Goal: Task Accomplishment & Management: Use online tool/utility

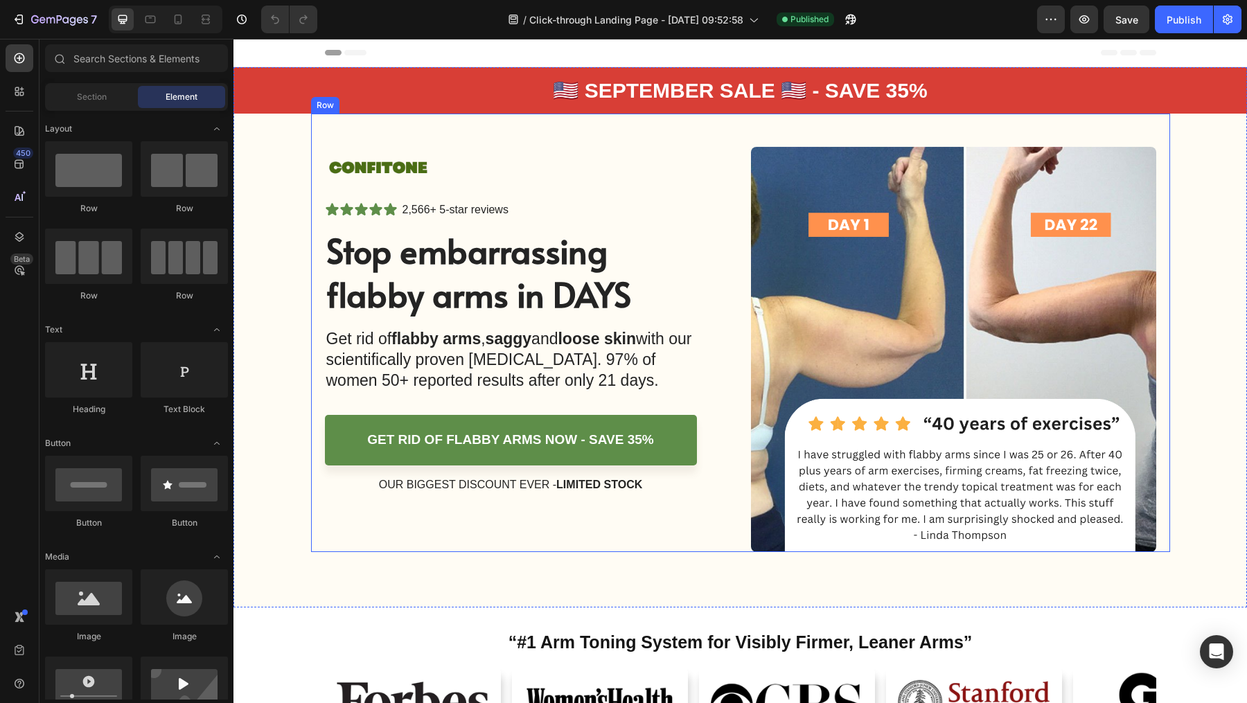
click at [314, 95] on div "🇺🇸 september SALE 🇺🇸 - save 35% Text Block Row" at bounding box center [739, 90] width 1013 height 46
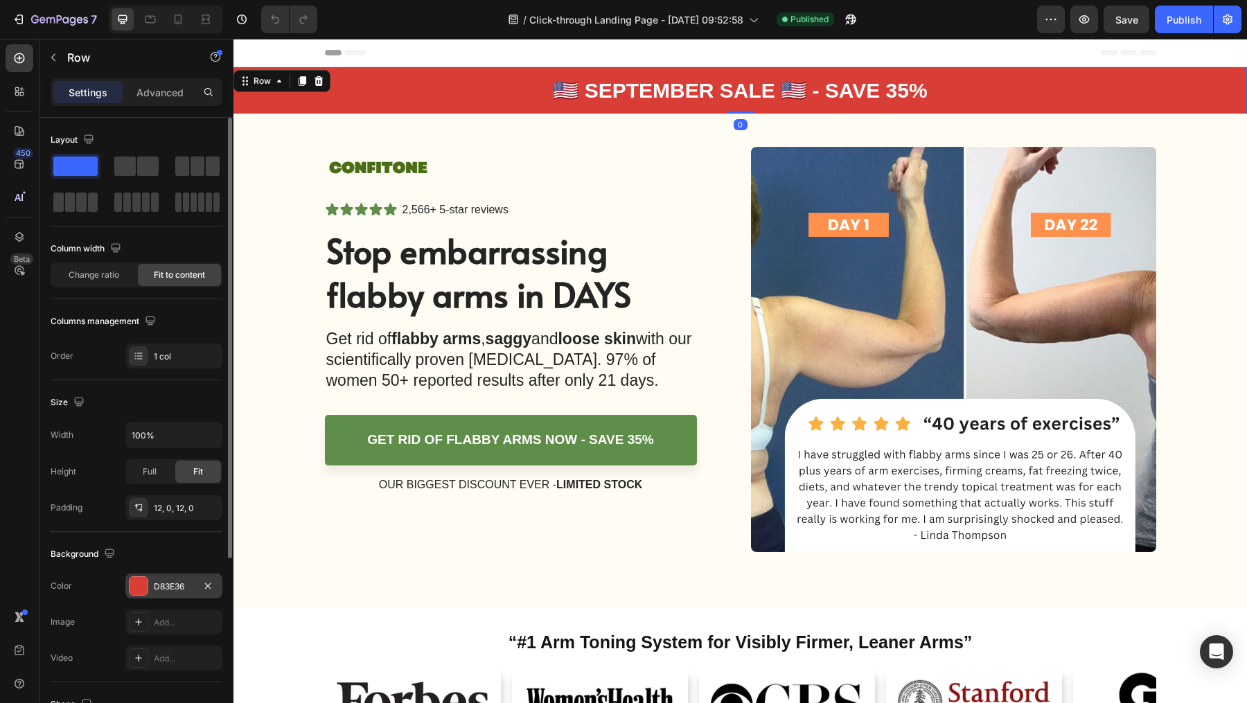
click at [172, 582] on div "D83E36" at bounding box center [174, 586] width 40 height 12
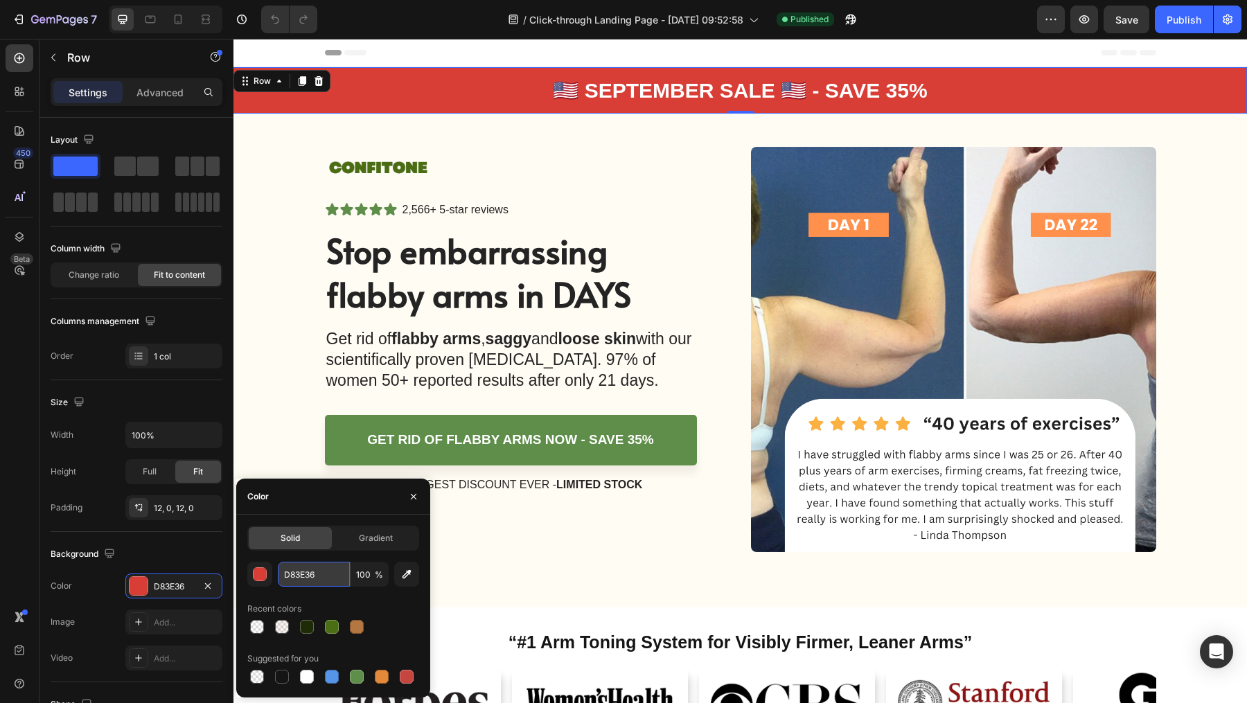
click at [308, 567] on input "D83E36" at bounding box center [314, 574] width 72 height 25
paste input "B57741"
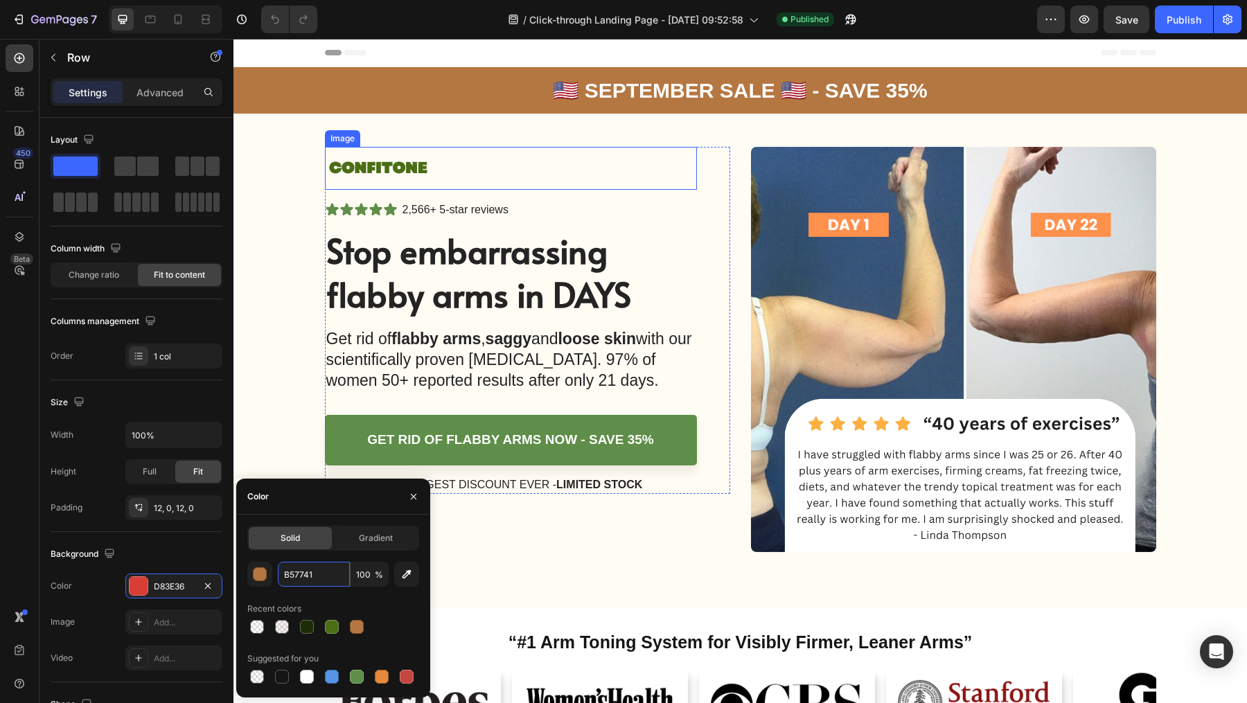
type input "D83E36"
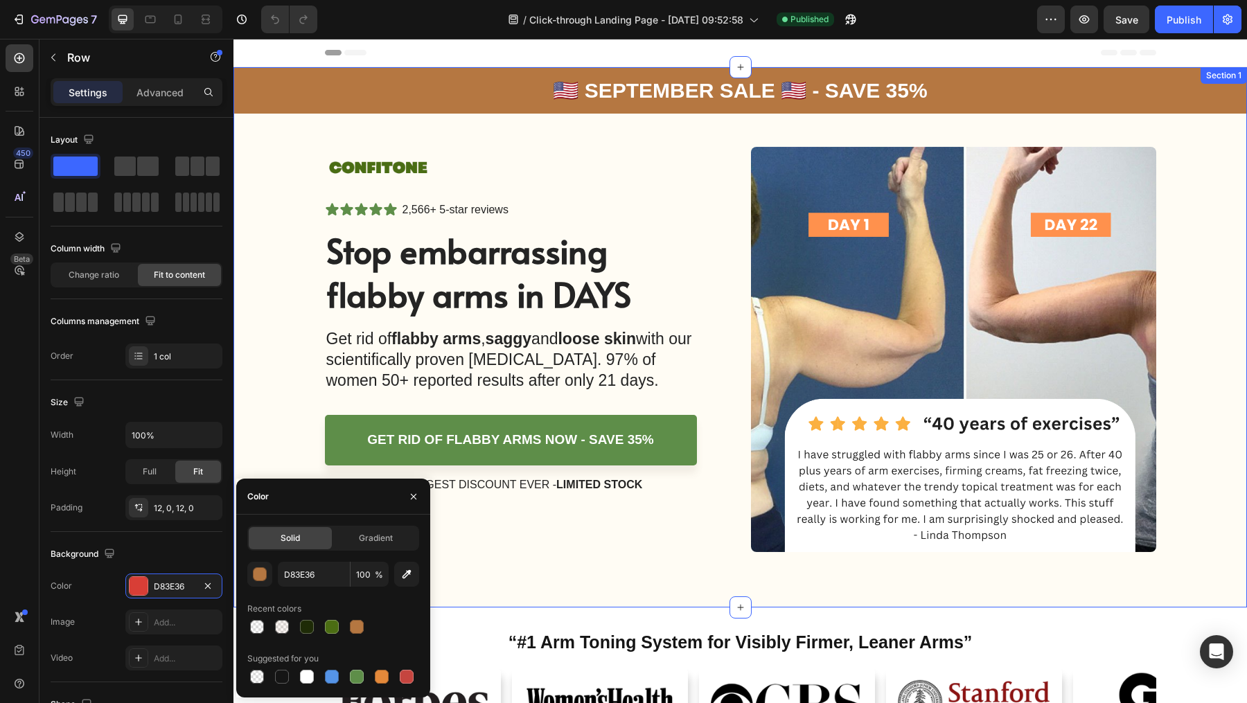
click at [281, 277] on div "🇺🇸 september SALE 🇺🇸 - save 35% Text Block Row Image Icon Icon Icon Icon Icon I…" at bounding box center [739, 309] width 1013 height 485
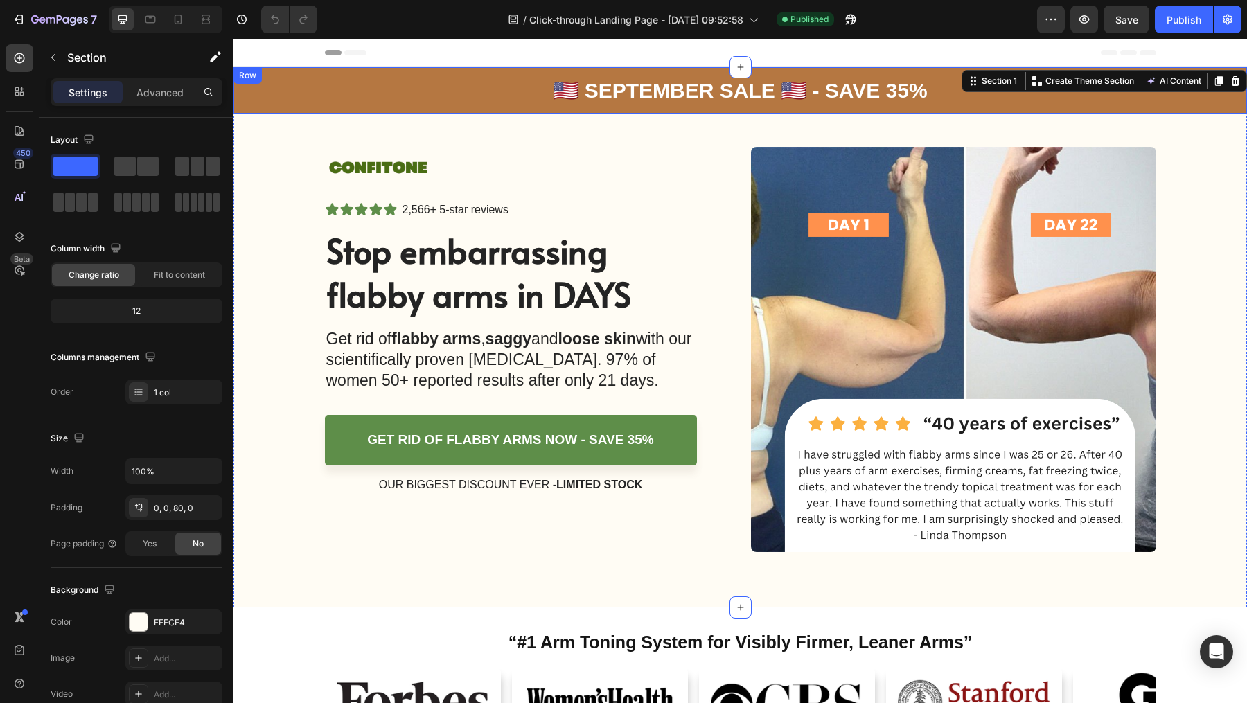
click at [380, 80] on div "🇺🇸 september SALE 🇺🇸 - save 35% Text Block Row" at bounding box center [739, 90] width 1013 height 46
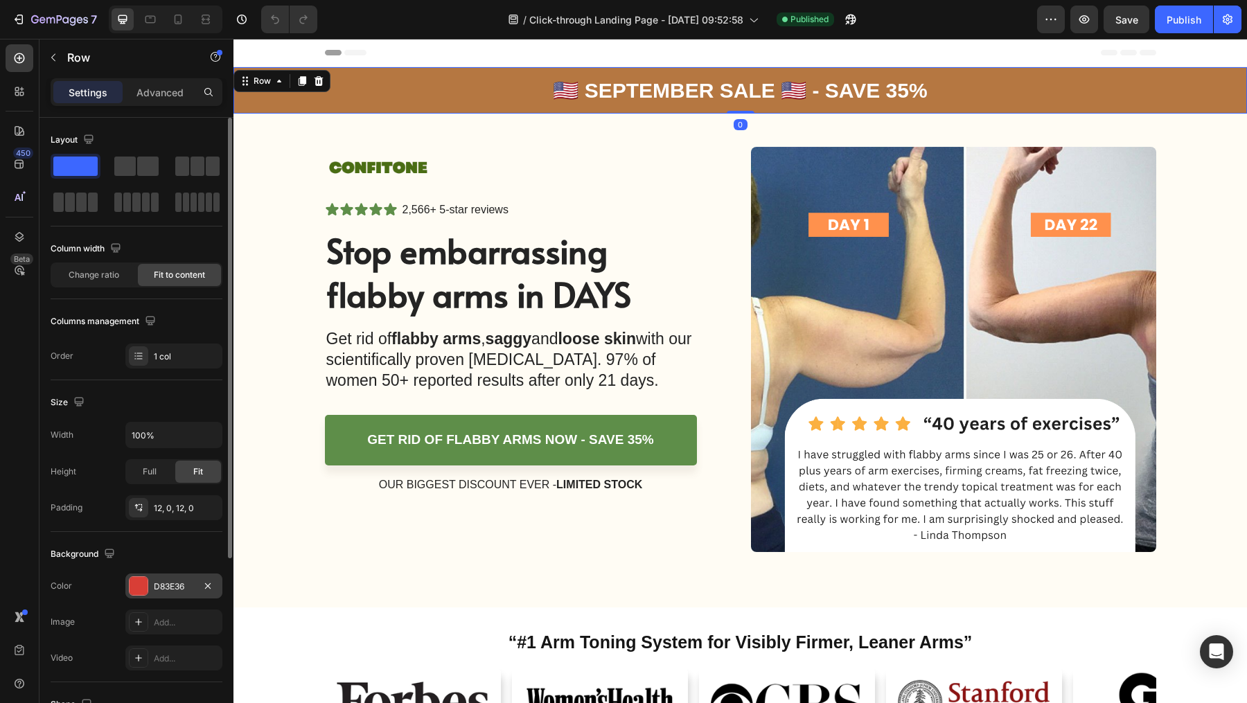
click at [168, 589] on div "D83E36" at bounding box center [174, 586] width 40 height 12
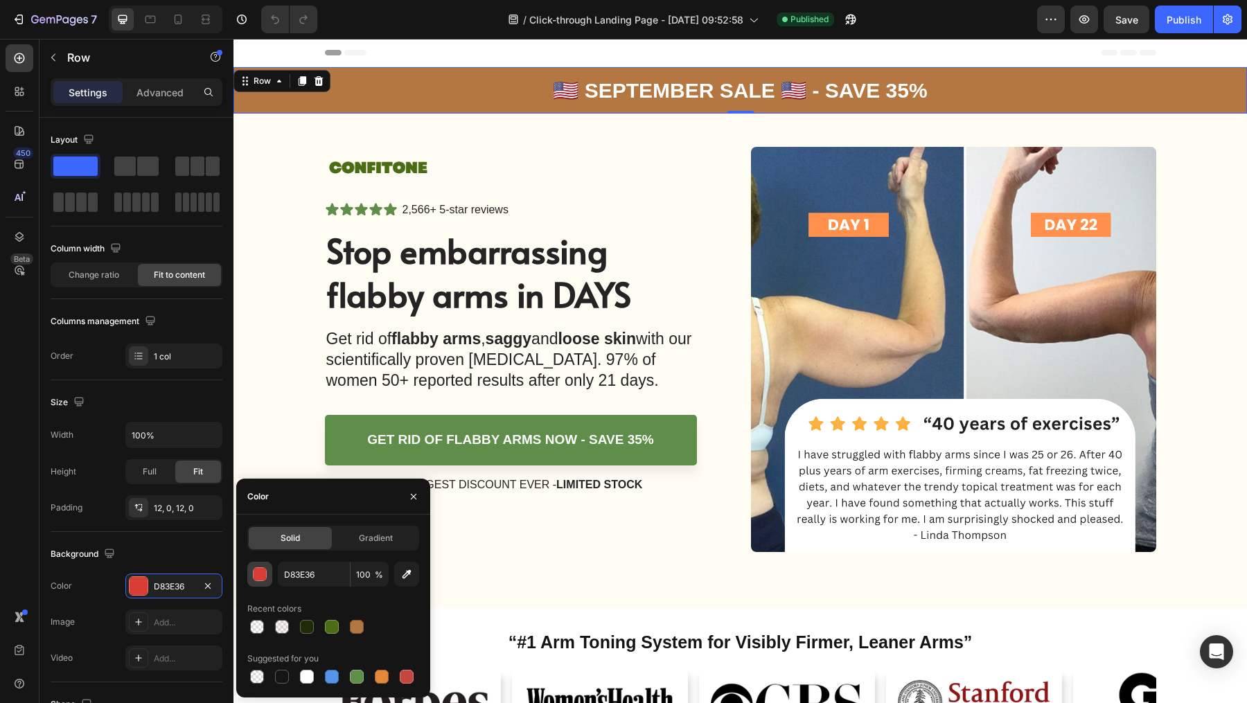
click at [265, 574] on div "button" at bounding box center [261, 575] width 14 height 14
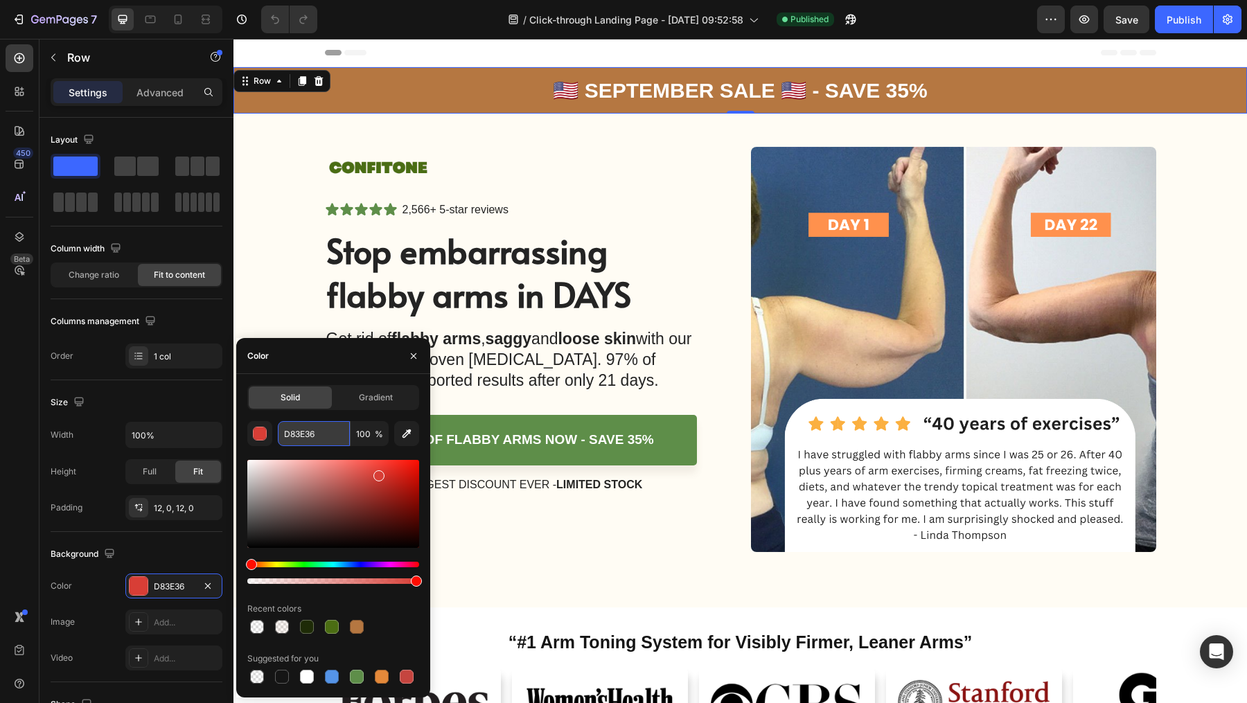
click at [322, 432] on input "D83E36" at bounding box center [314, 433] width 72 height 25
click at [378, 87] on div "🇺🇸 september SALE 🇺🇸 - save 35% Text Block Row 0" at bounding box center [739, 90] width 1013 height 46
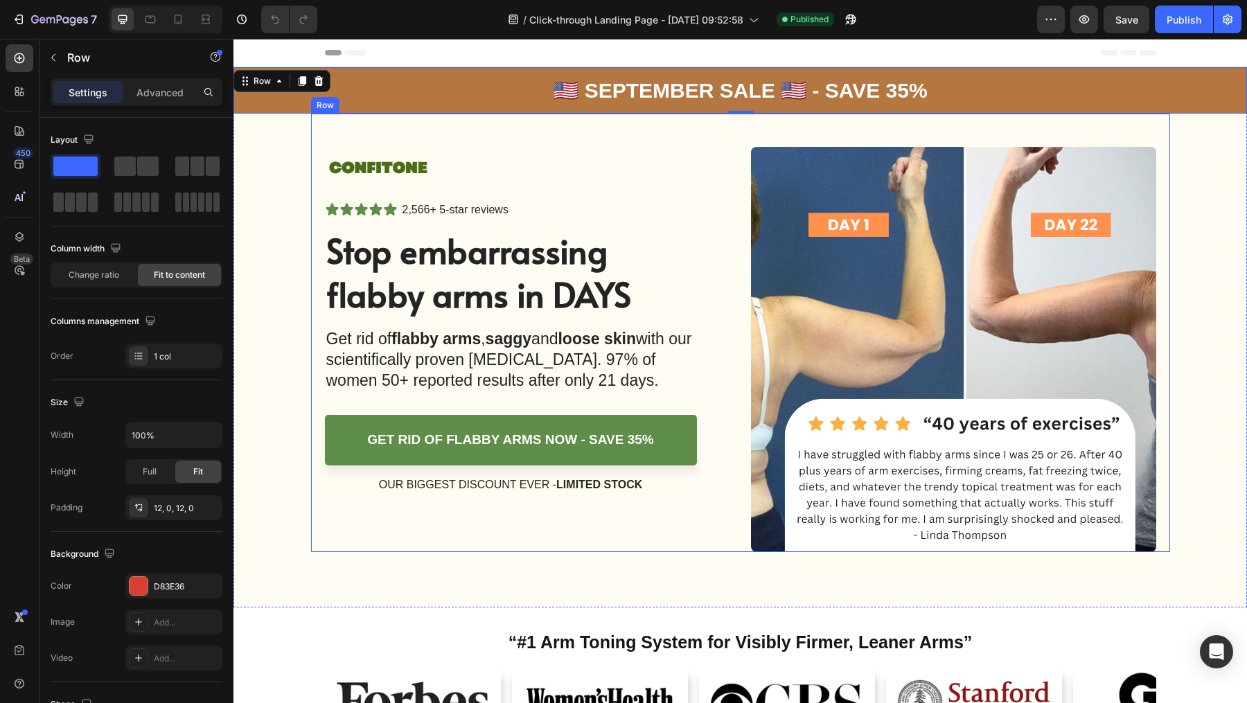
click at [318, 143] on div "Image Icon Icon Icon Icon Icon Icon List 2,566+ 5-star reviews Text Block Row S…" at bounding box center [740, 333] width 859 height 438
click at [447, 85] on div "🇺🇸 september SALE 🇺🇸 - save 35% Text Block Row 0" at bounding box center [739, 90] width 1013 height 46
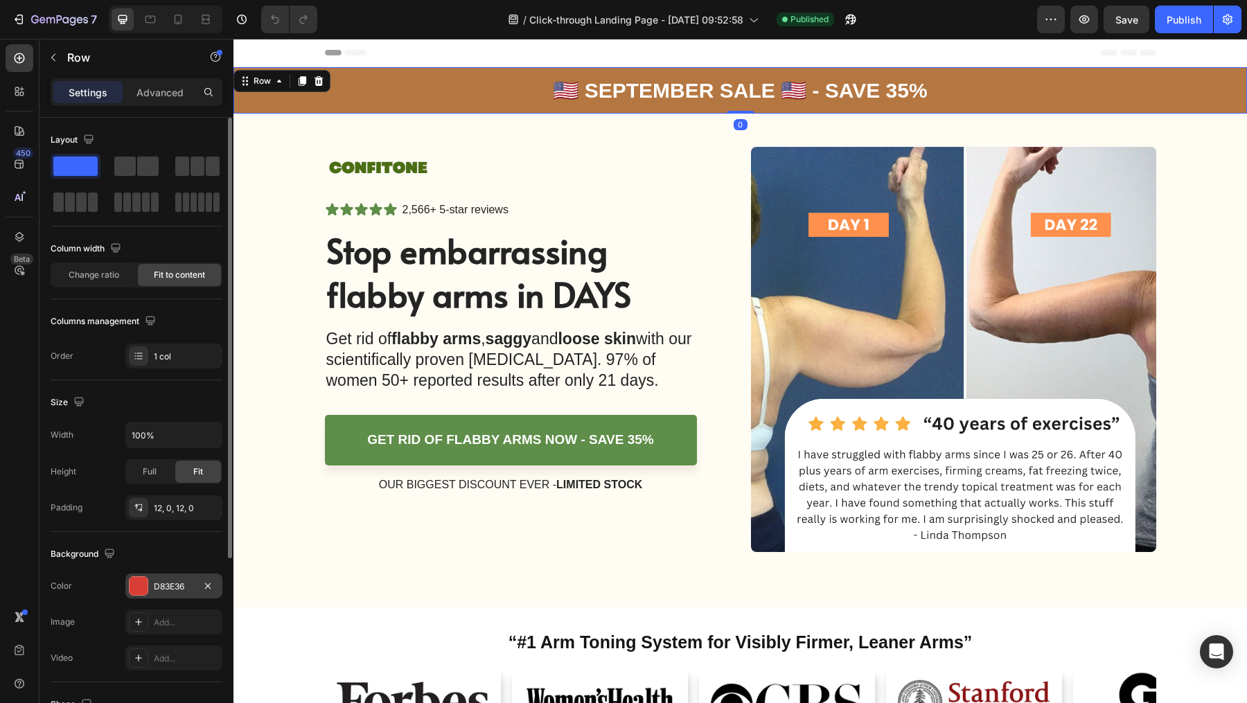
click at [170, 582] on div "D83E36" at bounding box center [174, 586] width 40 height 12
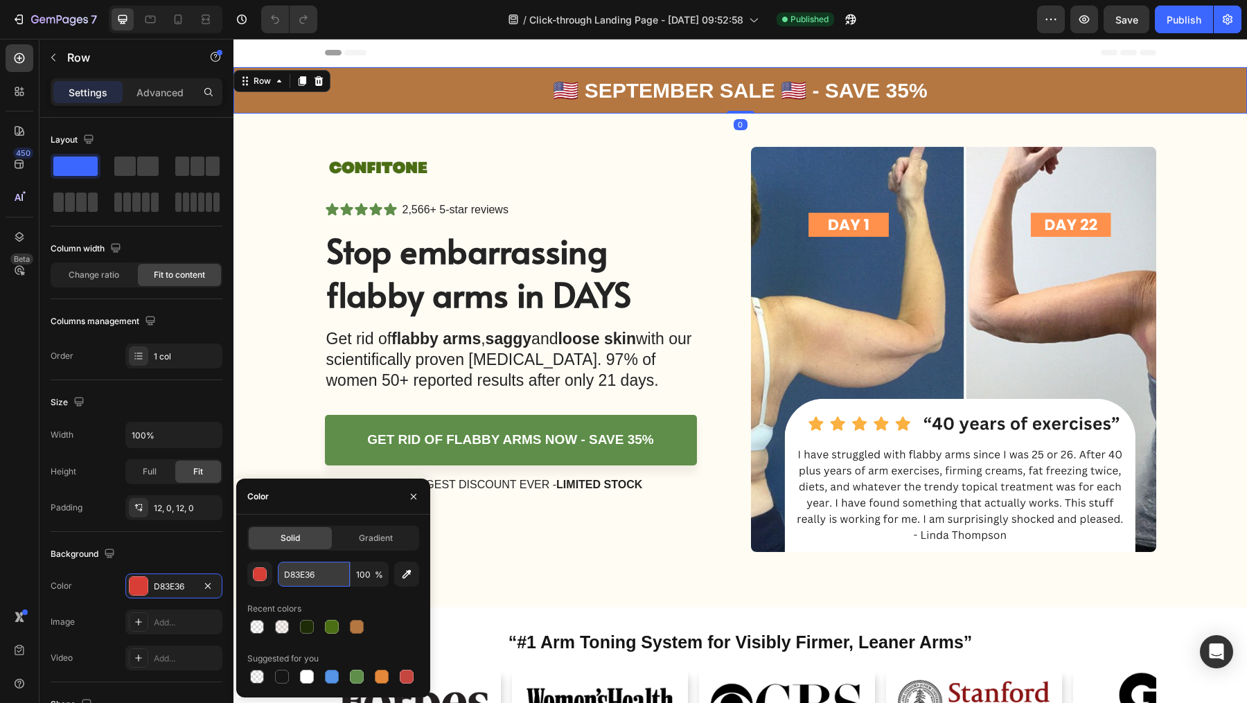
click at [305, 573] on input "D83E36" at bounding box center [314, 574] width 72 height 25
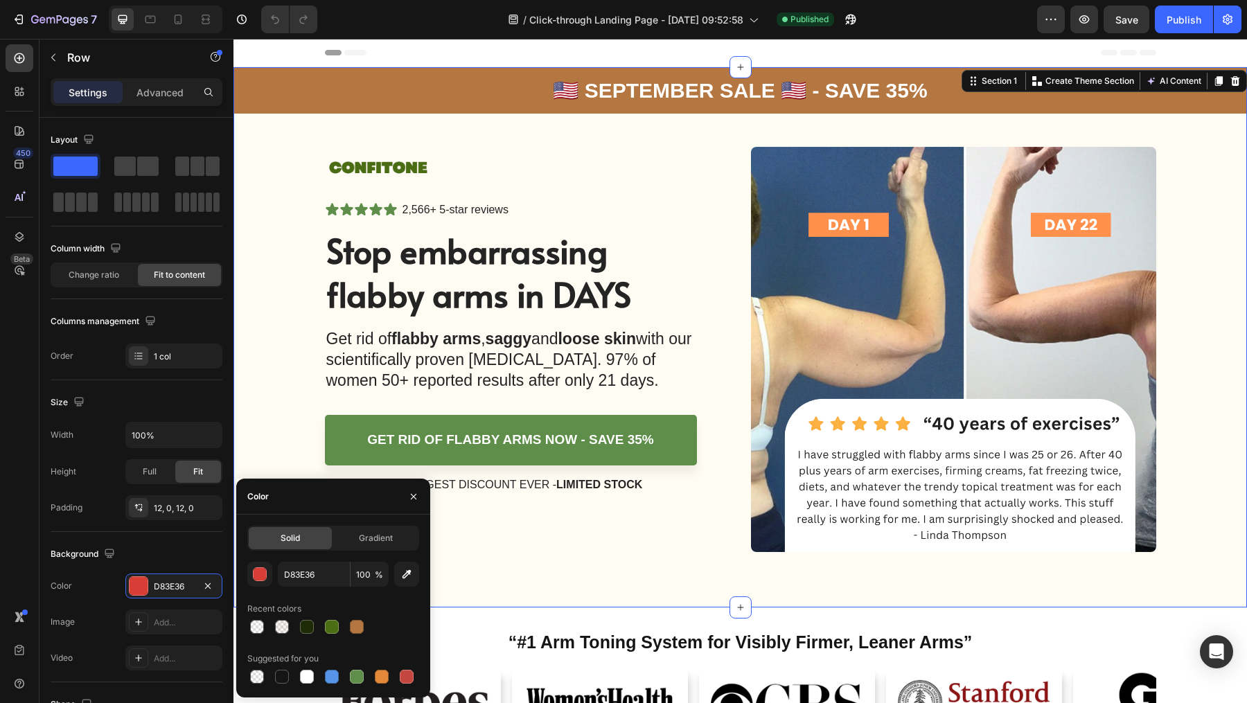
click at [282, 332] on div "🇺🇸 september SALE 🇺🇸 - save 35% Text Block Row Image Icon Icon Icon Icon Icon I…" at bounding box center [739, 309] width 1013 height 485
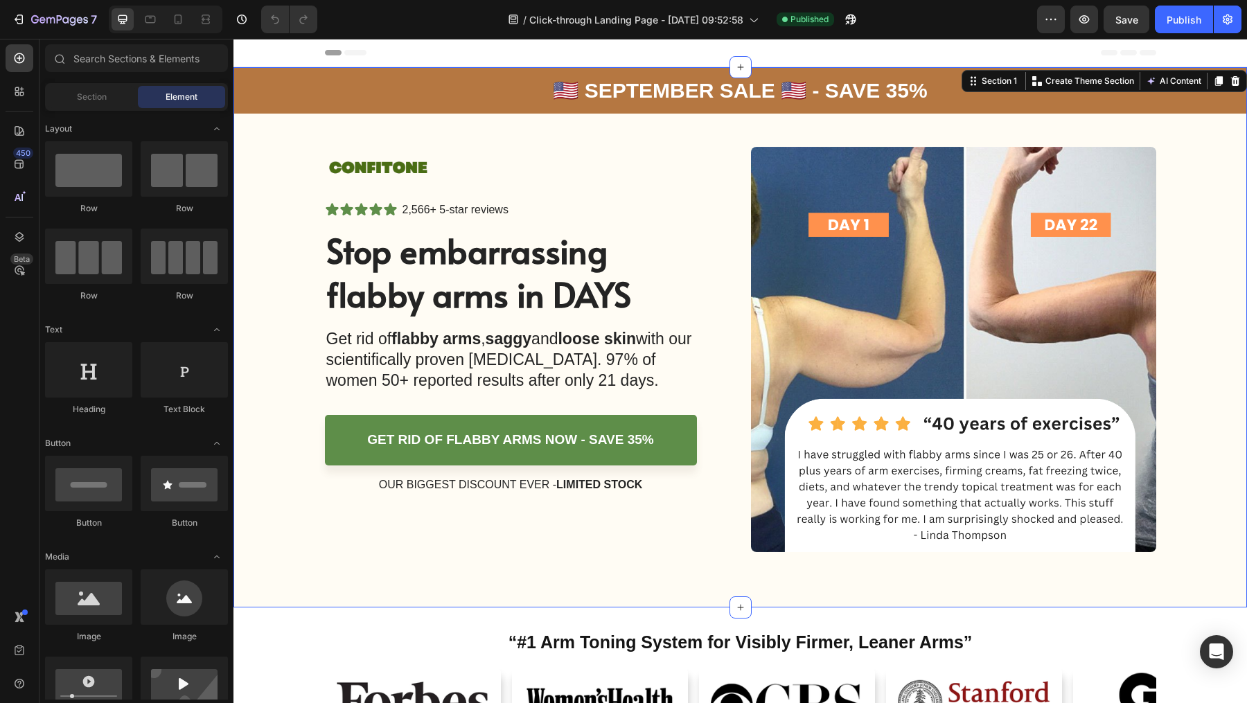
click at [283, 54] on span "Header" at bounding box center [275, 53] width 30 height 14
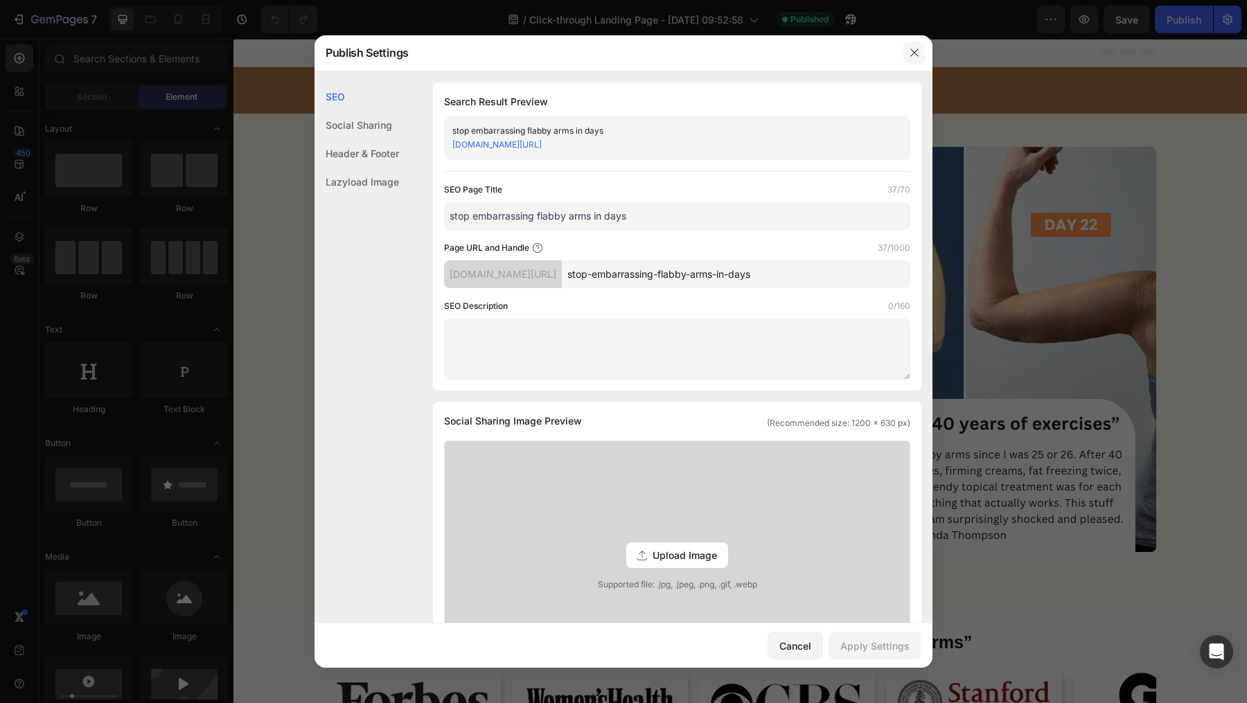
drag, startPoint x: 915, startPoint y: 50, endPoint x: 681, endPoint y: 13, distance: 237.0
click at [915, 50] on icon "button" at bounding box center [914, 52] width 11 height 11
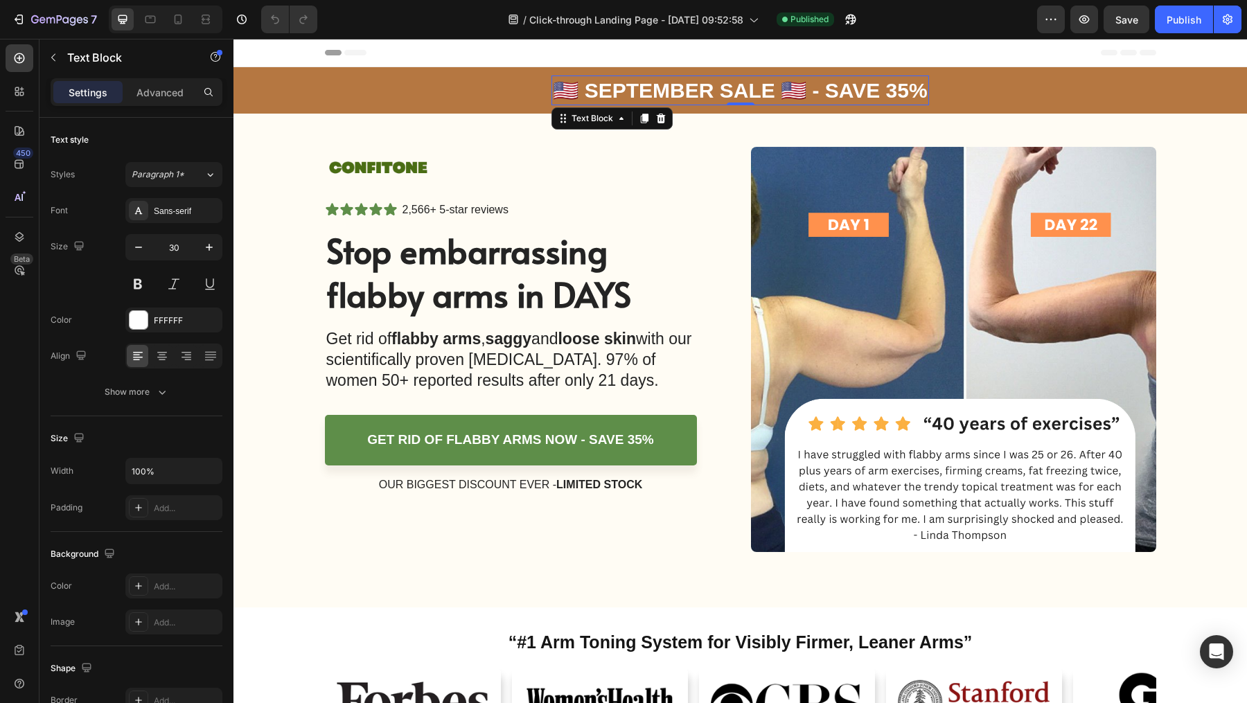
click at [675, 89] on p "🇺🇸 september SALE 🇺🇸 - save 35%" at bounding box center [740, 90] width 374 height 27
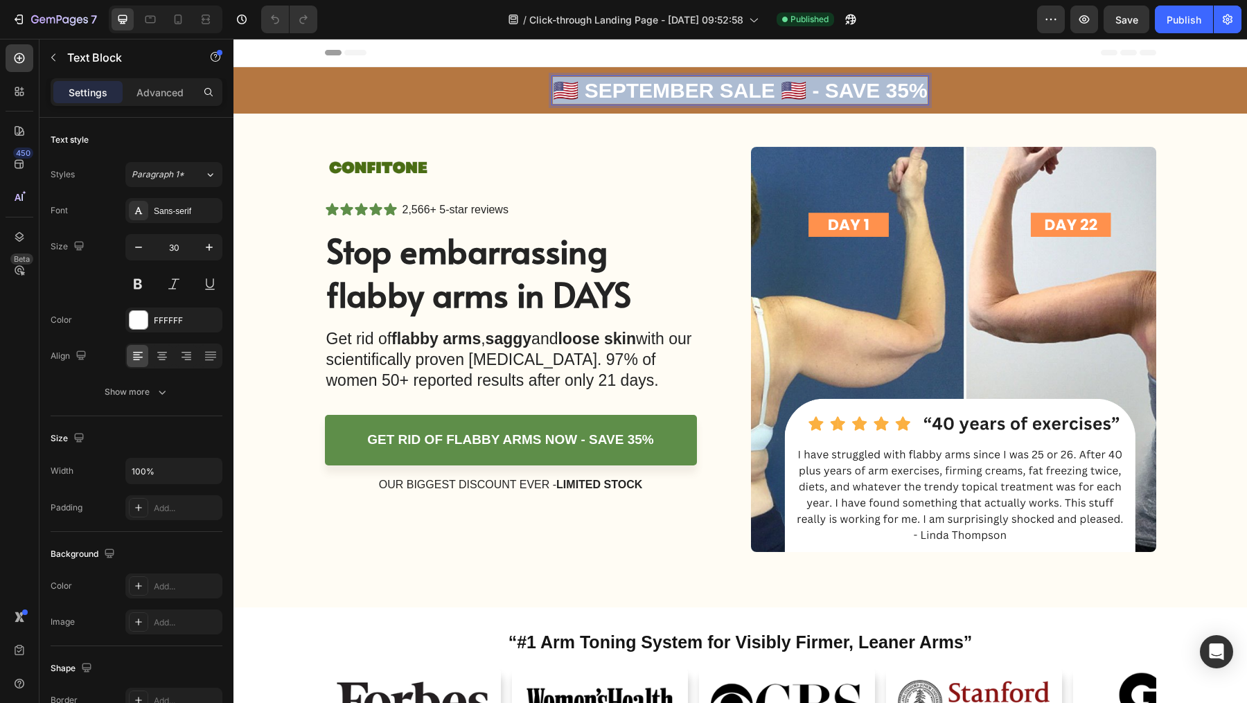
click at [675, 89] on p "🇺🇸 september SALE 🇺🇸 - save 35%" at bounding box center [740, 90] width 374 height 27
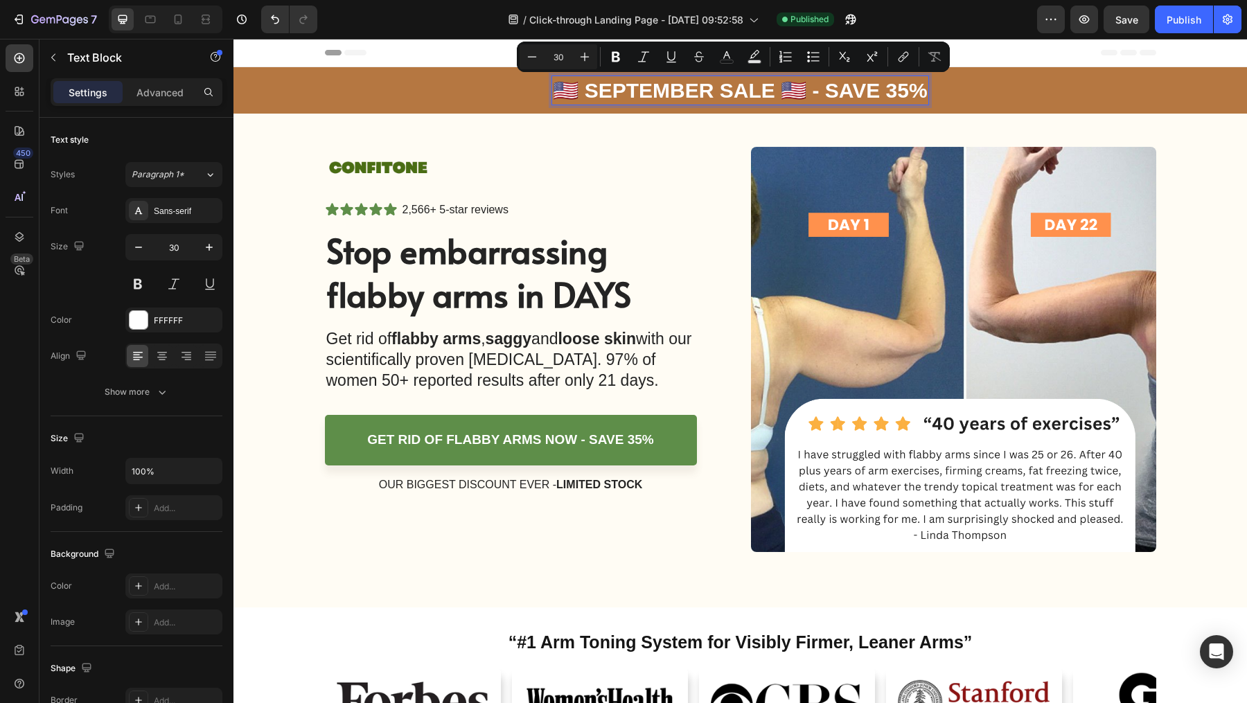
click at [889, 80] on p "🇺🇸 september SALE 🇺🇸 - save 35%" at bounding box center [740, 90] width 374 height 27
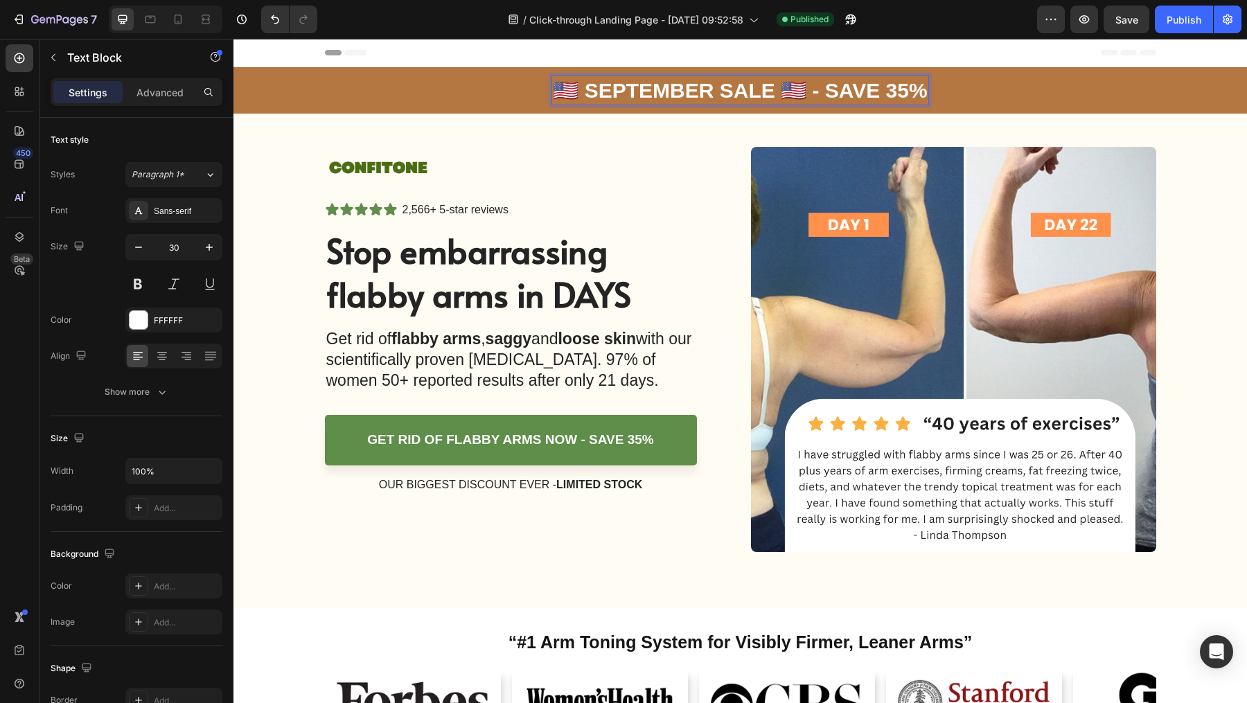
click at [912, 89] on p "🇺🇸 september SALE 🇺🇸 - save 35%" at bounding box center [740, 90] width 374 height 27
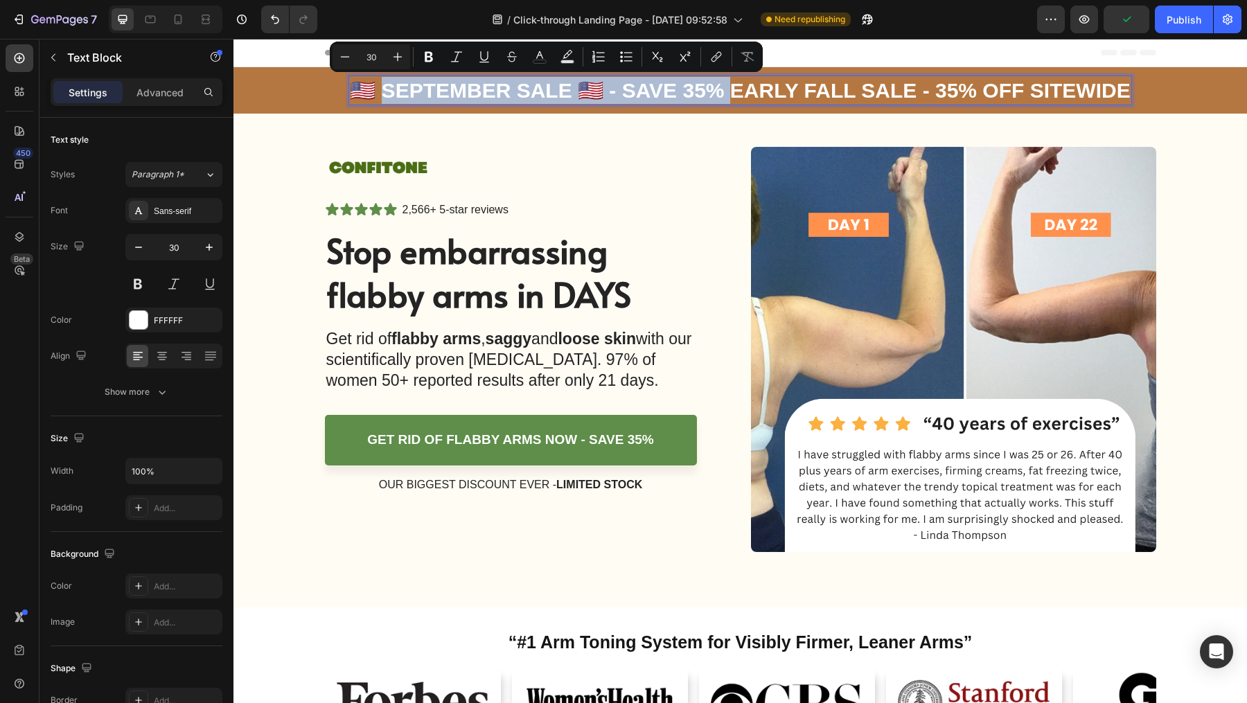
drag, startPoint x: 718, startPoint y: 91, endPoint x: 389, endPoint y: 98, distance: 329.1
click at [382, 92] on p "🇺🇸 september SALE 🇺🇸 - save 35% Early Fall Sale - 35% OFF Sitewide" at bounding box center [740, 90] width 780 height 27
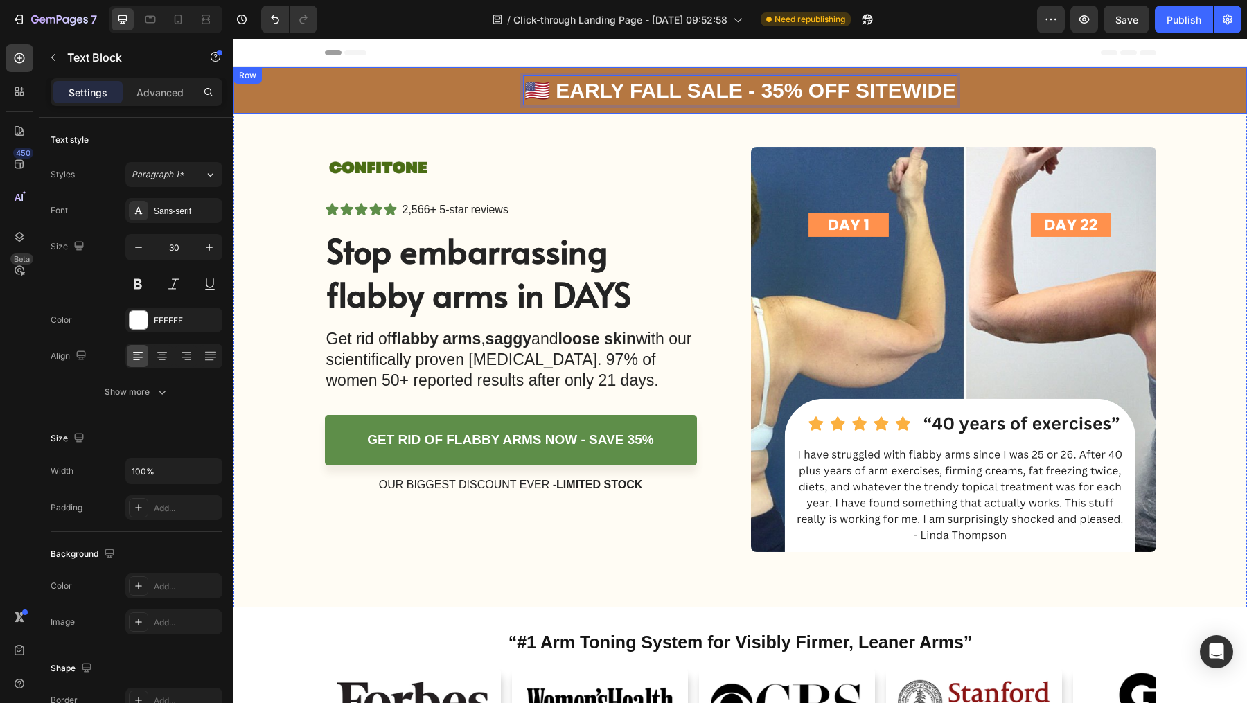
click at [988, 95] on div "🇺🇸 Early Fall Sale - 35% OFF Sitewide Text Block 0 Row" at bounding box center [739, 90] width 1013 height 46
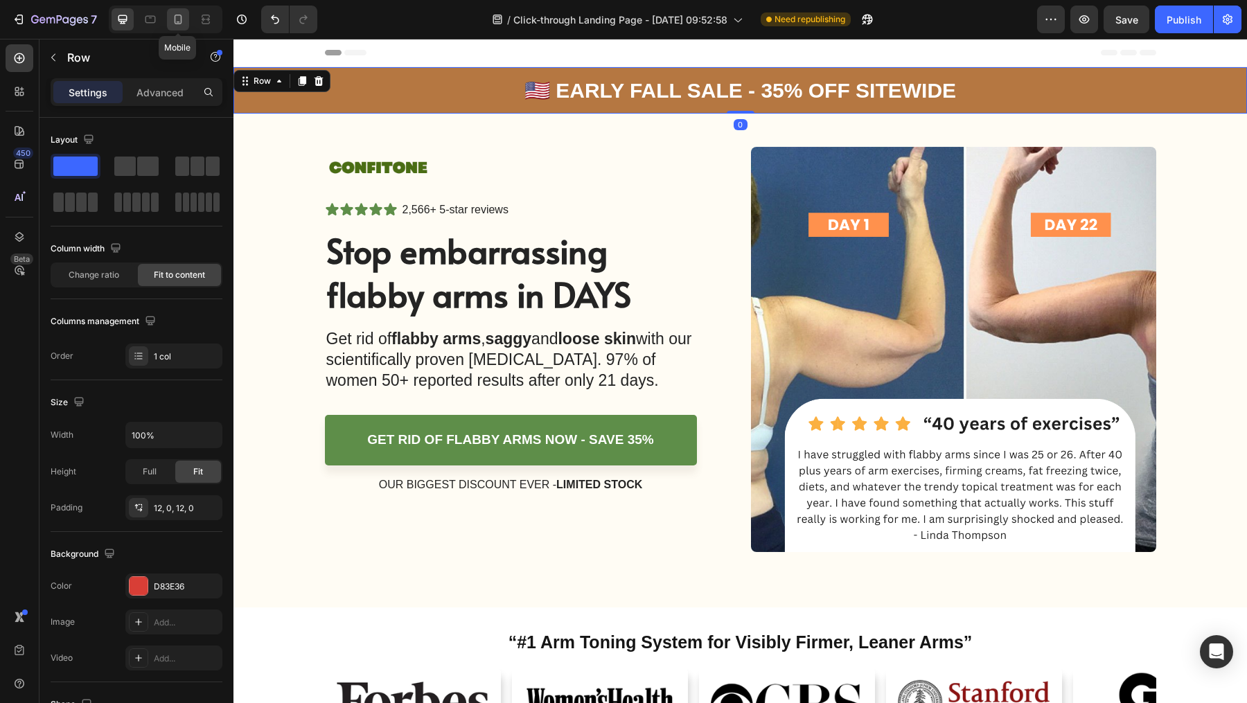
click at [175, 19] on icon at bounding box center [179, 20] width 8 height 10
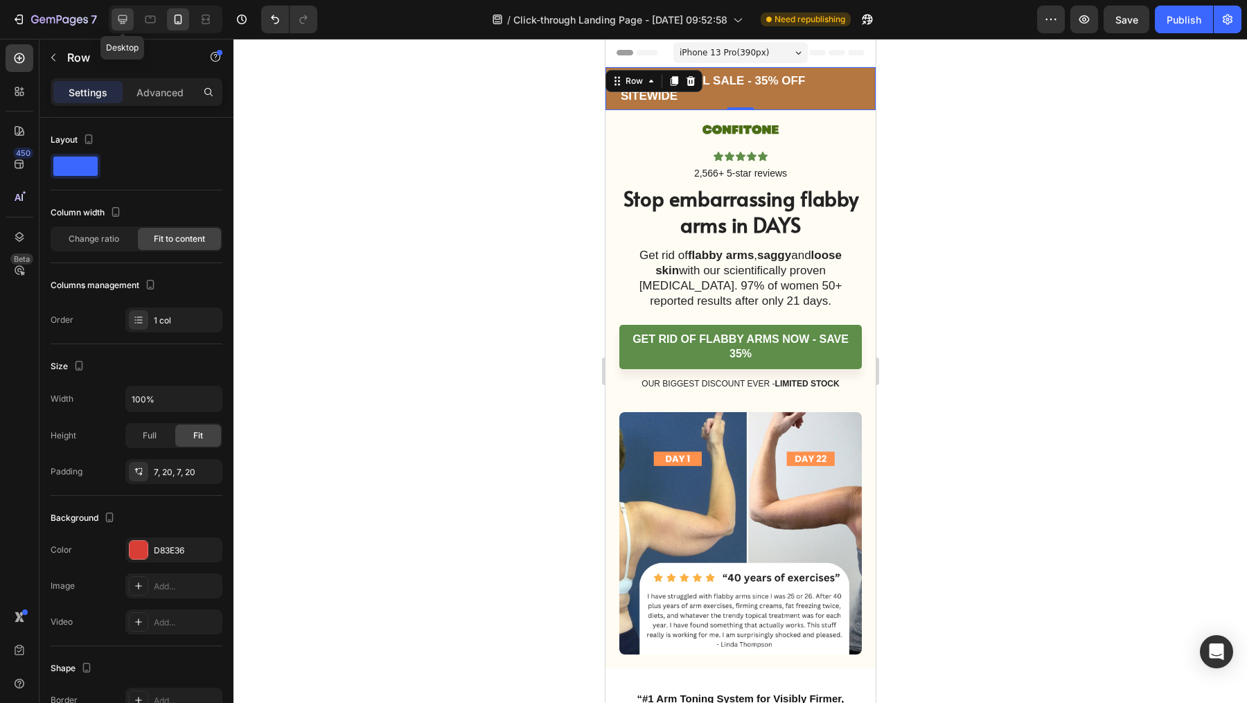
click at [119, 13] on icon at bounding box center [123, 19] width 14 height 14
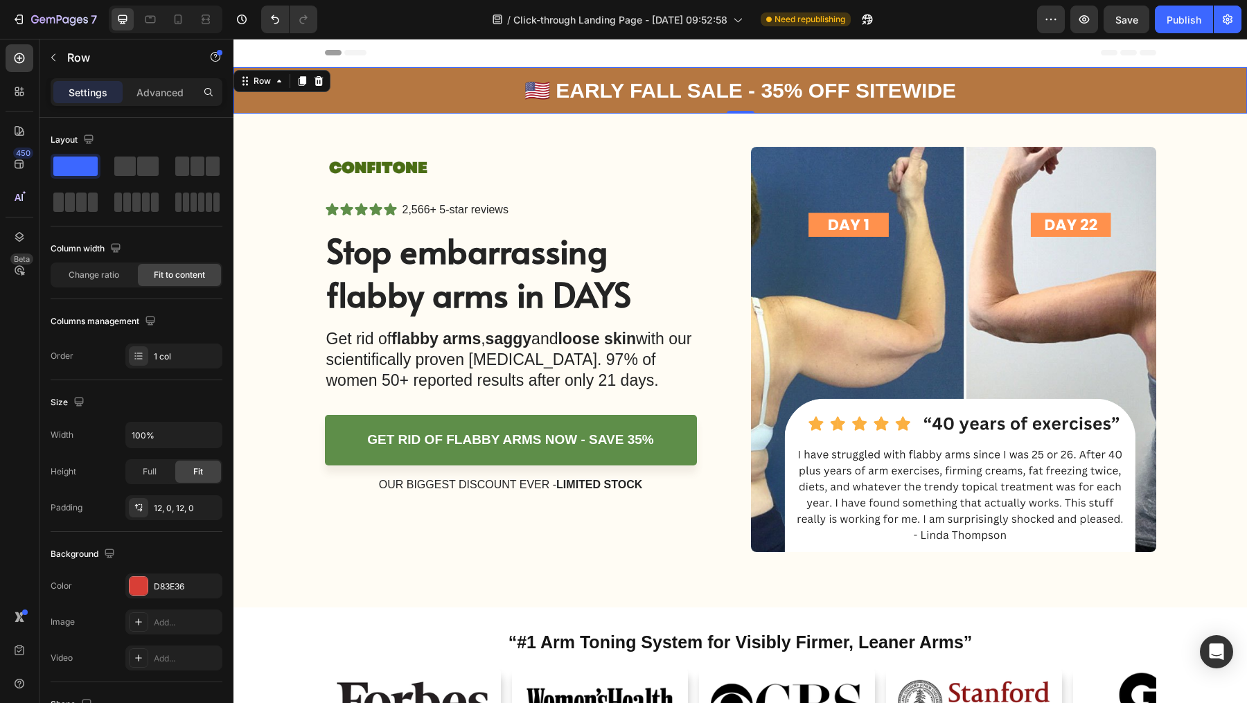
click at [436, 84] on div "🇺🇸 Early Fall Sale - 35% OFF Sitewide Text Block Row 0" at bounding box center [739, 90] width 1013 height 46
click at [544, 91] on p "🇺🇸 Early Fall Sale - 35% OFF Sitewide" at bounding box center [740, 90] width 432 height 27
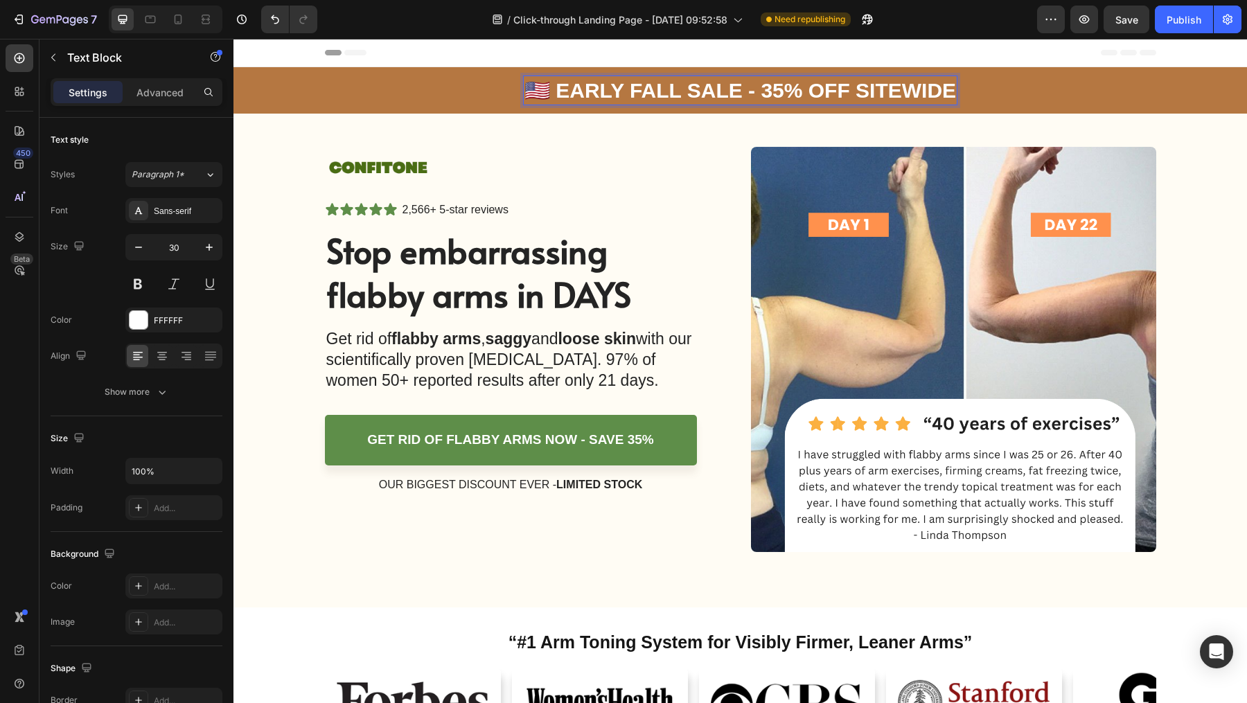
click at [549, 95] on p "🇺🇸 Early Fall Sale - 35% OFF Sitewide" at bounding box center [740, 90] width 432 height 27
click at [945, 94] on p "🍂 Early Fall Sale - 35% OFF Sitewide" at bounding box center [740, 90] width 432 height 27
click at [991, 98] on div "🍂 Early Fall Sale - 35% OFF Sitewide 🍂 Text Block 0 Row" at bounding box center [739, 90] width 1013 height 46
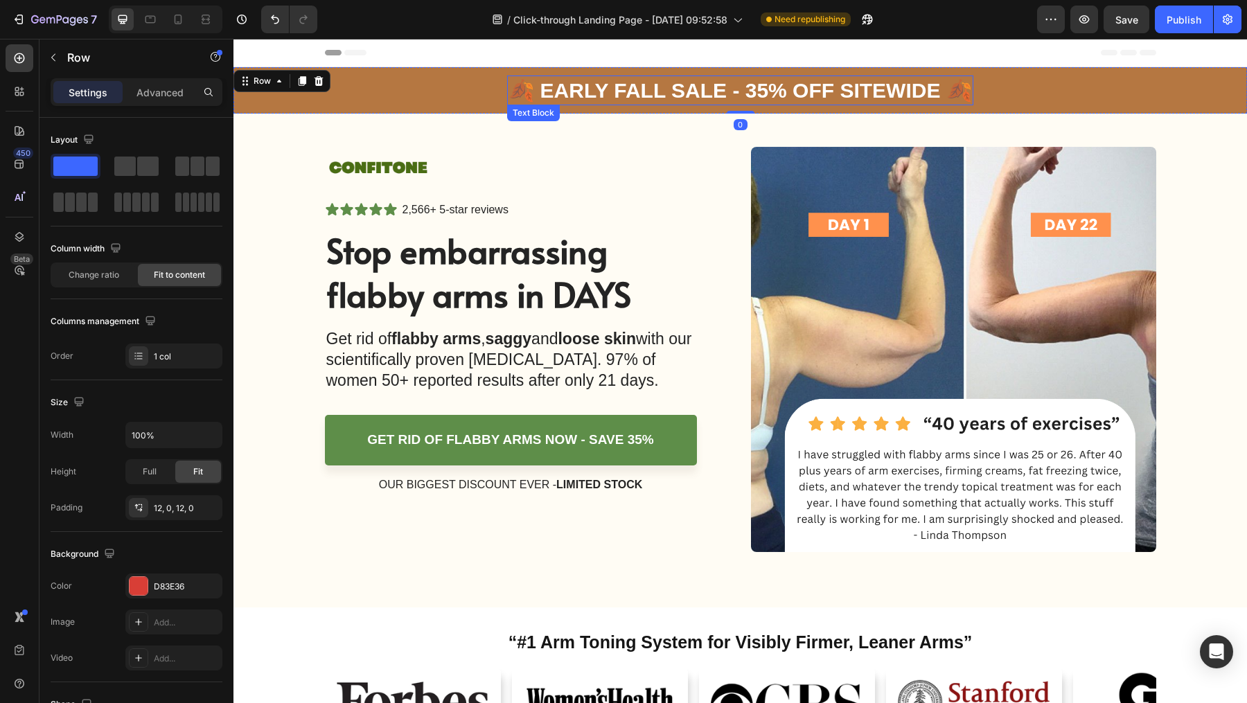
click at [812, 93] on p "🍂 Early Fall Sale - 35% OFF Sitewide 🍂" at bounding box center [739, 90] width 463 height 27
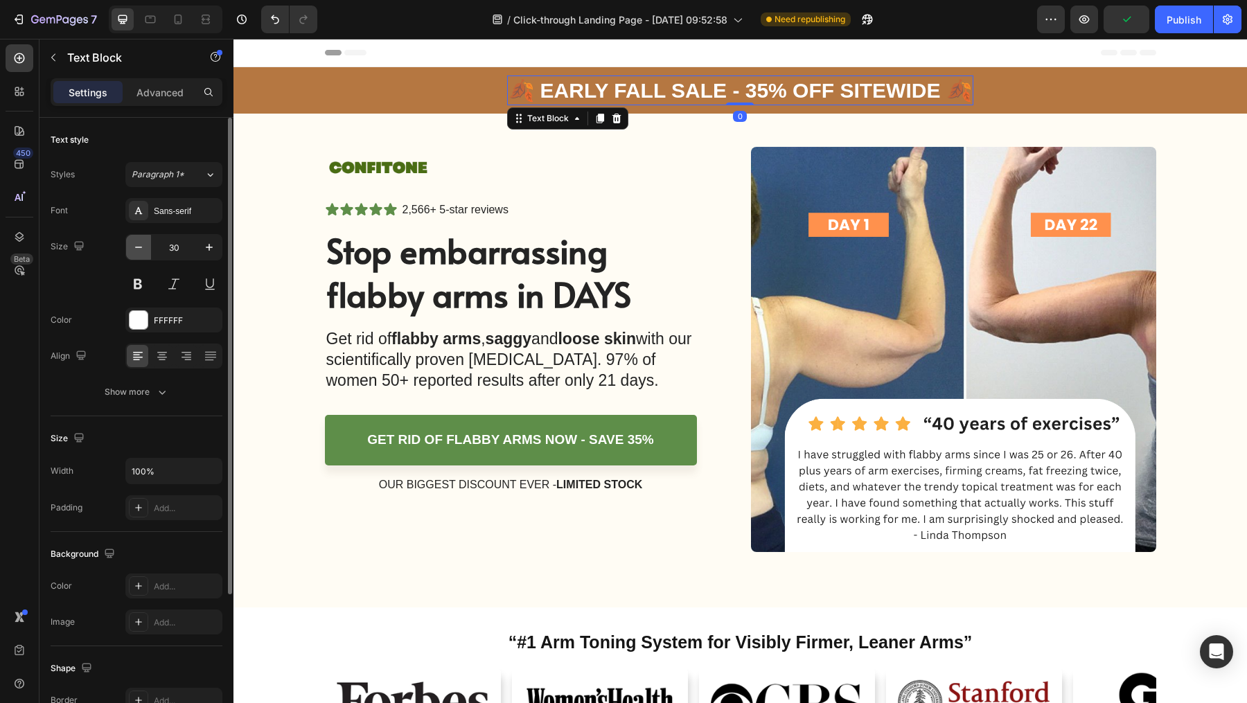
click at [136, 245] on icon "button" at bounding box center [139, 247] width 14 height 14
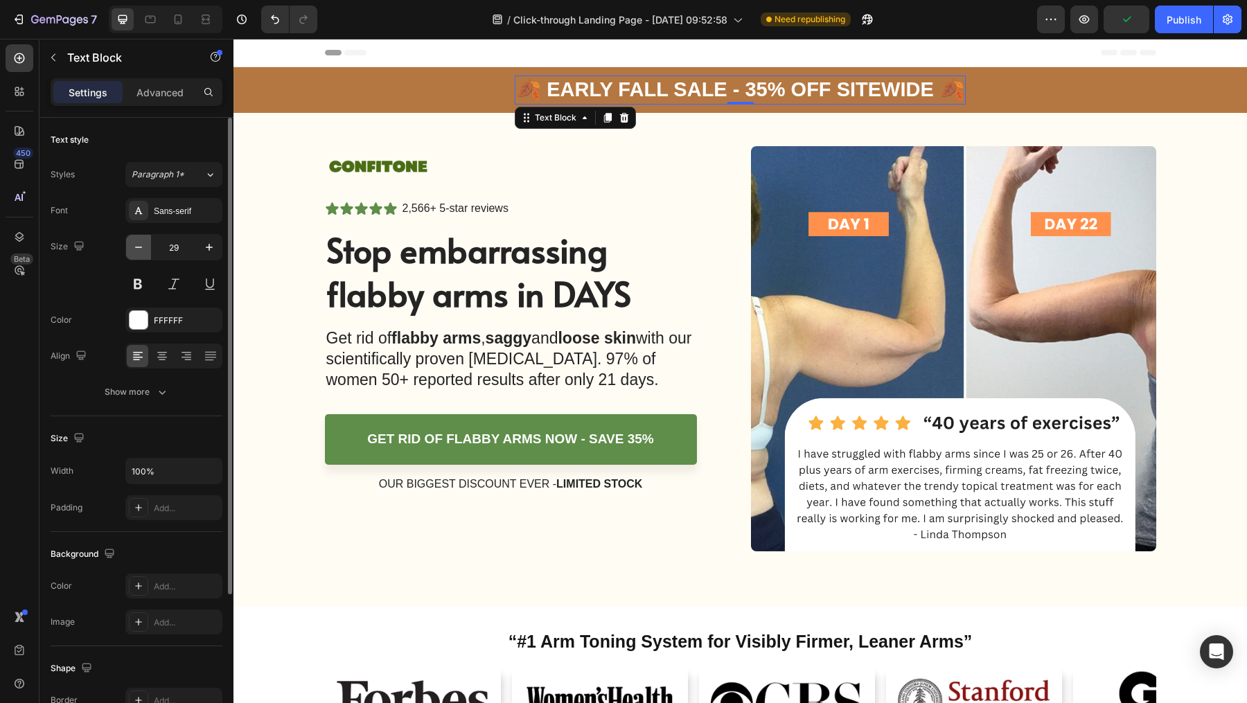
click at [136, 245] on icon "button" at bounding box center [139, 247] width 14 height 14
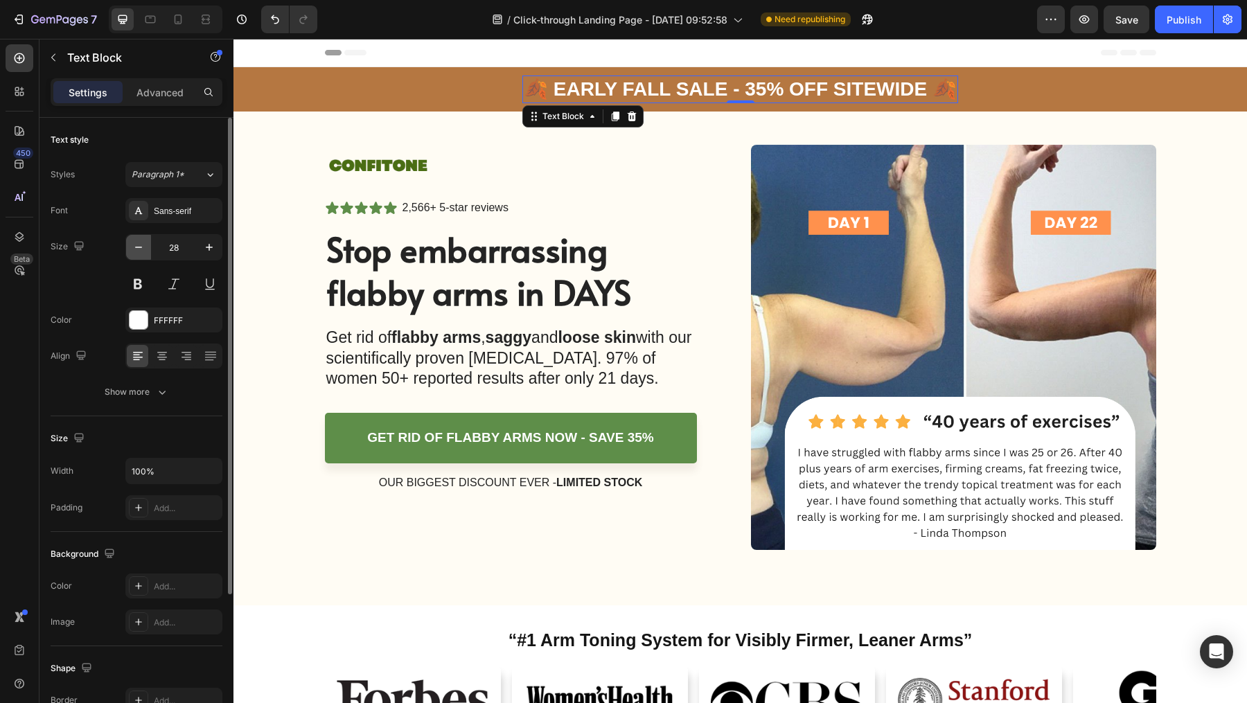
click at [136, 245] on icon "button" at bounding box center [139, 247] width 14 height 14
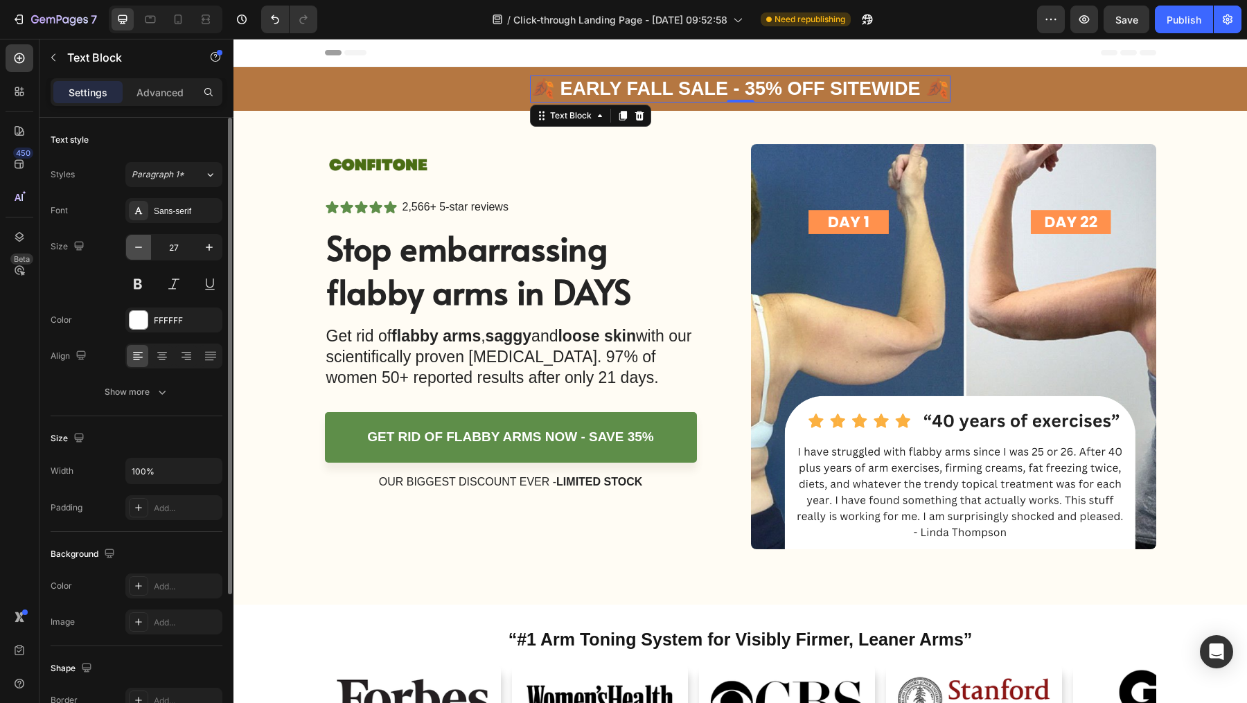
click at [136, 245] on icon "button" at bounding box center [139, 247] width 14 height 14
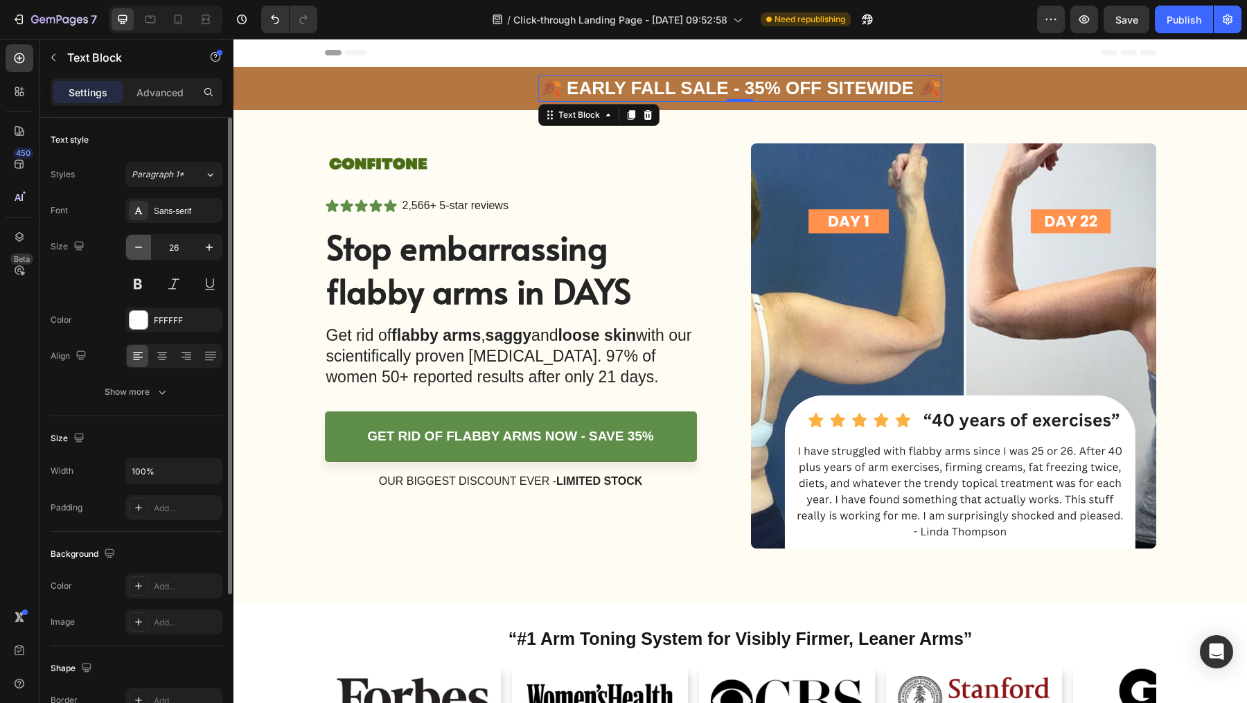
click at [136, 245] on icon "button" at bounding box center [139, 247] width 14 height 14
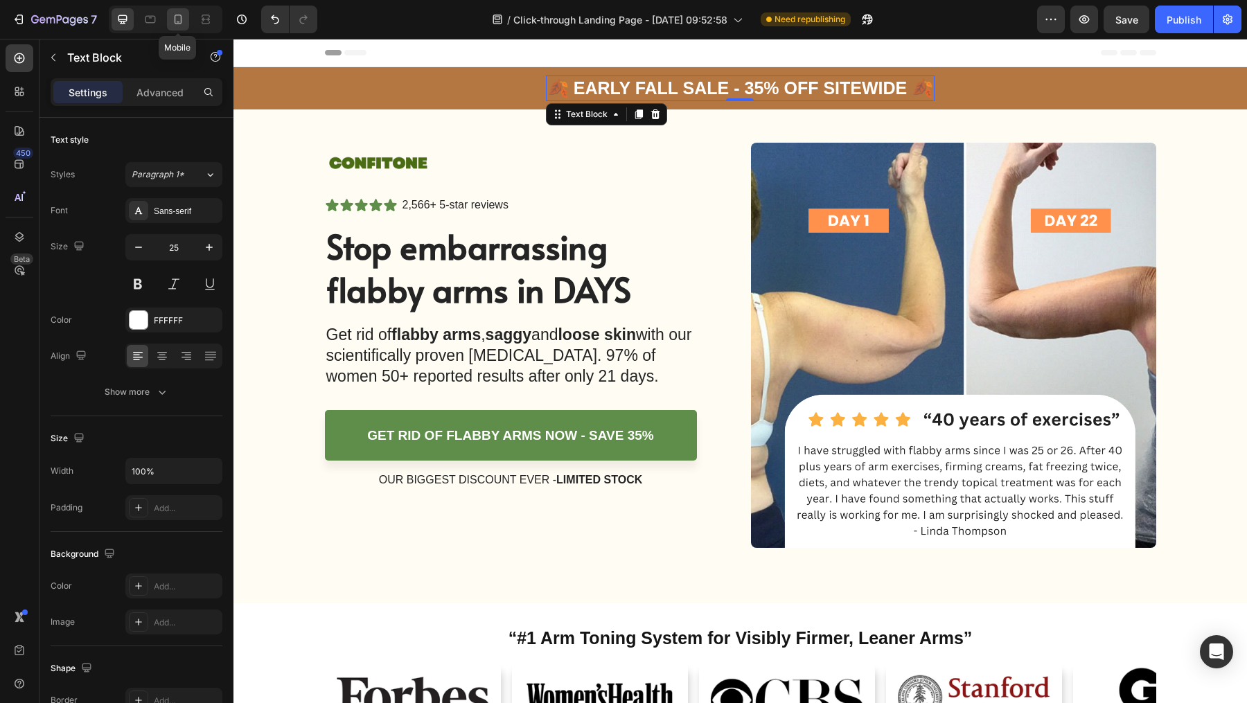
click at [177, 17] on icon at bounding box center [178, 19] width 14 height 14
type input "17"
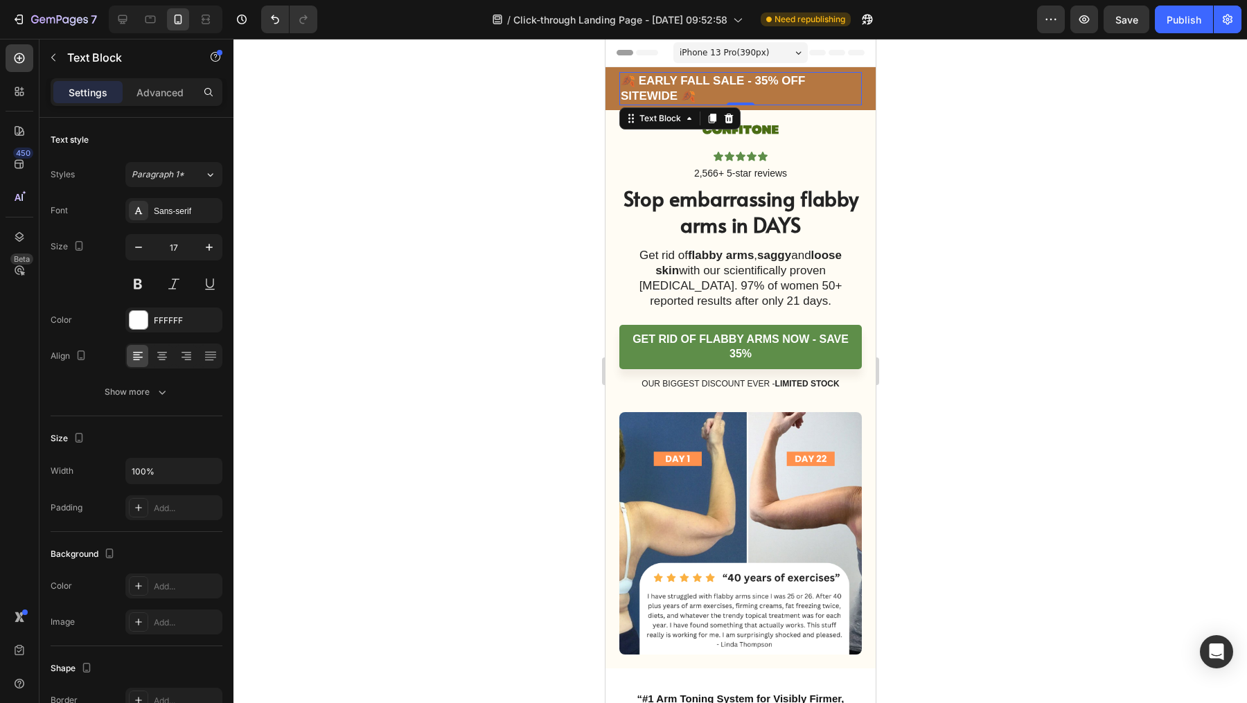
drag, startPoint x: 1011, startPoint y: 184, endPoint x: 134, endPoint y: 51, distance: 887.6
click at [1011, 184] on div at bounding box center [739, 371] width 1013 height 664
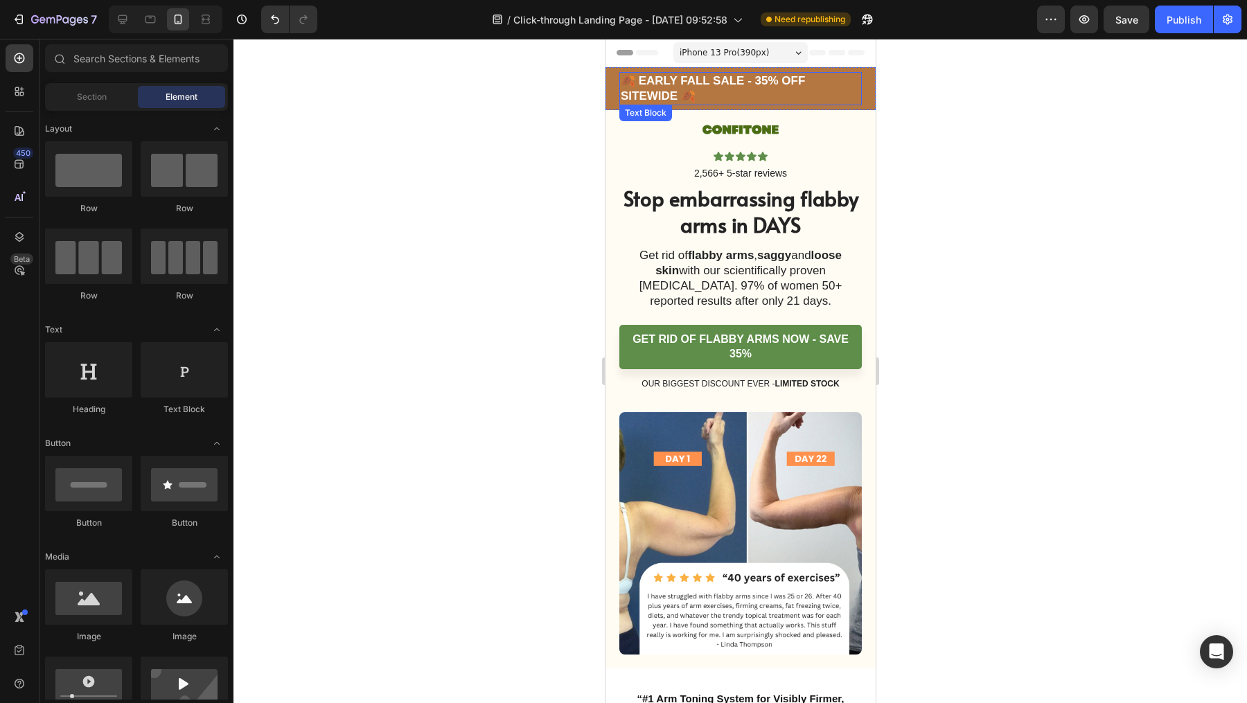
click at [720, 80] on p "🍂 Early Fall Sale - 35% OFF Sitewide 🍂" at bounding box center [740, 88] width 240 height 30
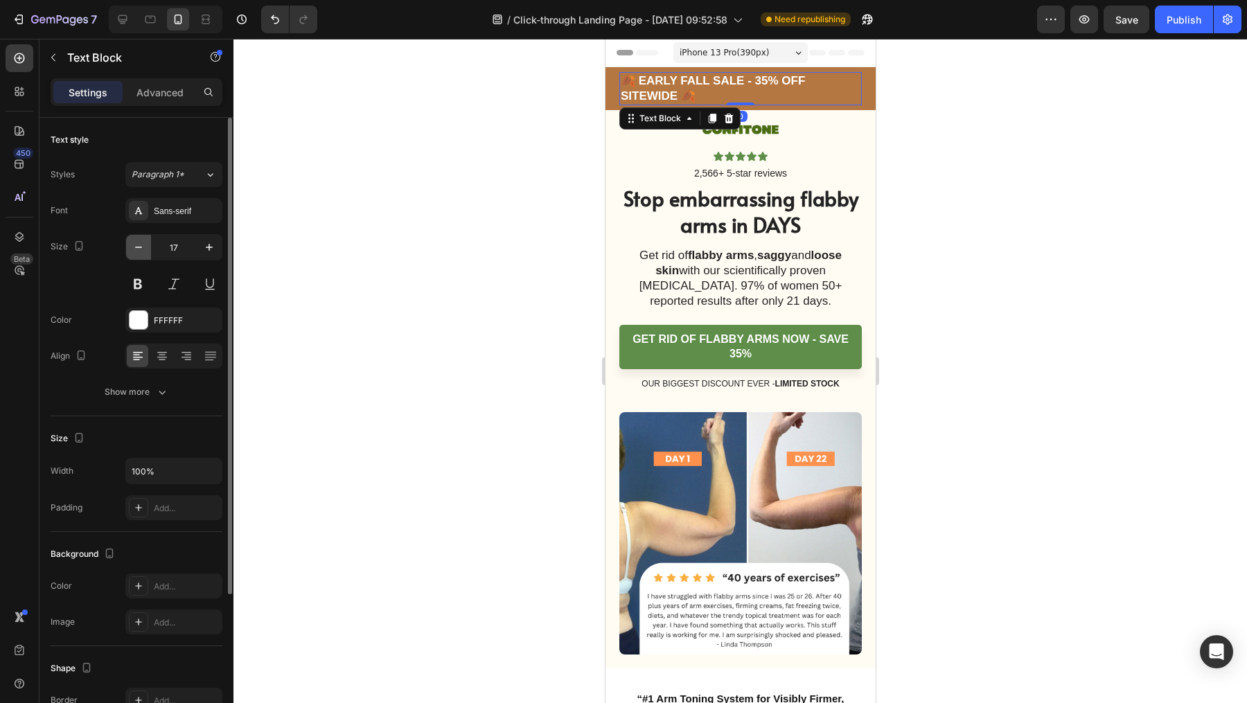
click at [144, 247] on icon "button" at bounding box center [139, 247] width 14 height 14
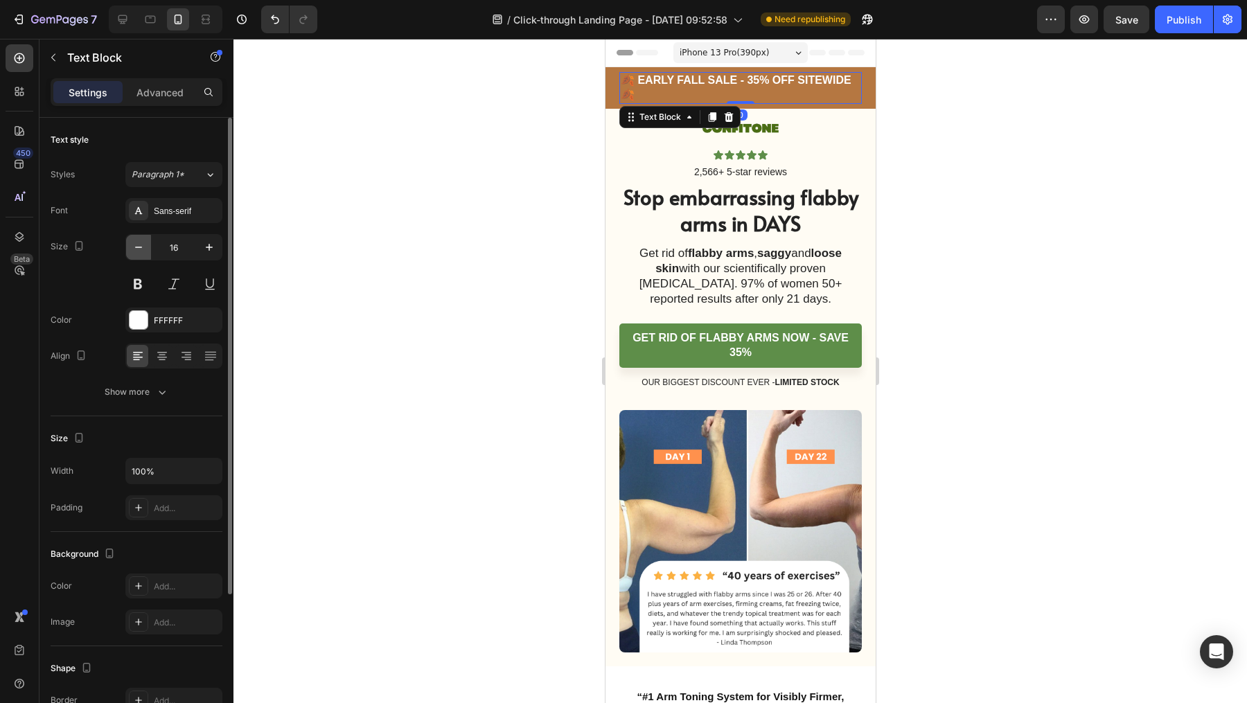
click at [144, 247] on icon "button" at bounding box center [139, 247] width 14 height 14
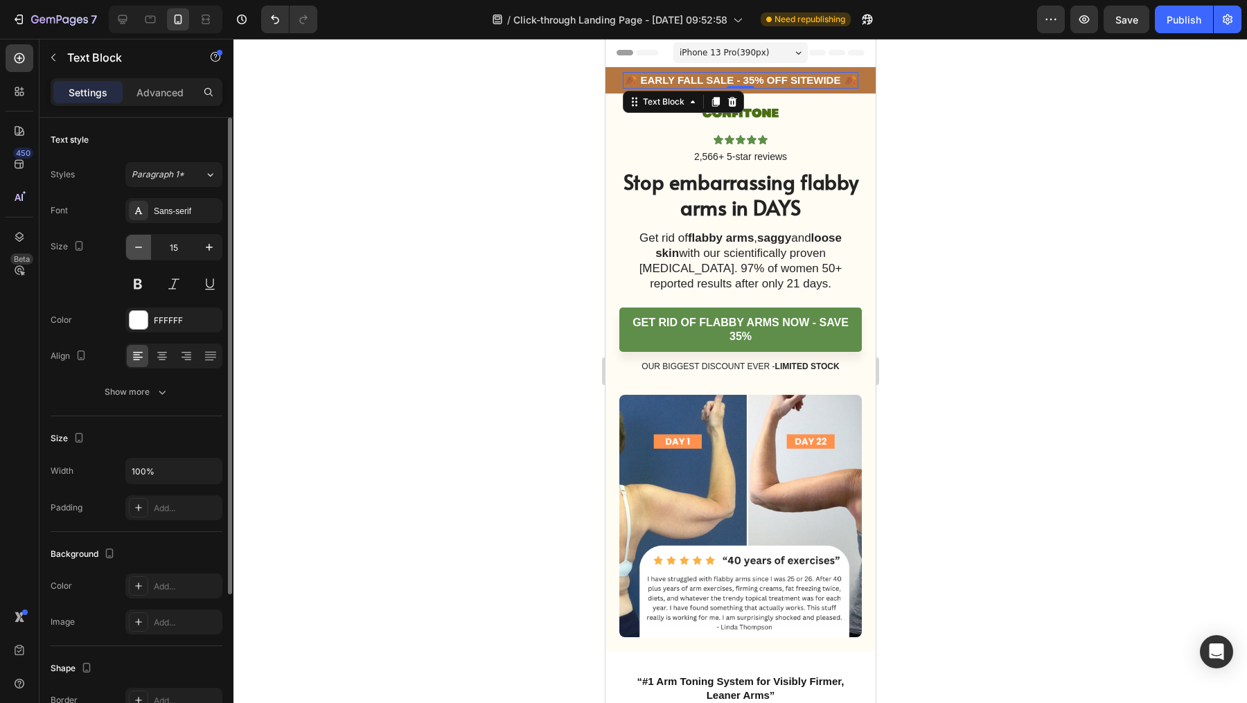
click at [144, 247] on icon "button" at bounding box center [139, 247] width 14 height 14
type input "14"
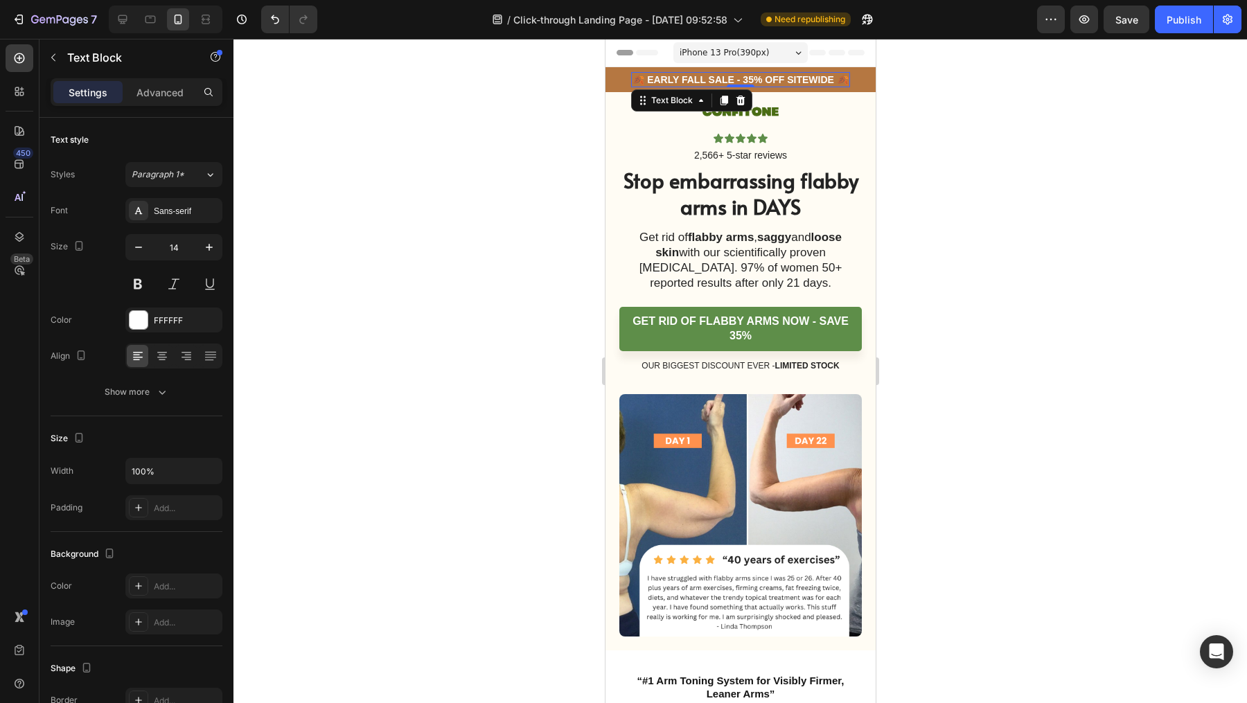
click at [1051, 299] on div at bounding box center [739, 371] width 1013 height 664
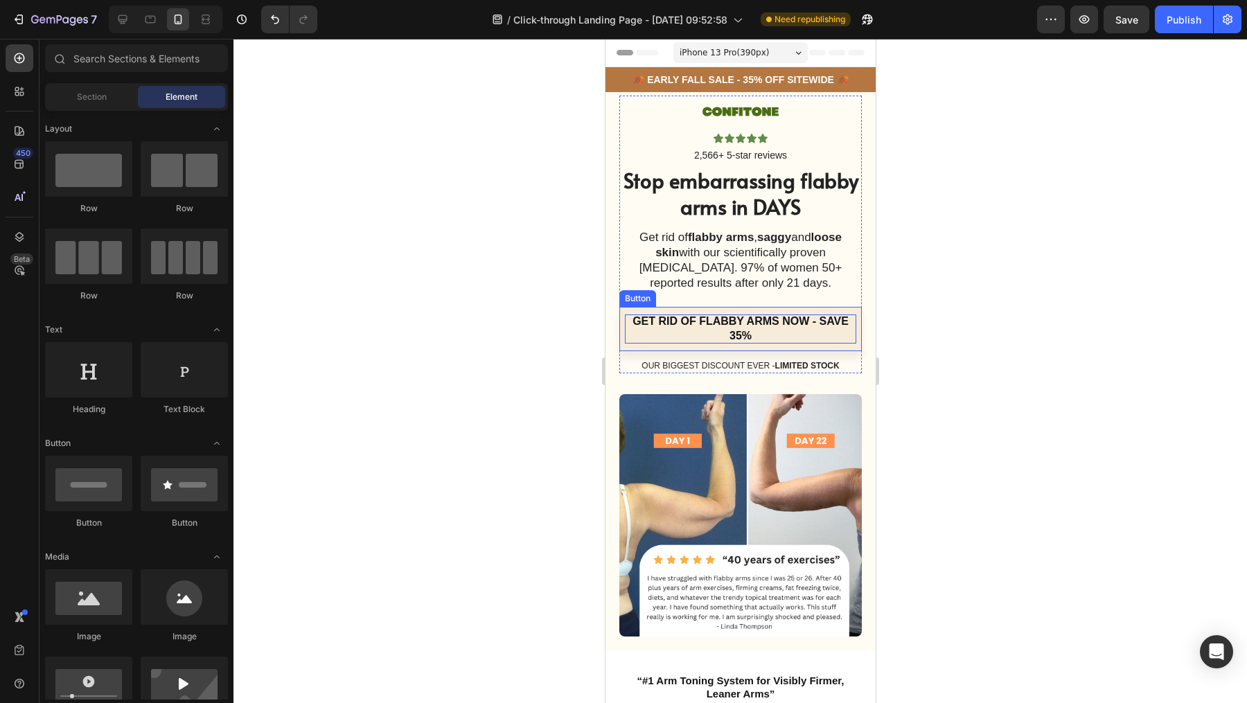
click at [765, 326] on p "GET RID OF FLABBY ARMS NOW - SAVE 35%" at bounding box center [739, 328] width 231 height 29
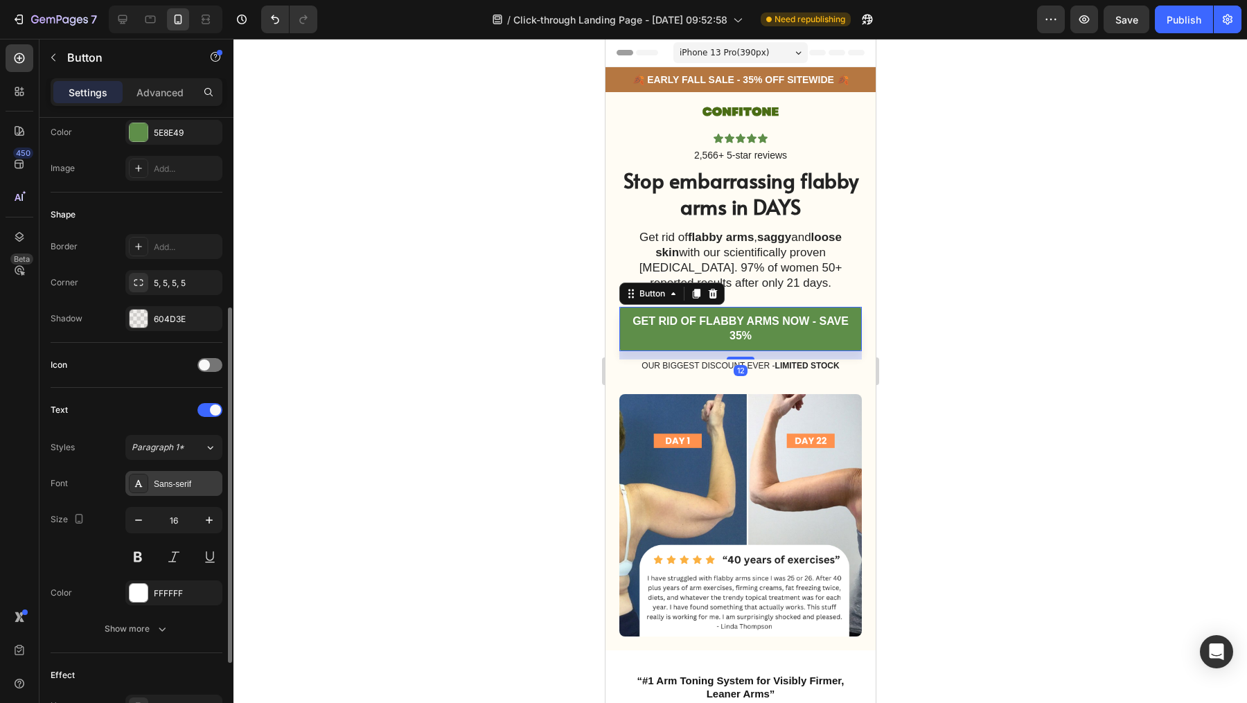
scroll to position [251, 0]
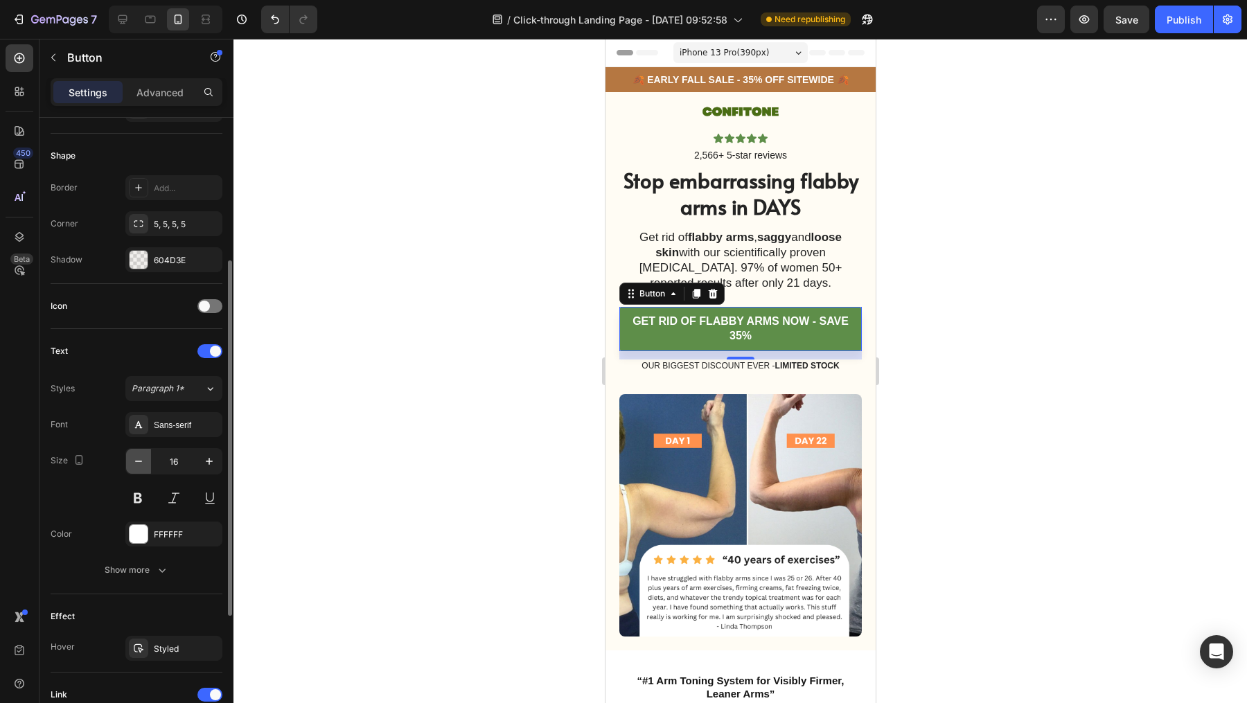
click at [137, 461] on icon "button" at bounding box center [139, 461] width 14 height 14
type input "14"
click at [1052, 431] on div at bounding box center [739, 371] width 1013 height 664
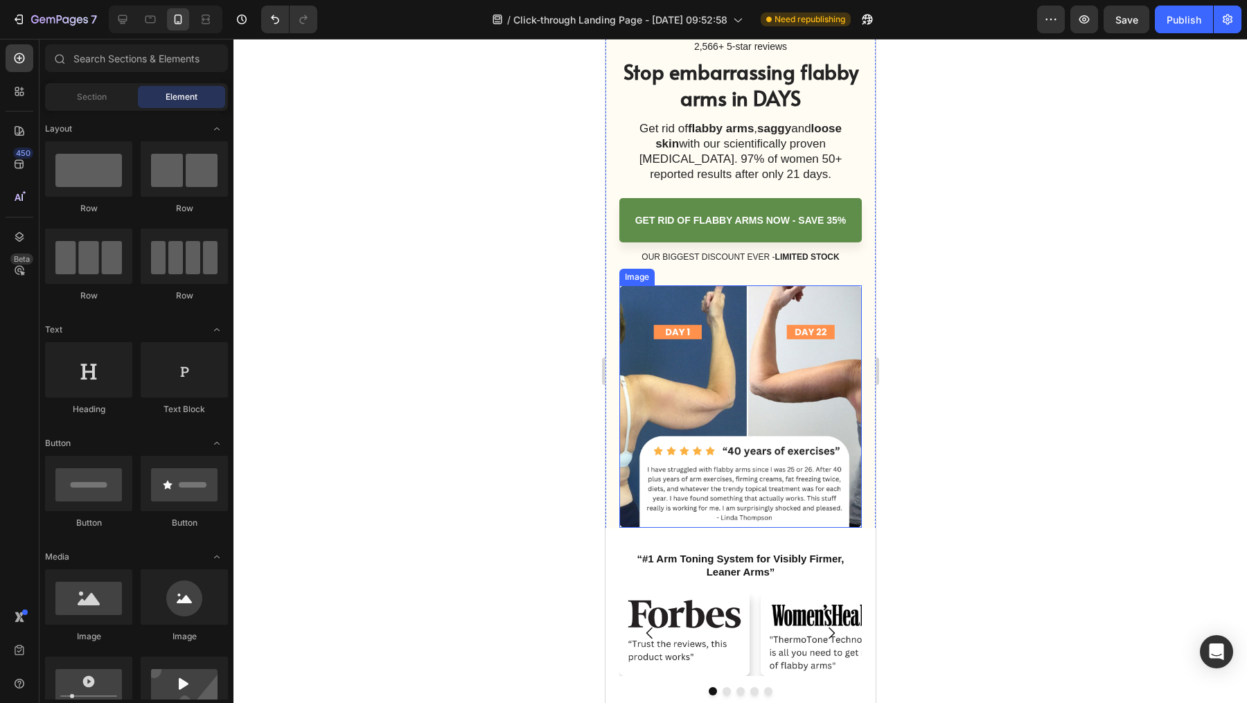
scroll to position [0, 0]
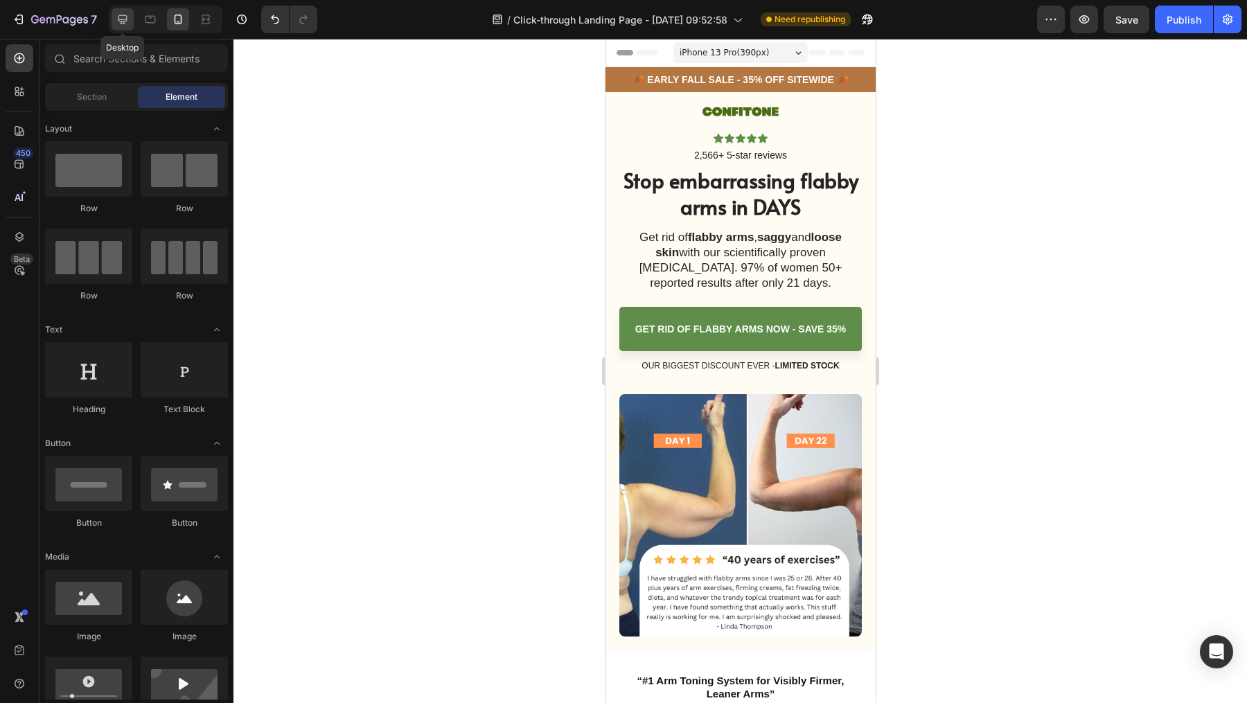
click at [118, 12] on div at bounding box center [123, 19] width 22 height 22
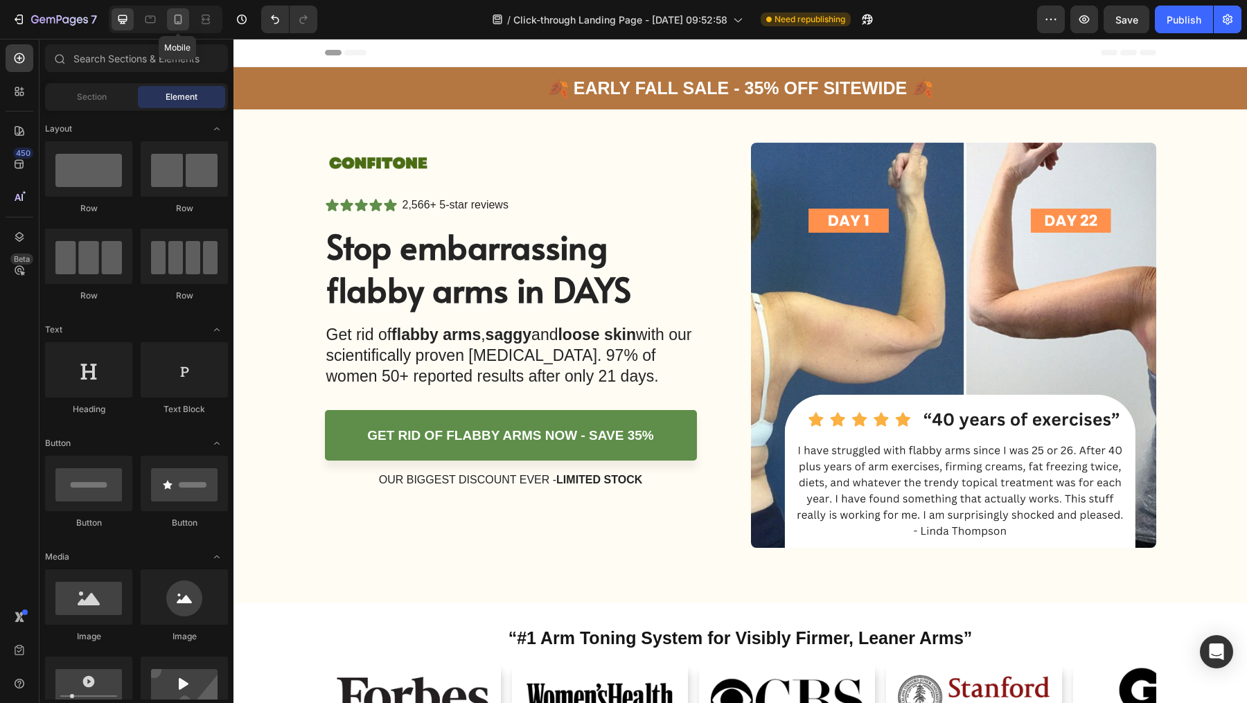
click at [179, 17] on icon at bounding box center [178, 19] width 14 height 14
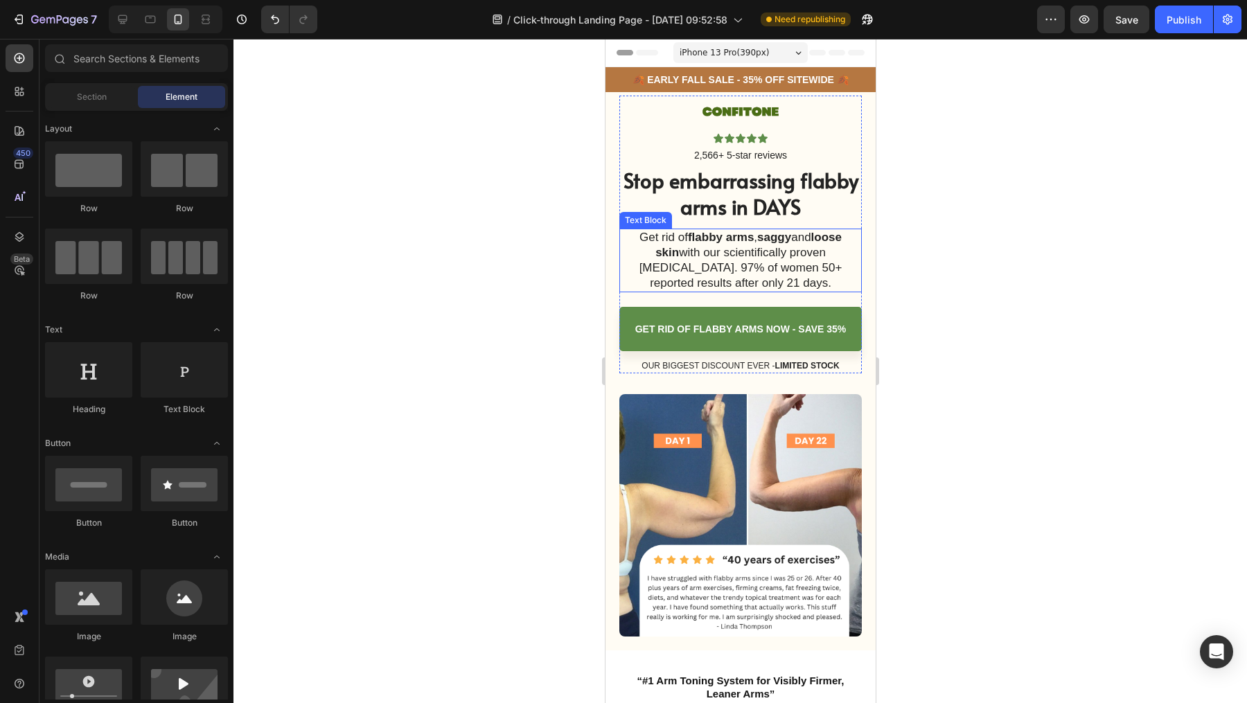
click at [1029, 339] on div at bounding box center [739, 371] width 1013 height 664
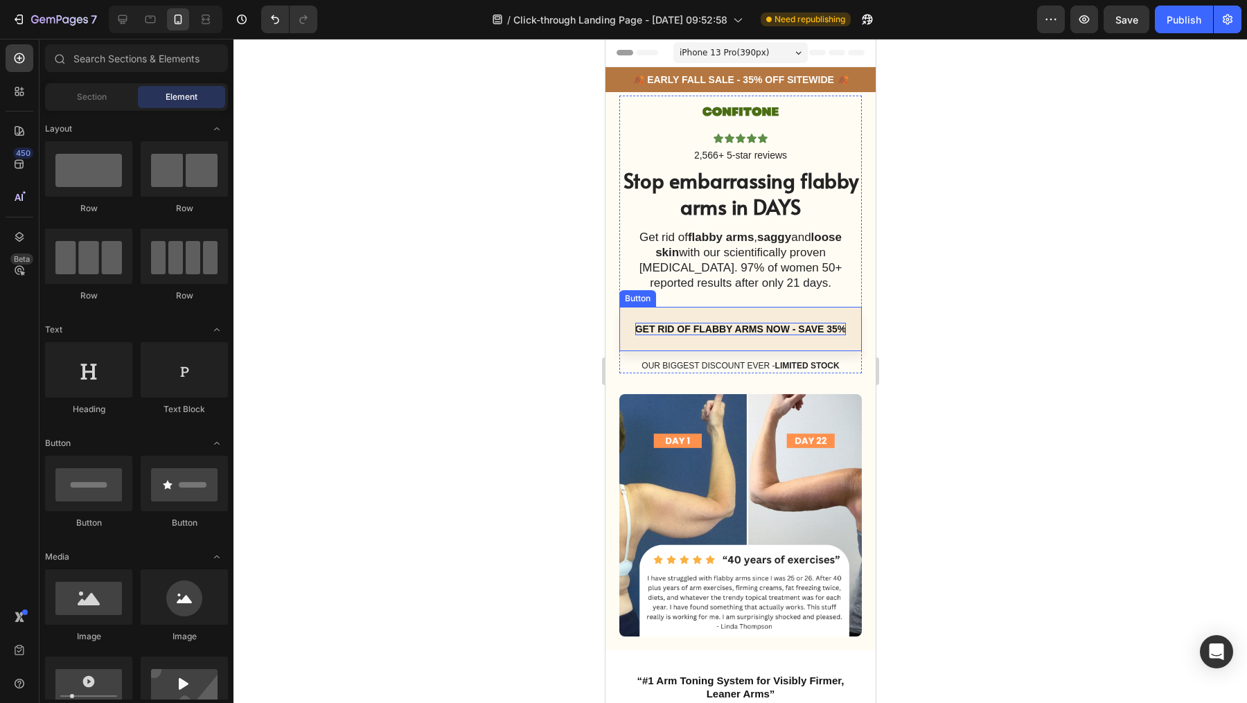
click at [765, 326] on p "GET RID OF FLABBY ARMS NOW - SAVE 35%" at bounding box center [740, 329] width 211 height 12
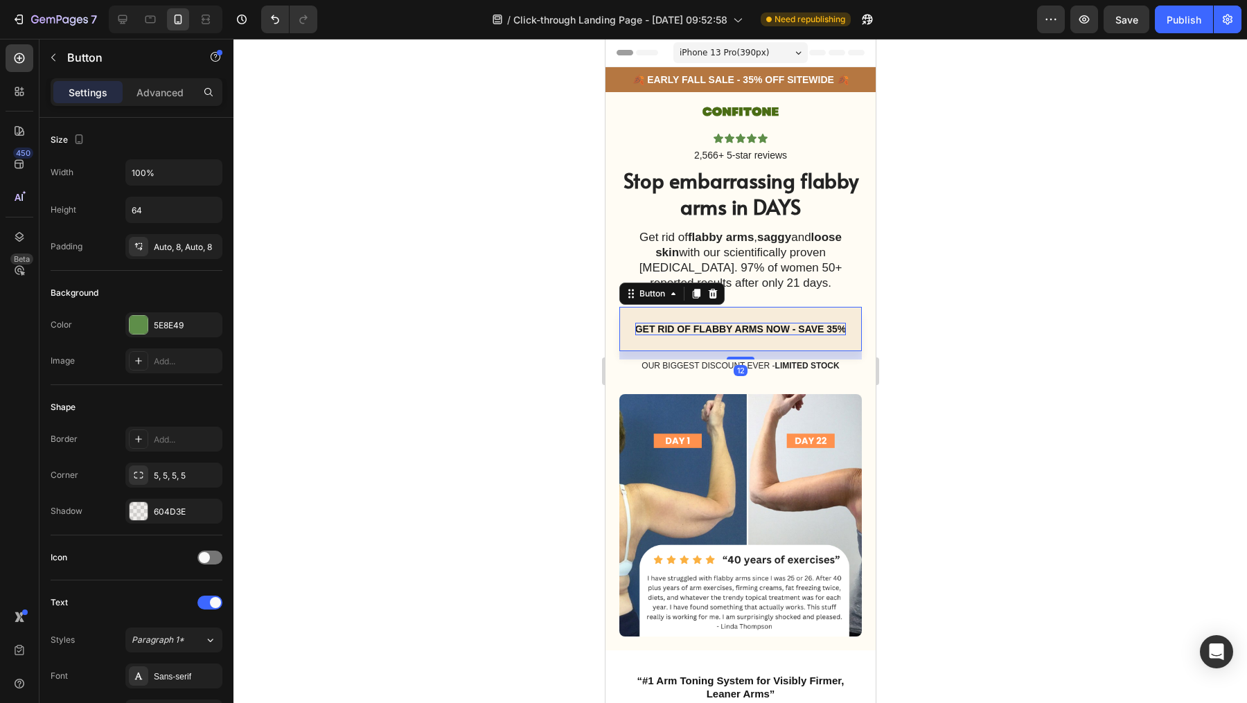
click at [777, 326] on p "GET RID OF FLABBY ARMS NOW - SAVE 35%" at bounding box center [740, 329] width 211 height 12
click at [784, 327] on p "GET RID OF FLABBY ARMS NOW - SAVE 35%" at bounding box center [740, 329] width 211 height 12
click at [911, 329] on div at bounding box center [739, 371] width 1013 height 664
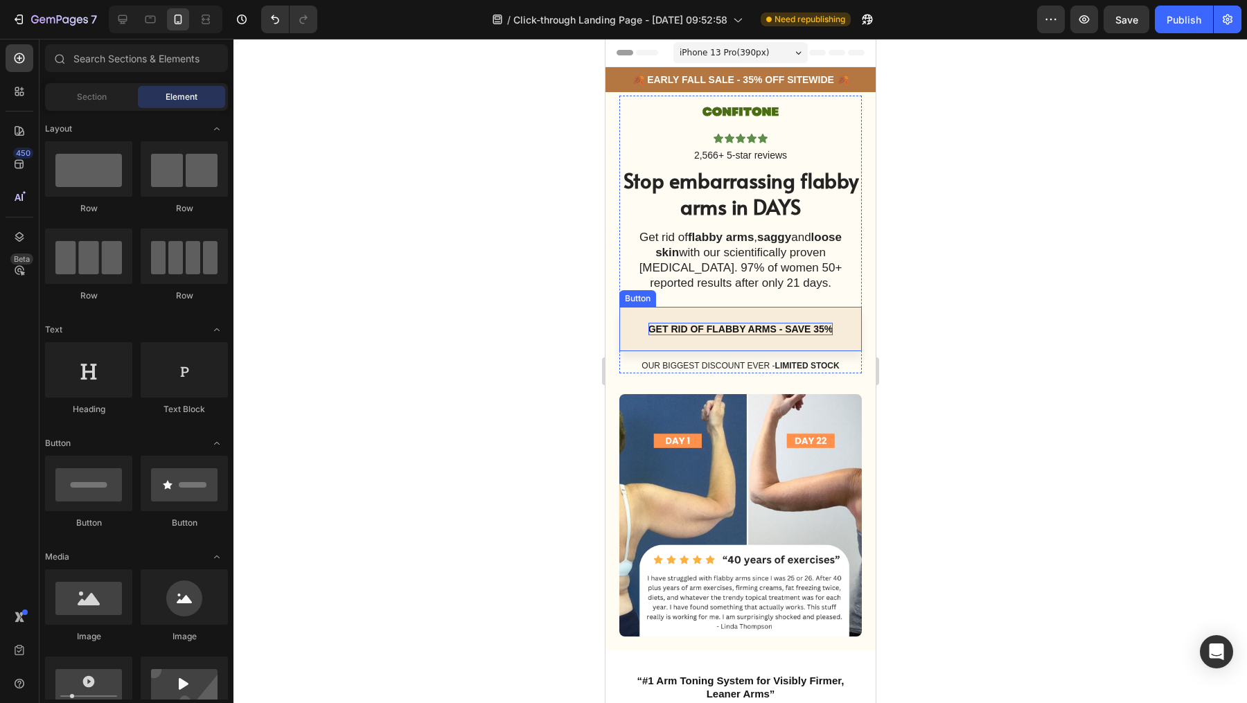
click at [777, 312] on link "GET RID OF FLABBY ARMS - SAVE 35%" at bounding box center [740, 329] width 242 height 44
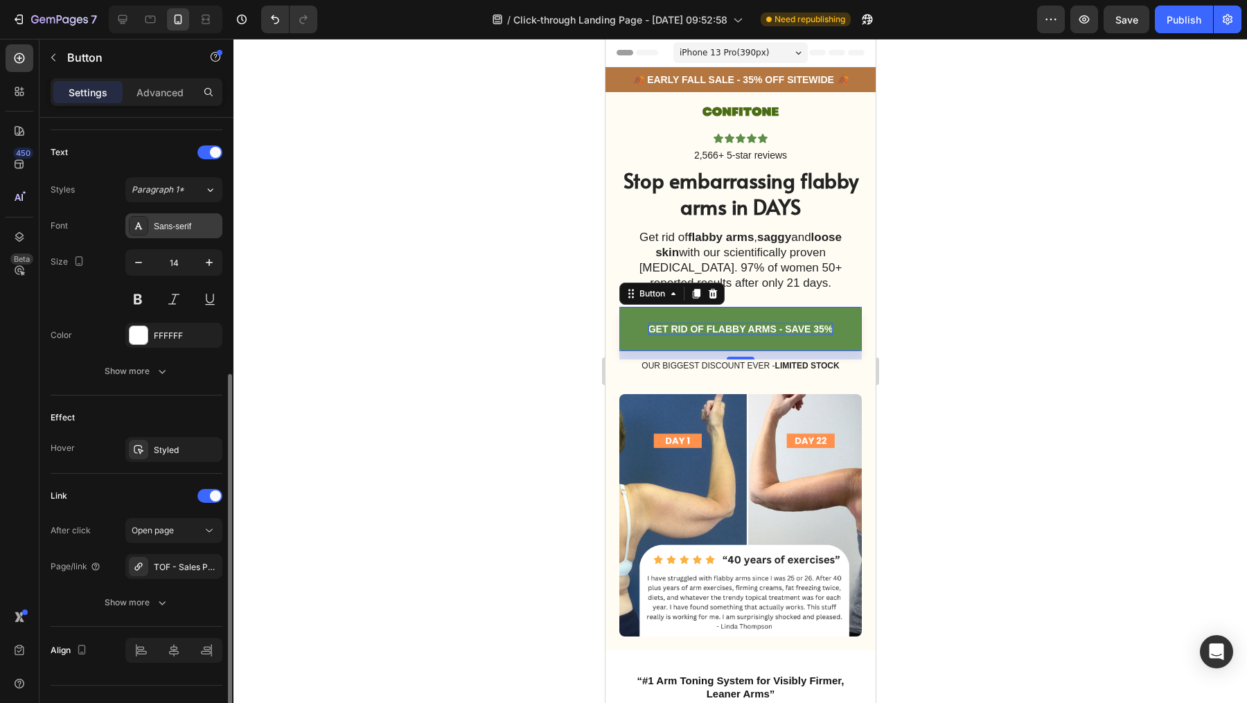
scroll to position [463, 0]
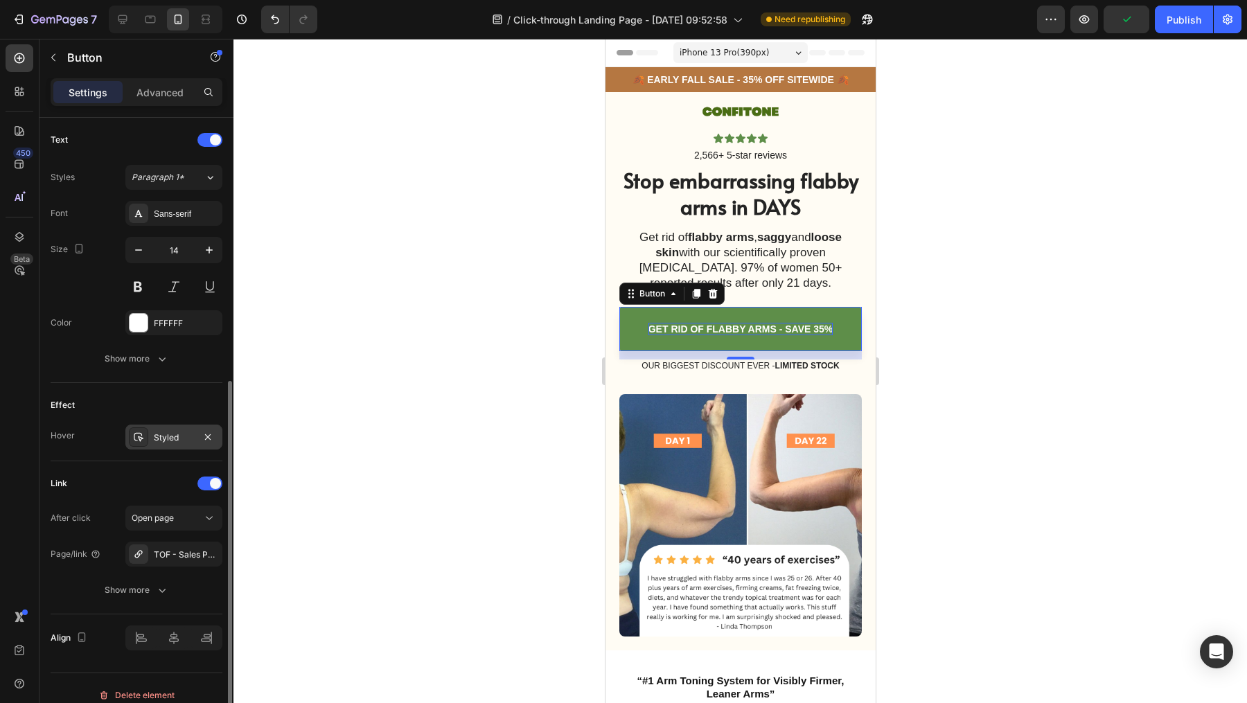
click at [168, 433] on div "Styled" at bounding box center [174, 438] width 40 height 12
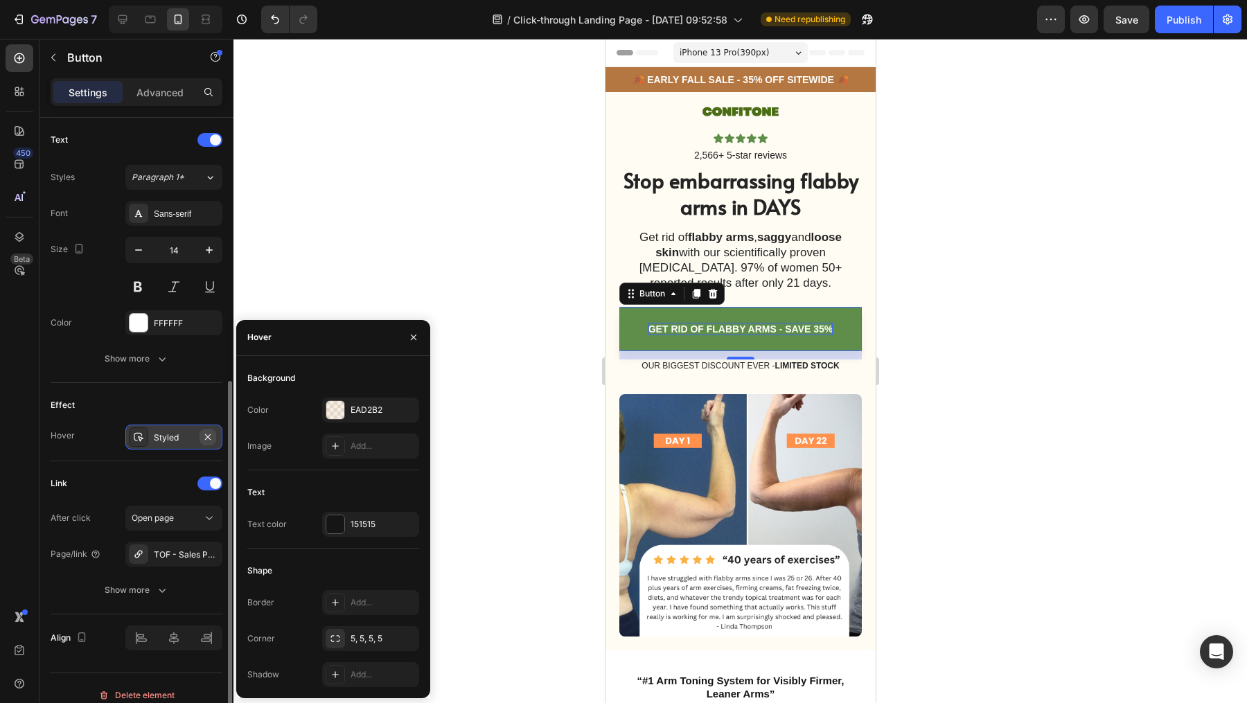
click at [209, 434] on icon "button" at bounding box center [208, 437] width 6 height 6
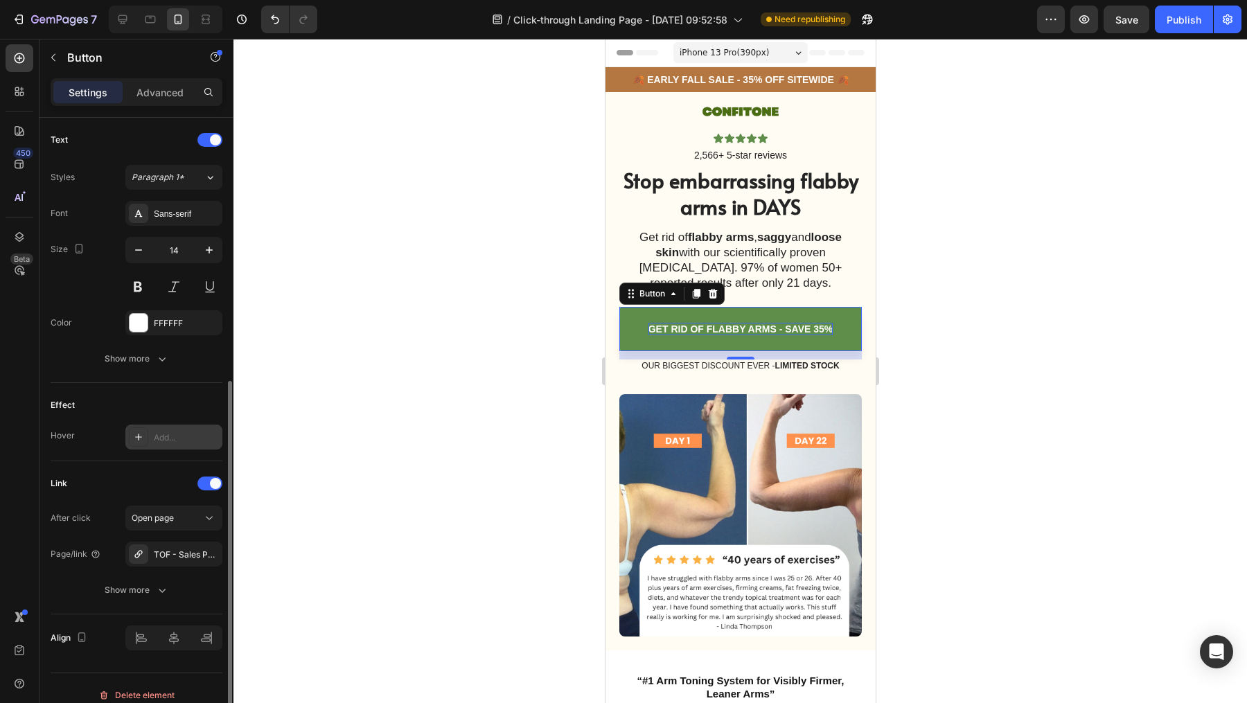
drag, startPoint x: 436, startPoint y: 354, endPoint x: 429, endPoint y: 357, distance: 7.1
click at [436, 354] on div at bounding box center [739, 371] width 1013 height 664
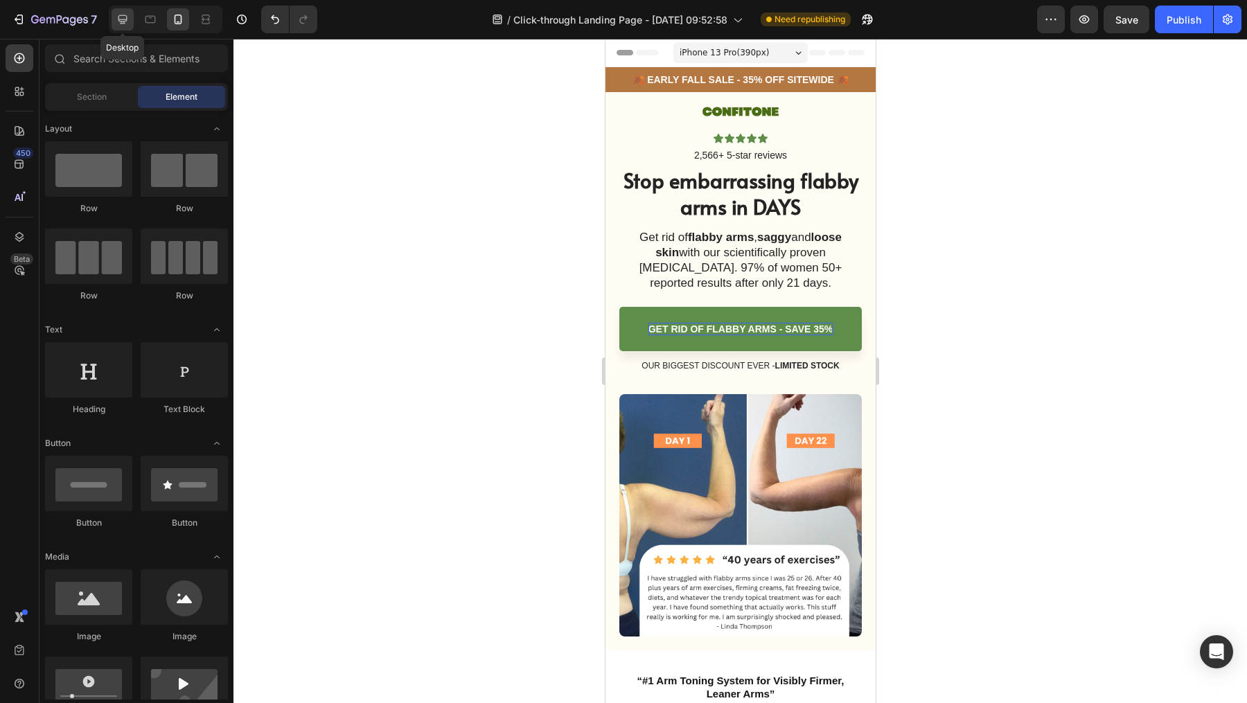
click at [123, 19] on icon at bounding box center [122, 19] width 9 height 9
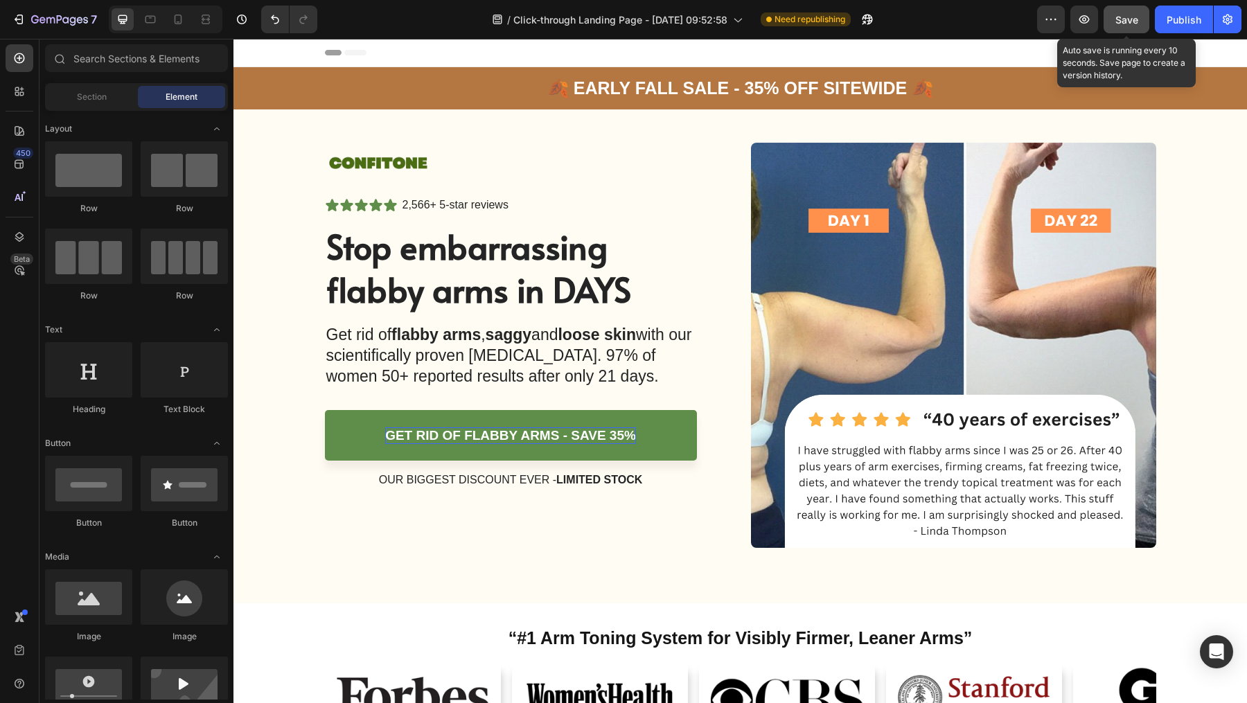
click at [1134, 25] on span "Save" at bounding box center [1126, 20] width 23 height 12
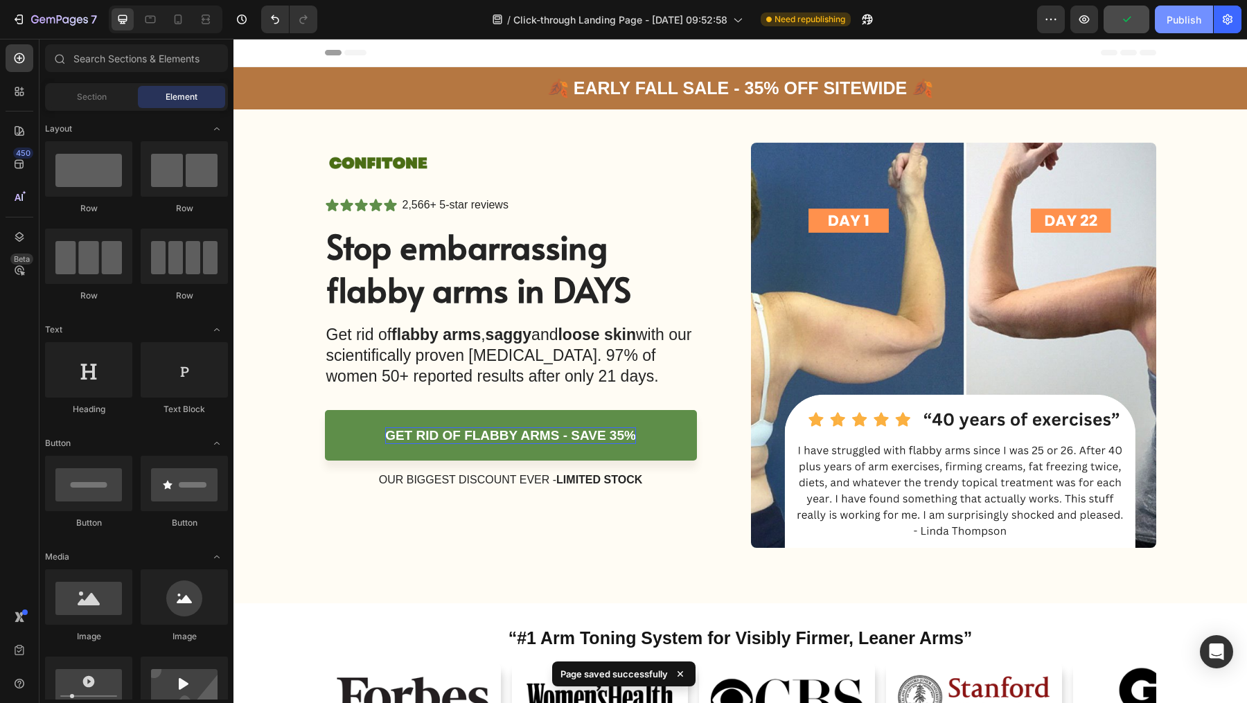
click at [1176, 22] on div "Publish" at bounding box center [1184, 19] width 35 height 15
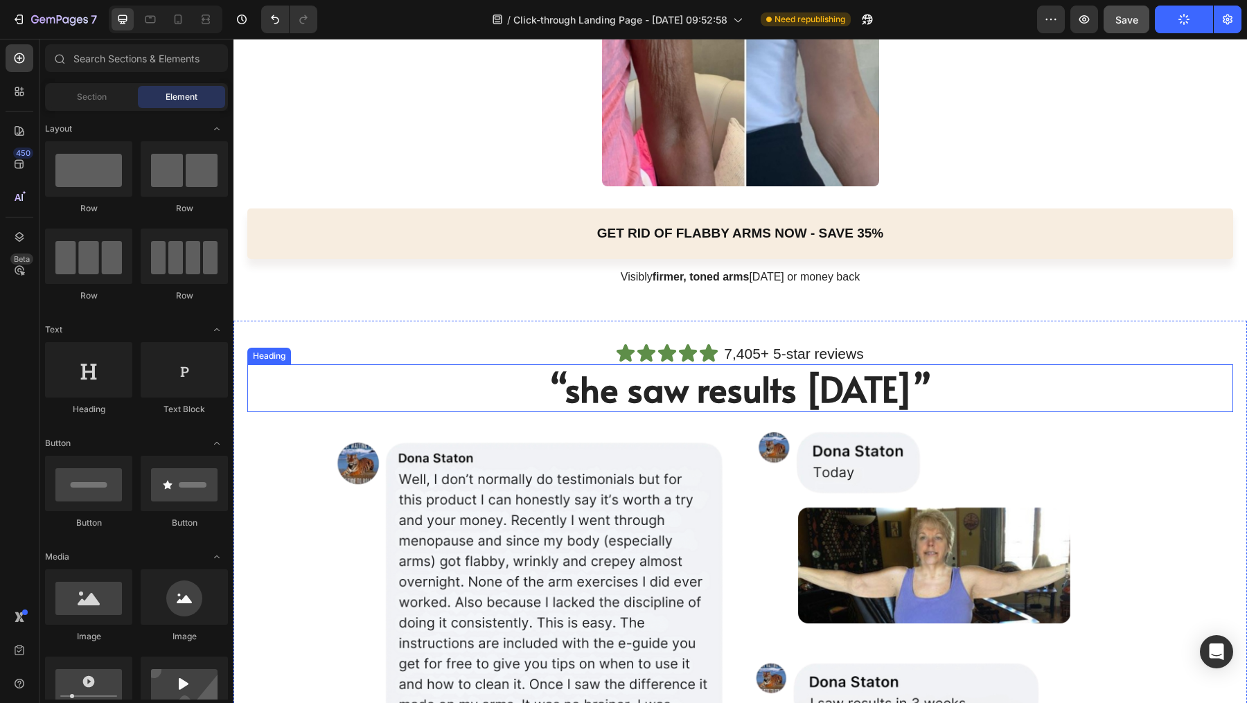
scroll to position [1241, 0]
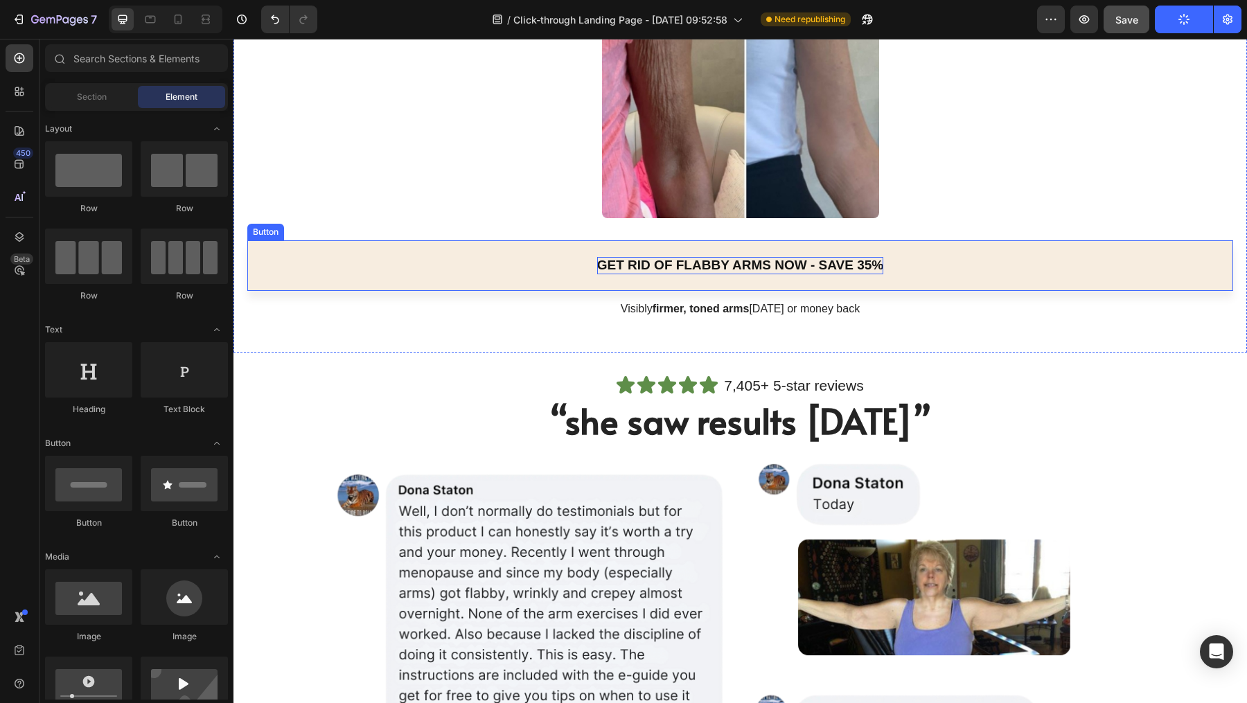
click at [783, 265] on p "GET RID OF FLABBY ARMS NOW - SAVE 35%" at bounding box center [740, 265] width 286 height 17
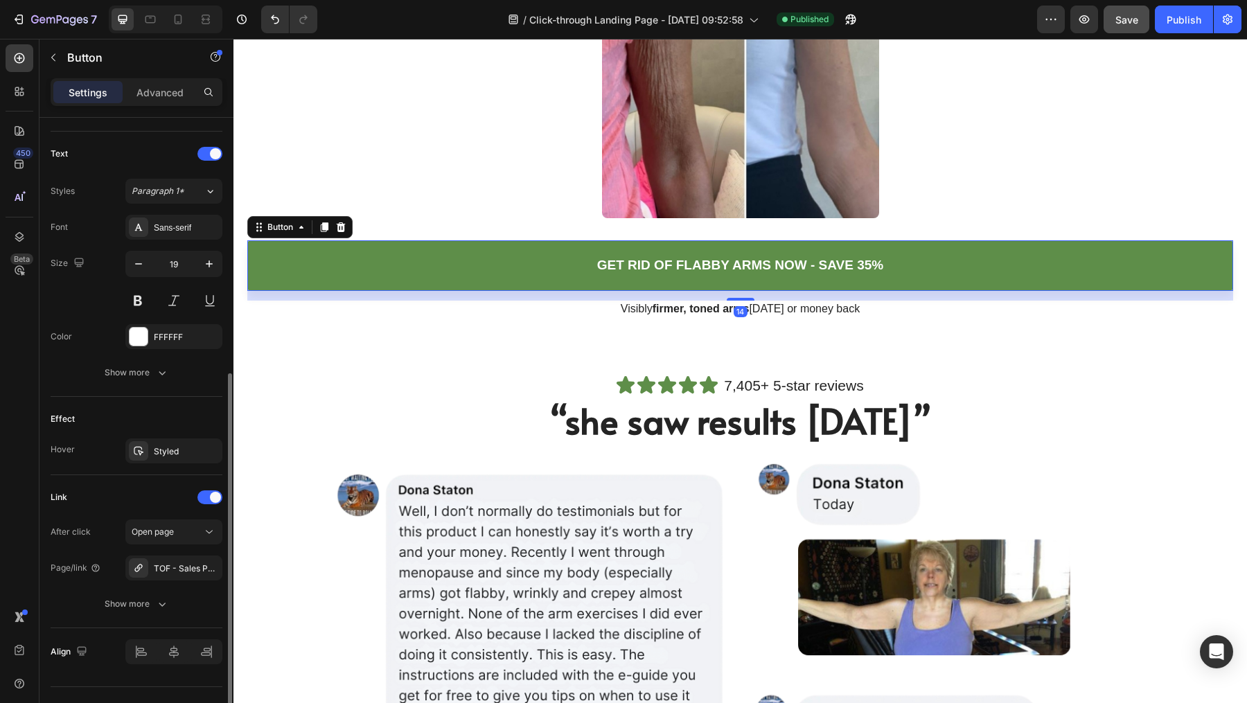
scroll to position [461, 0]
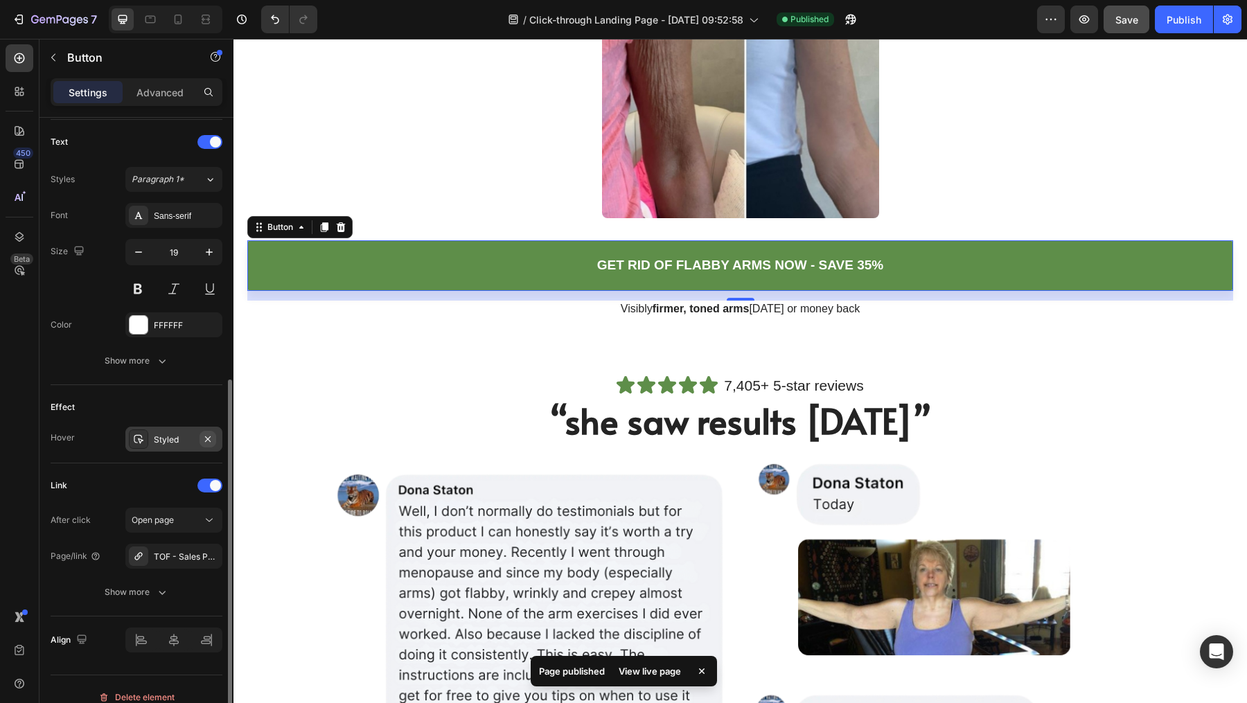
click at [212, 435] on icon "button" at bounding box center [207, 439] width 11 height 11
click at [794, 269] on p "GET RID OF FLABBY ARMS NOW - SAVE 35%" at bounding box center [740, 265] width 286 height 17
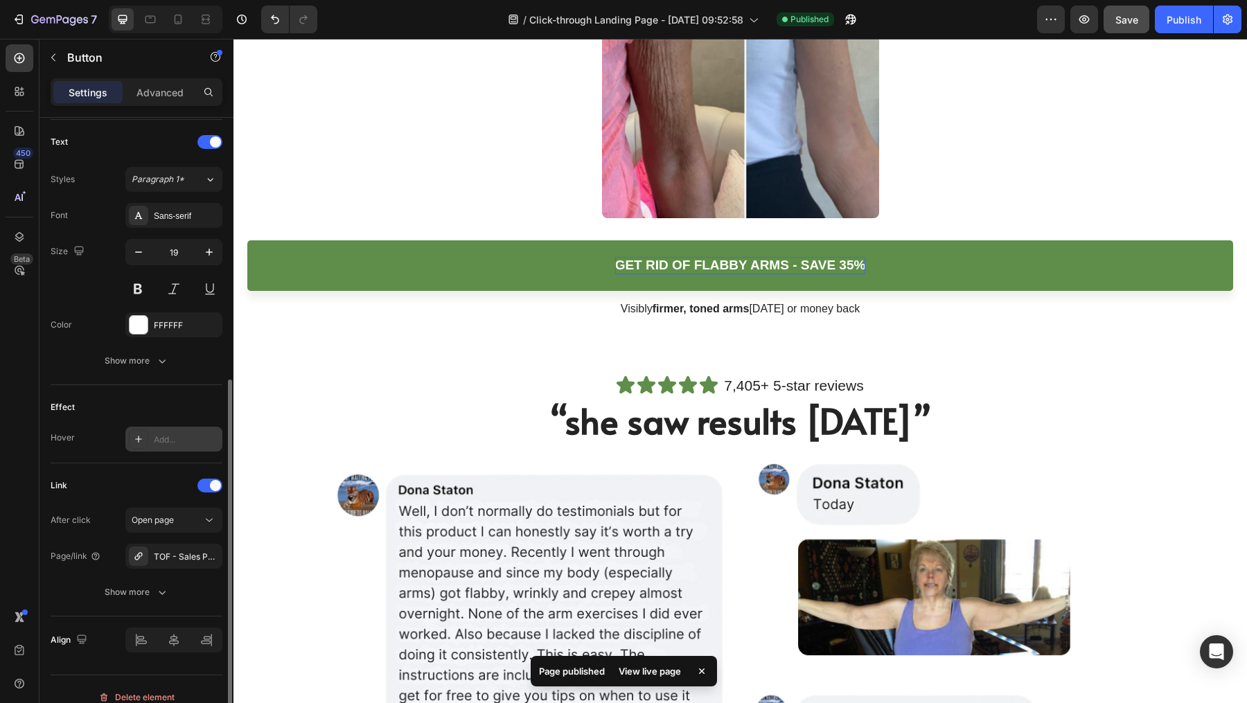
click at [869, 275] on link "GET RID OF FLABBY ARMS - SAVE 35%" at bounding box center [740, 265] width 986 height 51
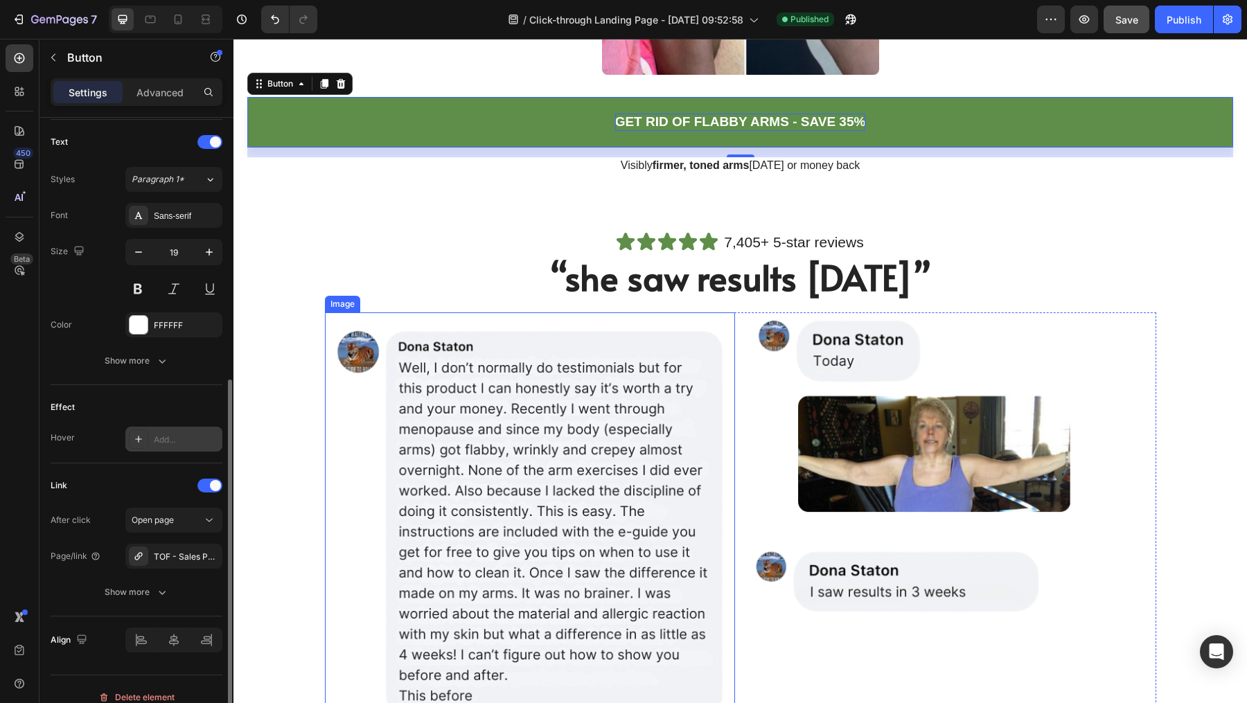
scroll to position [1417, 0]
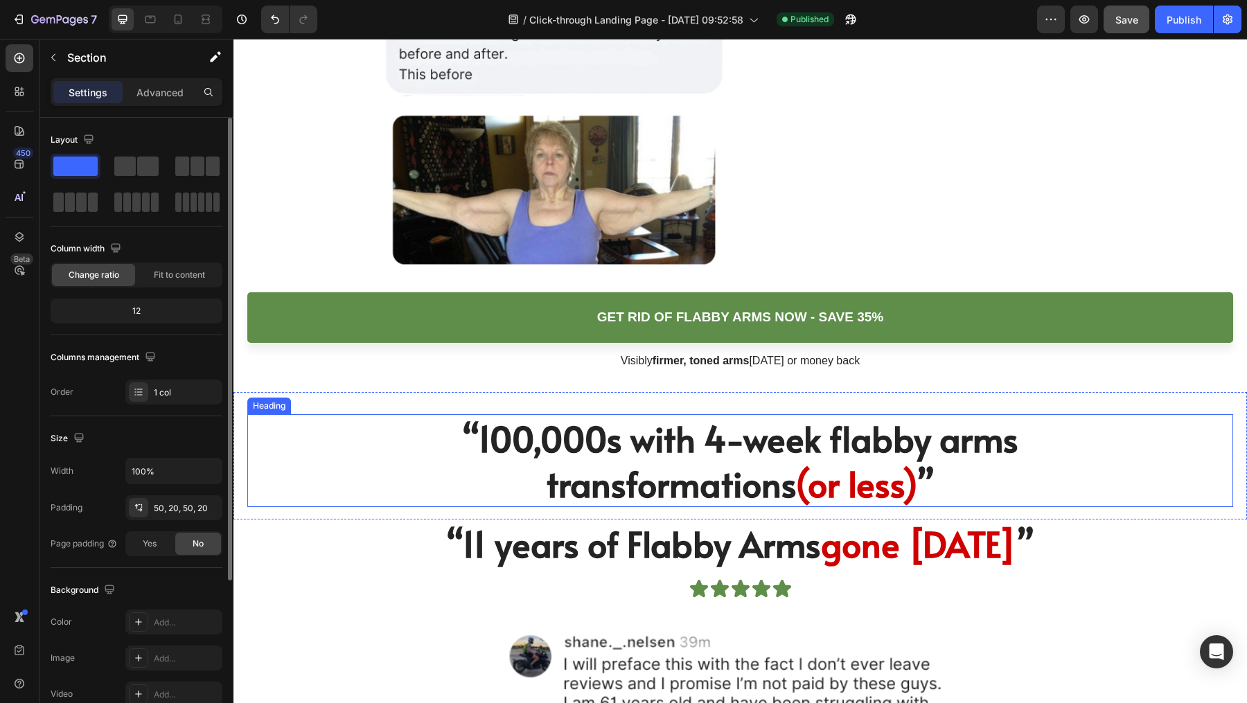
scroll to position [2012, 0]
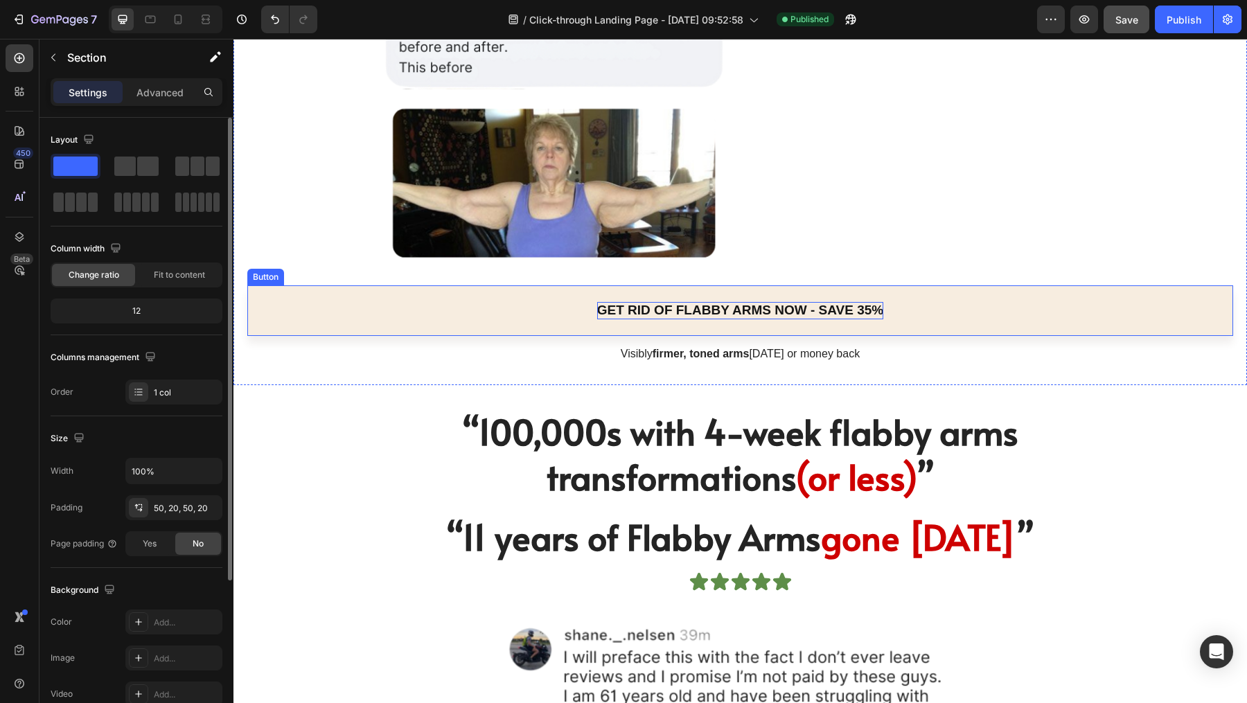
click at [788, 317] on p "GET RID OF FLABBY ARMS NOW - SAVE 35%" at bounding box center [740, 310] width 286 height 17
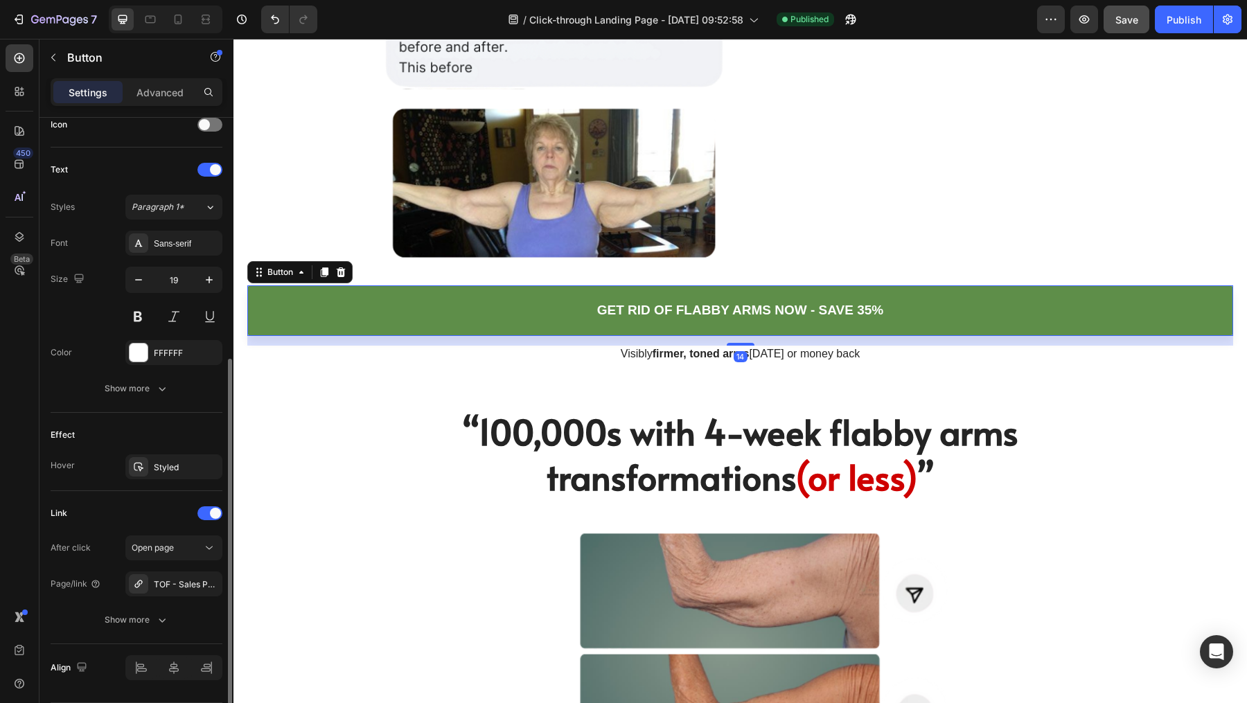
scroll to position [434, 0]
click at [212, 463] on icon "button" at bounding box center [207, 466] width 11 height 11
click at [790, 304] on p "GET RID OF FLABBY ARMS NOW - SAVE 35%" at bounding box center [740, 310] width 286 height 17
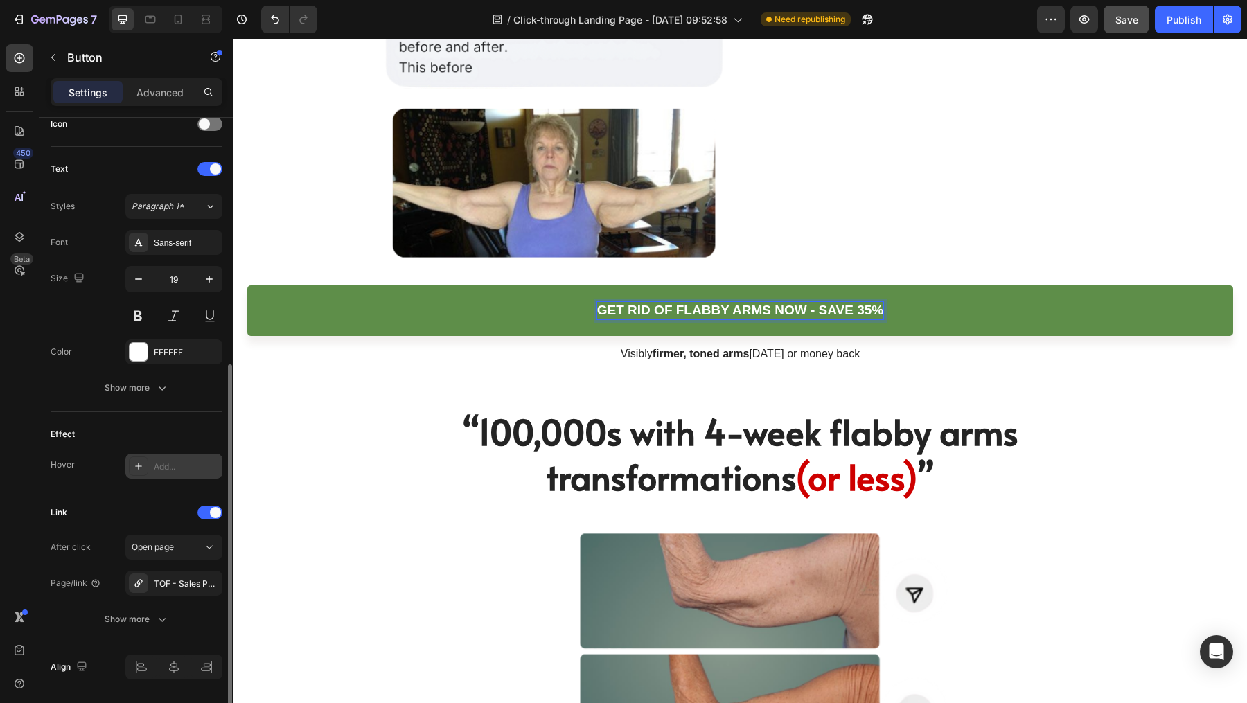
click at [803, 308] on p "GET RID OF FLABBY ARMS NOW - SAVE 35%" at bounding box center [740, 310] width 286 height 17
click at [799, 314] on p "GET RID OF FLABBY ARMS NOW - SAVE 35%" at bounding box center [740, 310] width 286 height 17
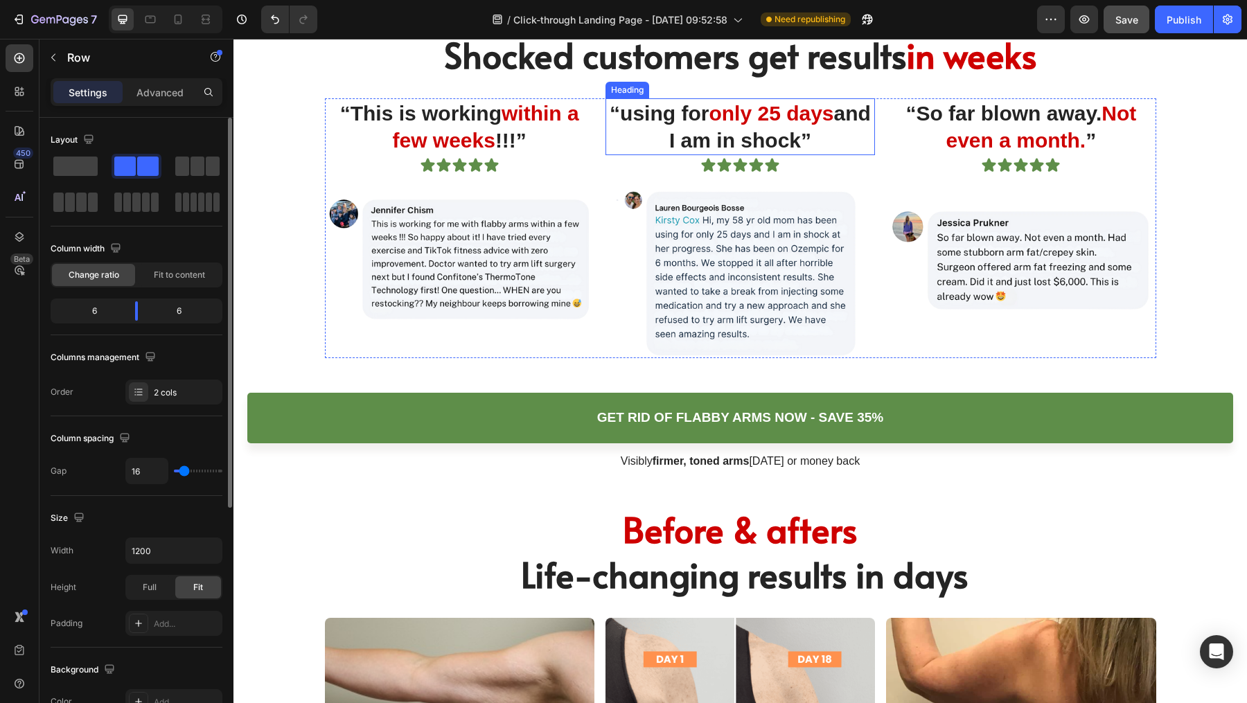
scroll to position [3912, 0]
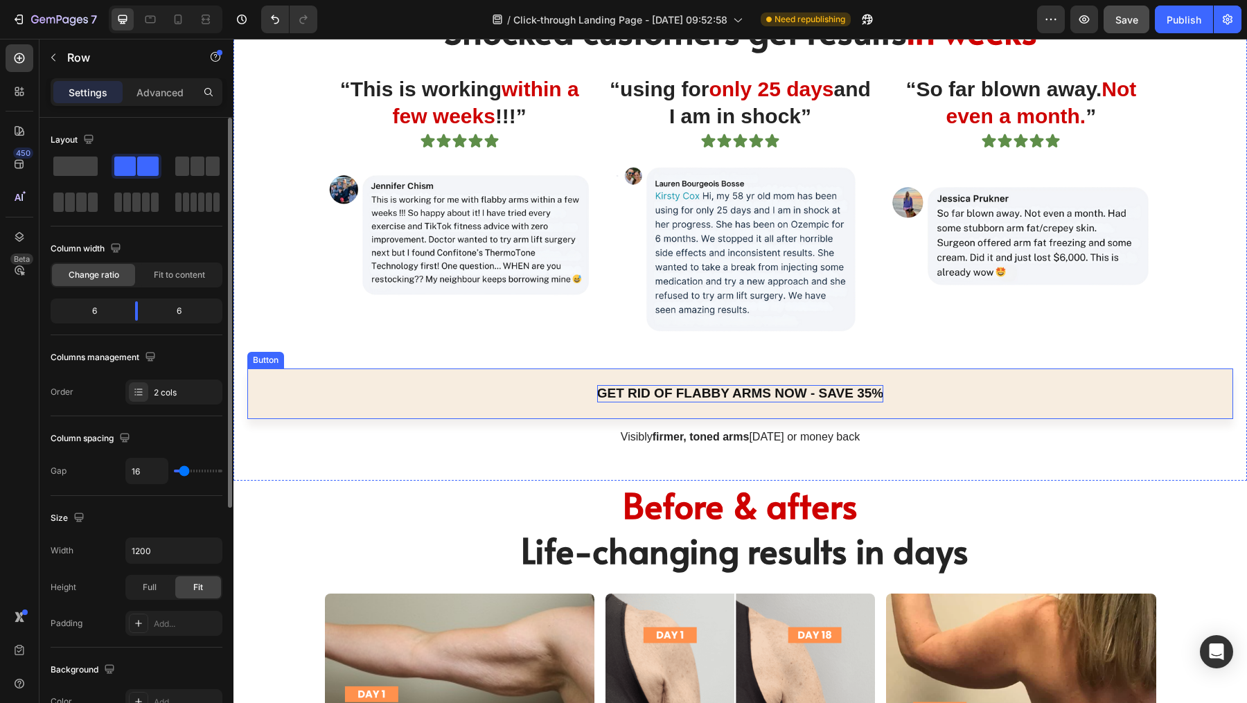
click at [759, 400] on p "GET RID OF FLABBY ARMS NOW - SAVE 35%" at bounding box center [740, 393] width 286 height 17
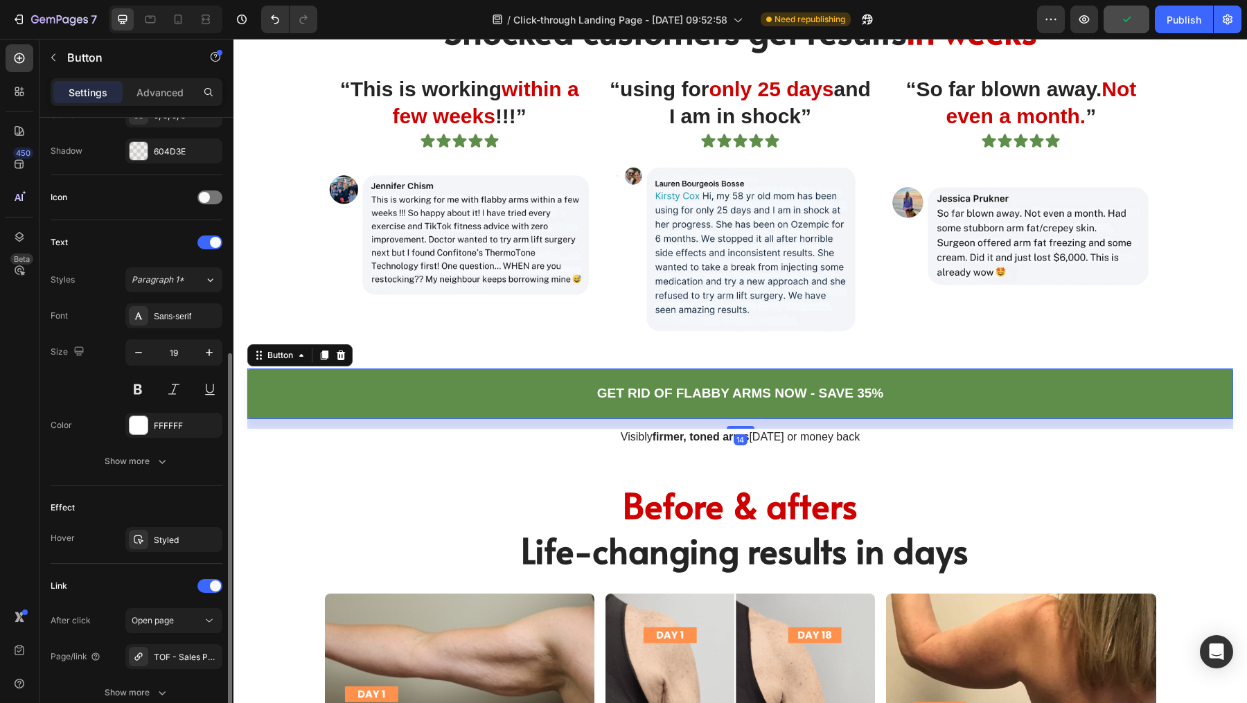
scroll to position [381, 0]
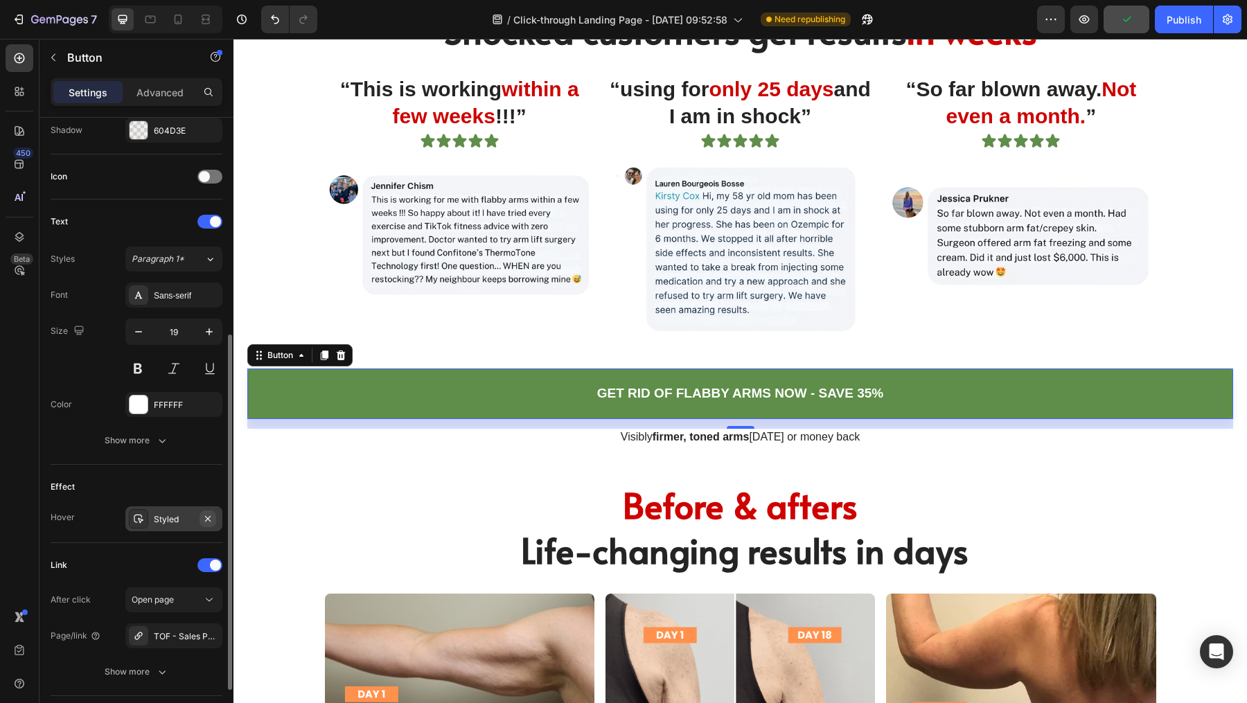
click at [211, 519] on icon "button" at bounding box center [207, 518] width 11 height 11
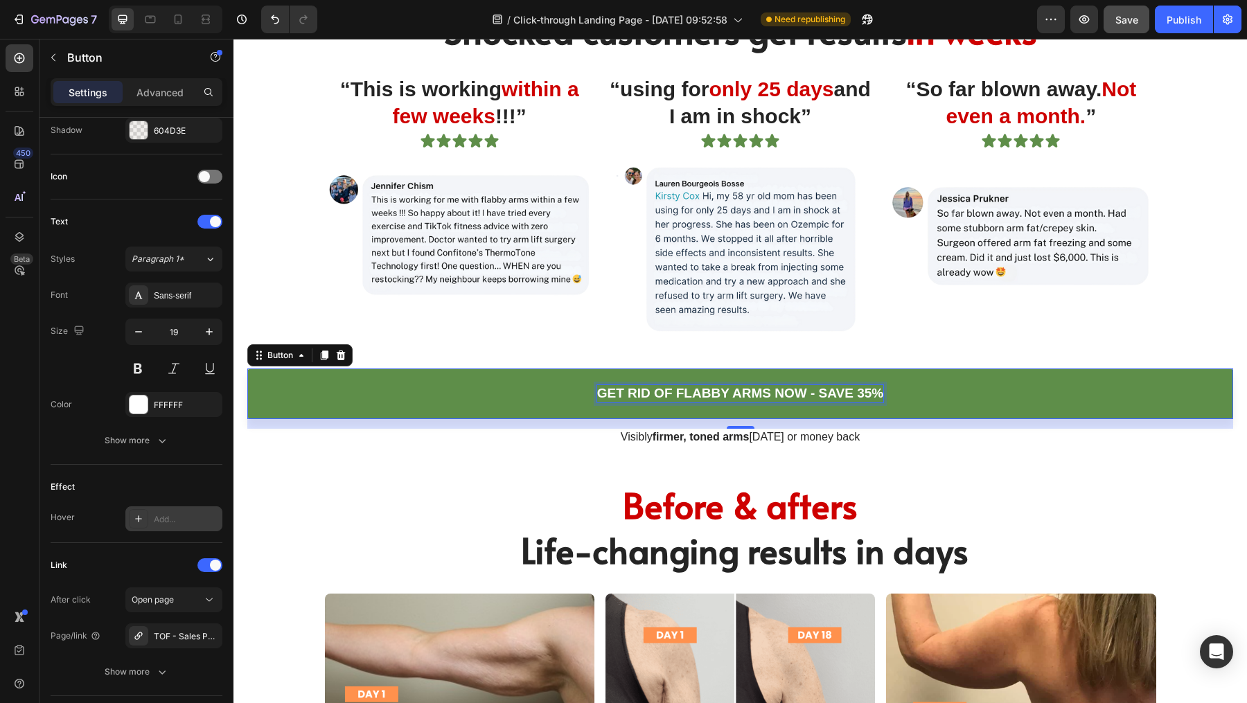
click at [781, 388] on p "GET RID OF FLABBY ARMS NOW - SAVE 35%" at bounding box center [740, 393] width 286 height 17
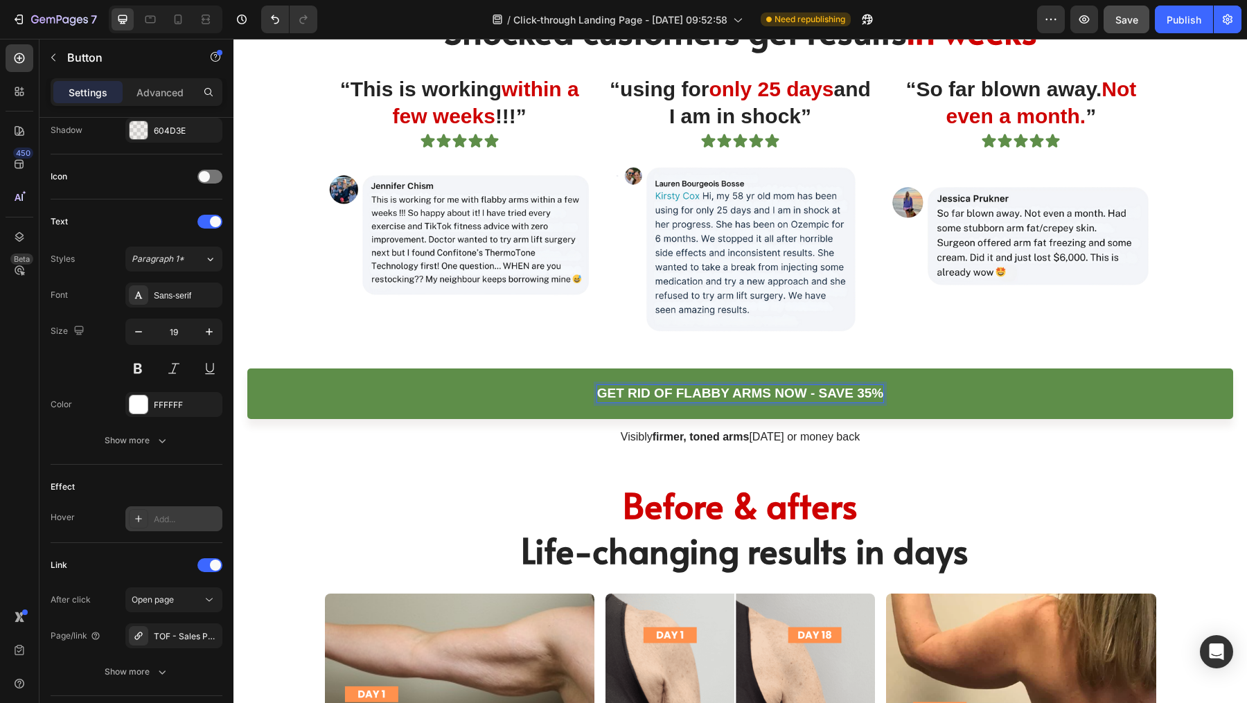
click at [797, 389] on p "GET RID OF FLABBY ARMS NOW - SAVE 35%" at bounding box center [740, 393] width 286 height 17
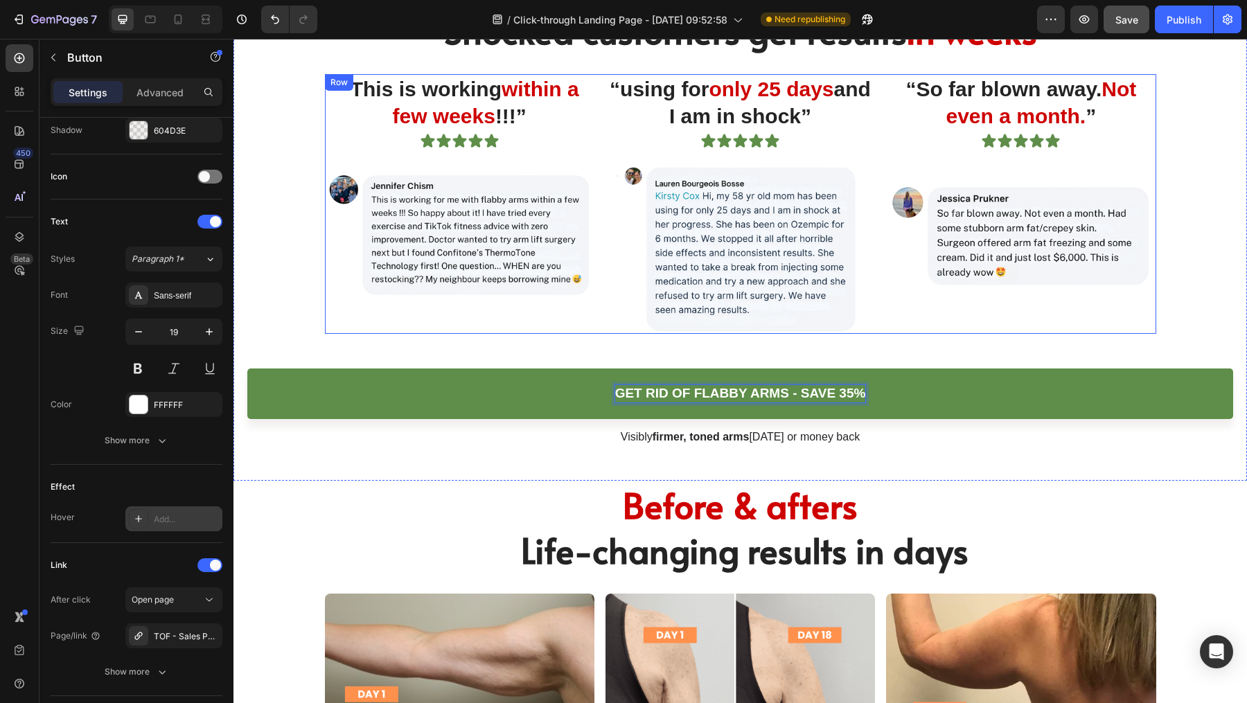
click at [886, 327] on div "“So far blown away. Not even a month. ” Heading Icon Icon Icon Icon Icon Icon L…" at bounding box center [1020, 204] width 269 height 260
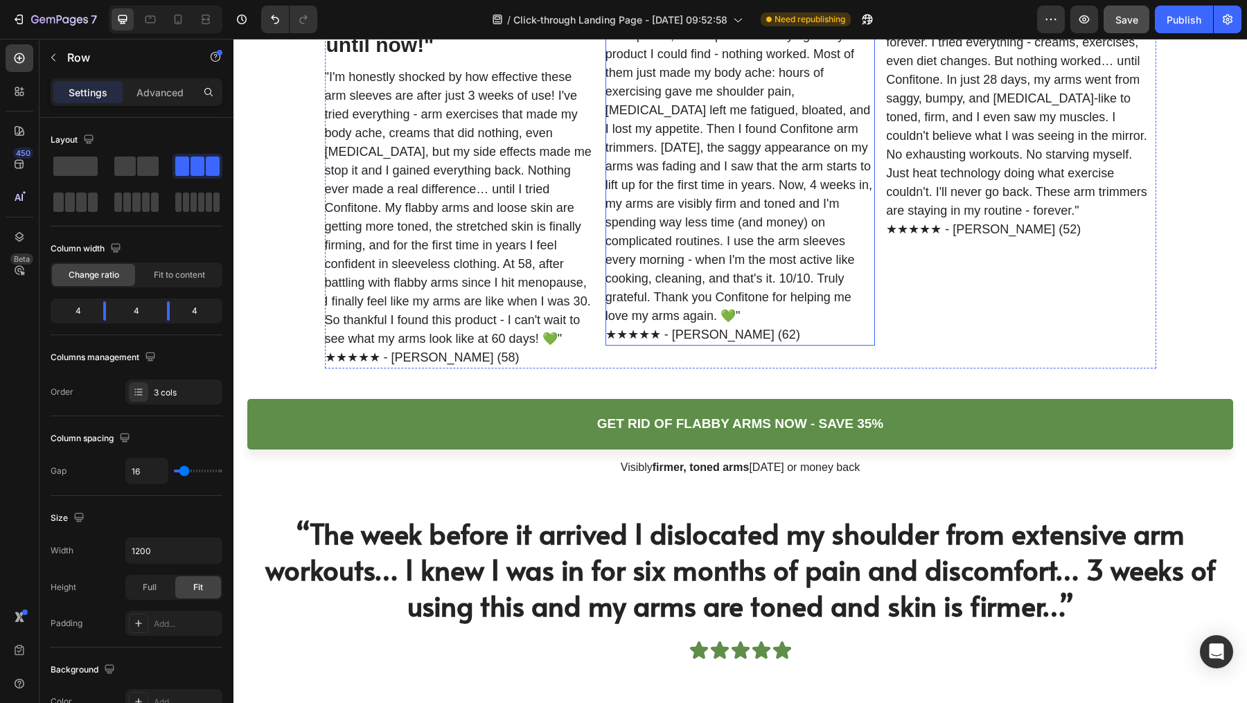
scroll to position [4926, 0]
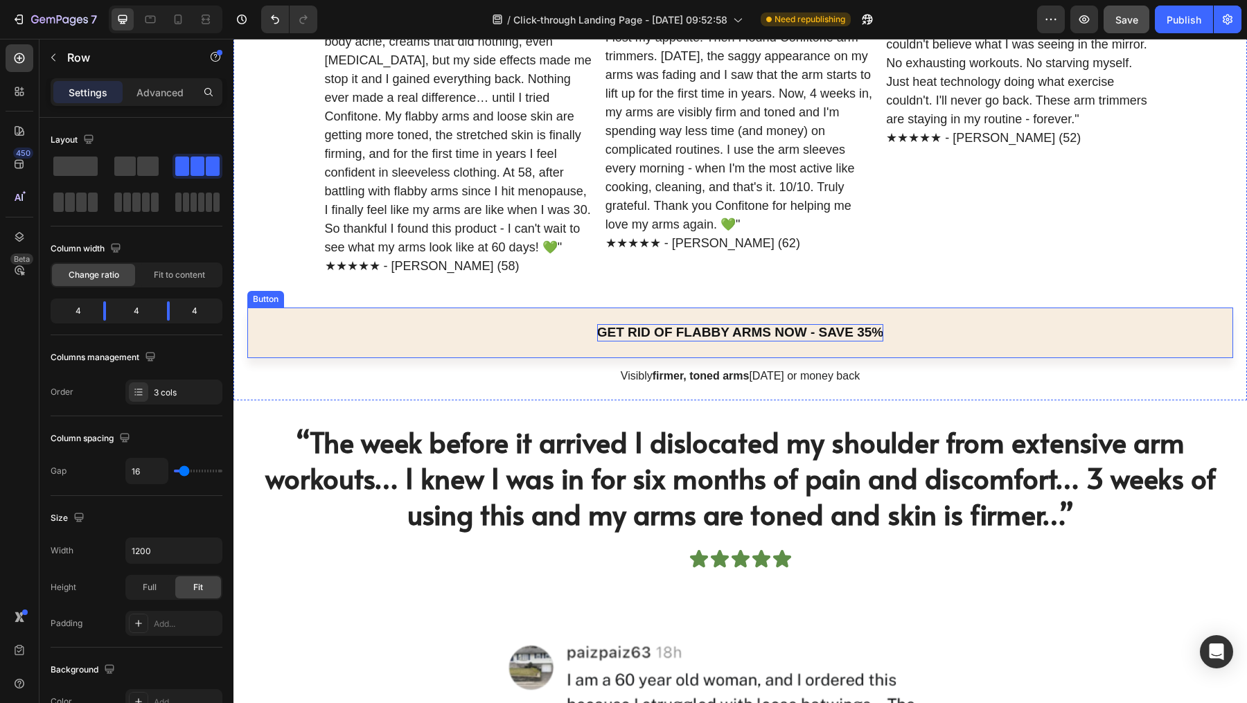
click at [722, 333] on p "GET RID OF FLABBY ARMS NOW - SAVE 35%" at bounding box center [740, 332] width 286 height 17
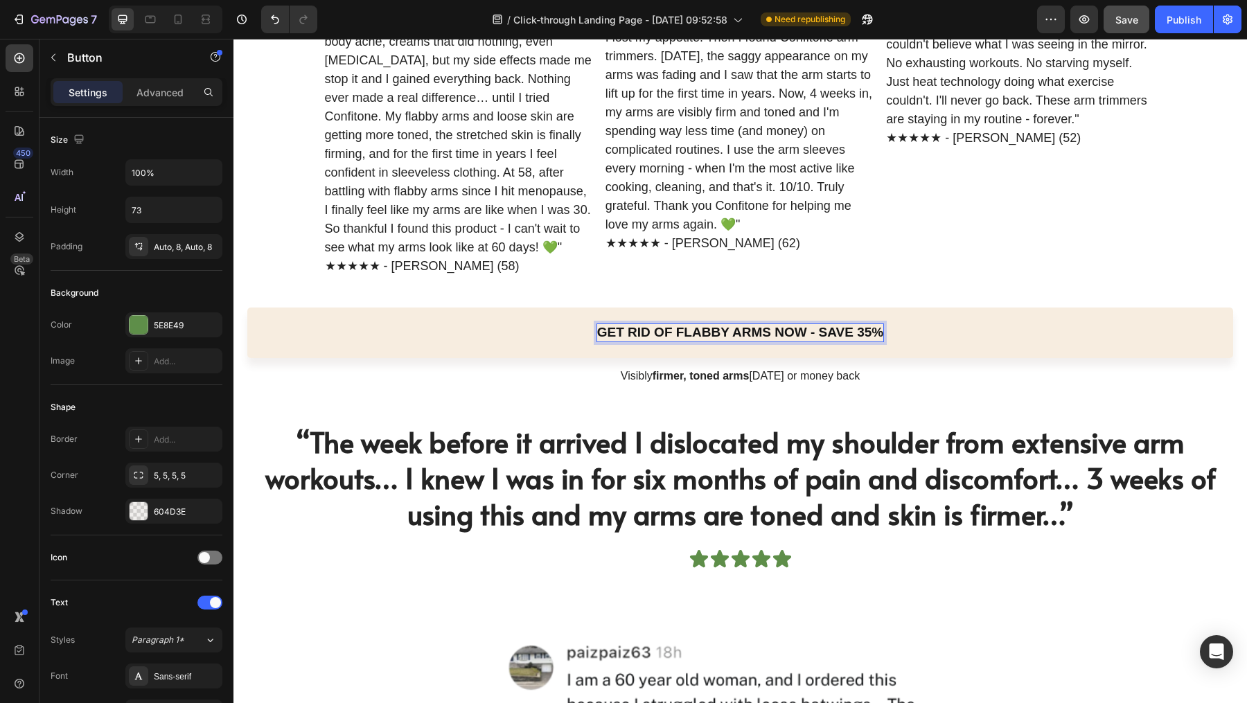
click at [799, 330] on p "GET RID OF FLABBY ARMS NOW - SAVE 35%" at bounding box center [740, 332] width 286 height 17
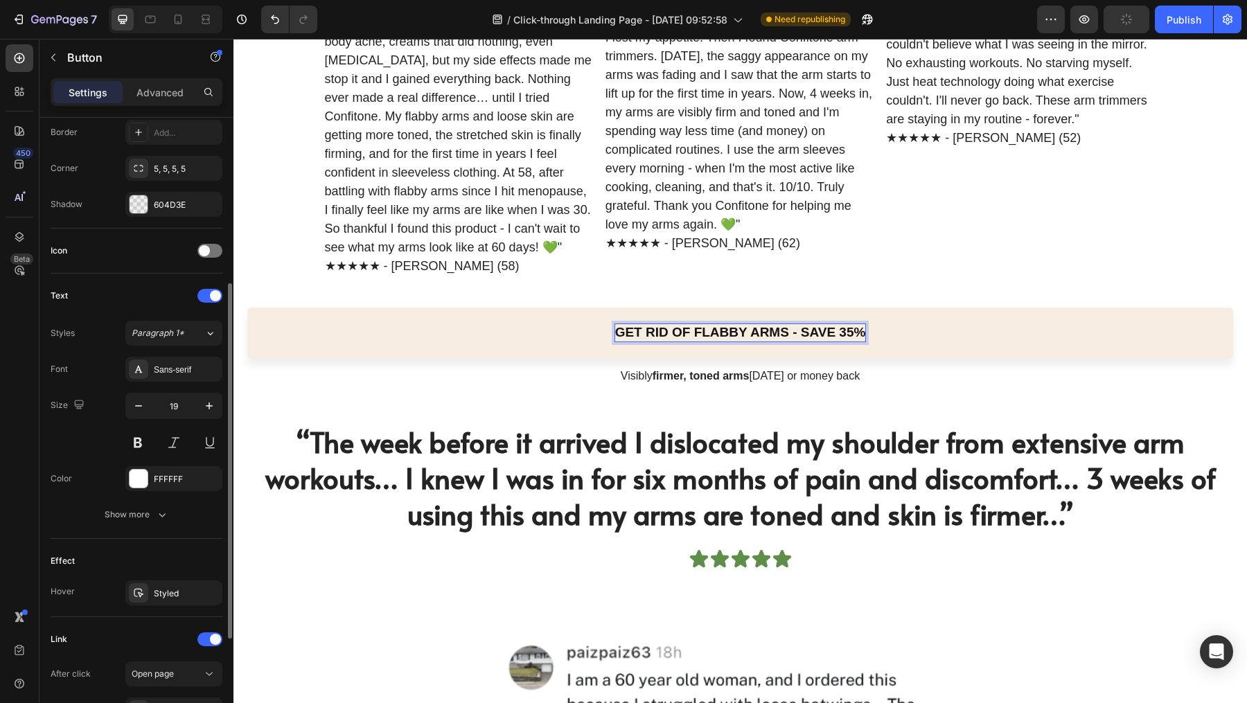
scroll to position [309, 0]
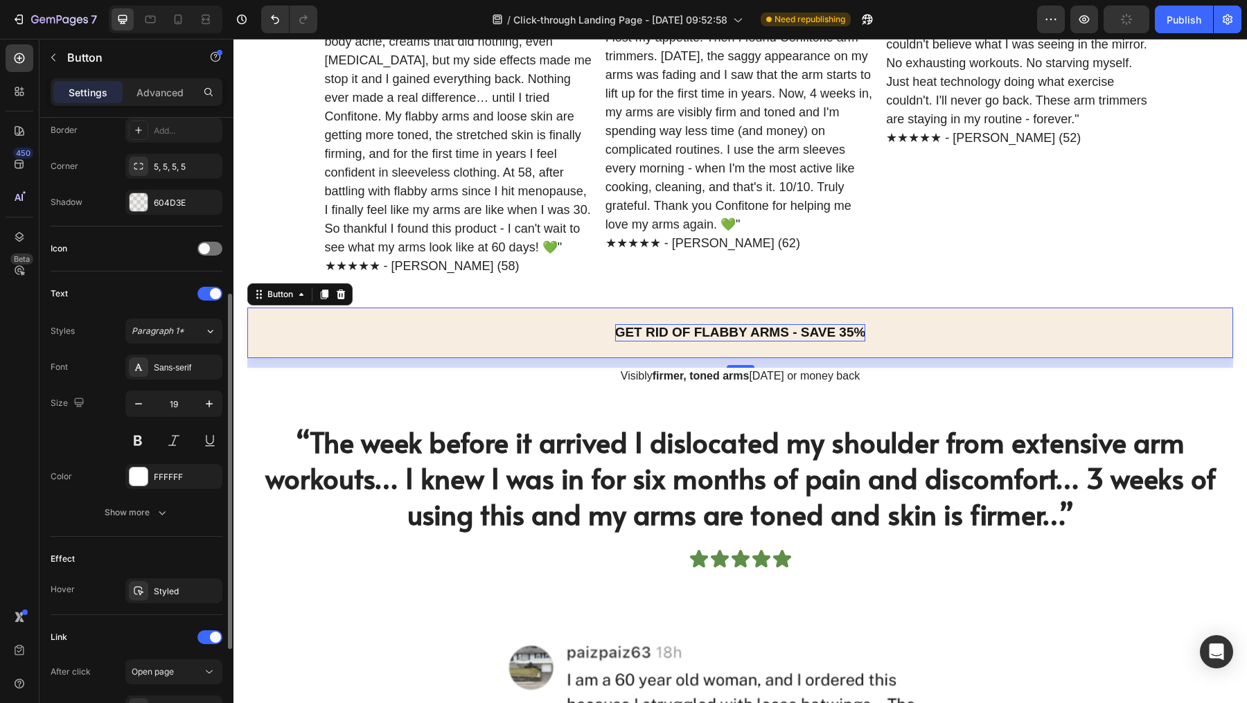
click at [507, 326] on link "GET RID OF FLABBY ARMS - SAVE 35%" at bounding box center [740, 333] width 986 height 51
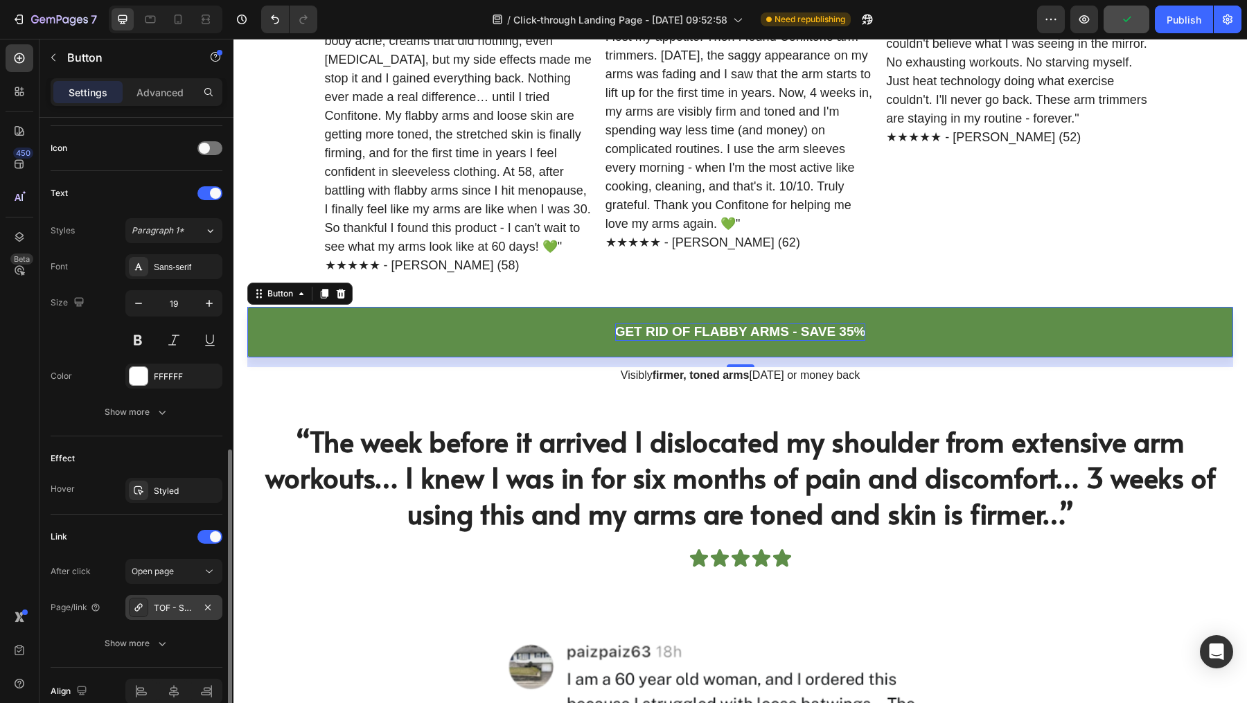
scroll to position [472, 0]
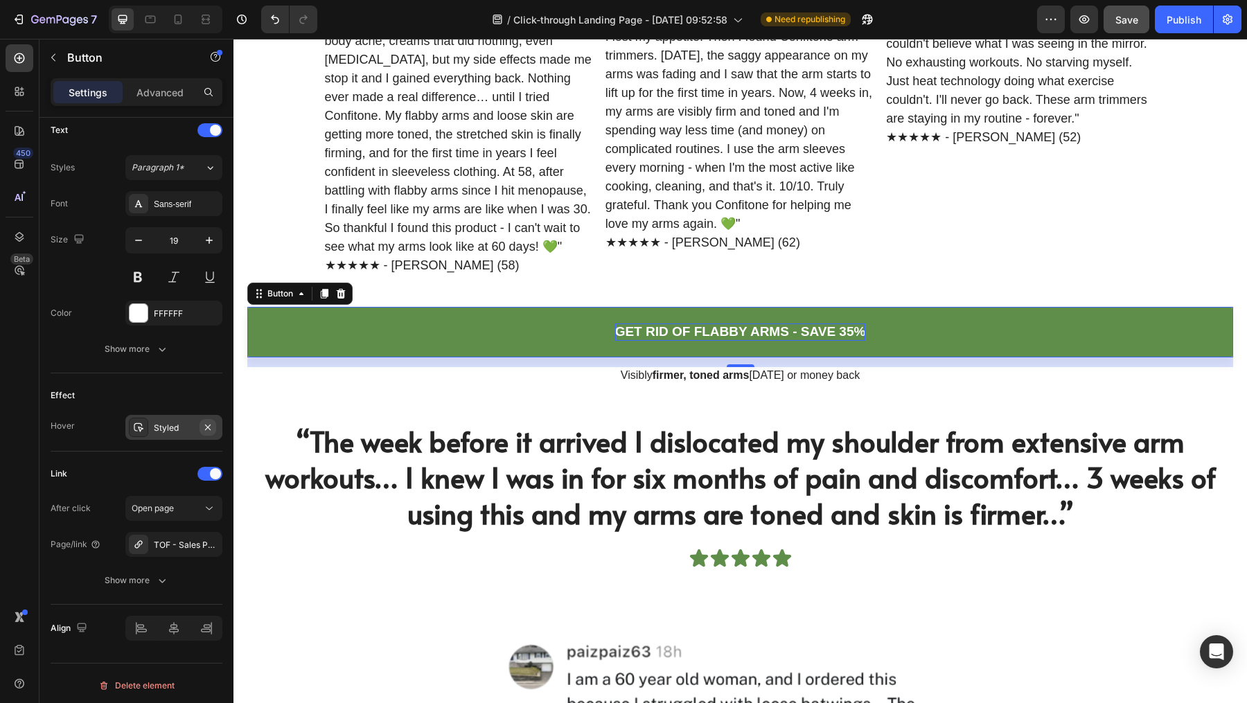
click at [209, 424] on icon "button" at bounding box center [208, 427] width 6 height 6
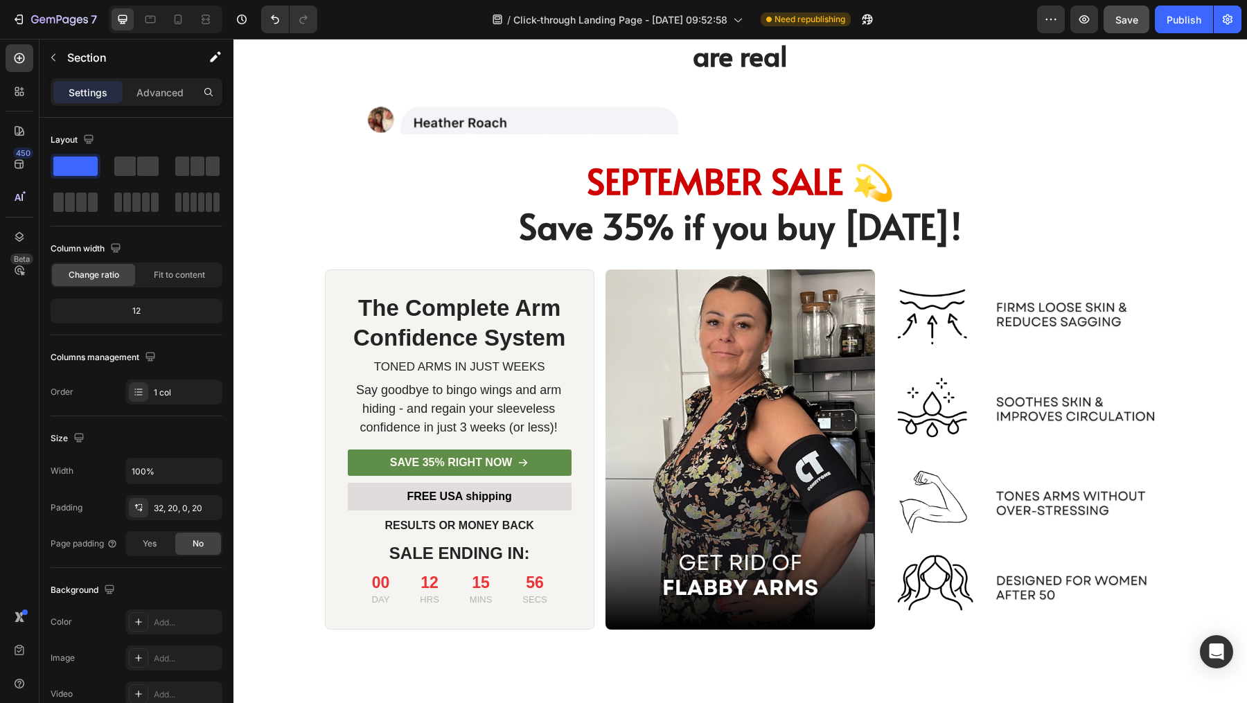
scroll to position [6132, 0]
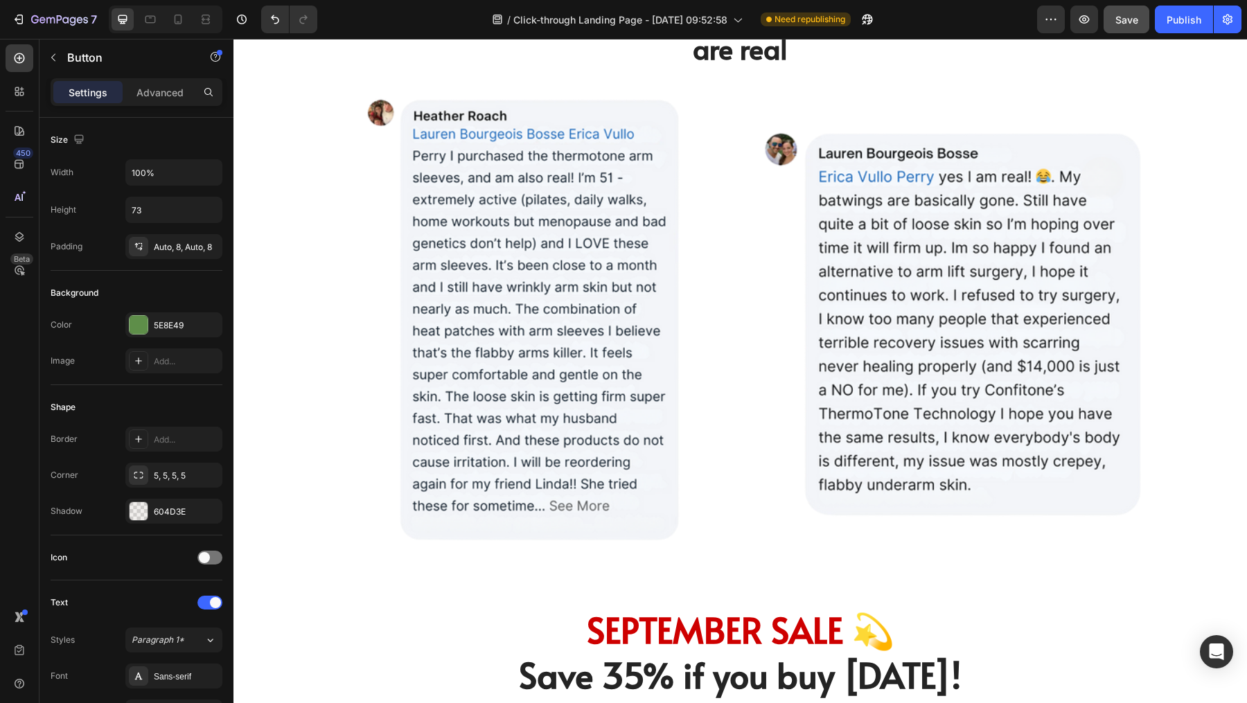
click at [402, 444] on div "We know the reviews are insane. Our customers get asked all the time if they ar…" at bounding box center [739, 277] width 1013 height 612
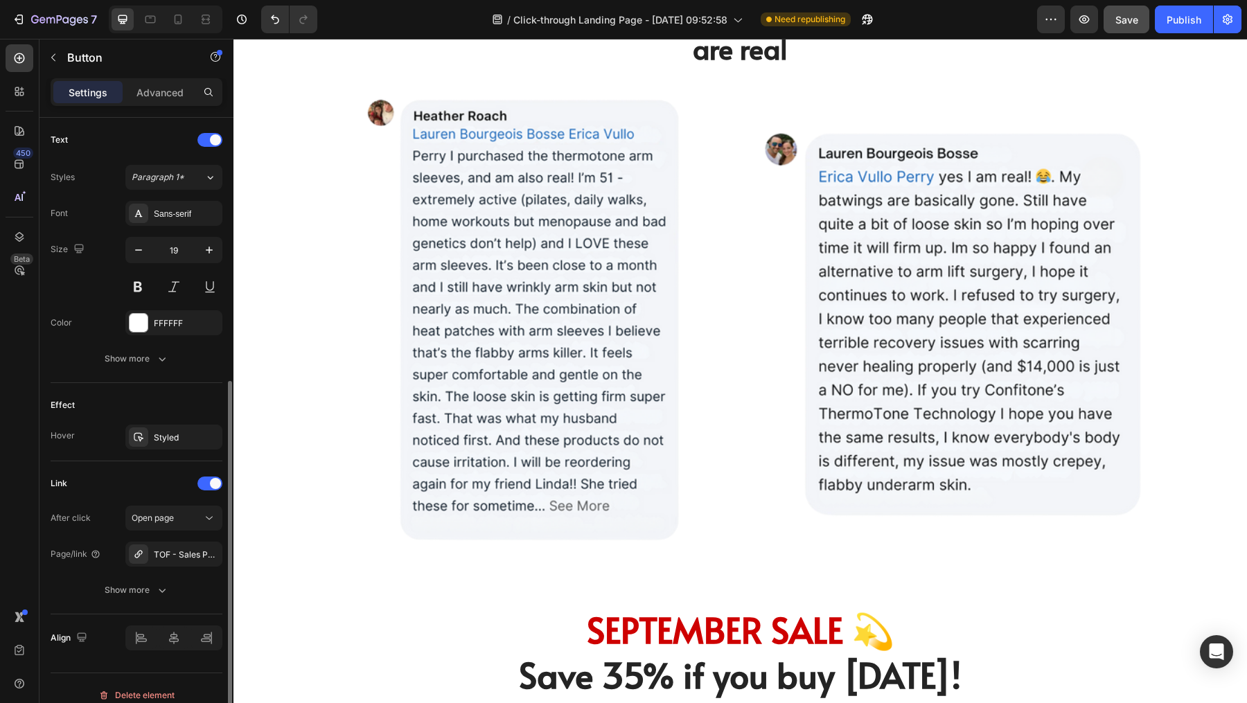
scroll to position [472, 0]
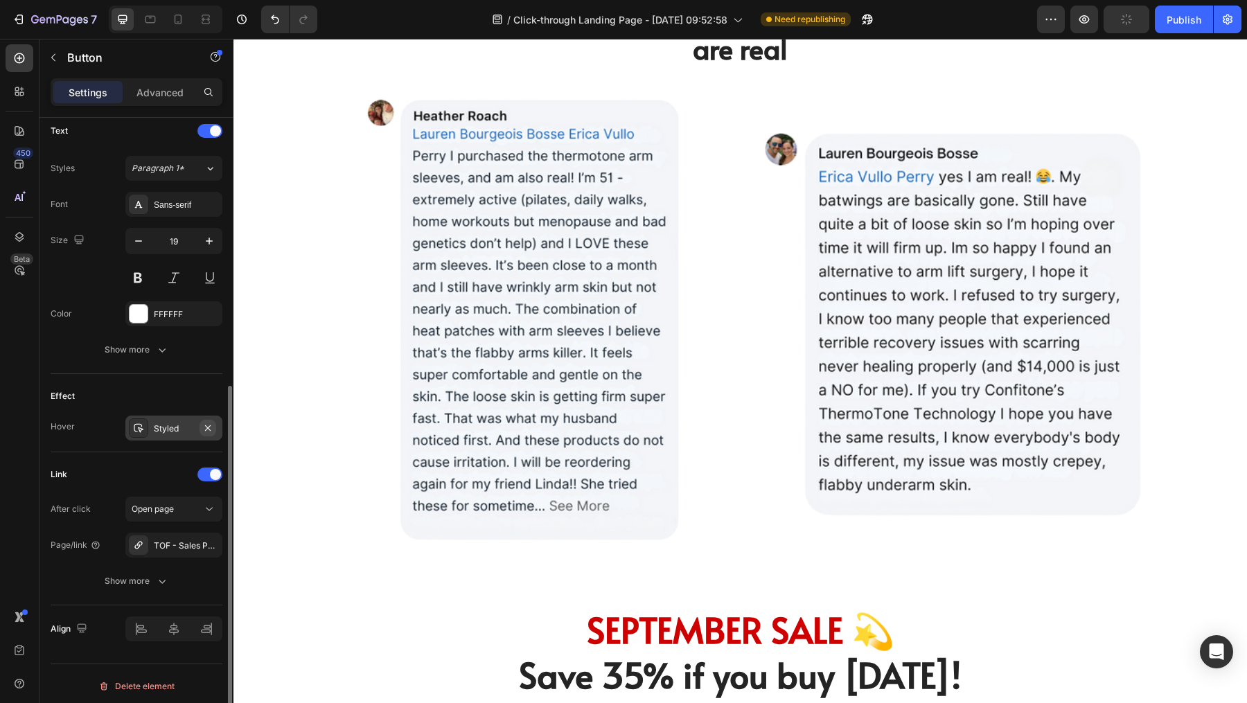
click at [207, 425] on icon "button" at bounding box center [208, 428] width 6 height 6
click at [416, 443] on div "We know the reviews are insane. Our customers get asked all the time if they ar…" at bounding box center [739, 277] width 1013 height 612
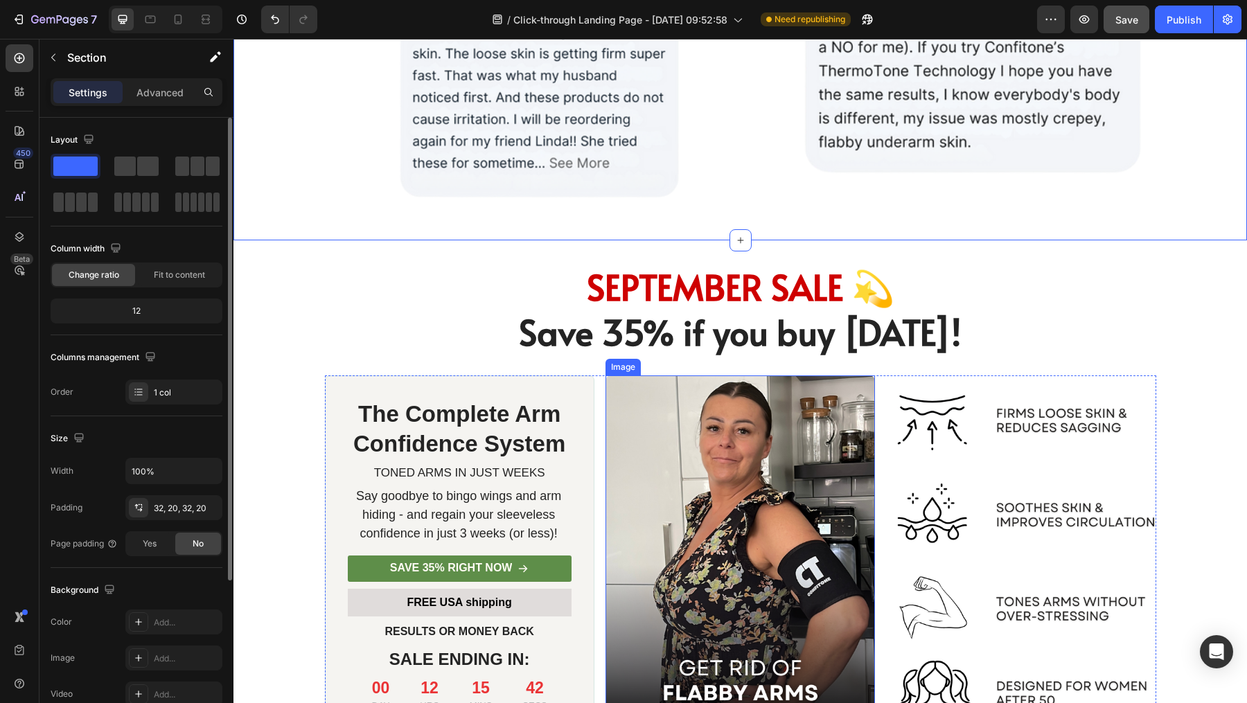
scroll to position [6929, 0]
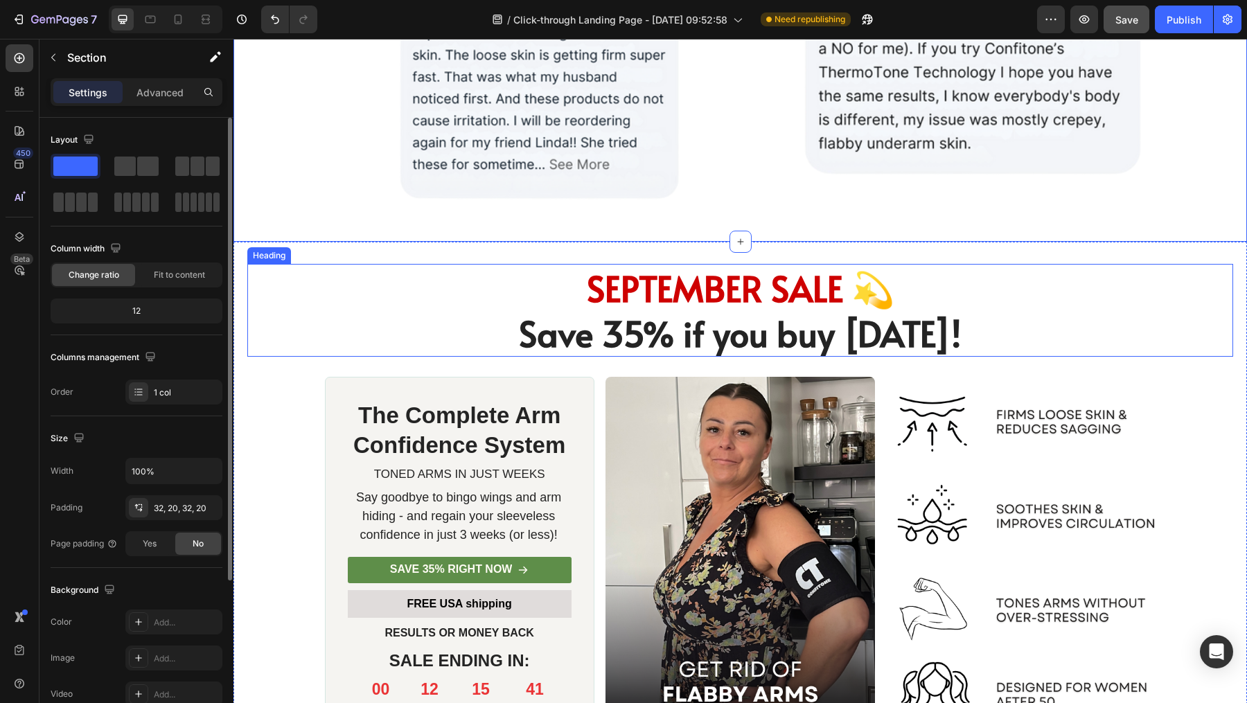
click at [712, 294] on span "SEPTEMBER SALE 💫" at bounding box center [741, 288] width 308 height 48
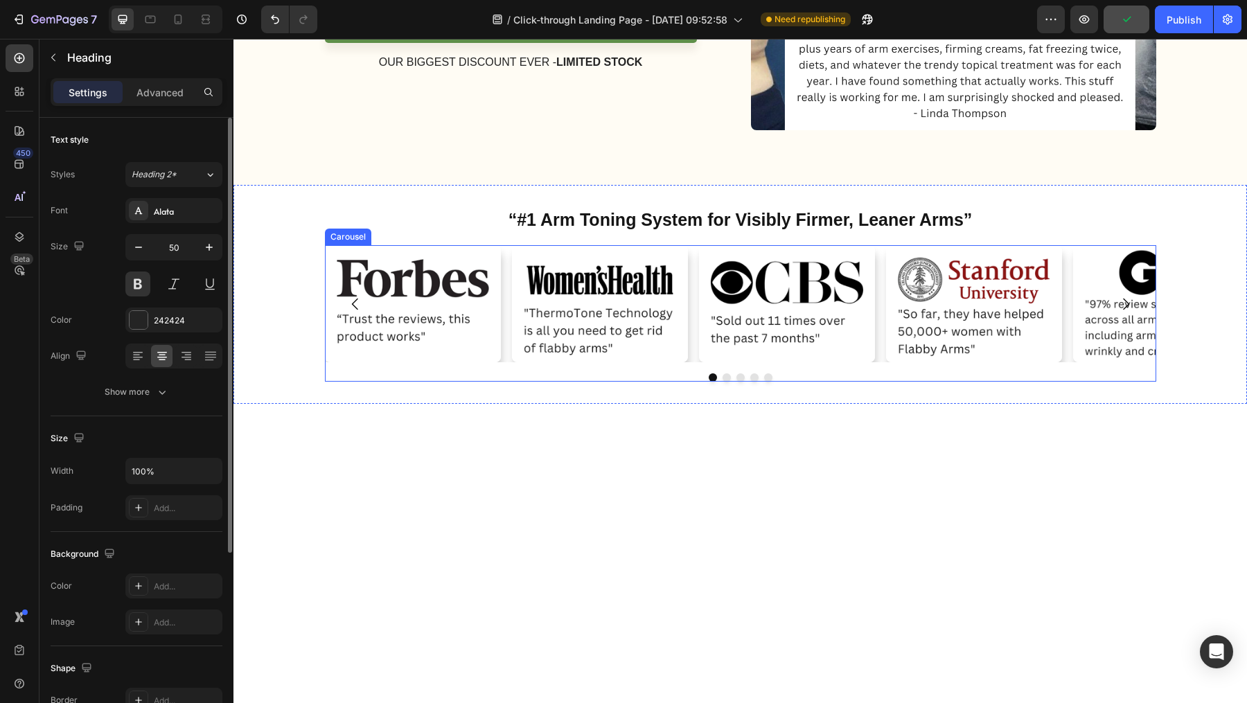
scroll to position [0, 0]
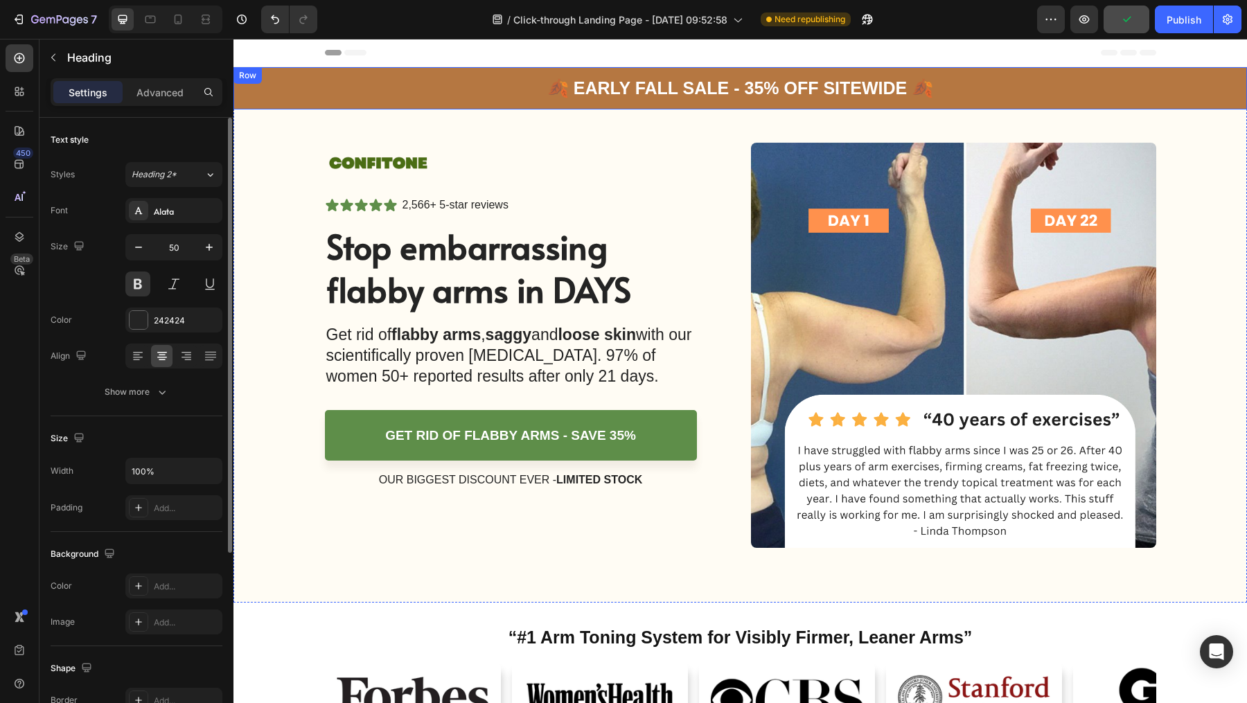
click at [592, 82] on p "🍂 Early Fall Sale - 35% OFF Sitewide 🍂" at bounding box center [740, 88] width 386 height 23
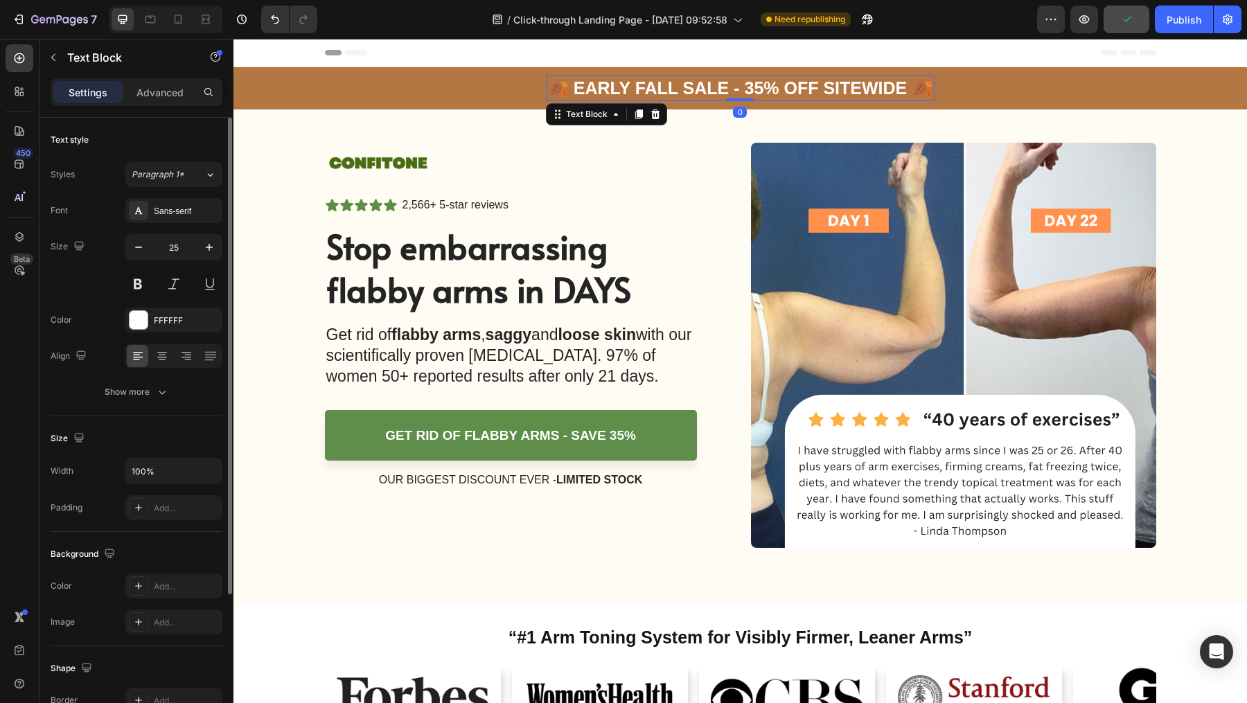
click at [578, 87] on p "🍂 Early Fall Sale - 35% OFF Sitewide 🍂" at bounding box center [740, 88] width 386 height 23
drag, startPoint x: 568, startPoint y: 89, endPoint x: 718, endPoint y: 88, distance: 149.6
click at [718, 88] on p "🍂 Early Fall Sale - 35% OFF Sitewide 🍂" at bounding box center [740, 88] width 386 height 23
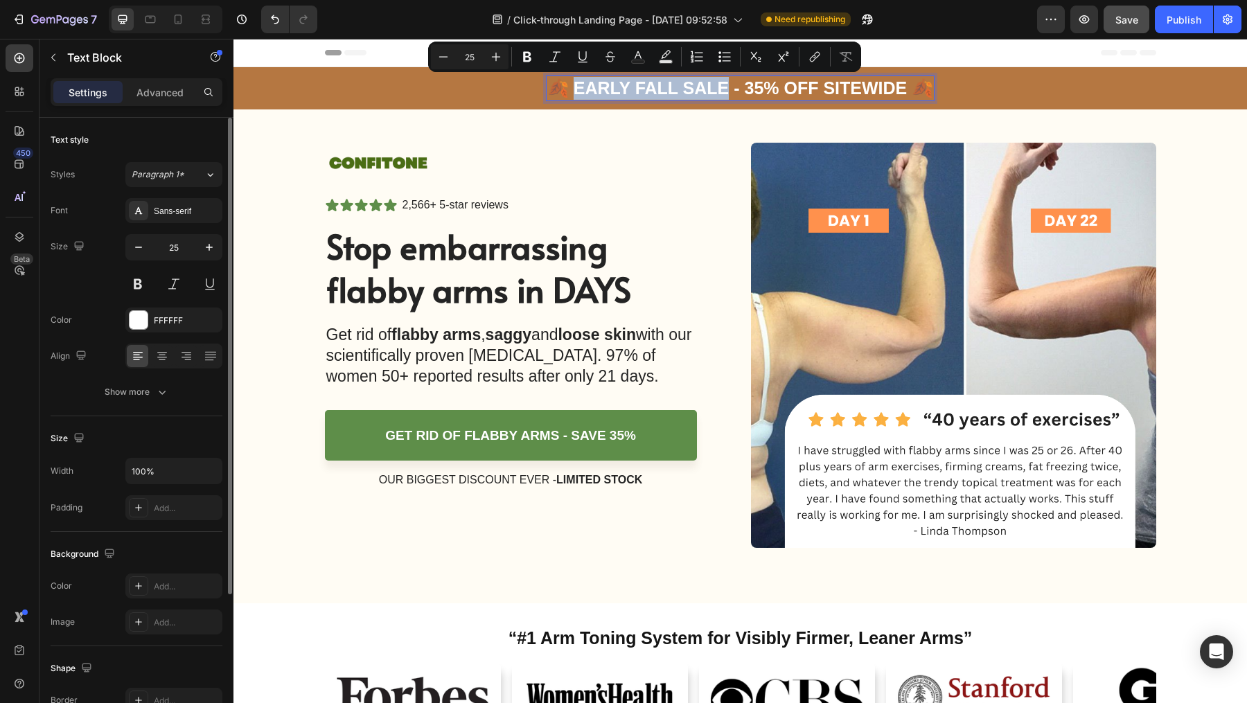
copy p "arly Fall Sale"
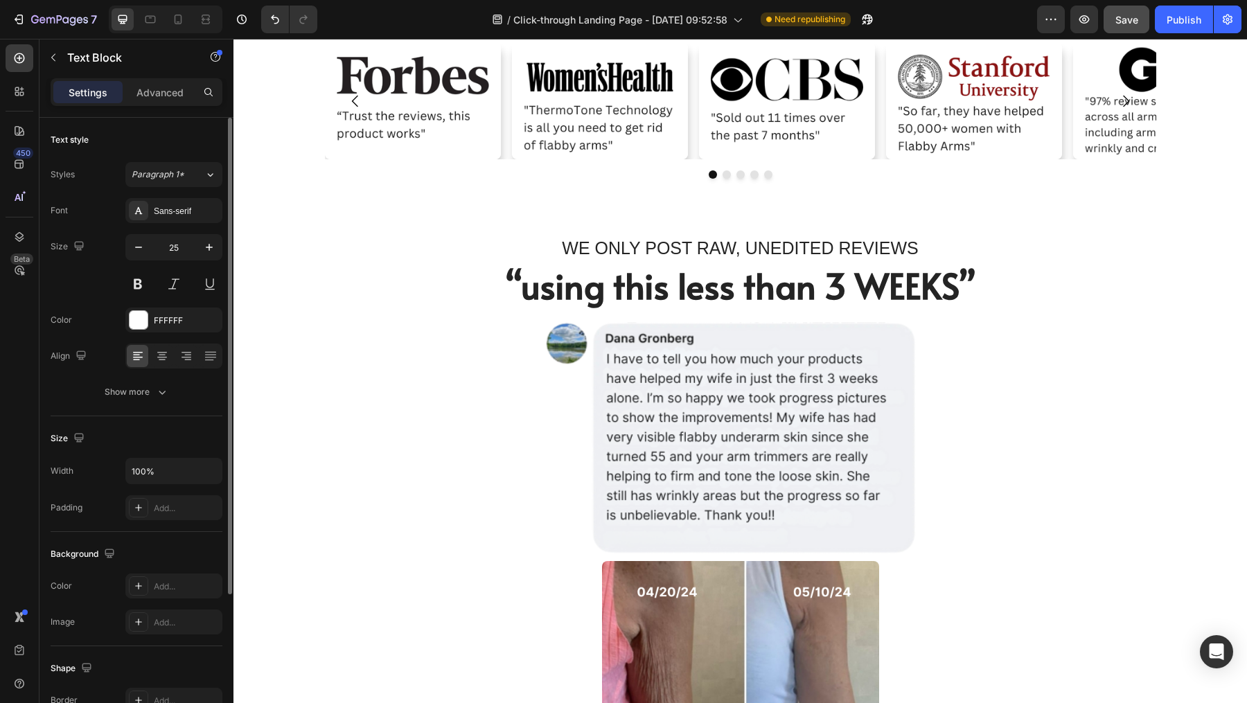
type input "16"
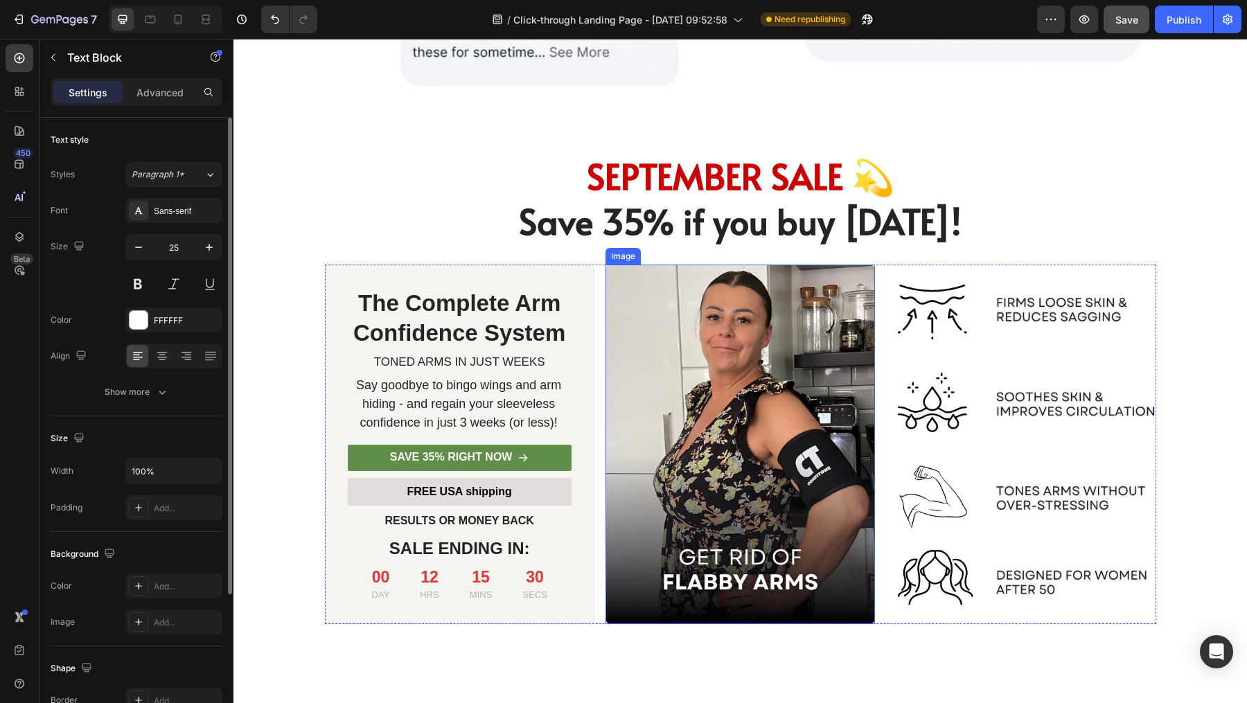
scroll to position [7048, 0]
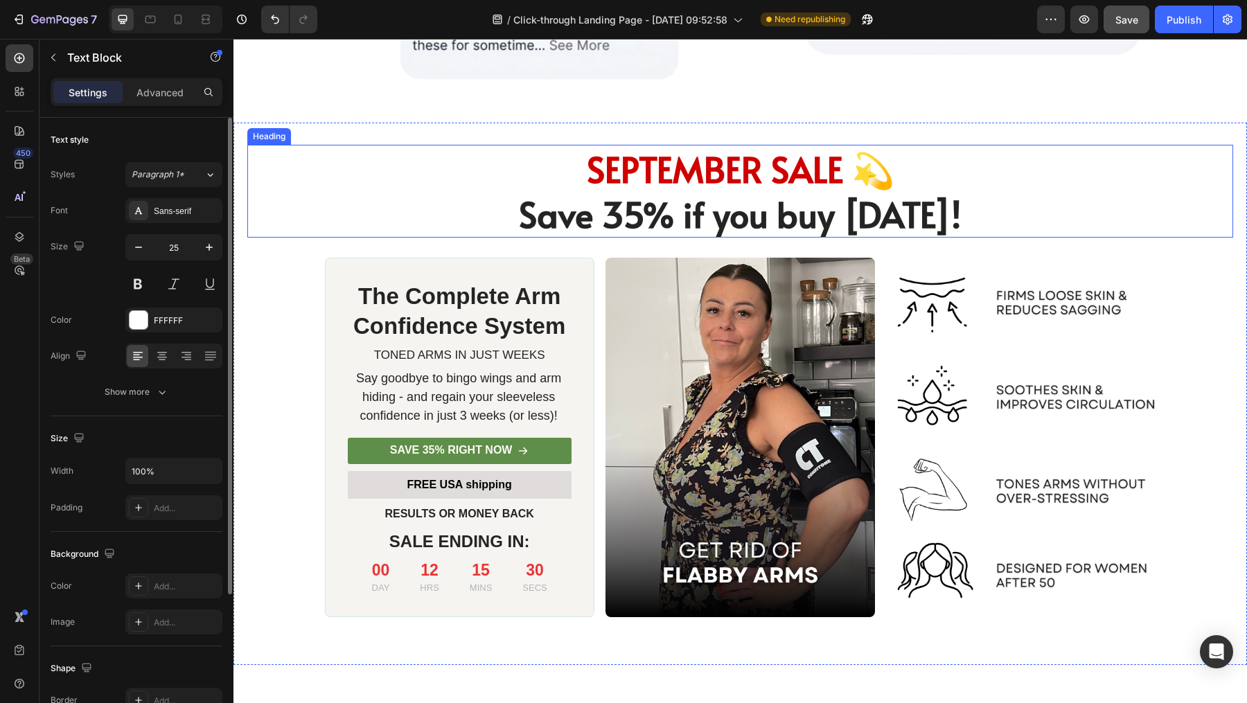
click at [640, 170] on span "SEPTEMBER SALE 💫" at bounding box center [741, 169] width 308 height 48
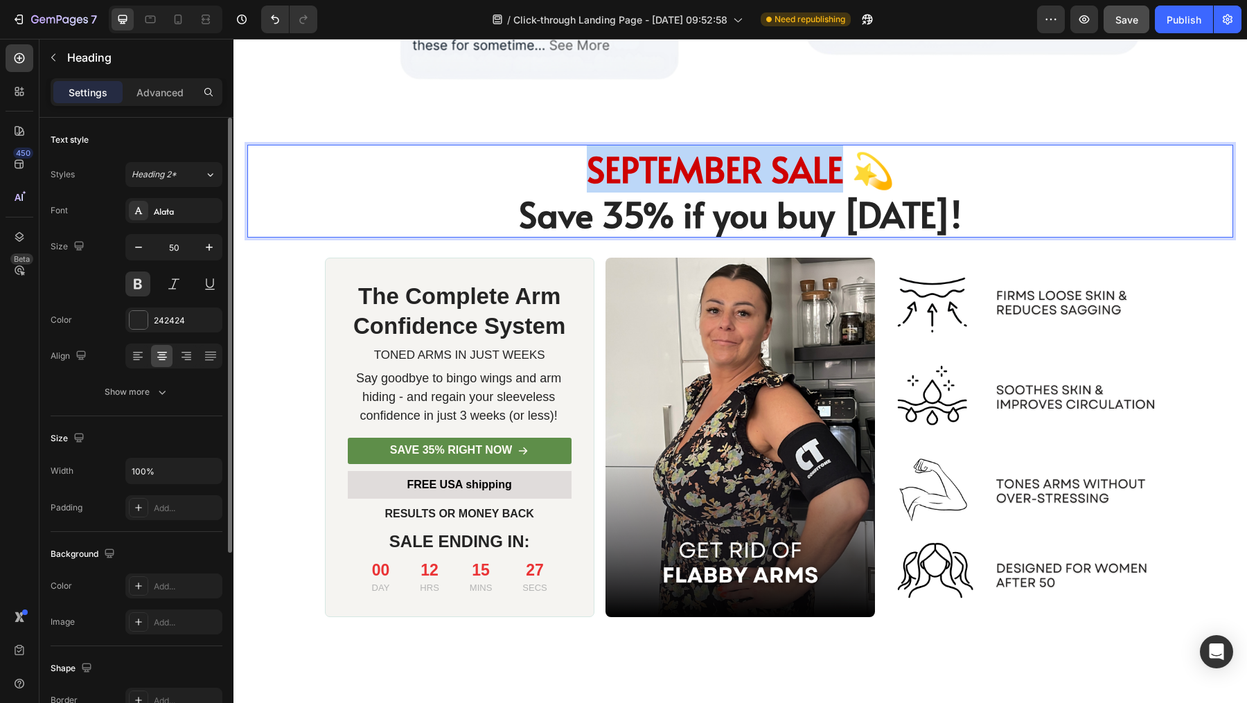
drag, startPoint x: 586, startPoint y: 173, endPoint x: 836, endPoint y: 165, distance: 250.2
click at [836, 165] on span "SEPTEMBER SALE 💫" at bounding box center [741, 169] width 308 height 48
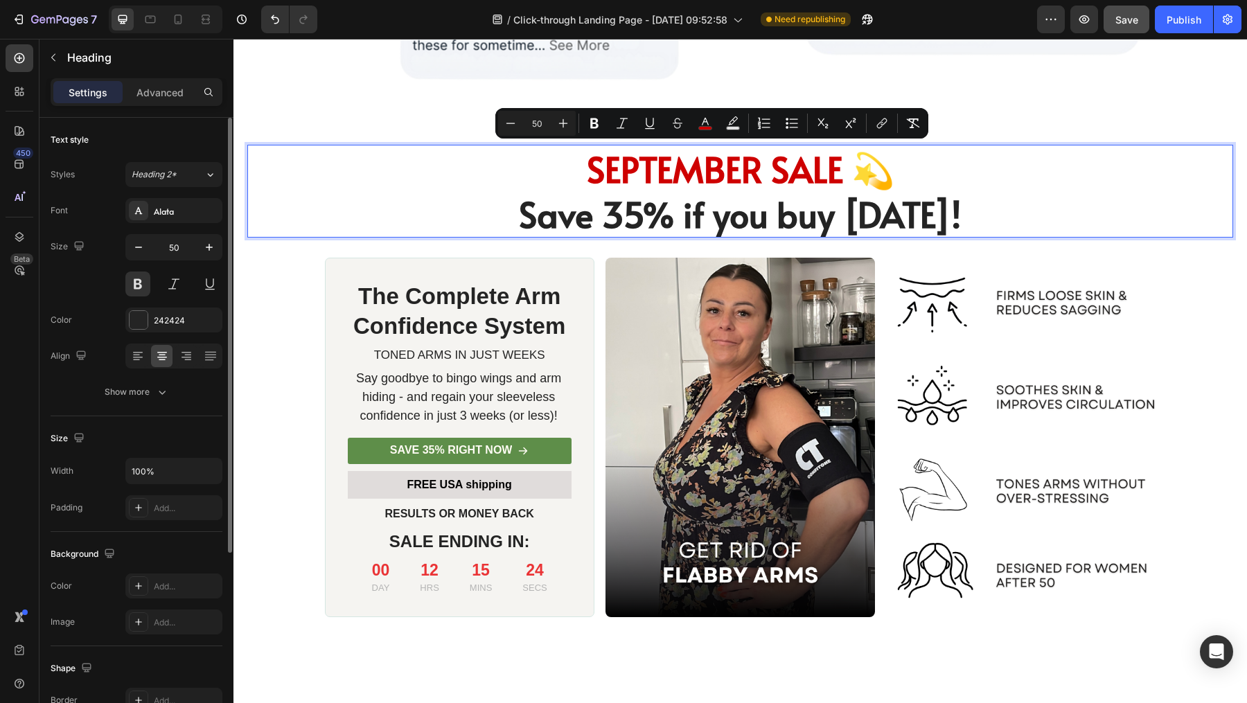
click at [841, 174] on span "SEPTEMBER SALE 💫" at bounding box center [741, 169] width 308 height 48
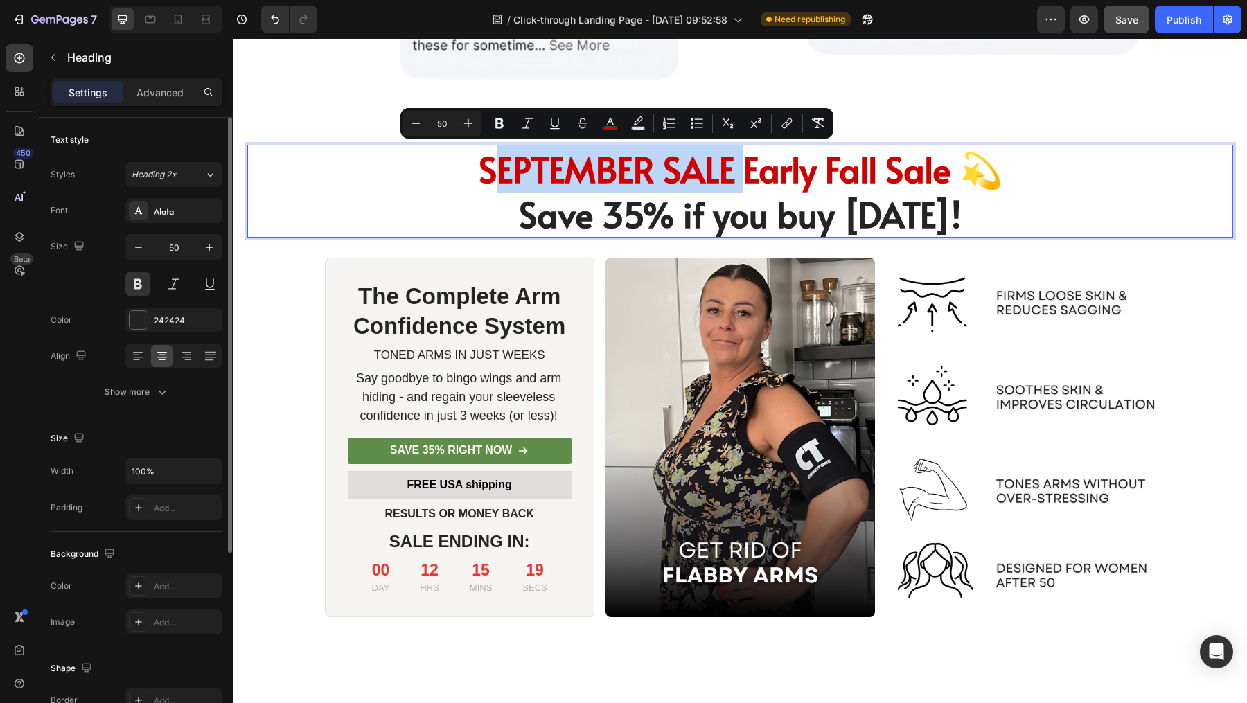
drag, startPoint x: 741, startPoint y: 173, endPoint x: 485, endPoint y: 175, distance: 256.3
click at [485, 175] on span "SEPTEMBER SALE Early Fall Sale 💫" at bounding box center [741, 169] width 524 height 48
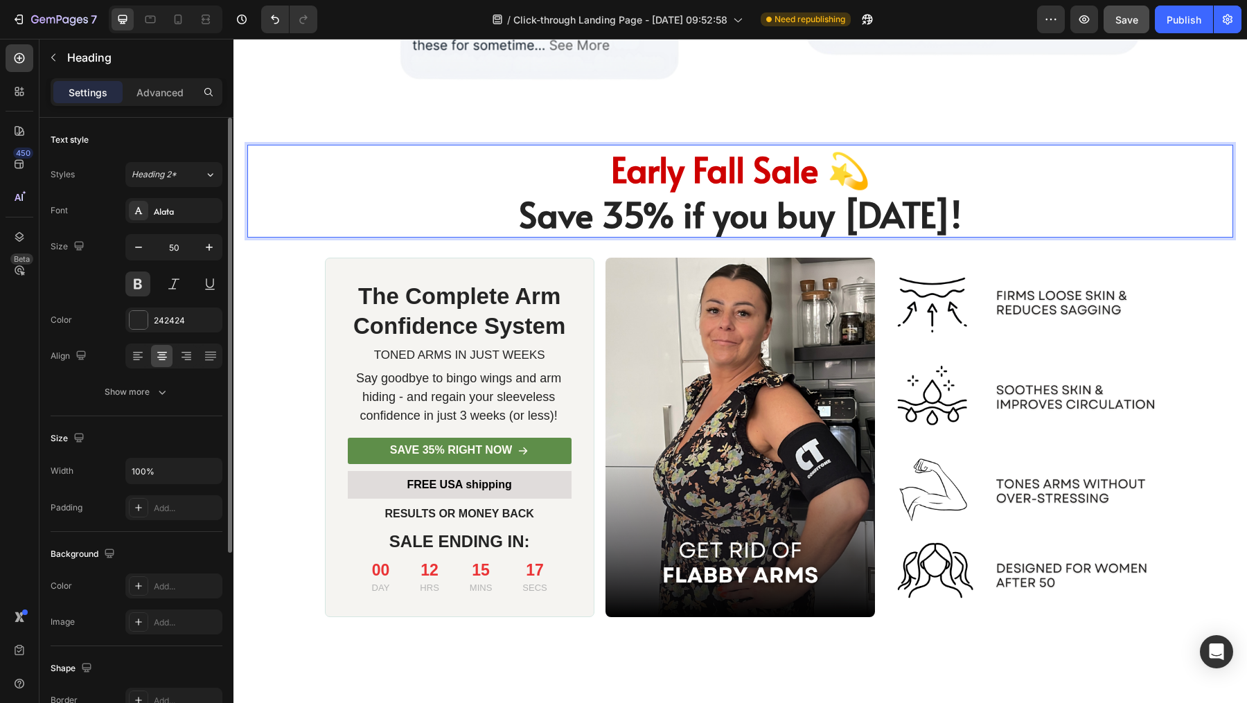
click at [860, 175] on p "Early Fall Sale 💫 Save 35% if you buy [DATE]!" at bounding box center [740, 191] width 983 height 90
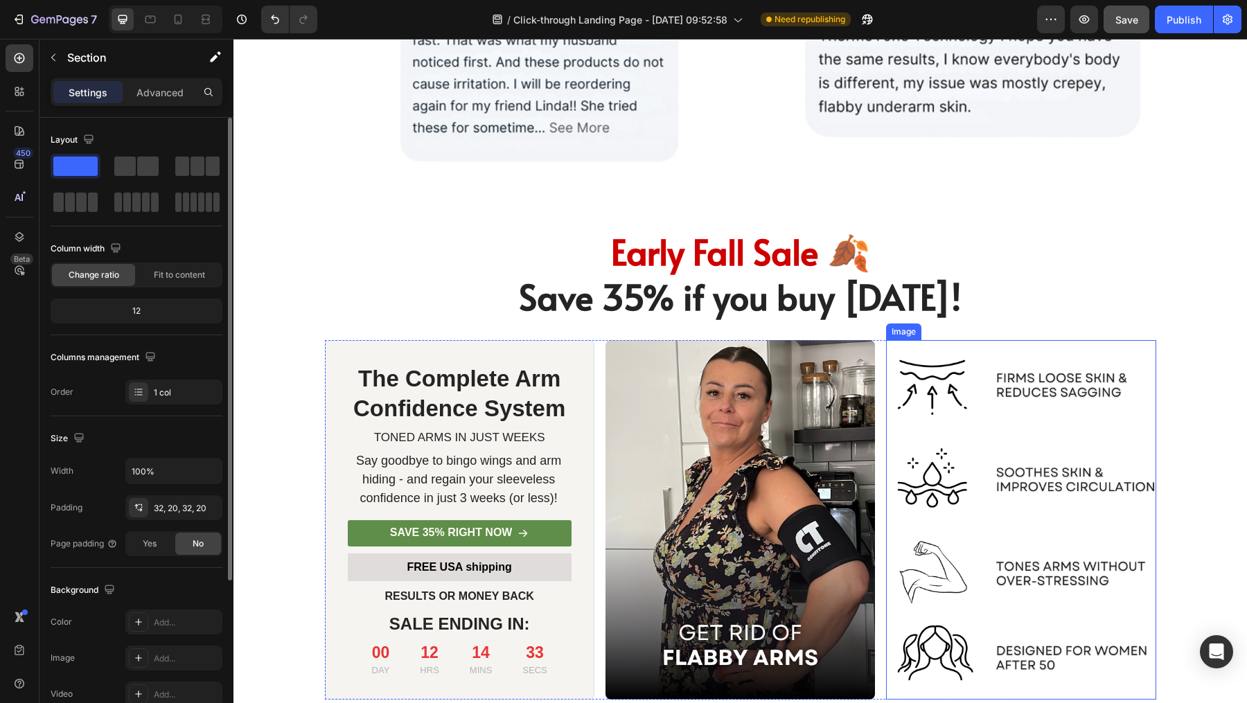
scroll to position [6968, 0]
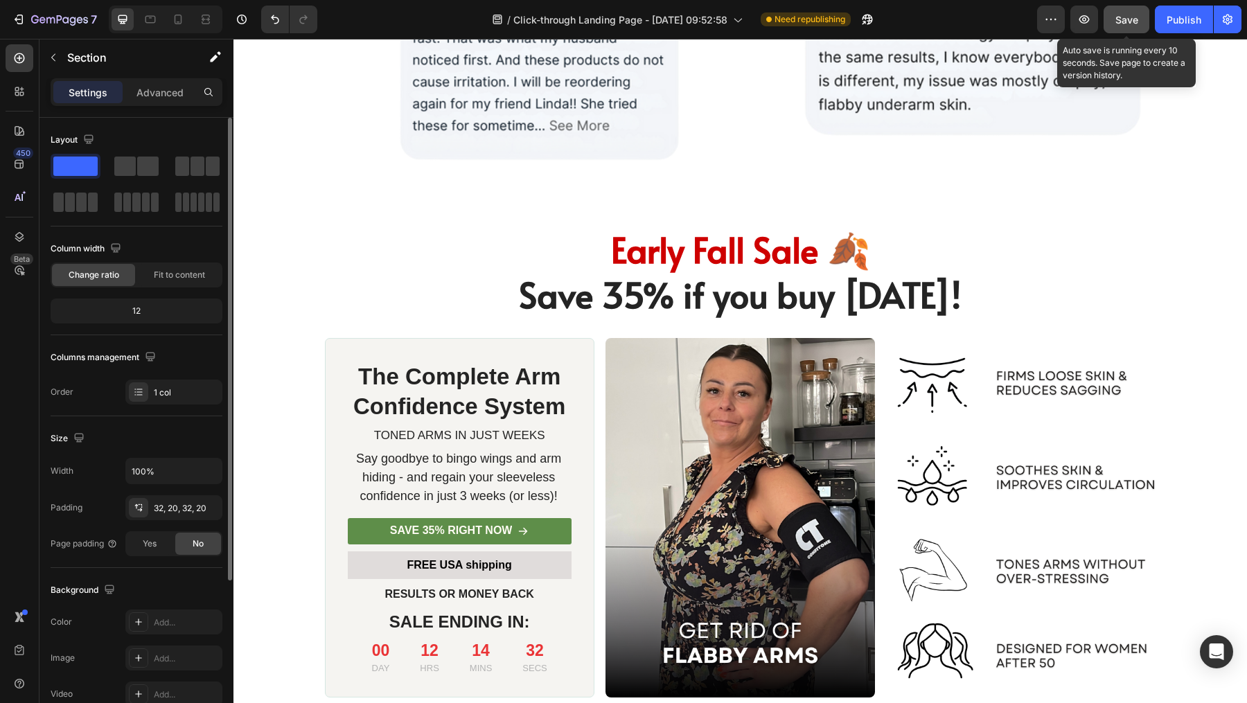
click at [1123, 15] on span "Save" at bounding box center [1126, 20] width 23 height 12
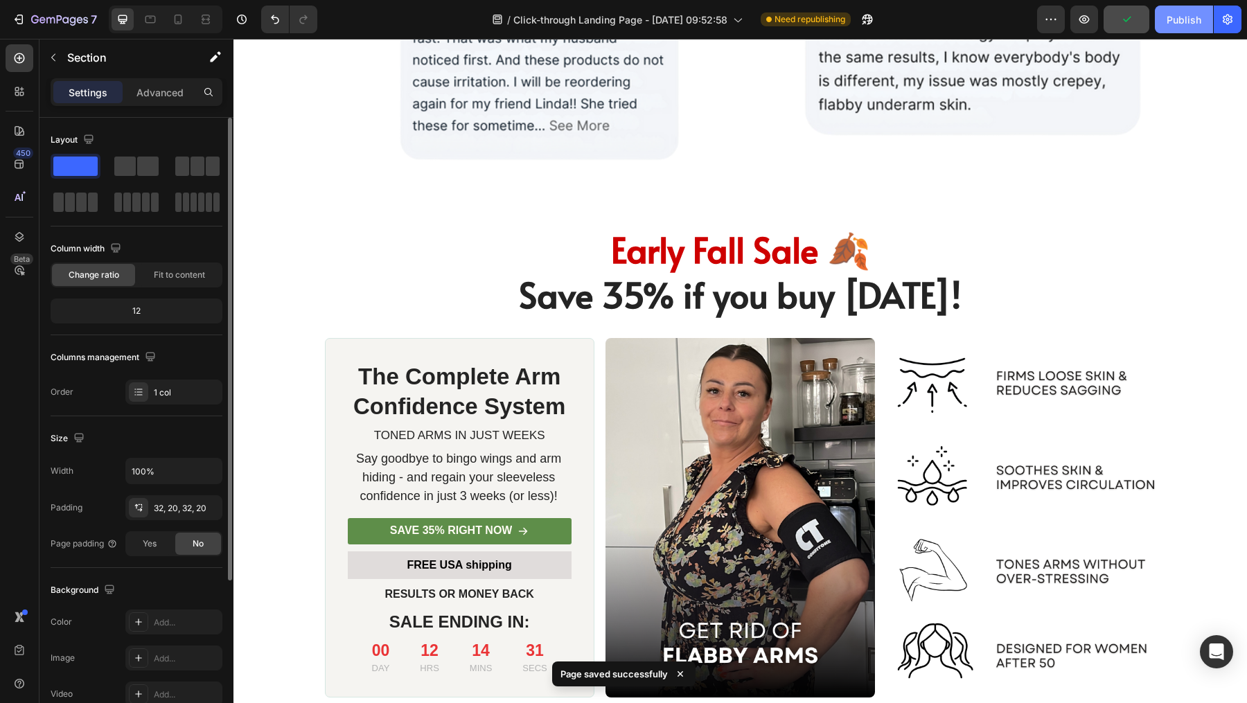
click at [1187, 21] on div "Publish" at bounding box center [1184, 19] width 35 height 15
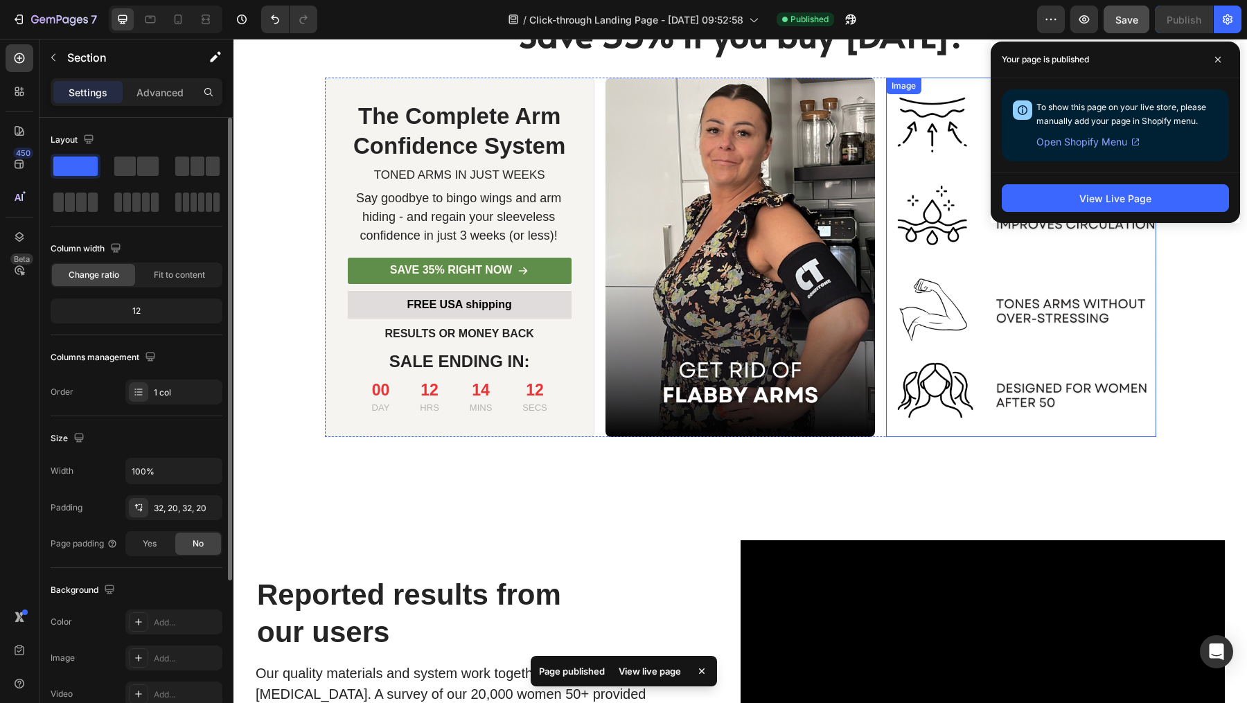
scroll to position [7228, 0]
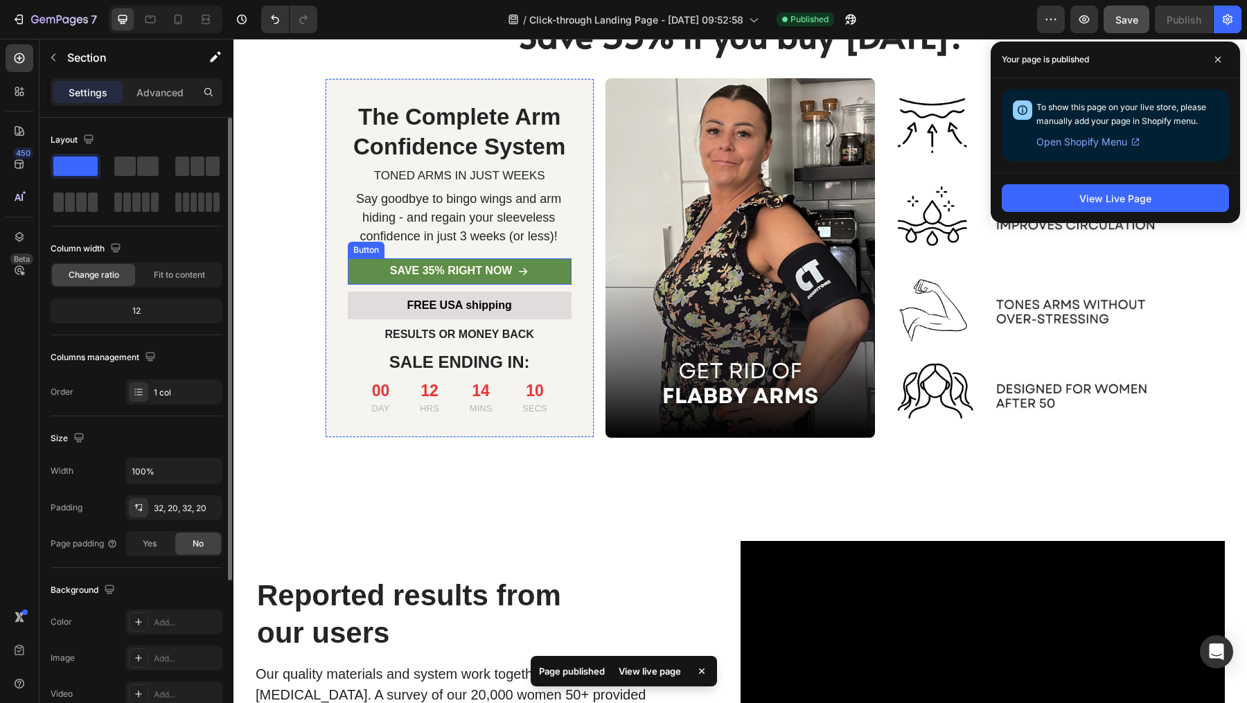
click at [539, 269] on link "SAVE 35% RIGHT NOW" at bounding box center [460, 271] width 224 height 26
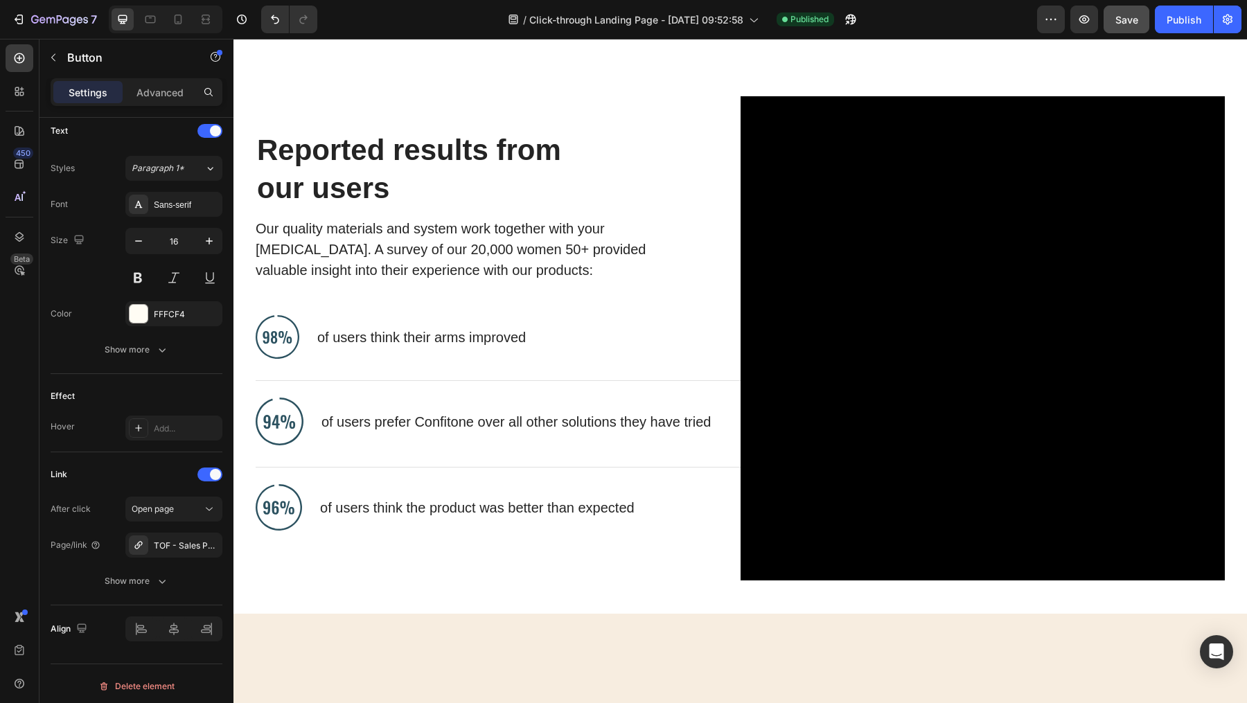
scroll to position [7564, 0]
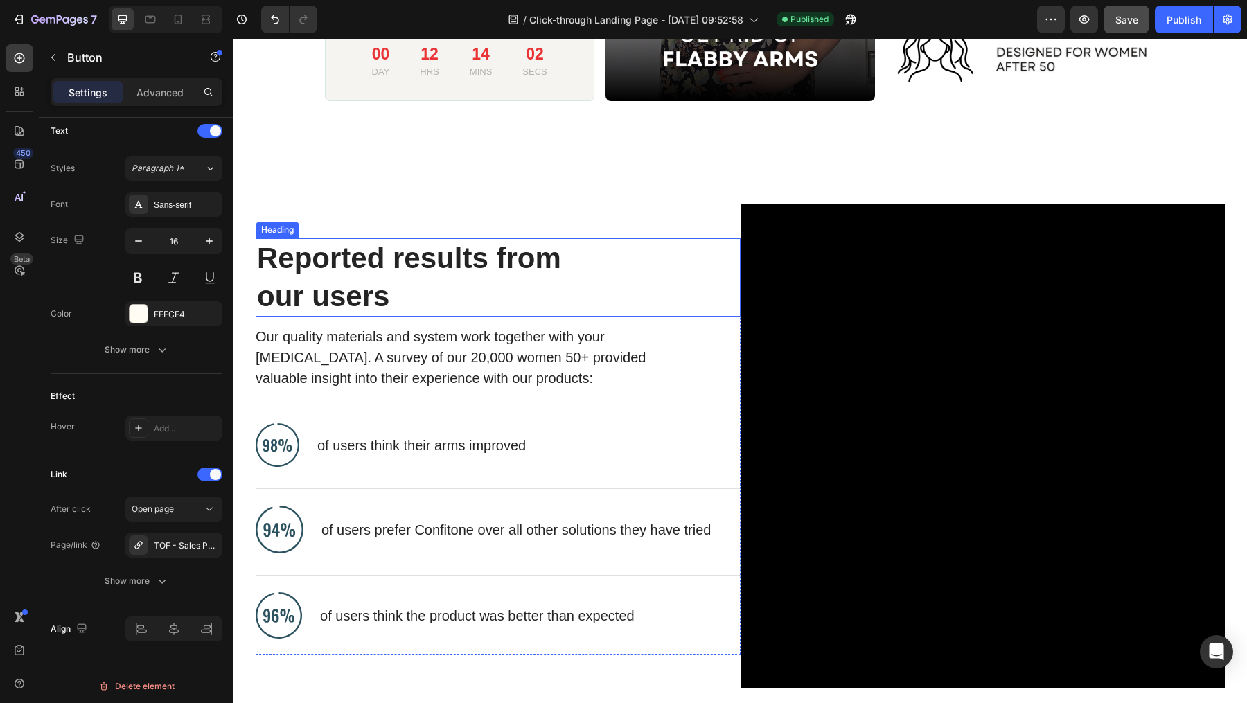
click at [475, 272] on h2 "Reported results from our users" at bounding box center [487, 277] width 463 height 78
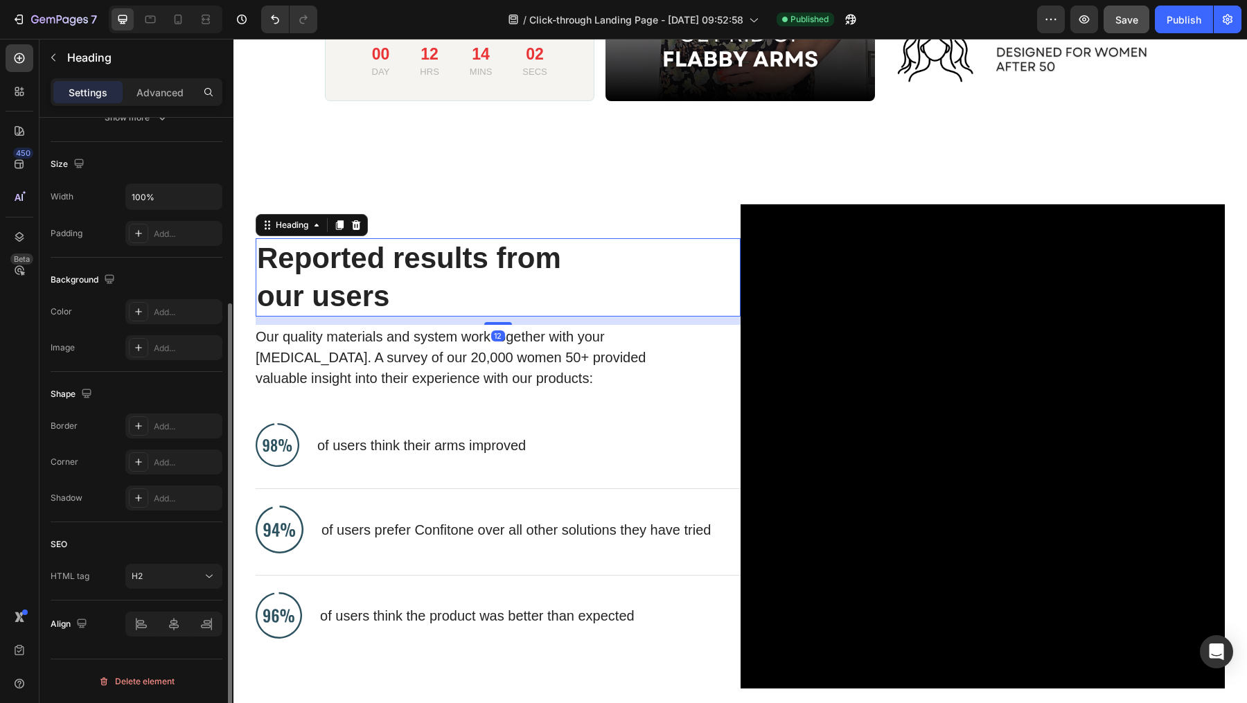
scroll to position [0, 0]
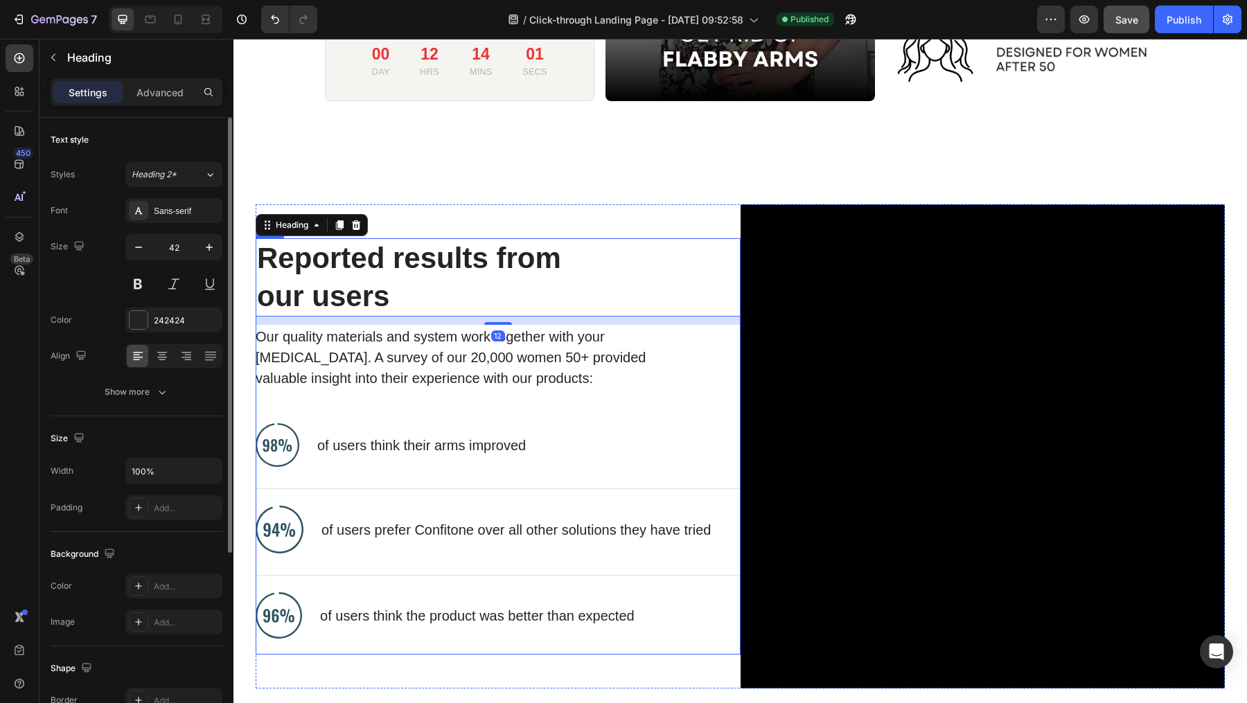
click at [580, 382] on p "Our quality materials and system work together with your [MEDICAL_DATA]. A surv…" at bounding box center [463, 357] width 414 height 62
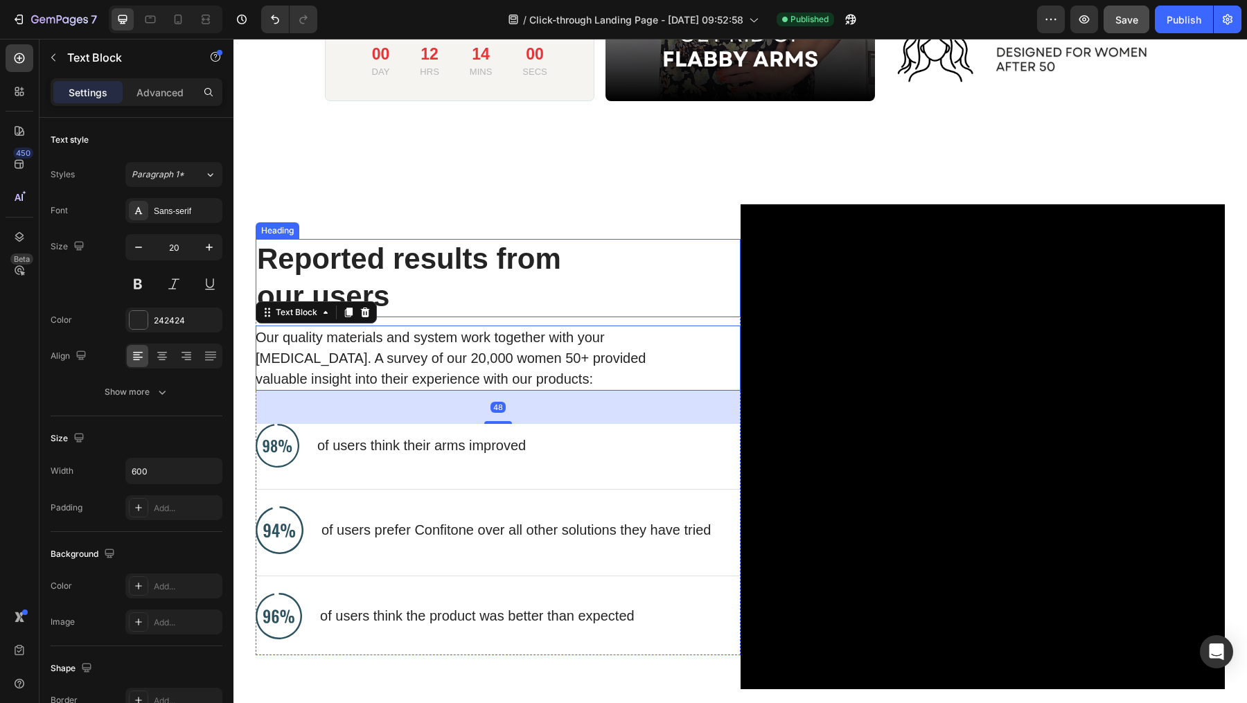
click at [578, 303] on h2 "Reported results from our users" at bounding box center [487, 278] width 463 height 78
click at [616, 383] on p "Our quality materials and system work together with your [MEDICAL_DATA]. A surv…" at bounding box center [463, 358] width 414 height 62
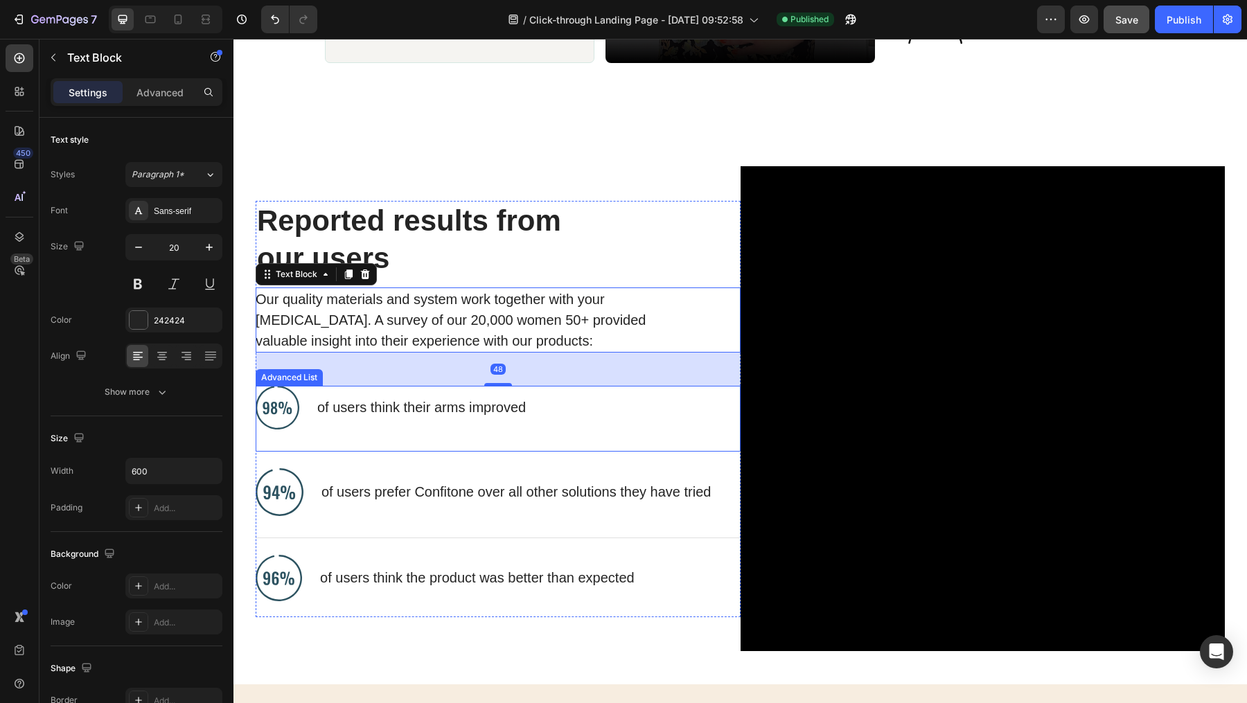
click at [637, 411] on div "Image of users think their arms improved Text Block" at bounding box center [498, 419] width 485 height 66
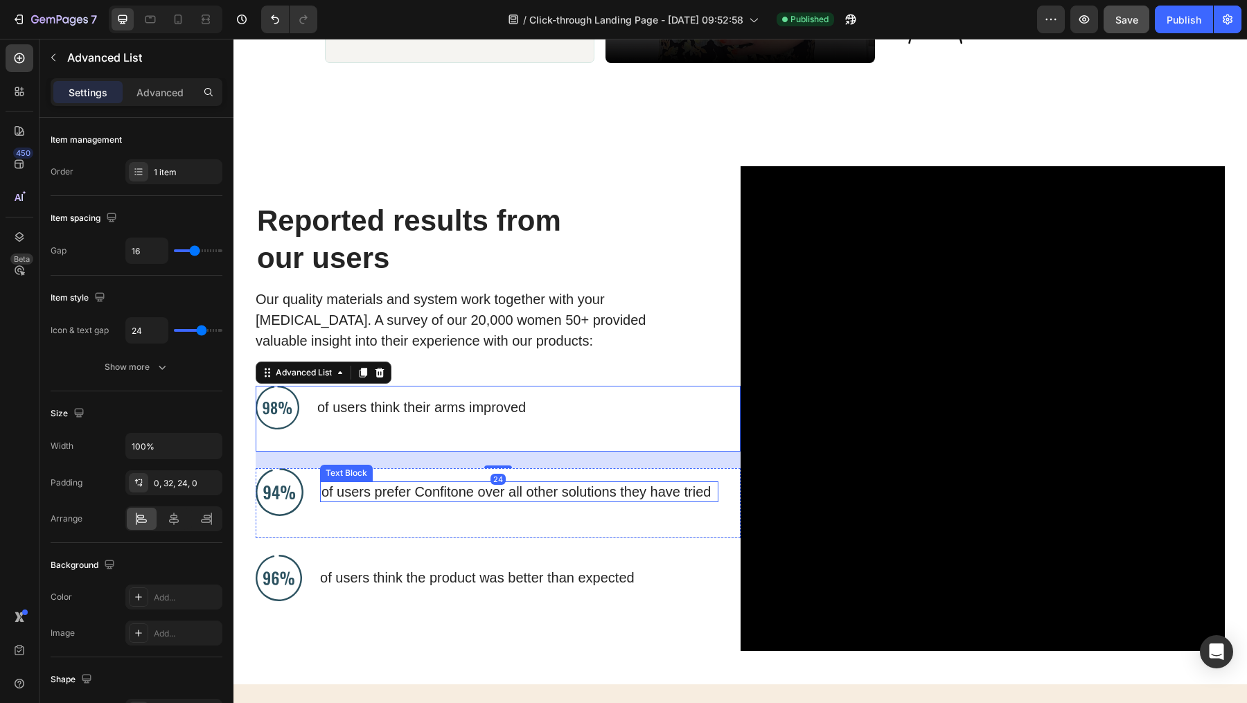
click at [639, 483] on p "of users prefer Confitone over all other solutions they have tried" at bounding box center [519, 492] width 396 height 18
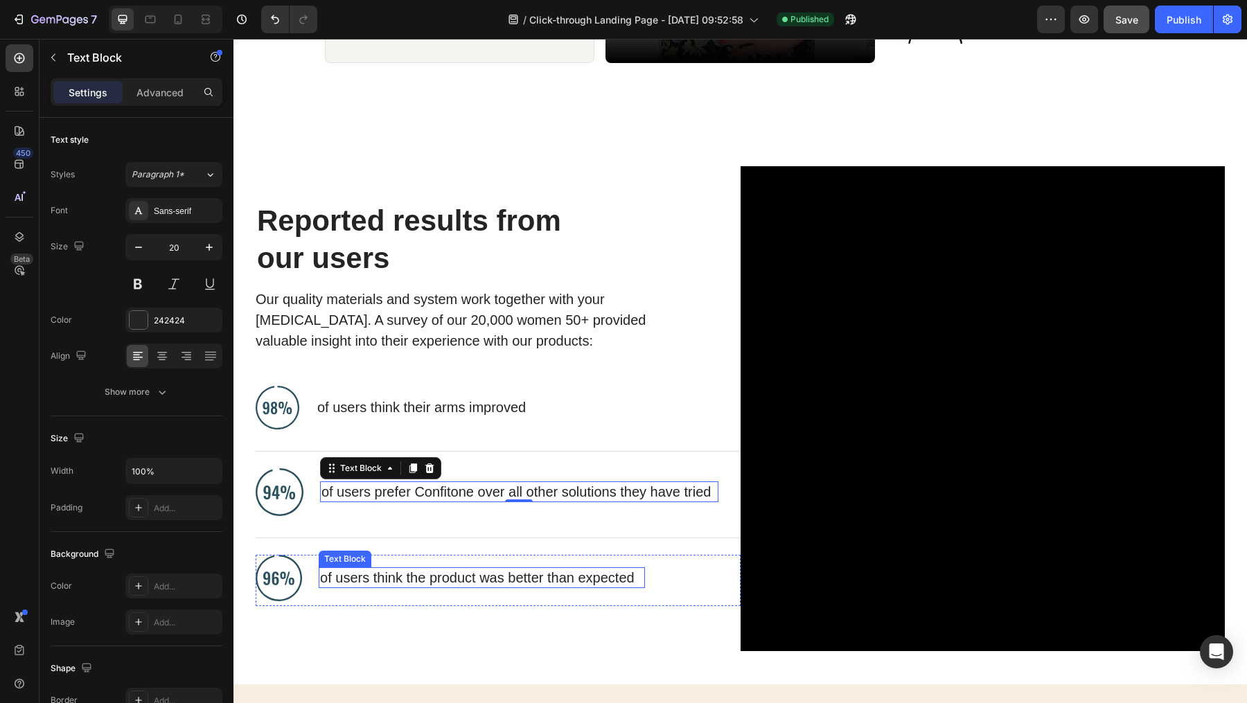
click at [623, 569] on p "of users think the product was better than expected" at bounding box center [481, 578] width 323 height 18
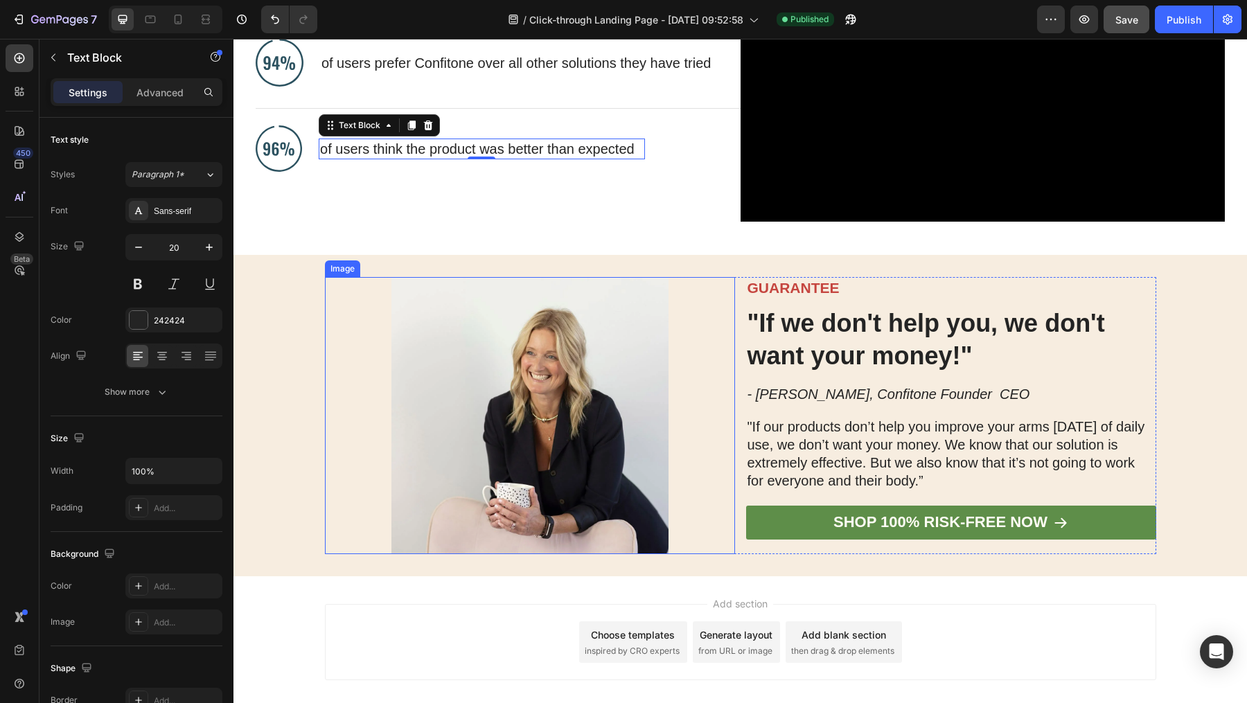
scroll to position [8063, 0]
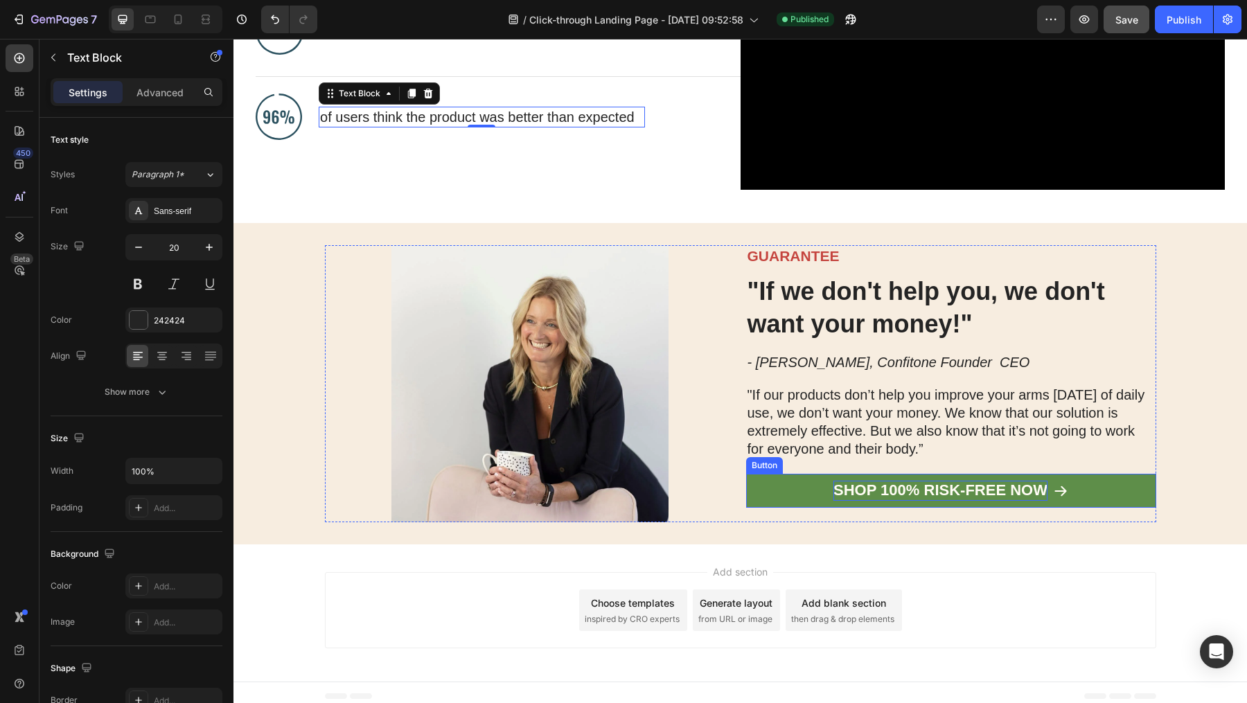
click at [925, 484] on p "SHOP 100% RISK-FREE NOW" at bounding box center [940, 491] width 214 height 20
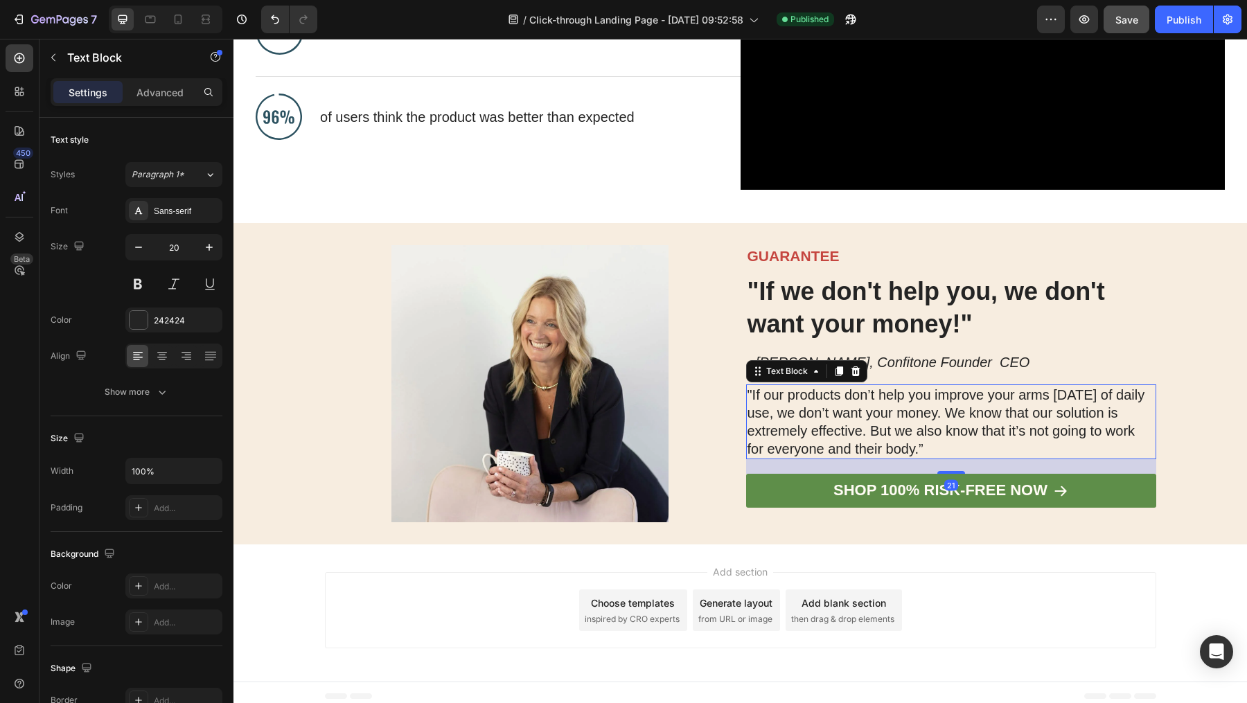
click at [1061, 387] on p ""If our products don’t help you improve your arms [DATE] of daily use, we don’t…" at bounding box center [950, 422] width 407 height 72
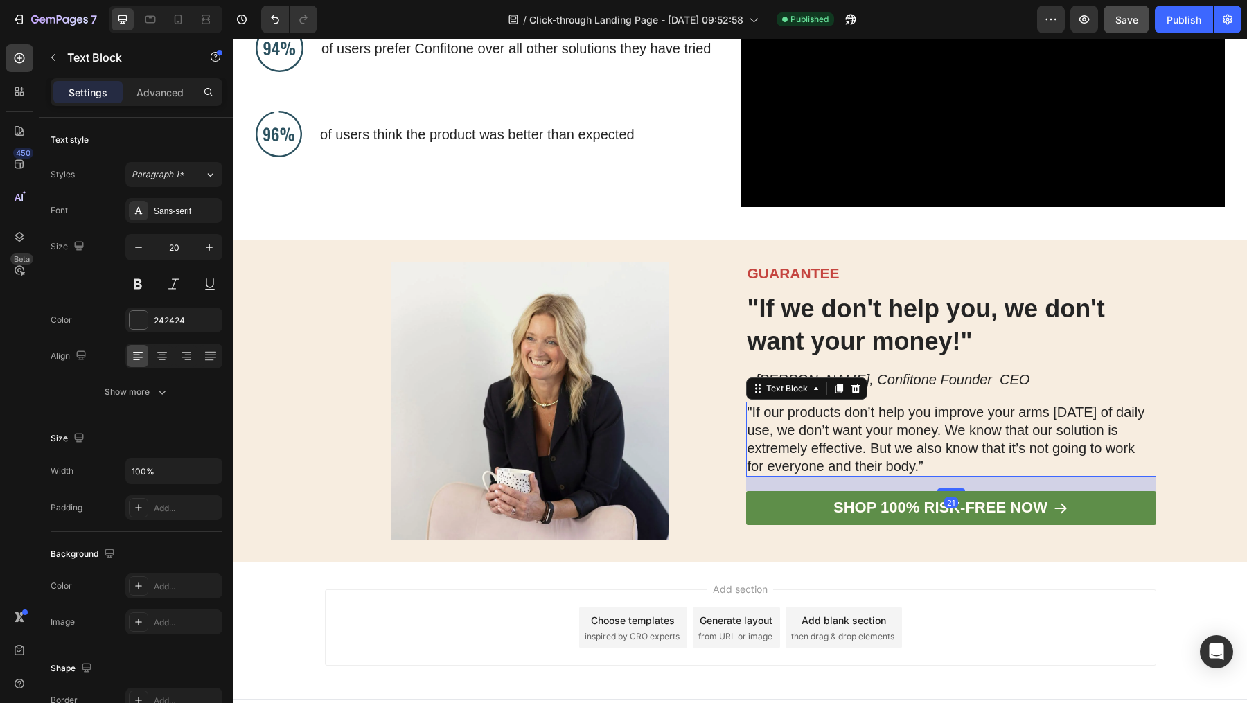
scroll to position [8043, 0]
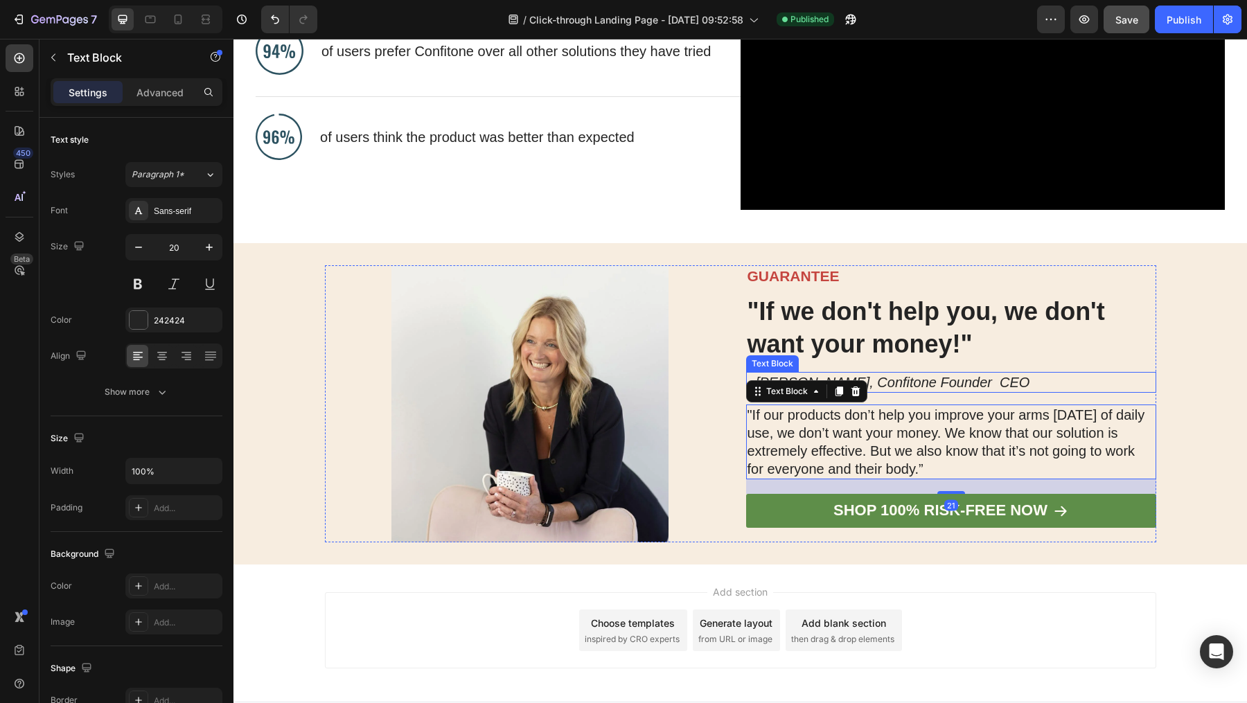
click at [987, 346] on h2 ""If we don't help you, we don't want your money!"" at bounding box center [940, 328] width 388 height 68
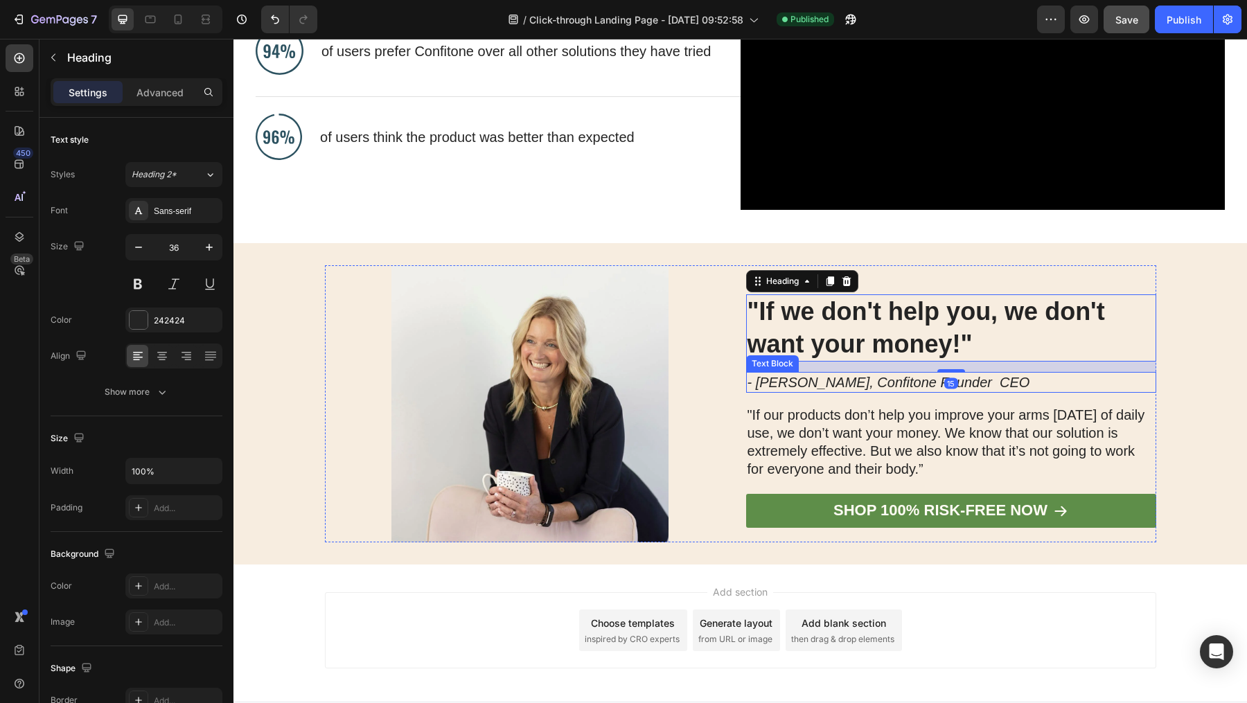
click at [991, 373] on p "- [PERSON_NAME], Confitone Founder CEO" at bounding box center [950, 382] width 407 height 18
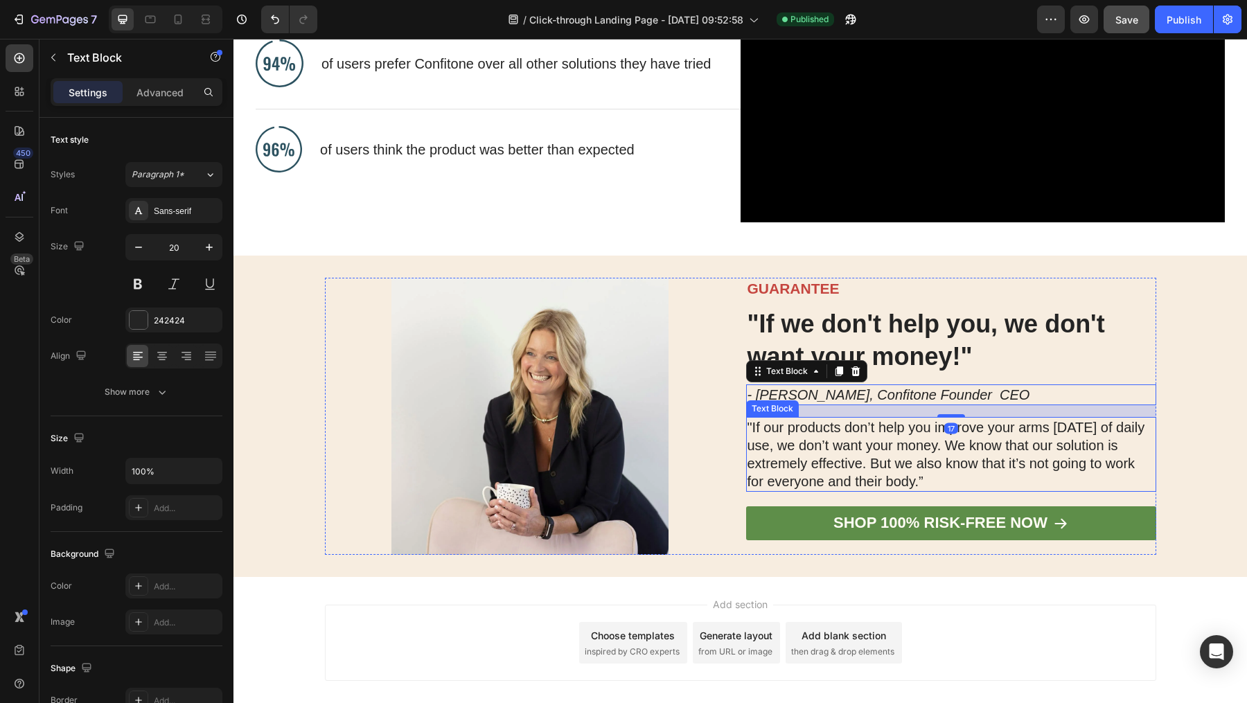
scroll to position [8028, 0]
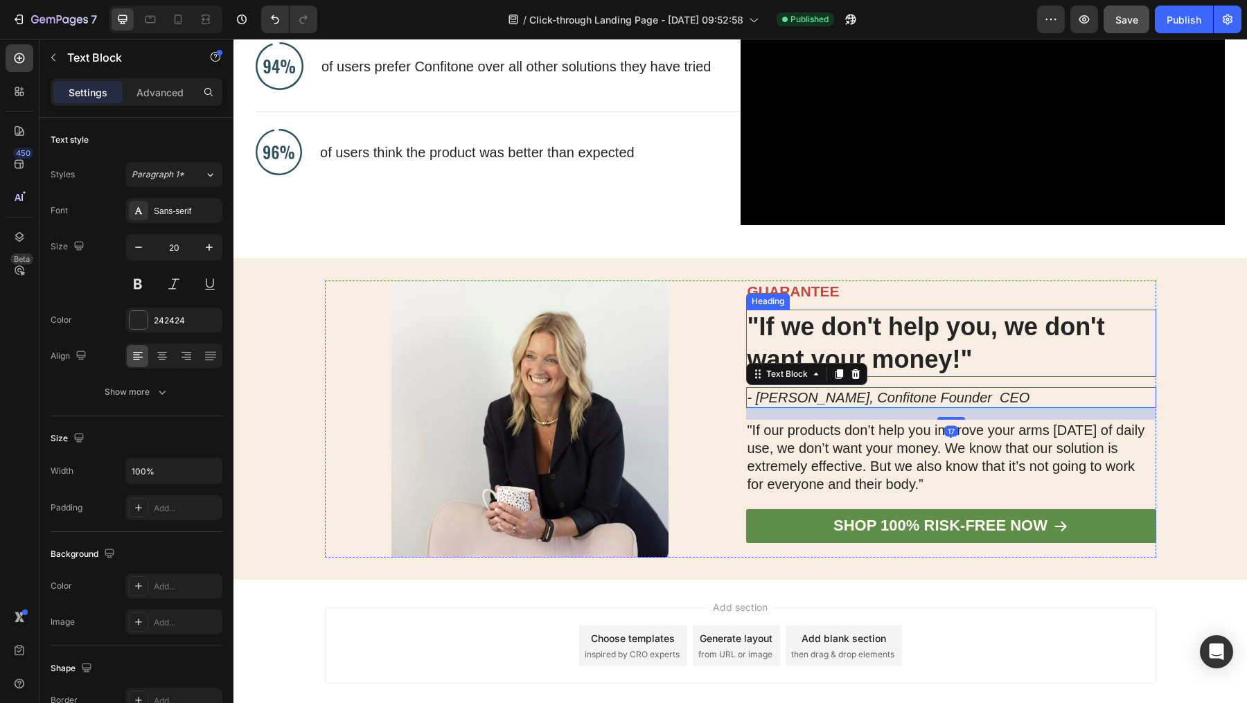
click at [965, 362] on h2 ""If we don't help you, we don't want your money!"" at bounding box center [940, 344] width 388 height 68
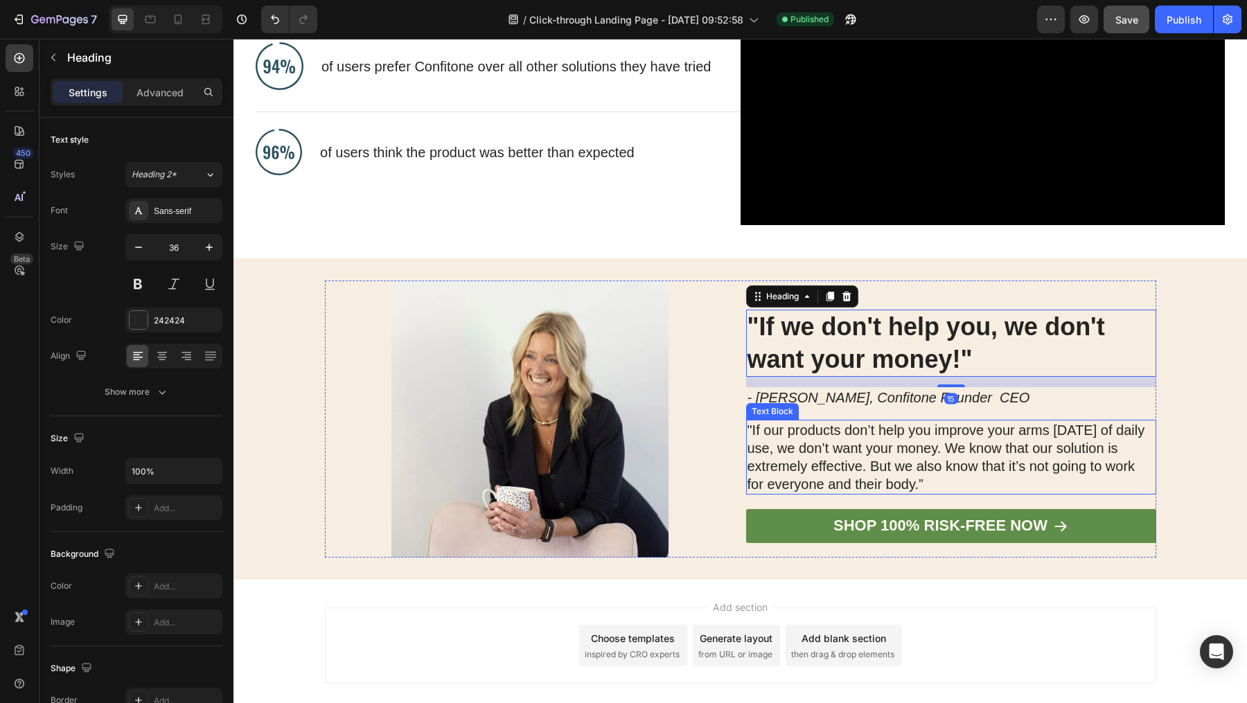
click at [991, 437] on p ""If our products don’t help you improve your arms [DATE] of daily use, we don’t…" at bounding box center [950, 457] width 407 height 72
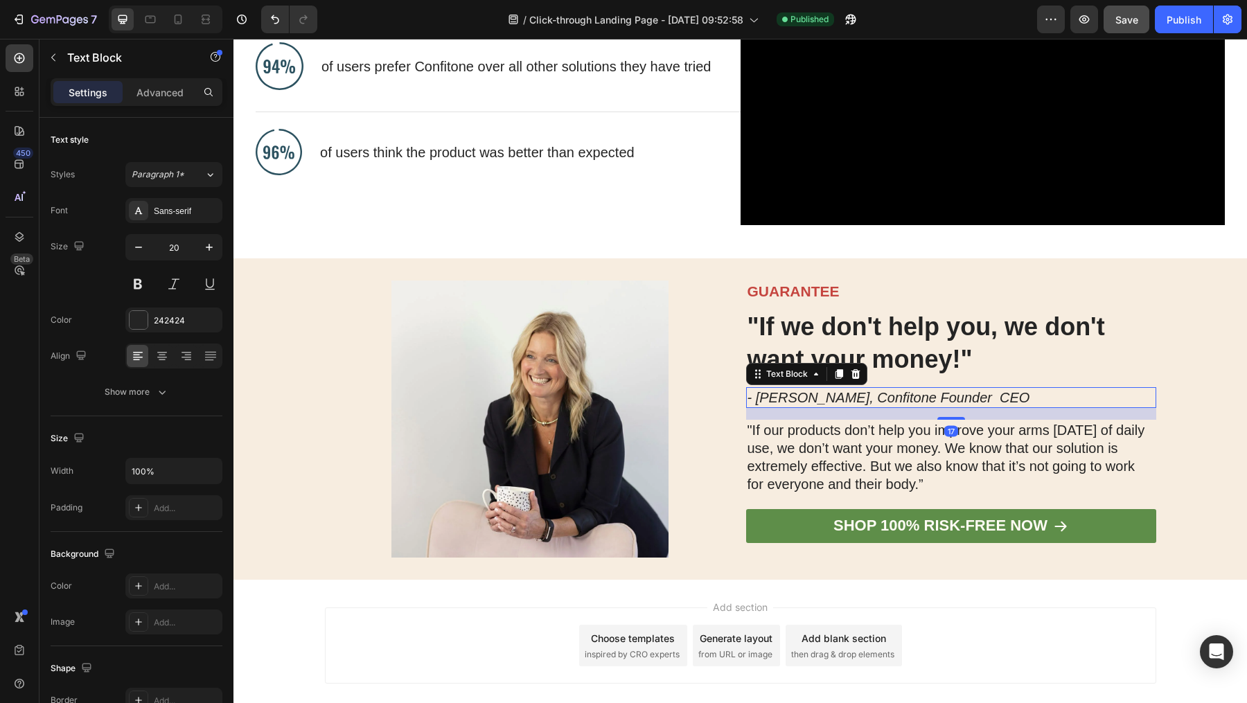
click at [1000, 392] on p "- [PERSON_NAME], Confitone Founder CEO" at bounding box center [950, 398] width 407 height 18
click at [985, 440] on p ""If our products don’t help you improve your arms [DATE] of daily use, we don’t…" at bounding box center [950, 457] width 407 height 72
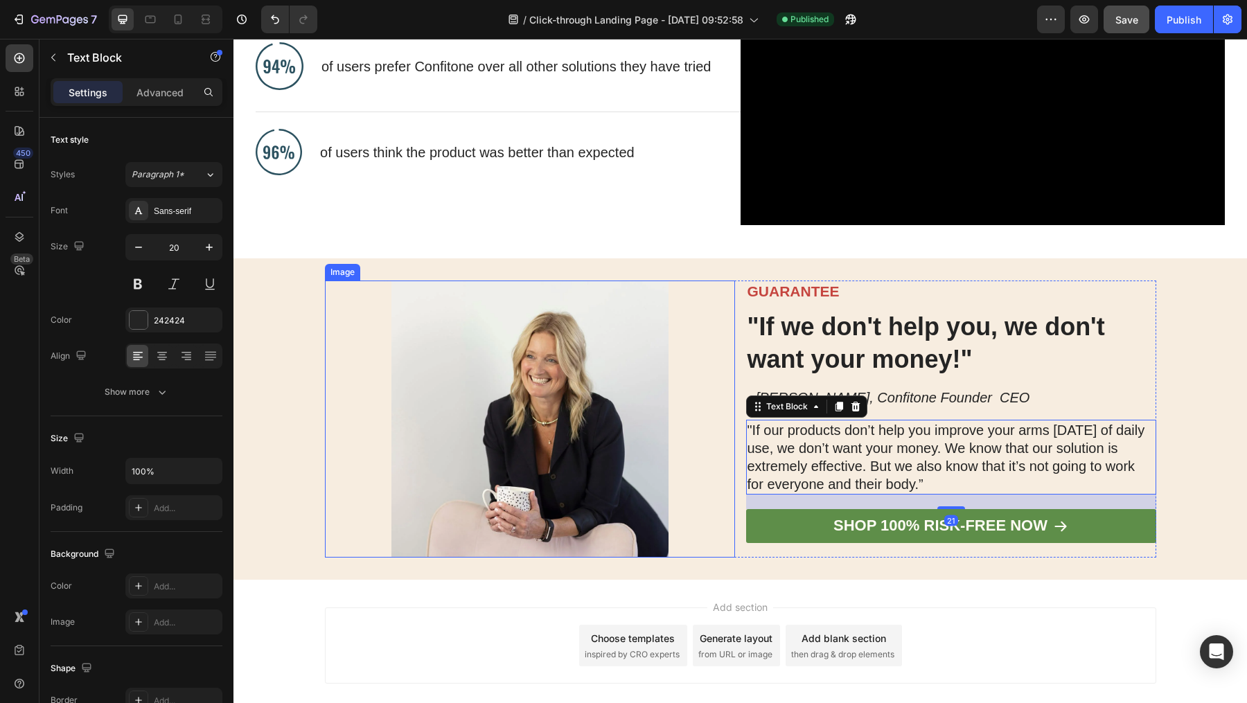
click at [691, 437] on div at bounding box center [530, 419] width 410 height 277
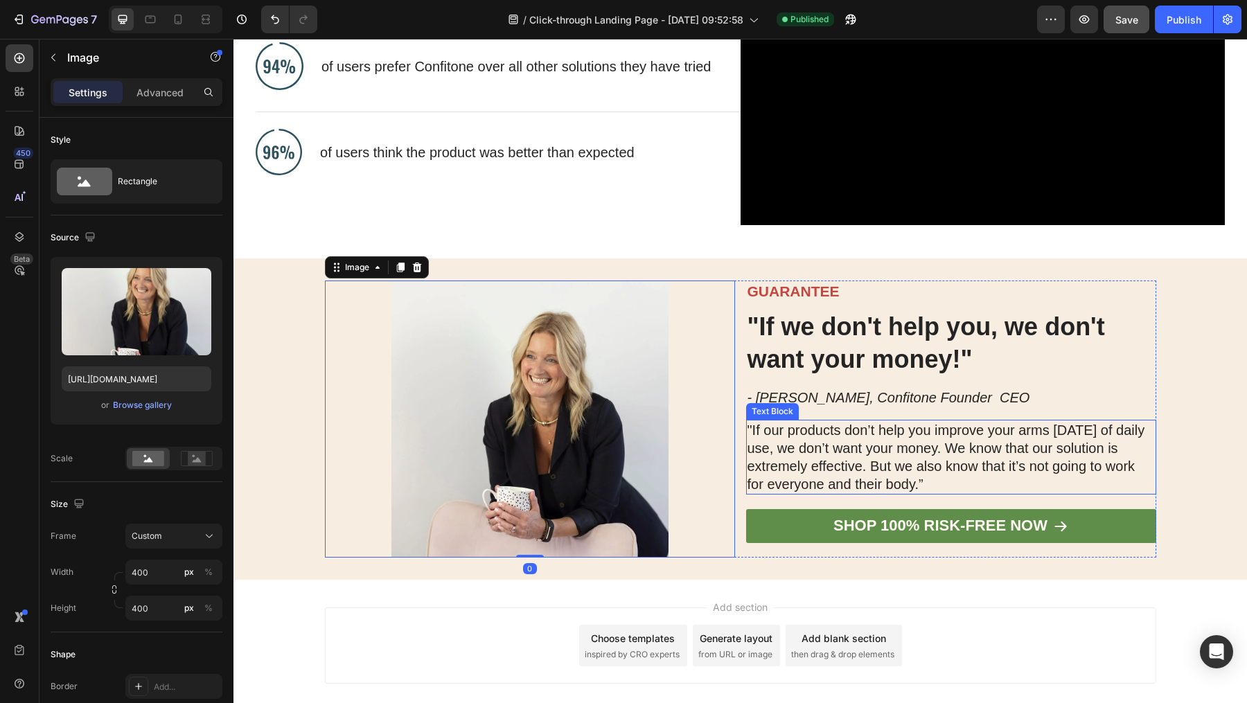
click at [786, 454] on p ""If our products don’t help you improve your arms [DATE] of daily use, we don’t…" at bounding box center [950, 457] width 407 height 72
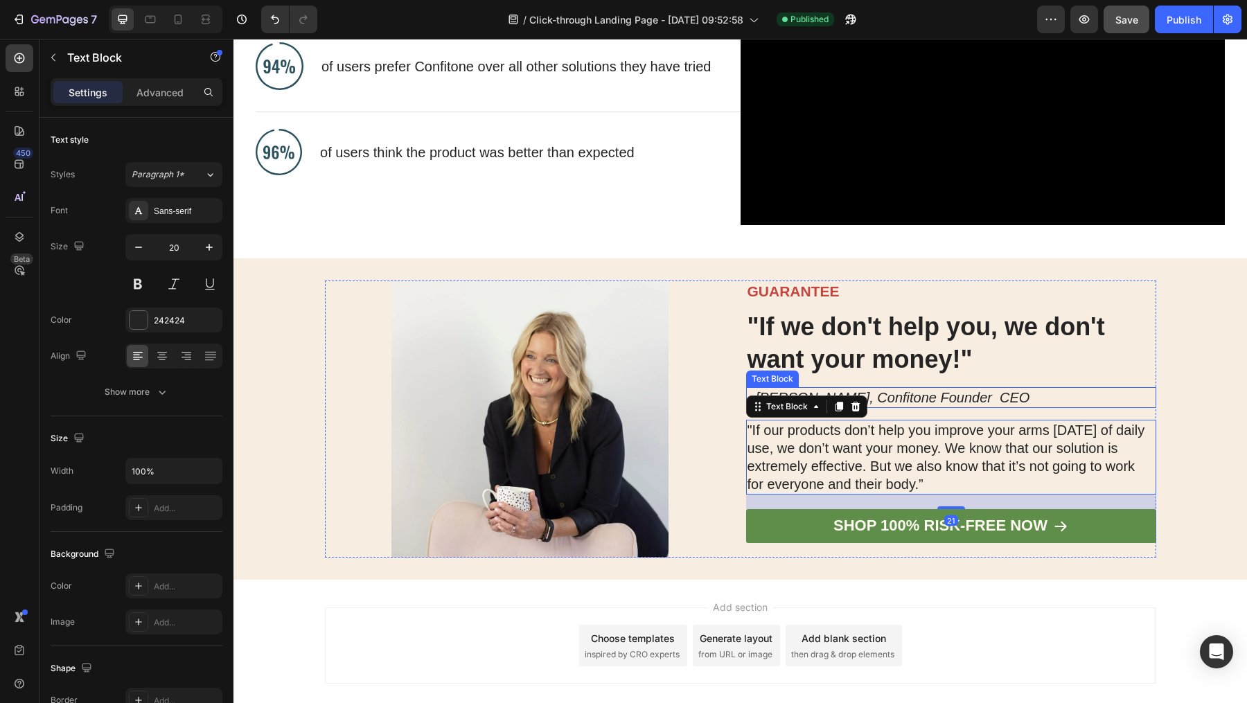
click at [1009, 389] on p "- [PERSON_NAME], Confitone Founder CEO" at bounding box center [950, 398] width 407 height 18
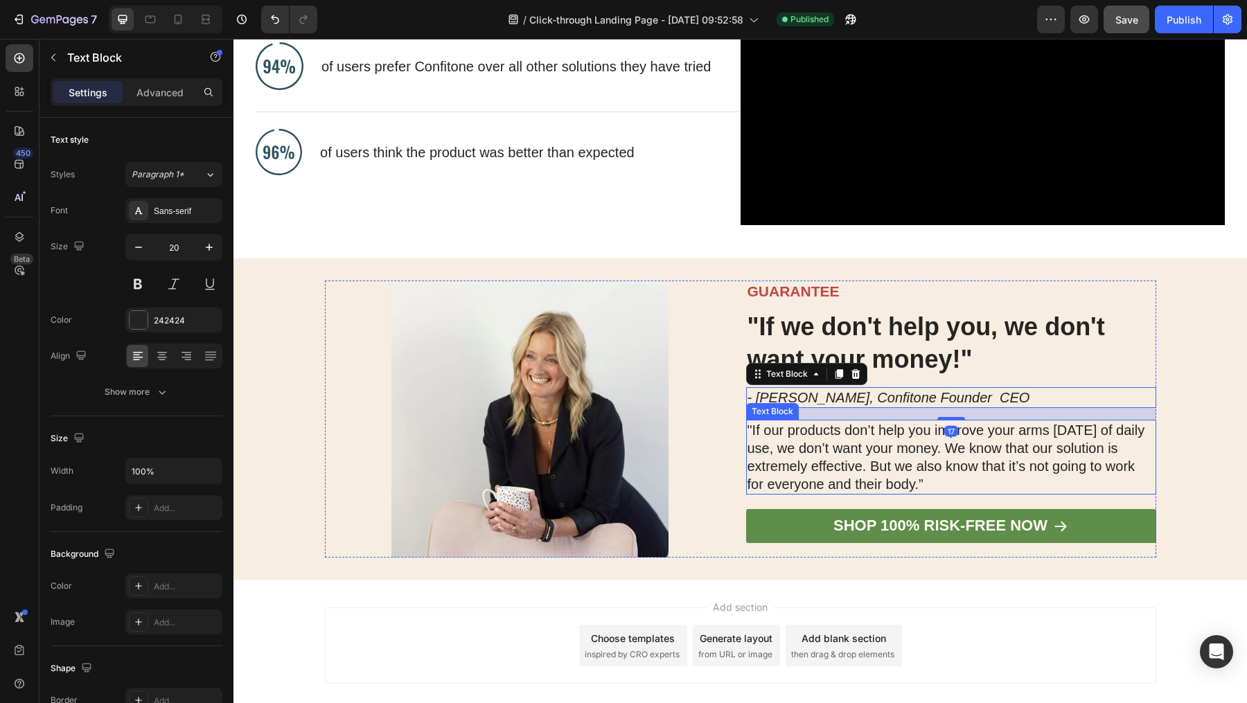
click at [1013, 444] on p ""If our products don’t help you improve your arms [DATE] of daily use, we don’t…" at bounding box center [950, 457] width 407 height 72
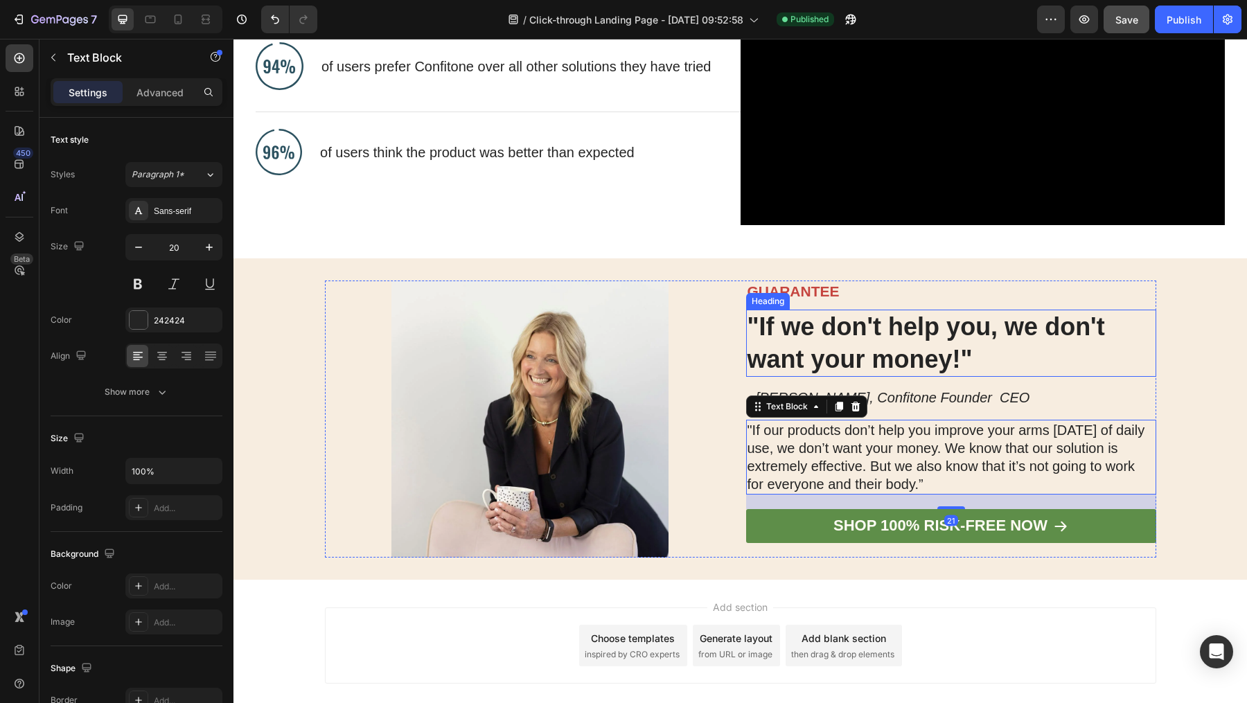
click at [974, 351] on h2 ""If we don't help you, we don't want your money!"" at bounding box center [940, 344] width 388 height 68
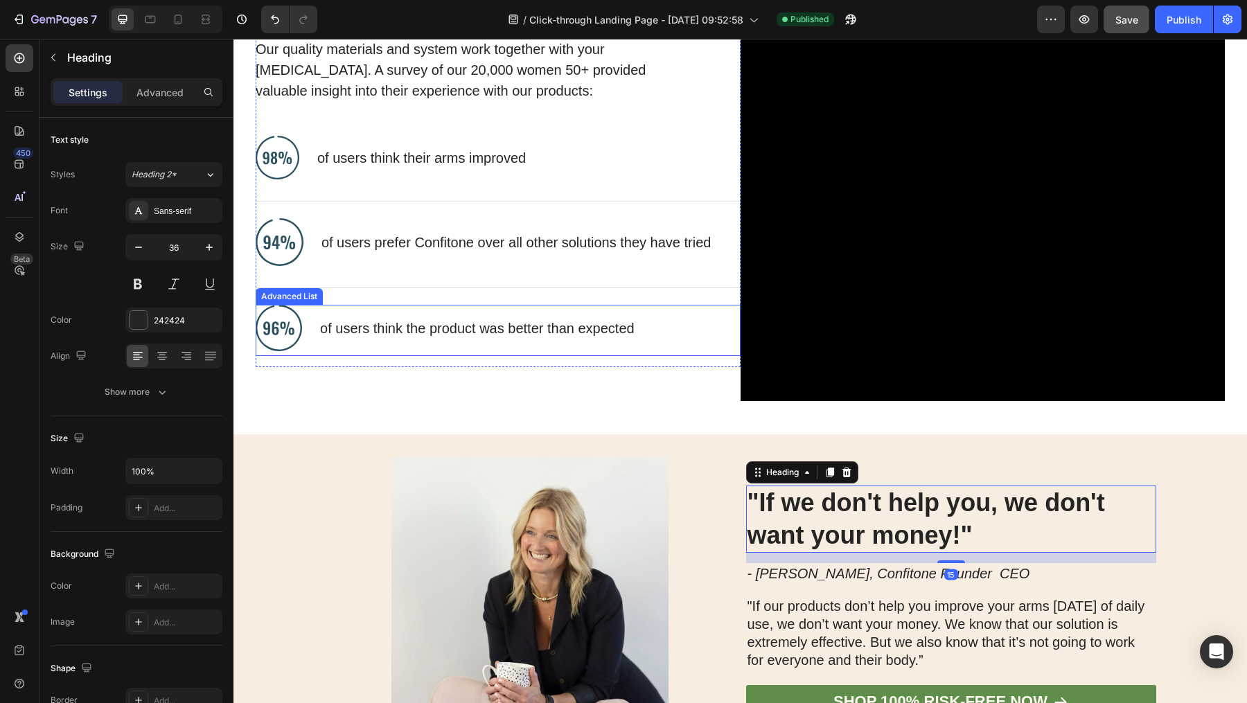
scroll to position [7782, 0]
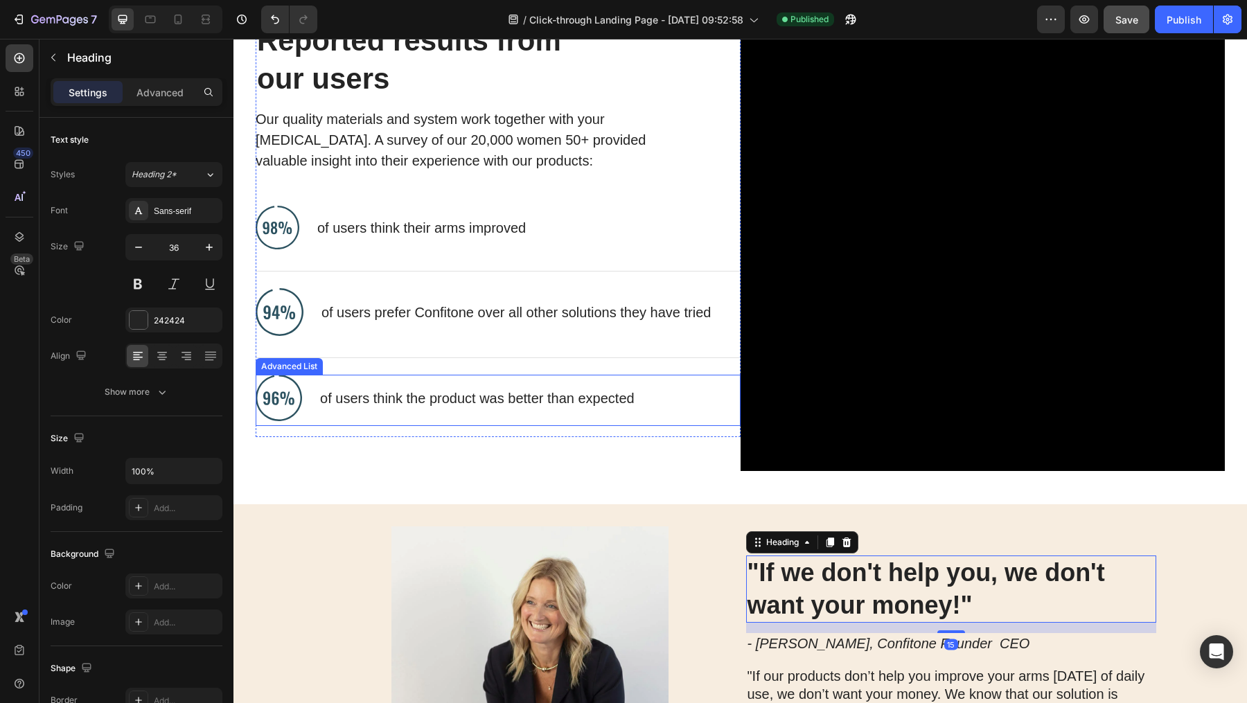
click at [668, 383] on div "Image of users think the product was better than expected Text Block" at bounding box center [498, 400] width 485 height 51
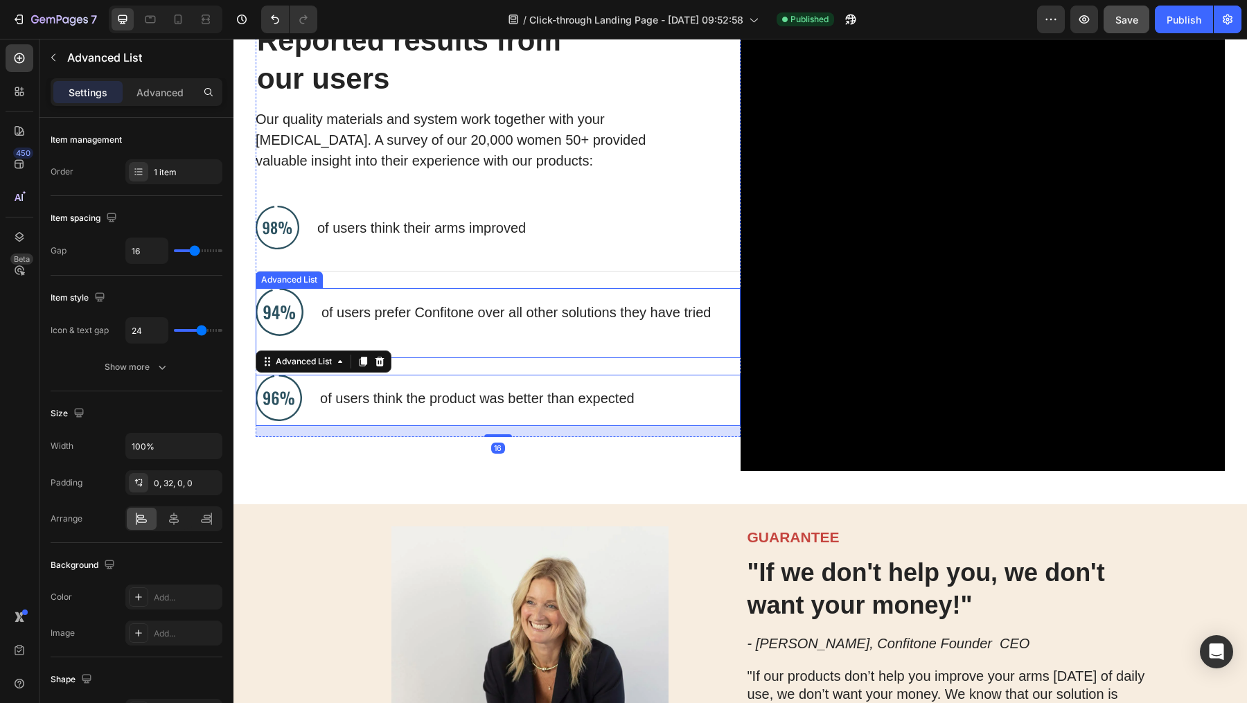
click at [693, 320] on p "of users prefer Confitone over all other solutions they have tried" at bounding box center [519, 312] width 396 height 18
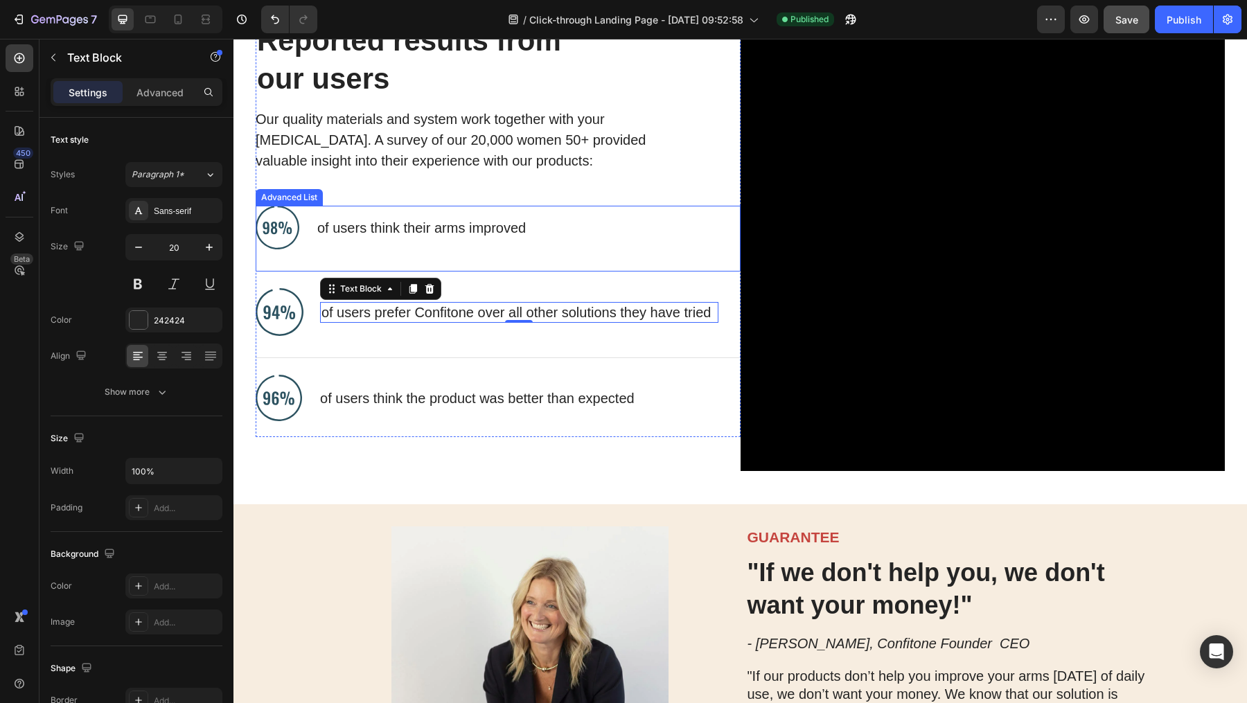
click at [556, 254] on div "Image of users think their arms improved Text Block" at bounding box center [498, 239] width 485 height 66
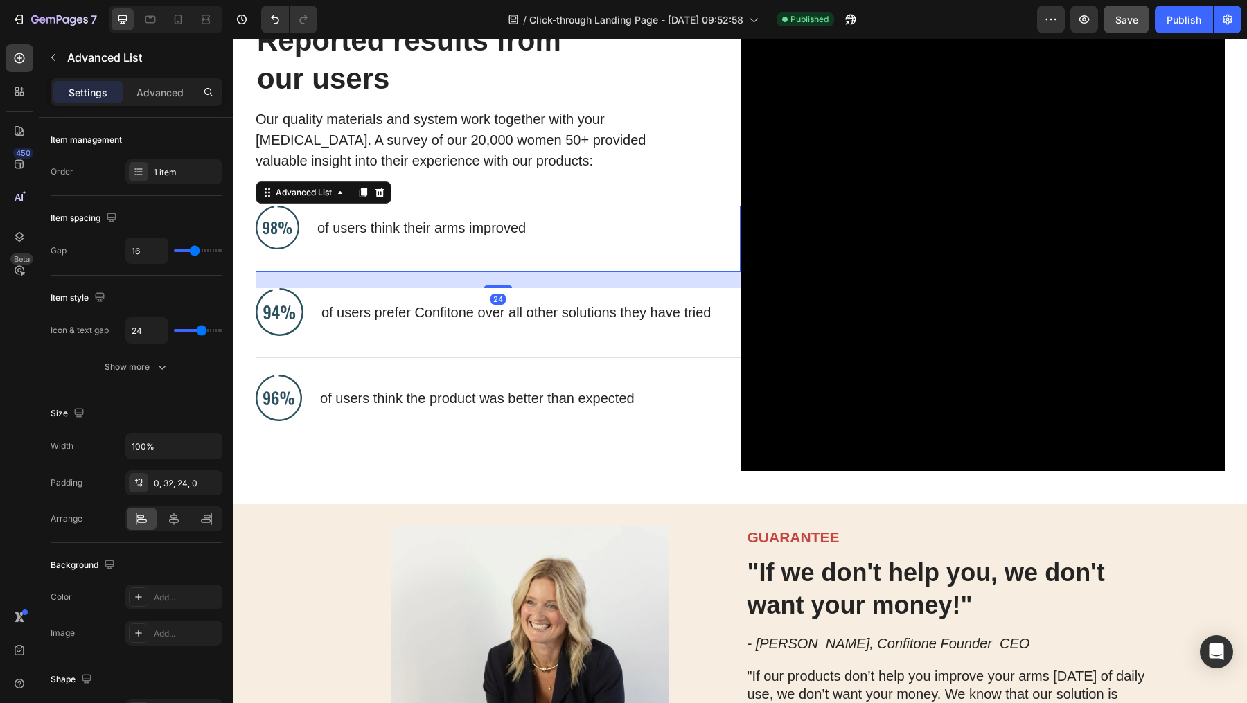
click at [532, 233] on p "of users think their arms improved" at bounding box center [427, 228] width 220 height 18
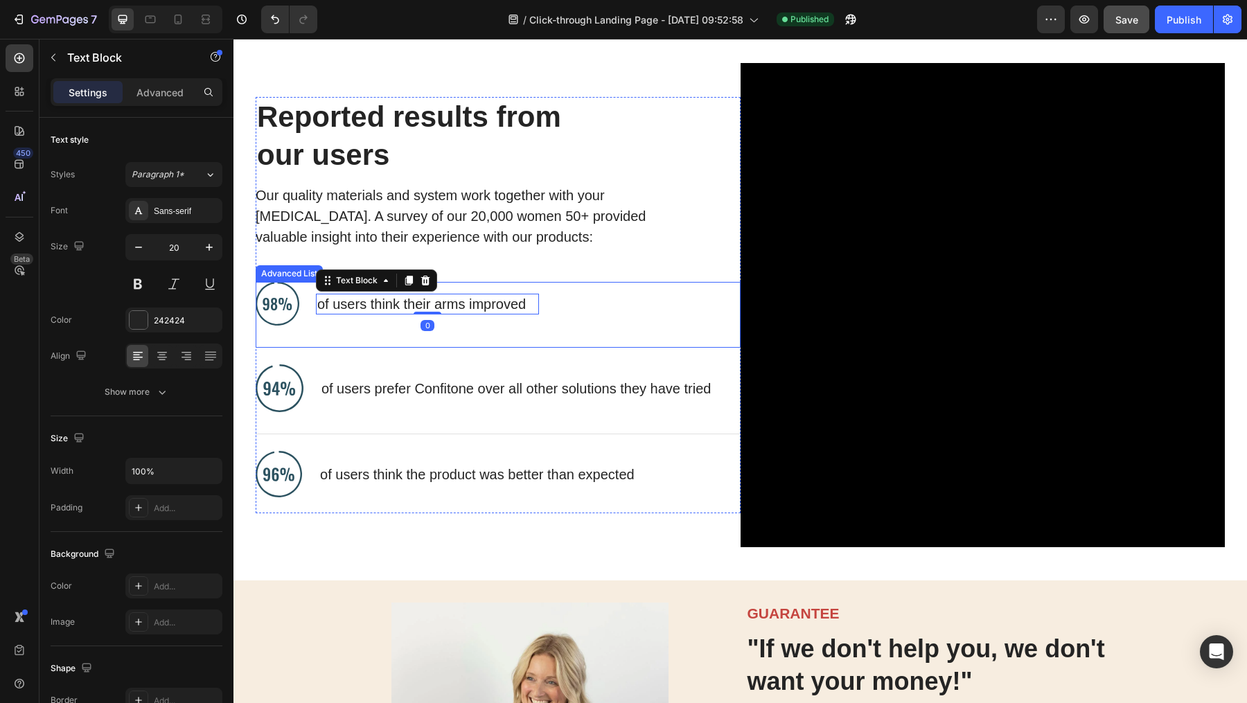
scroll to position [7636, 0]
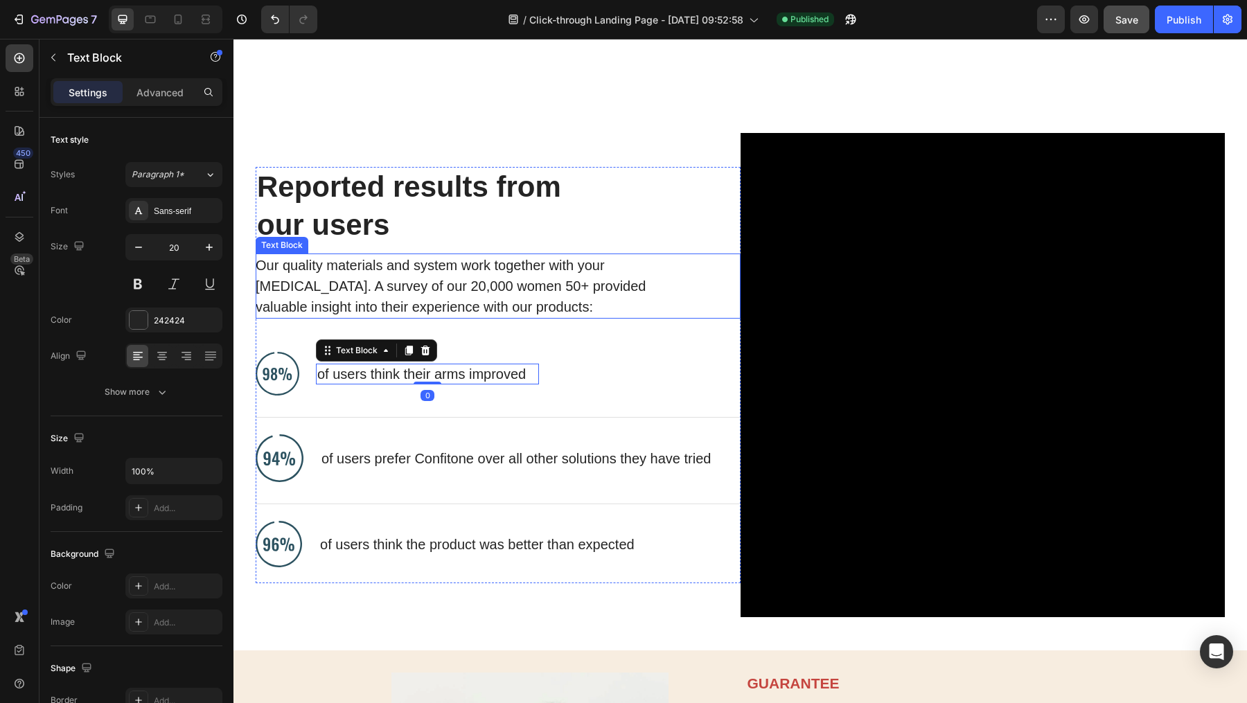
click at [602, 287] on p "Our quality materials and system work together with your [MEDICAL_DATA]. A surv…" at bounding box center [463, 286] width 414 height 62
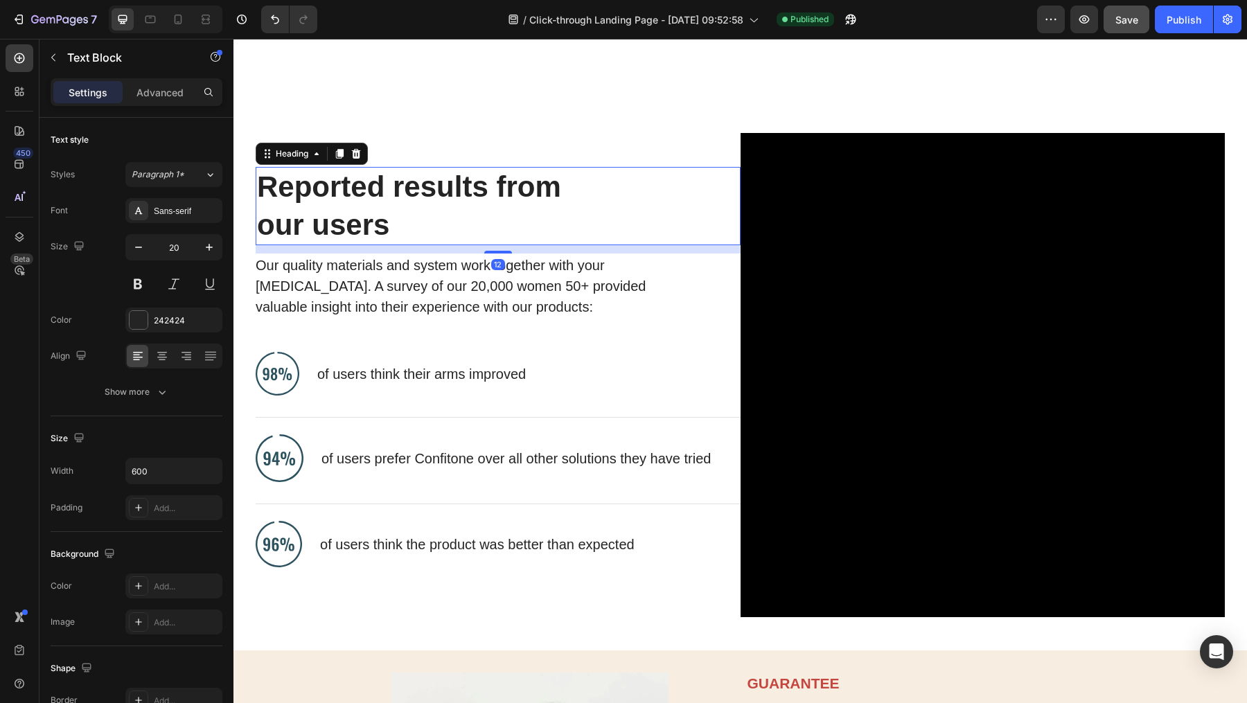
click at [538, 215] on h2 "Reported results from our users" at bounding box center [487, 206] width 463 height 78
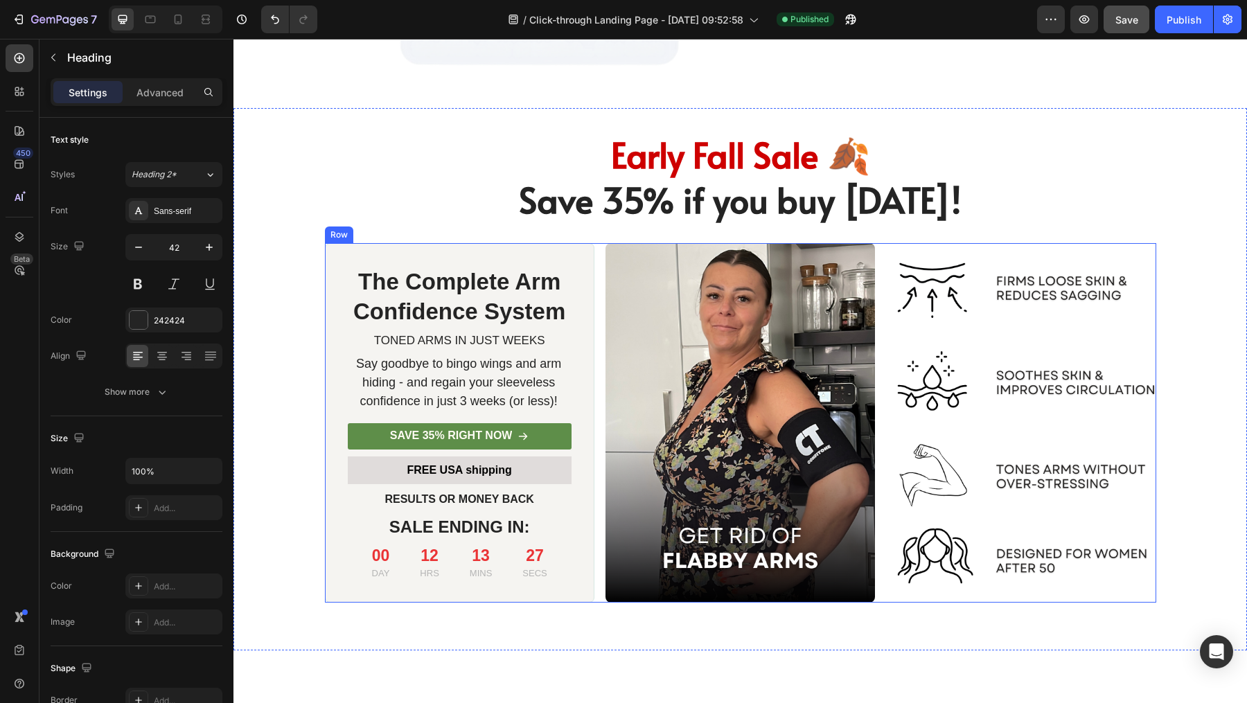
scroll to position [7044, 0]
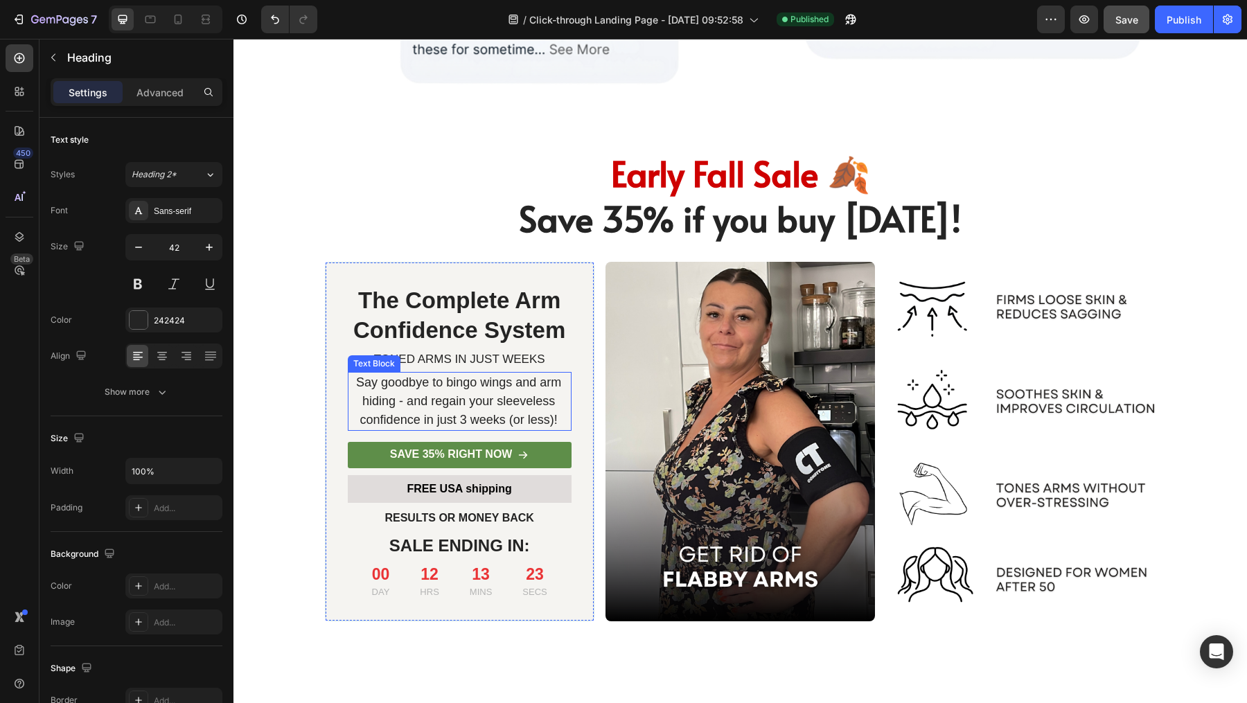
click at [495, 386] on p "Say goodbye to bingo wings and arm hiding - and regain your sleeveless confiden…" at bounding box center [459, 401] width 222 height 56
click at [495, 360] on h1 "TONED ARMS IN JUST WEEKS" at bounding box center [459, 360] width 179 height 18
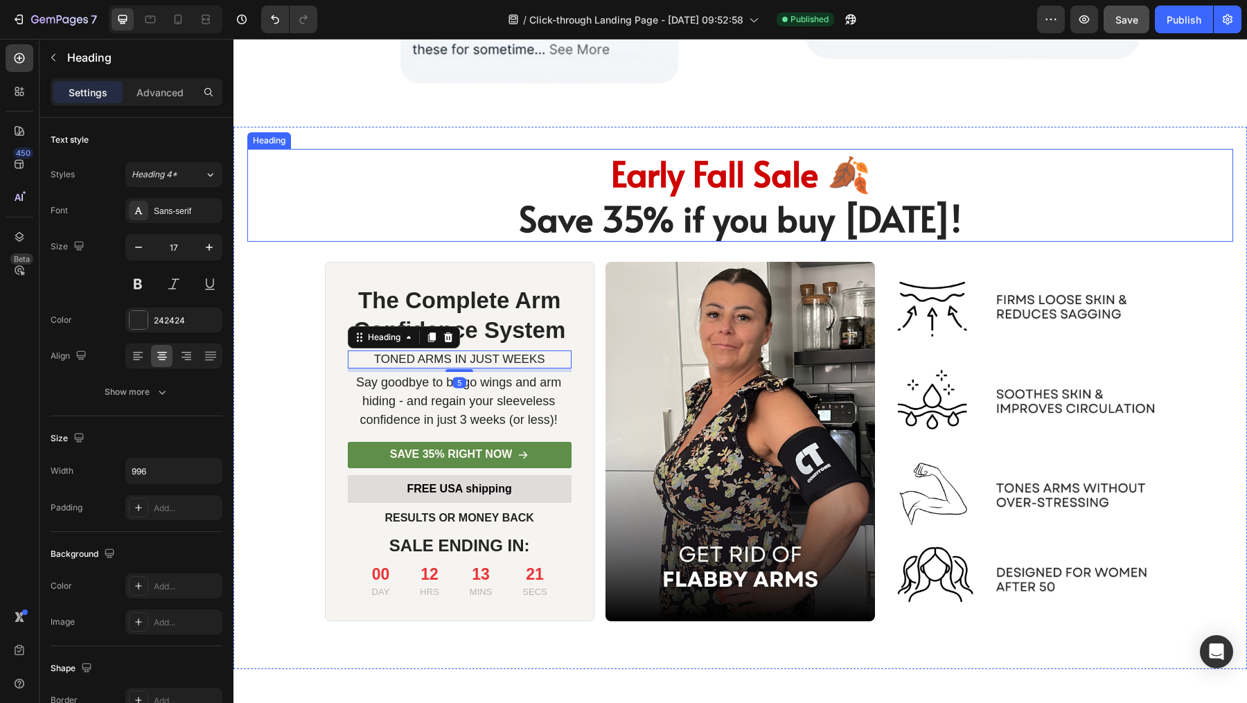
click at [467, 226] on h1 "Early Fall Sale 🍂 Save 35% if you buy [DATE]!" at bounding box center [740, 195] width 986 height 93
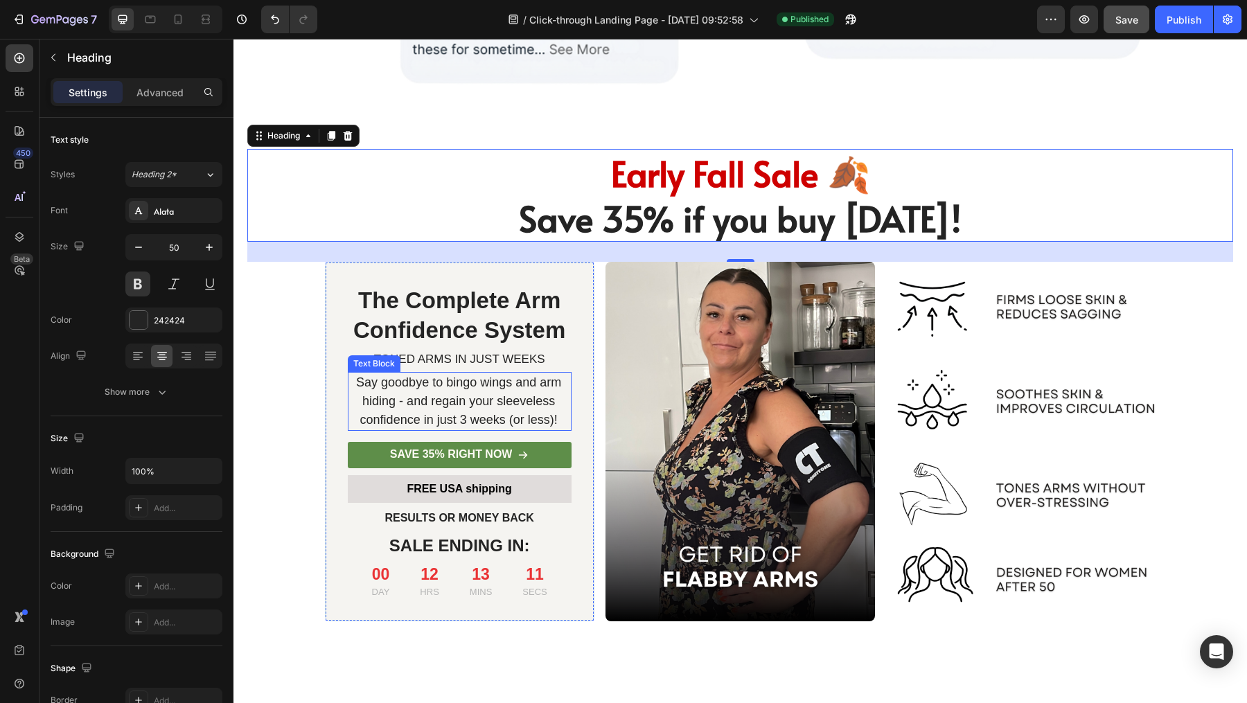
click at [512, 398] on p "Say goodbye to bingo wings and arm hiding - and regain your sleeveless confiden…" at bounding box center [459, 401] width 222 height 56
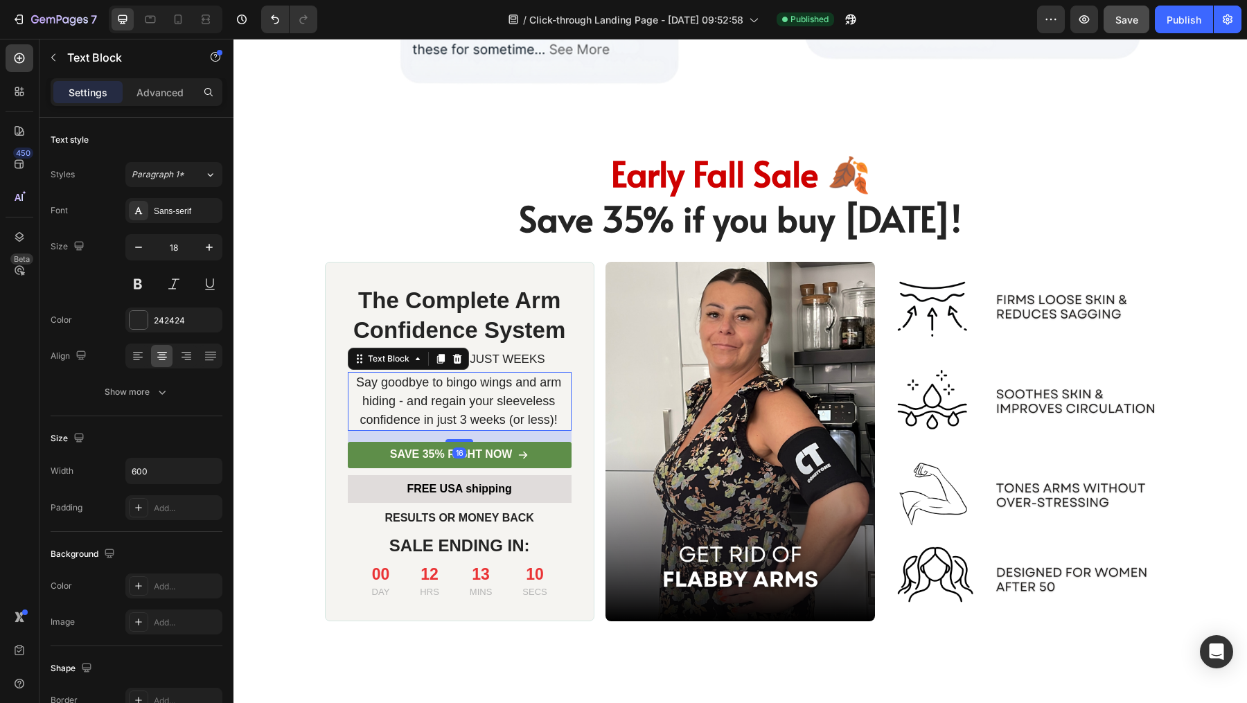
click at [539, 396] on p "Say goodbye to bingo wings and arm hiding - and regain your sleeveless confiden…" at bounding box center [459, 401] width 222 height 56
click at [535, 490] on p "FREE USA shipping" at bounding box center [460, 489] width 202 height 17
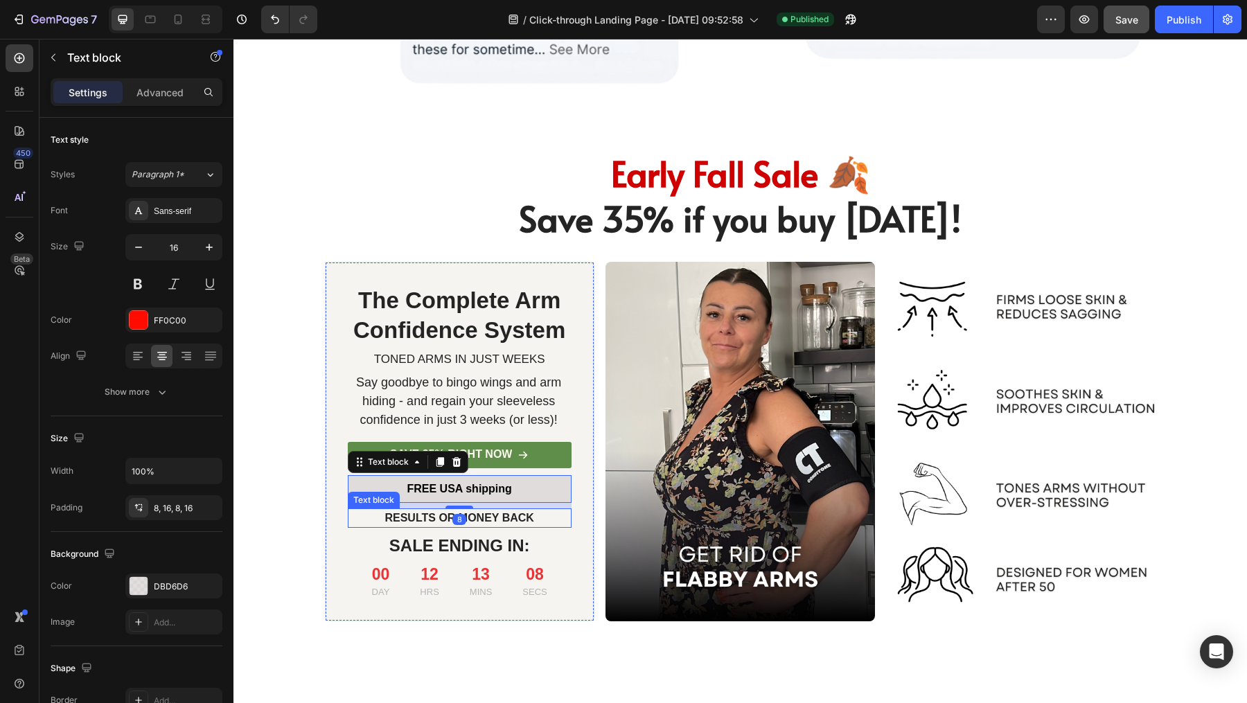
click at [533, 515] on p "RESULTS OR MONEY BACK" at bounding box center [459, 518] width 221 height 17
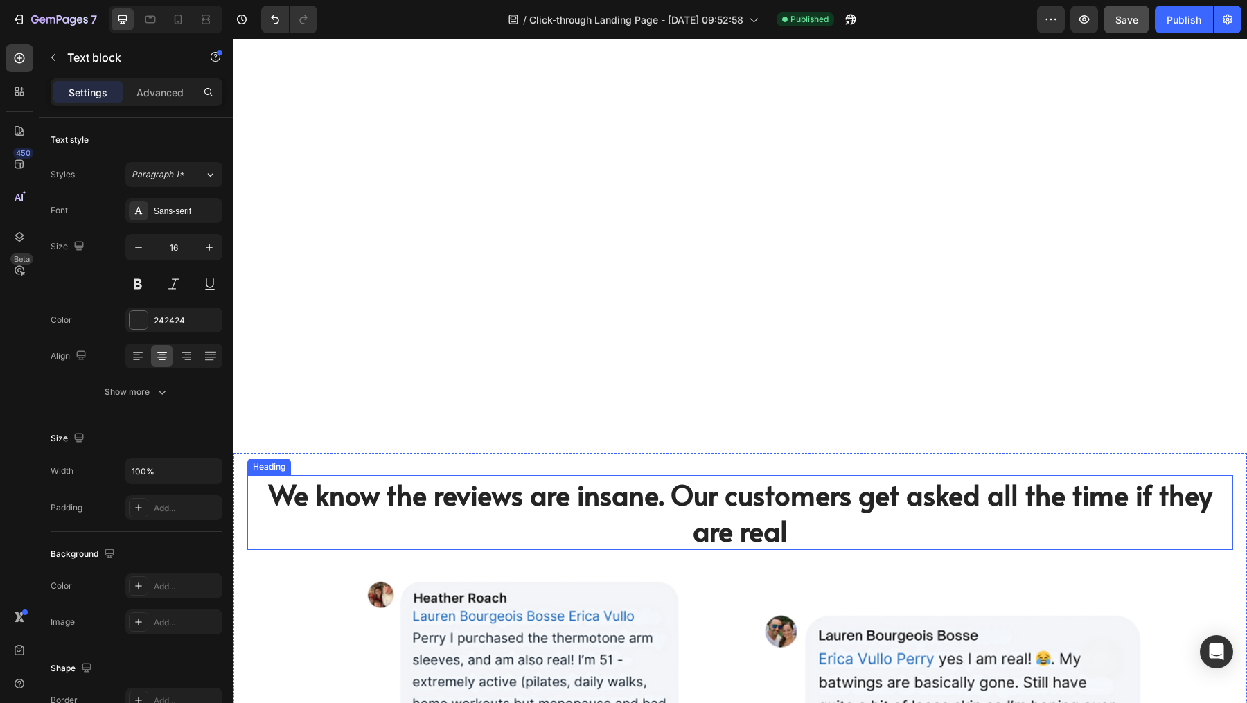
scroll to position [6094, 0]
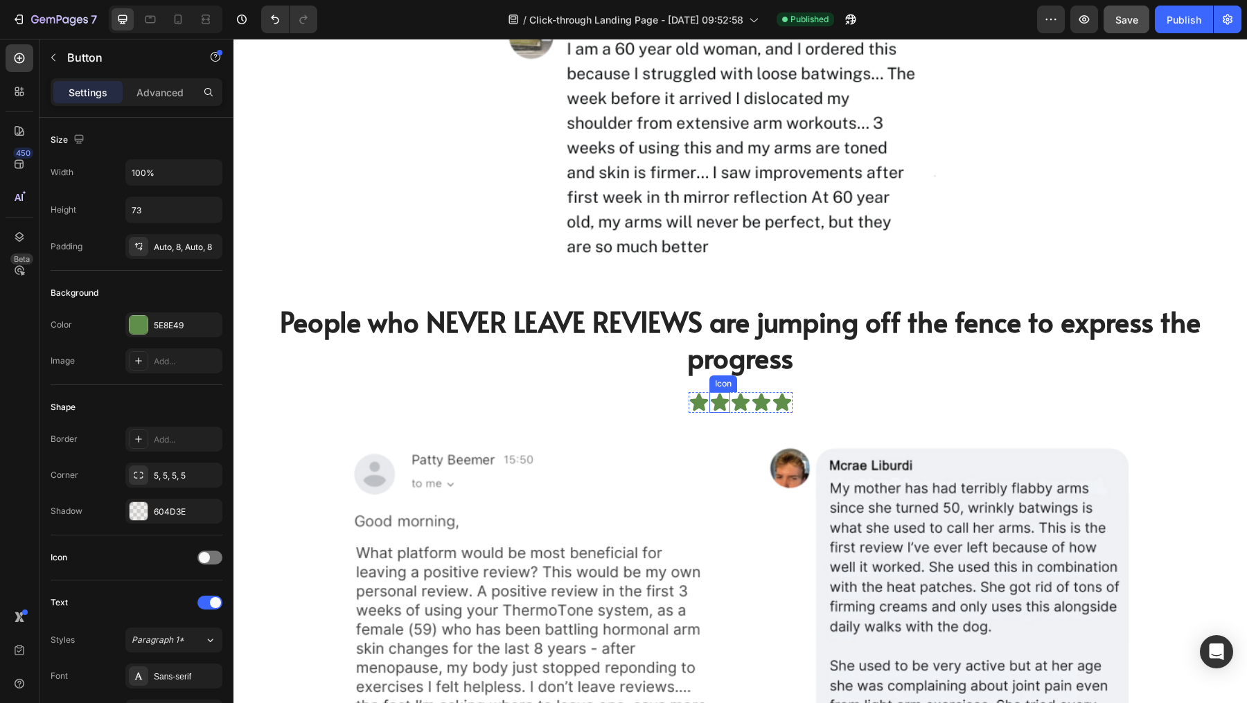
scroll to position [5555, 0]
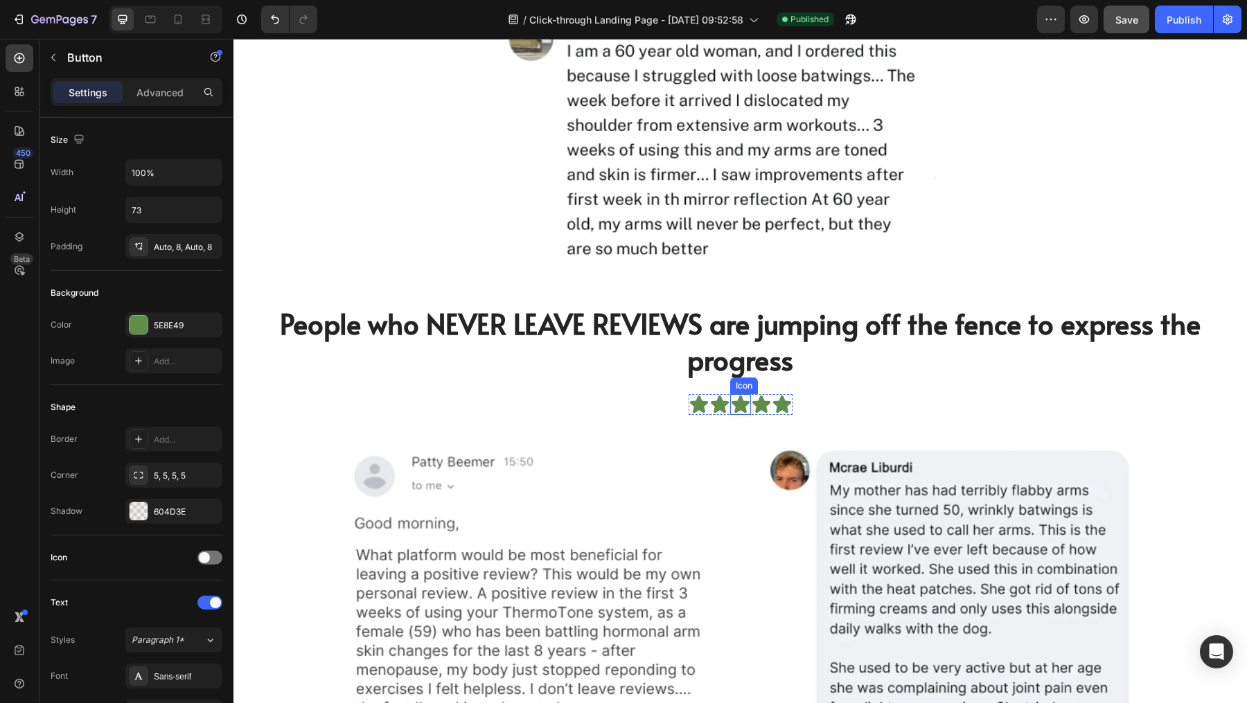
click at [740, 355] on h1 "People who NEVER LEAVE REVIEWS are jumping off the fence to express the progress" at bounding box center [740, 341] width 986 height 75
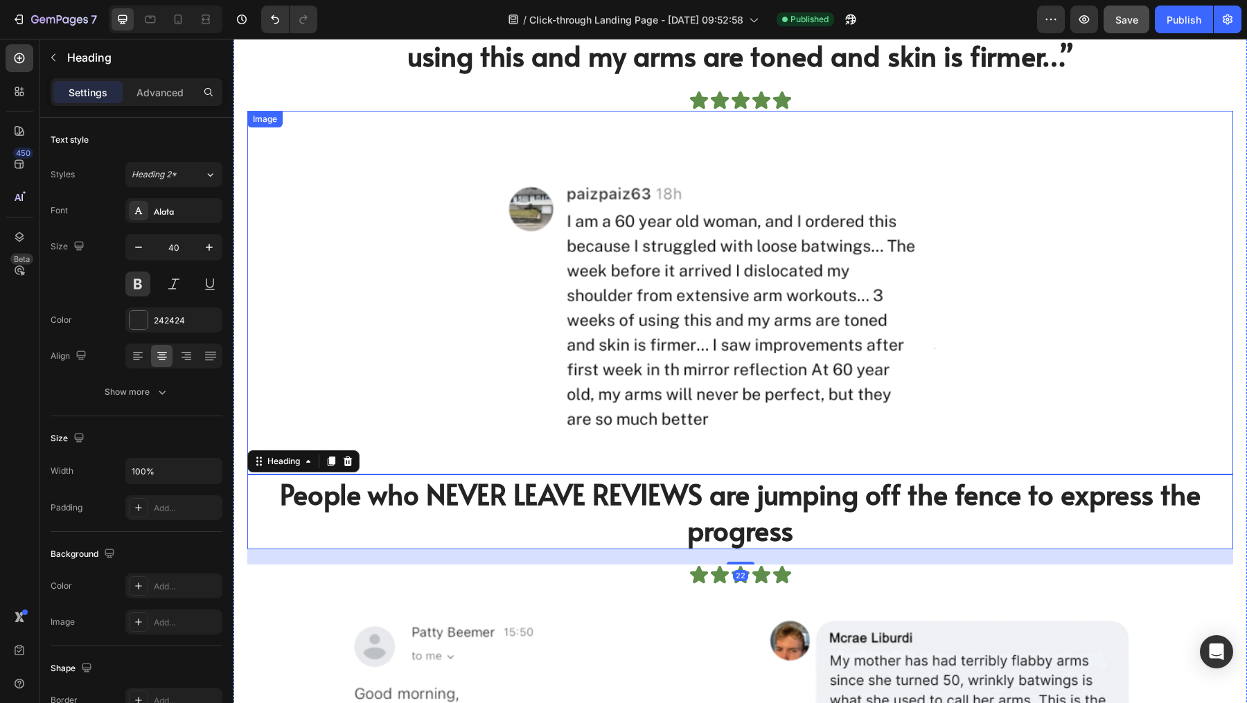
click at [740, 357] on img at bounding box center [740, 293] width 485 height 364
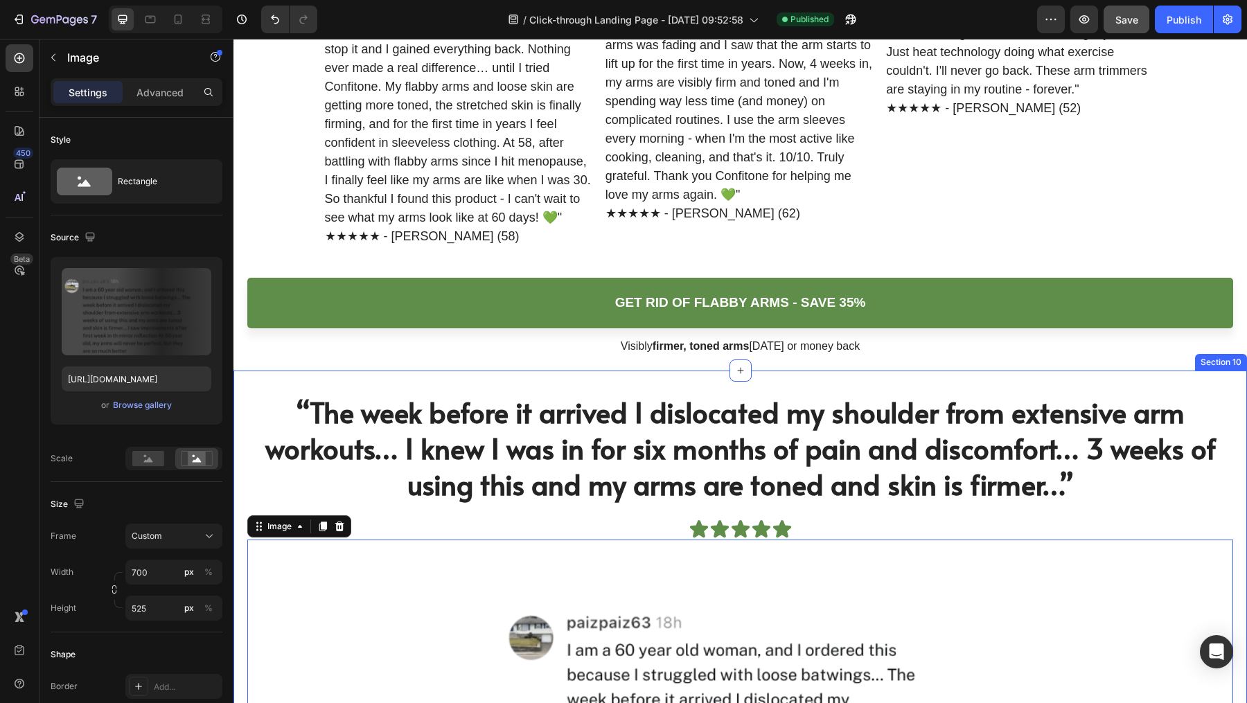
scroll to position [4950, 0]
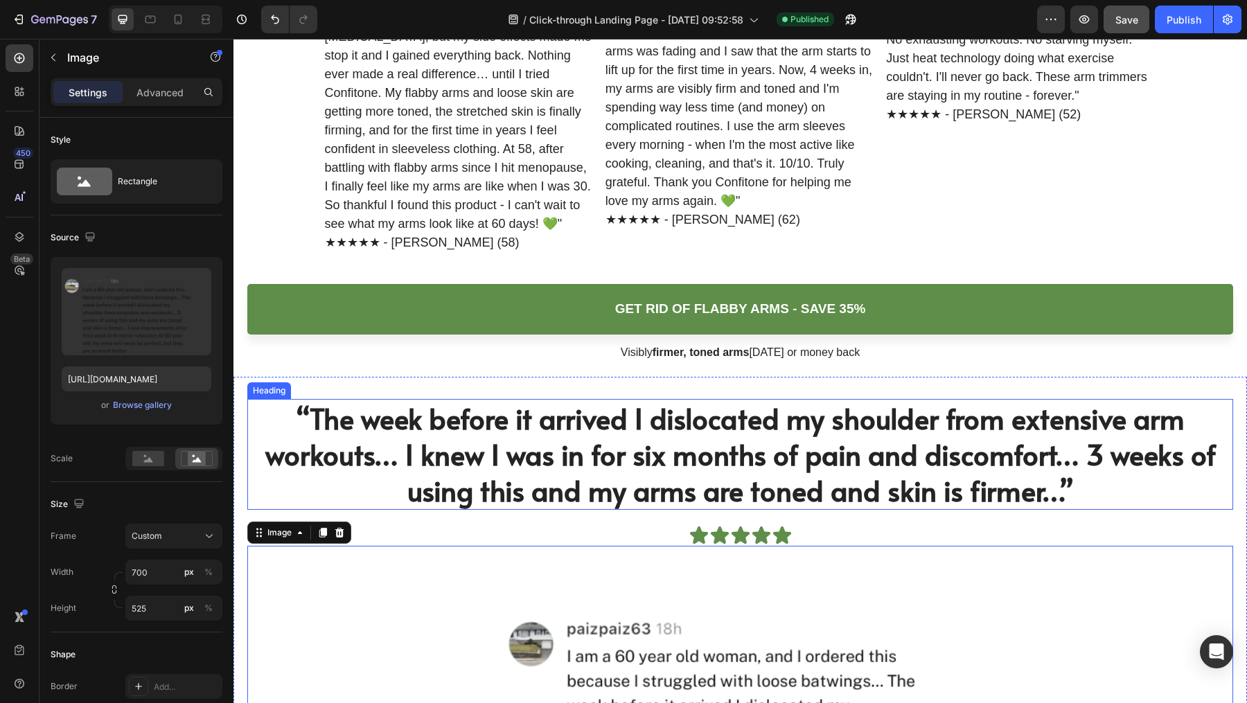
click at [747, 471] on h1 "“The week before it arrived I dislocated my shoulder from extensive arm workout…" at bounding box center [740, 454] width 986 height 111
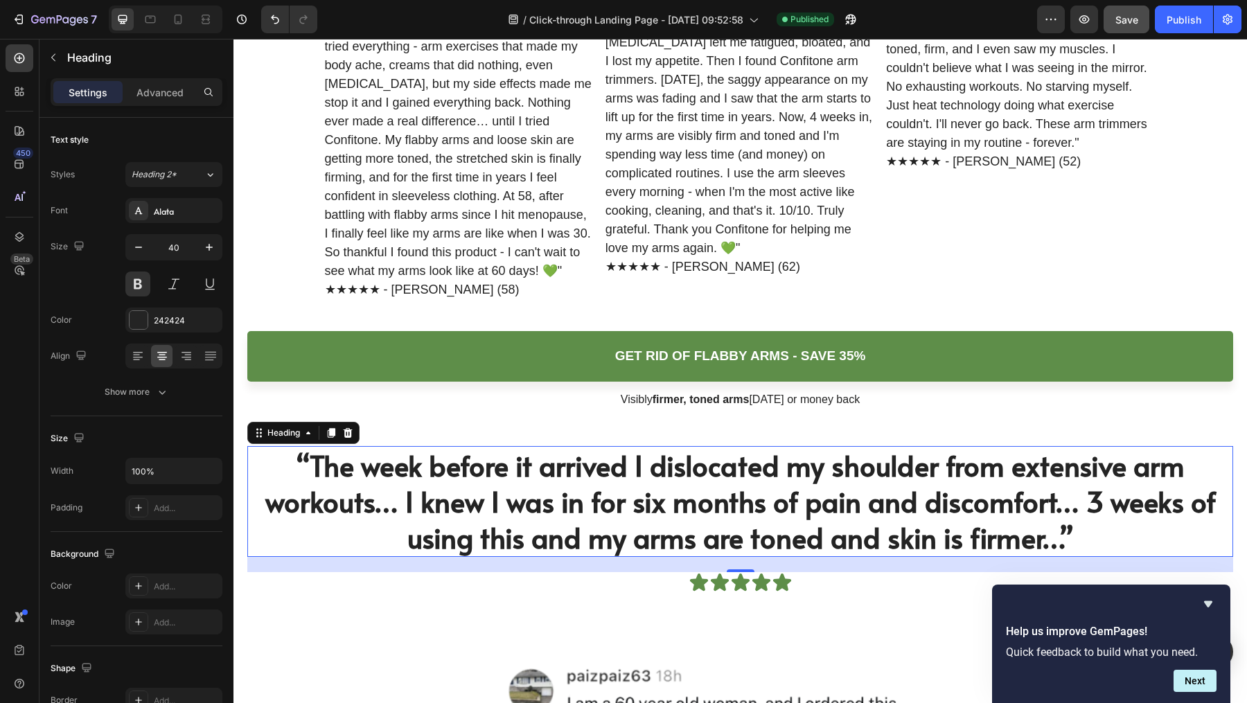
scroll to position [4866, 0]
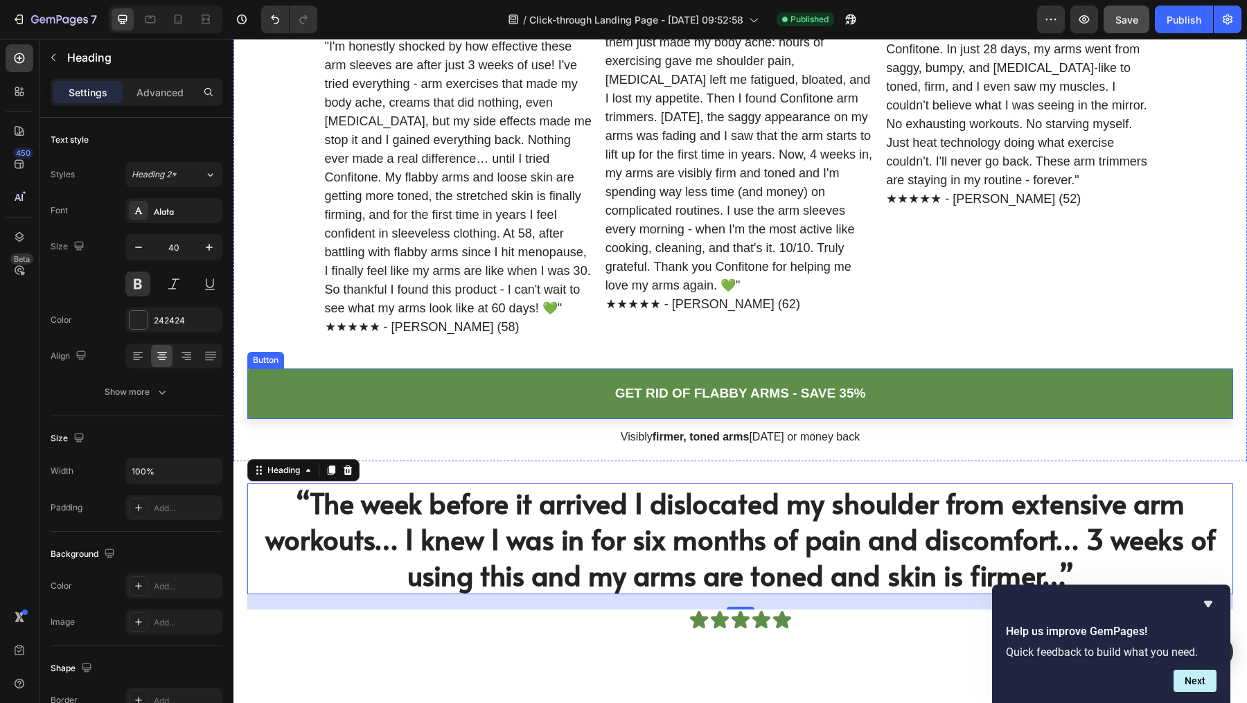
click at [905, 395] on link "GET RID OF FLABBY ARMS - SAVE 35%" at bounding box center [740, 394] width 986 height 51
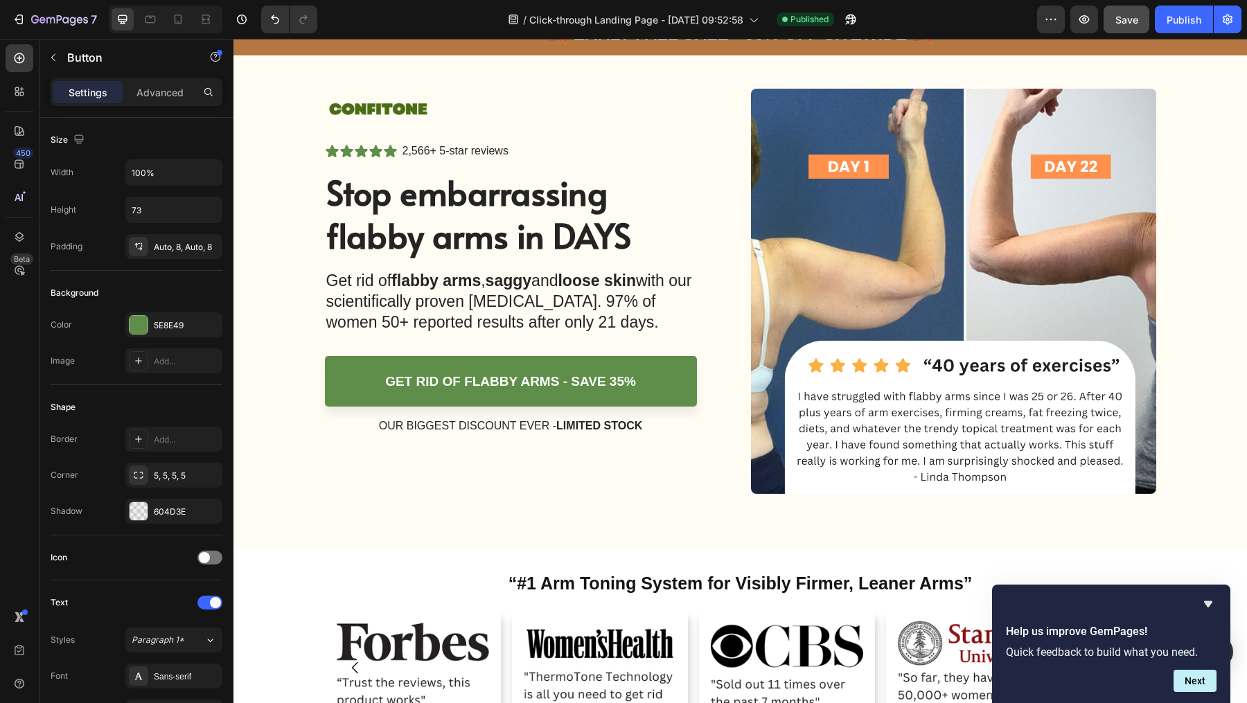
scroll to position [0, 0]
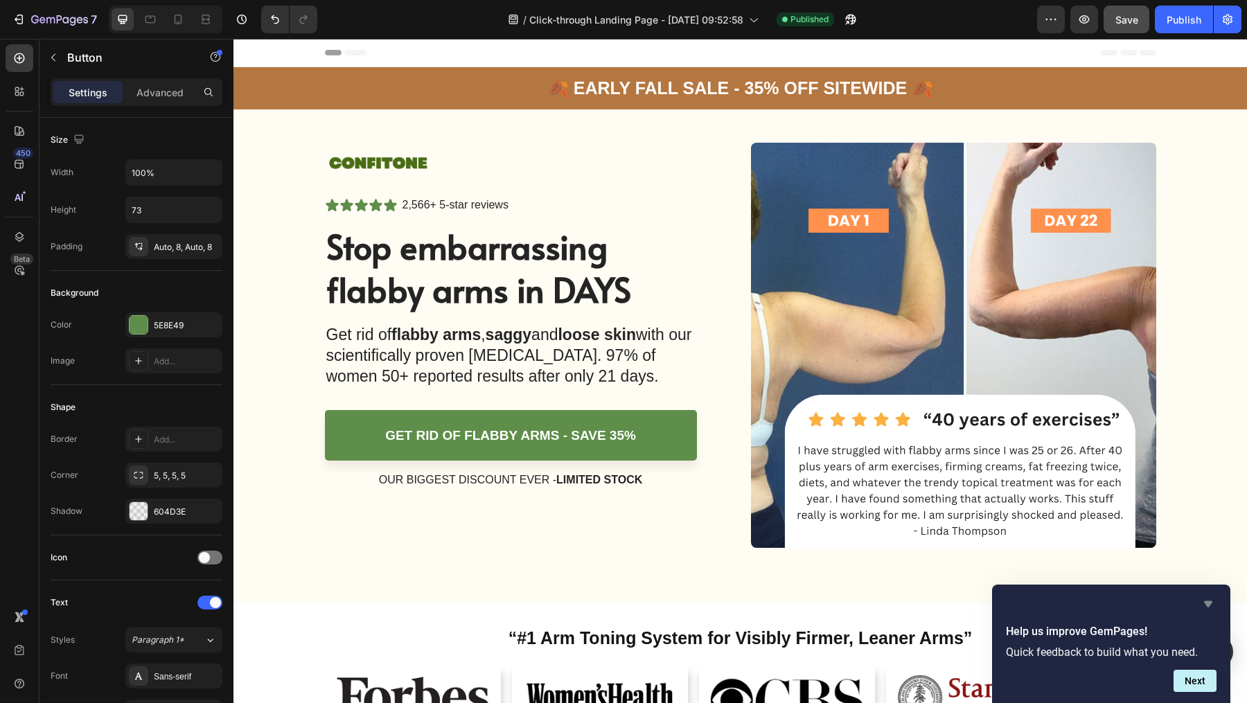
click at [1211, 602] on icon "Hide survey" at bounding box center [1208, 604] width 8 height 6
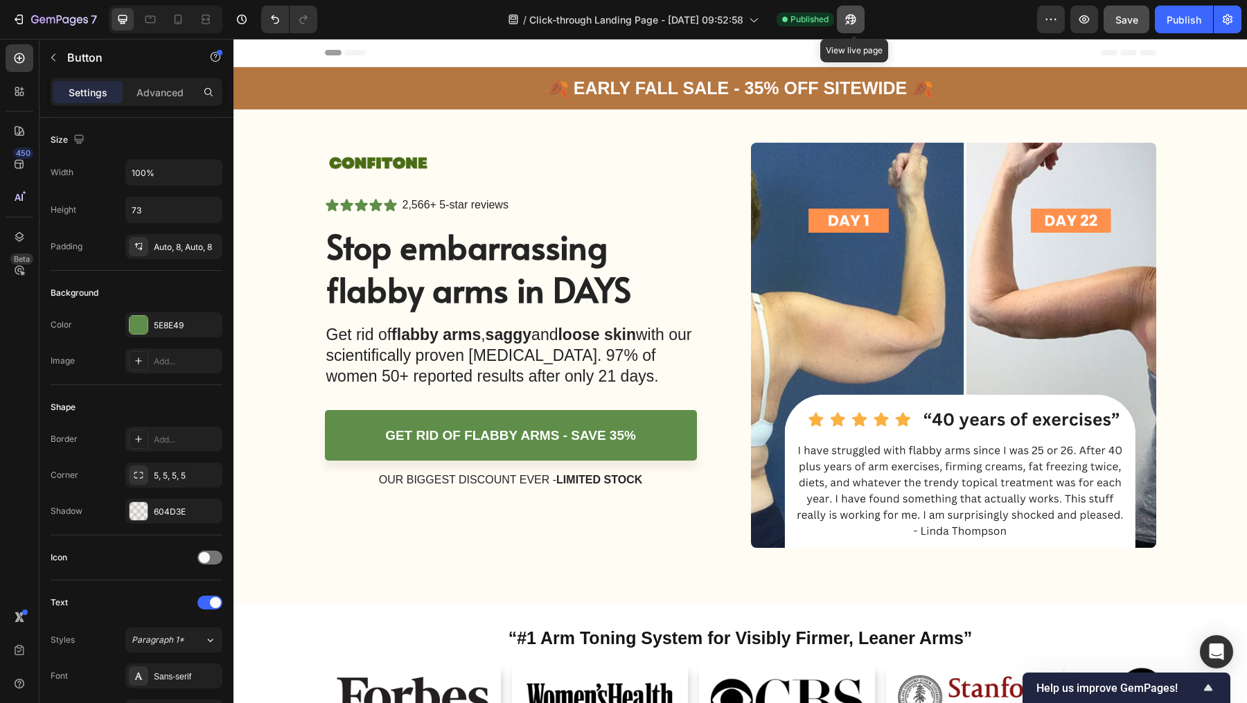
click at [855, 26] on icon "button" at bounding box center [851, 19] width 14 height 14
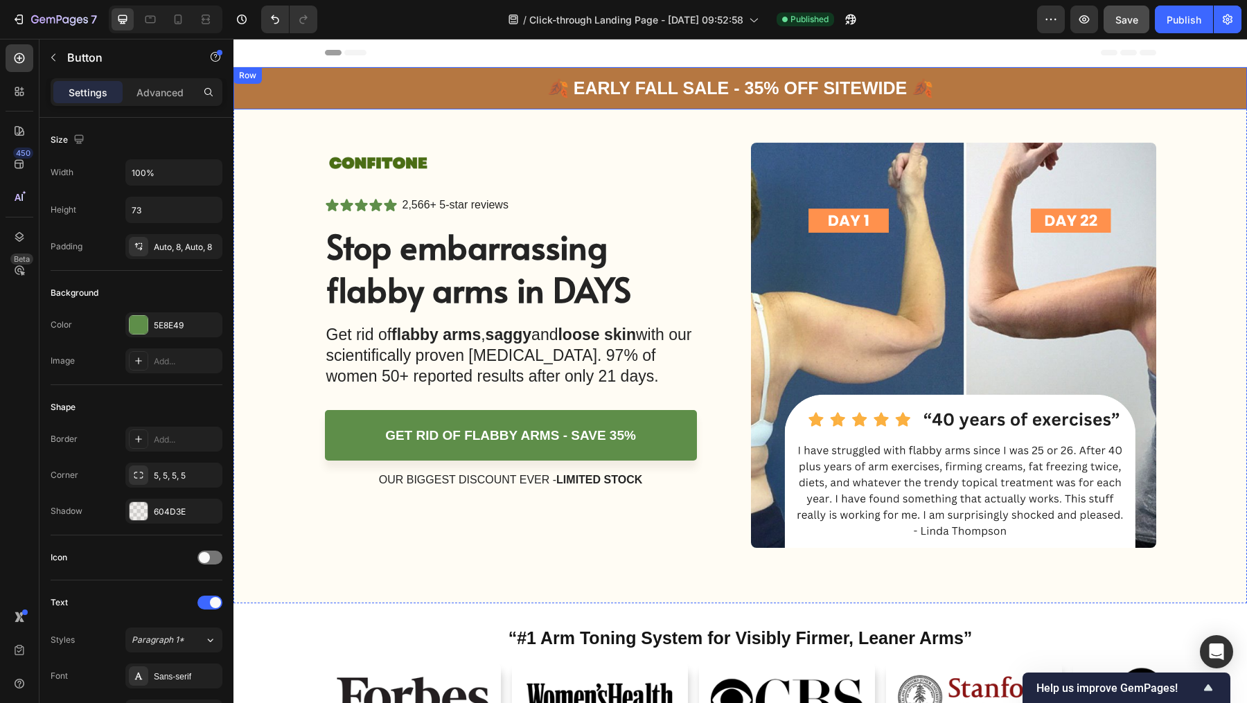
click at [333, 82] on div "🍂 Early Fall Sale - 35% OFF Sitewide 🍂 Text Block Row" at bounding box center [739, 88] width 1013 height 42
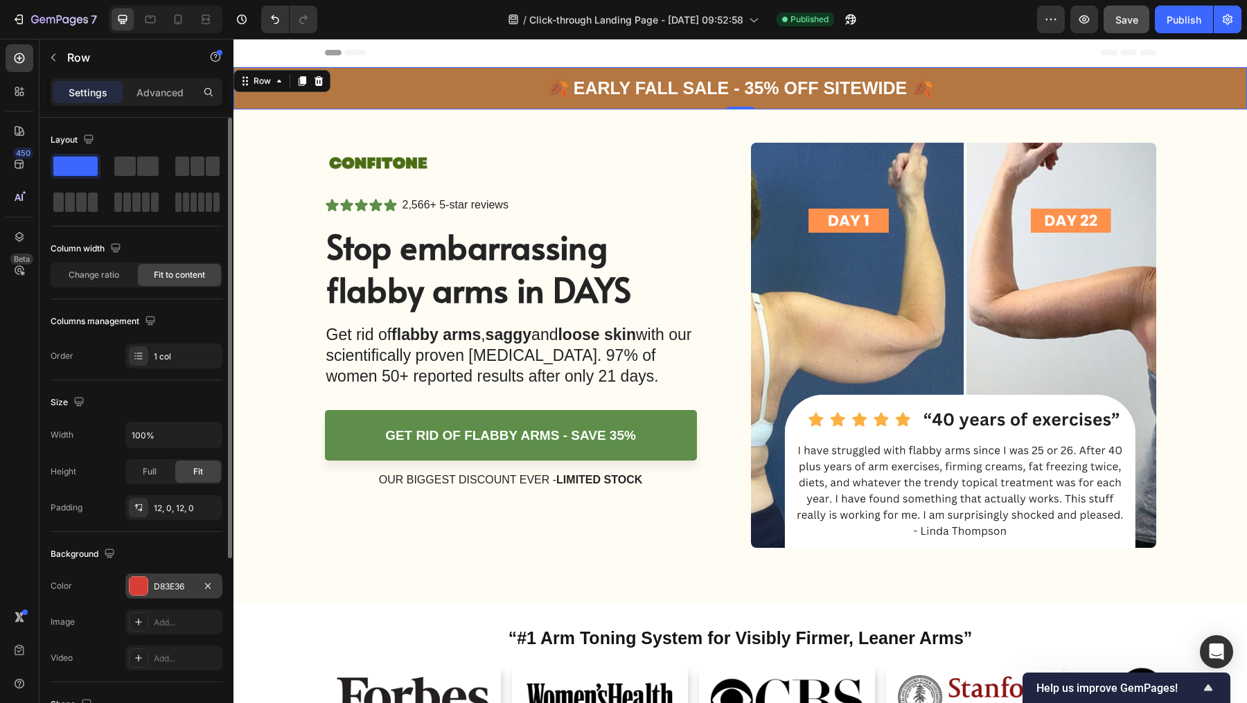
click at [170, 577] on div "D83E36" at bounding box center [173, 586] width 97 height 25
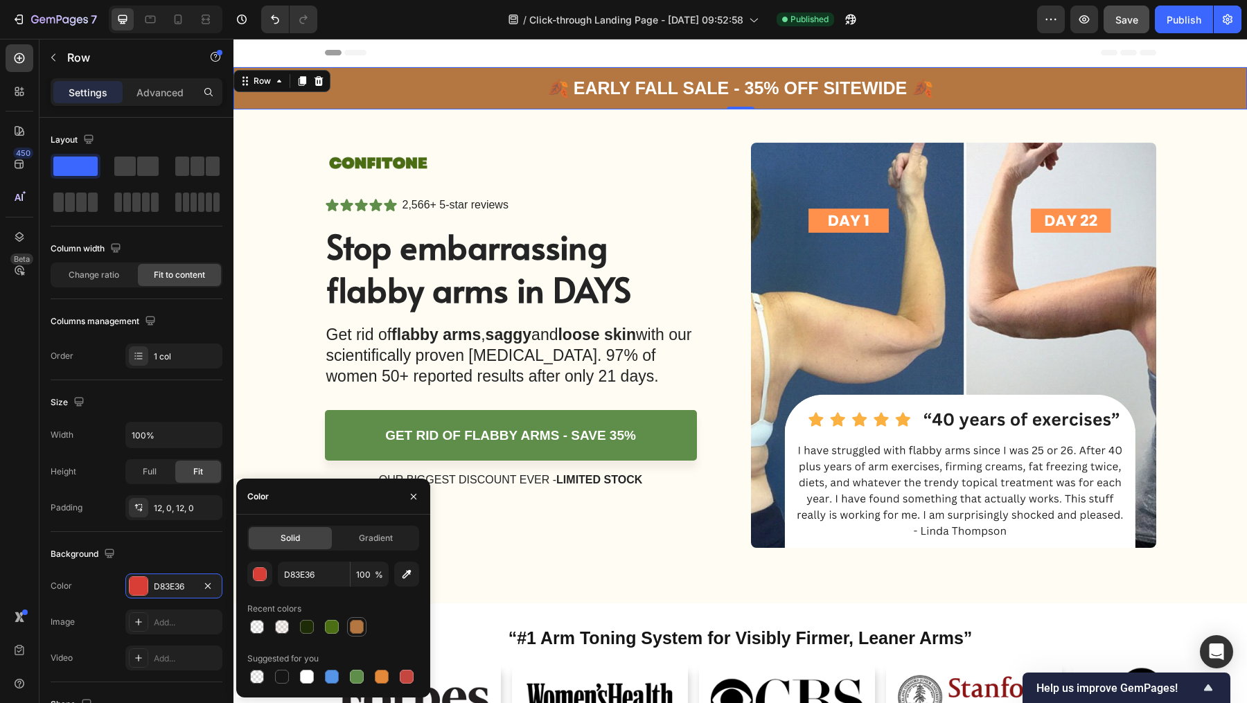
click at [354, 624] on div at bounding box center [357, 627] width 14 height 14
type input "B57741"
click at [285, 154] on div "🍂 Early Fall Sale - 35% OFF Sitewide 🍂 Text Block Row 0 Image Icon Icon Icon Ic…" at bounding box center [739, 307] width 1013 height 481
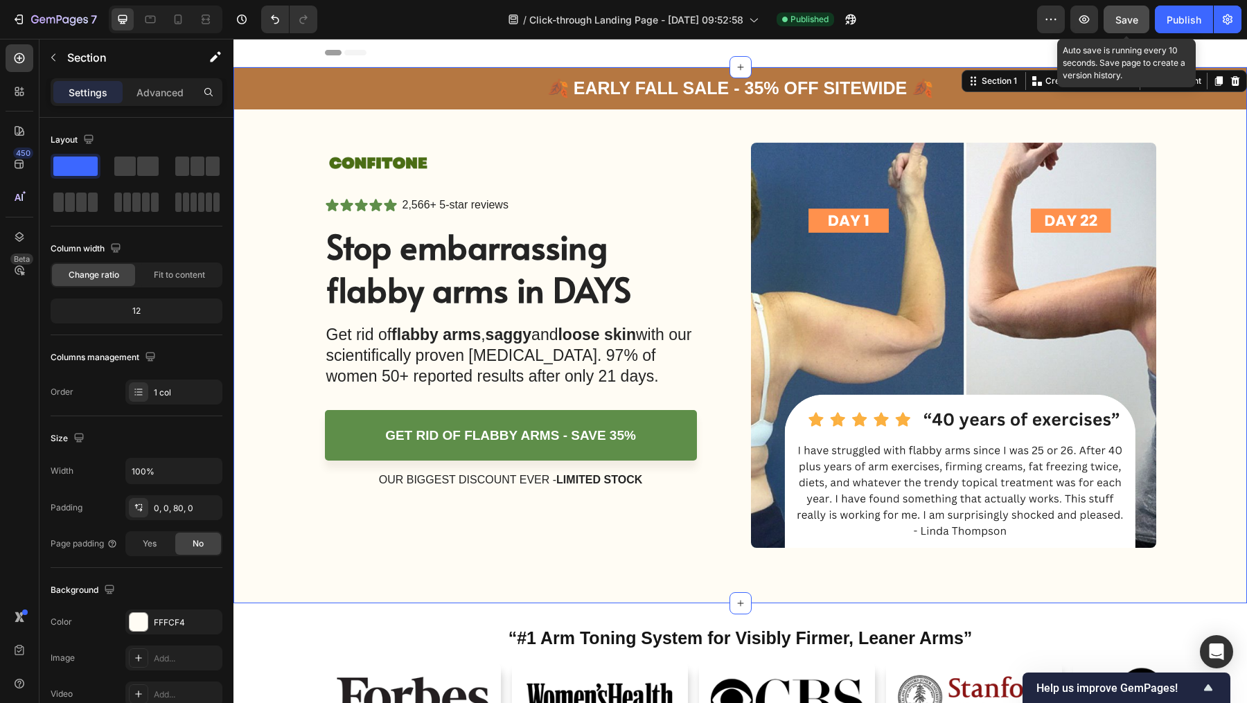
click at [1123, 11] on button "Save" at bounding box center [1126, 20] width 46 height 28
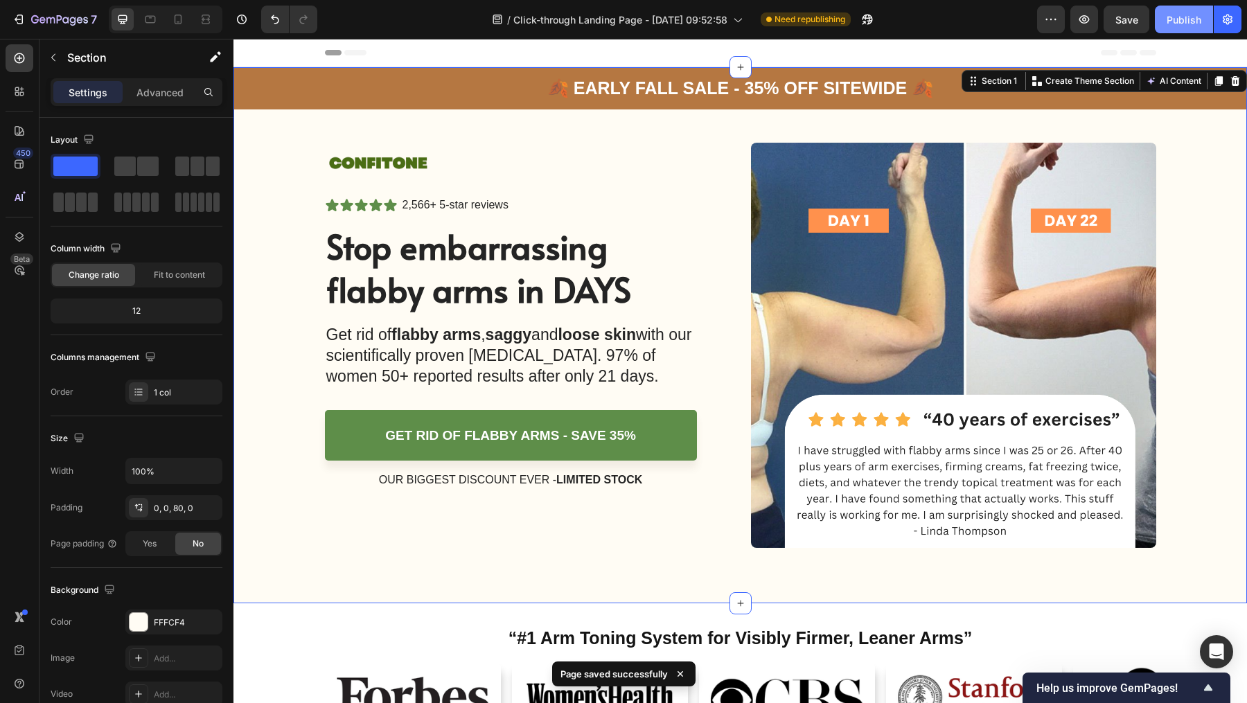
click at [1171, 21] on div "Publish" at bounding box center [1184, 19] width 35 height 15
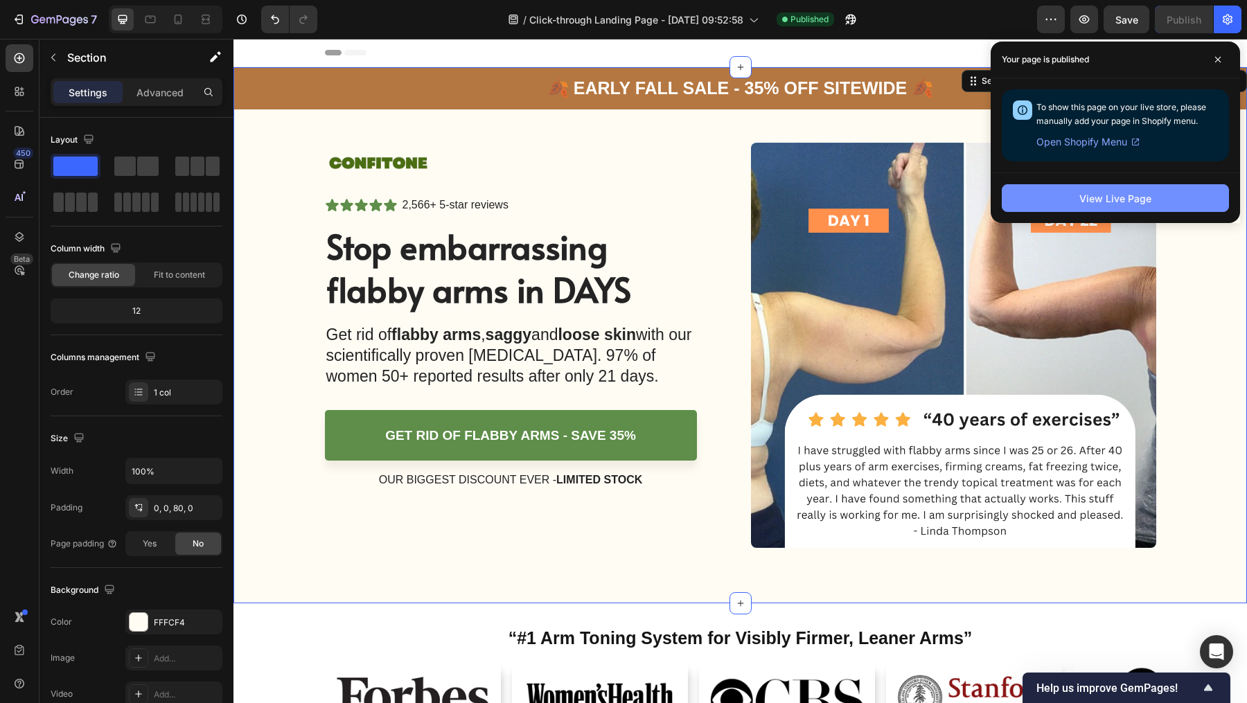
click at [1100, 188] on button "View Live Page" at bounding box center [1115, 198] width 227 height 28
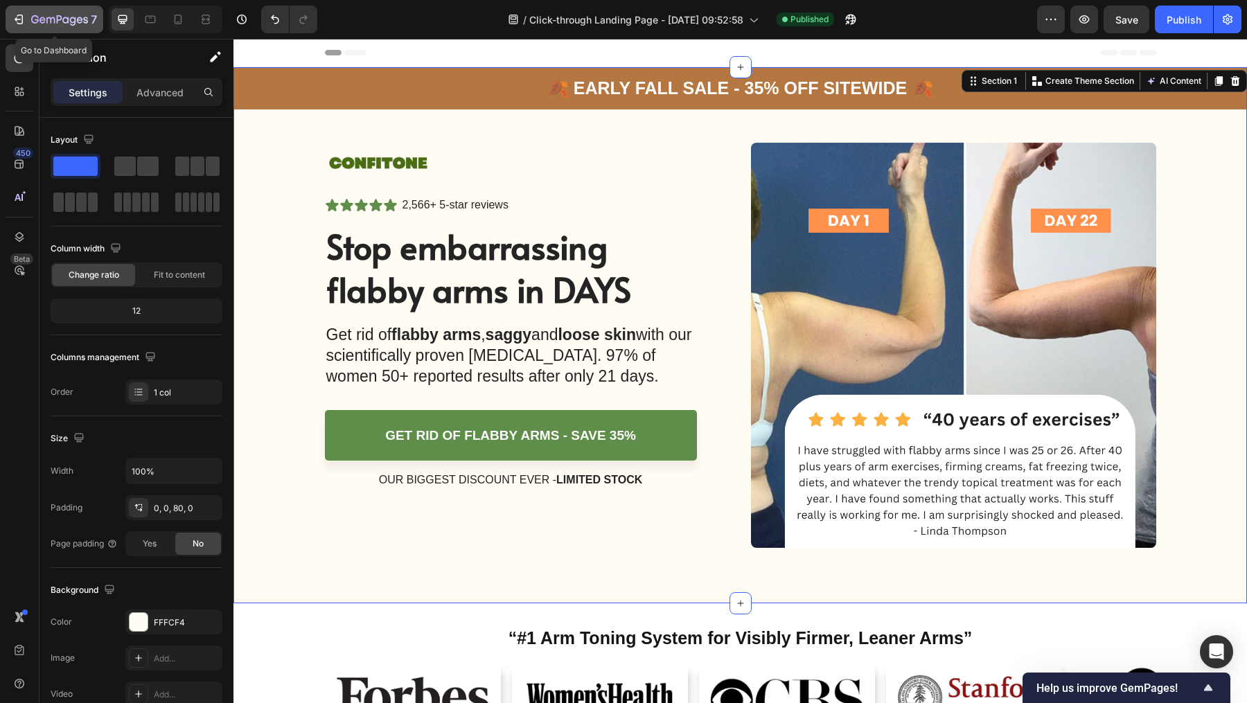
click at [21, 21] on icon "button" at bounding box center [19, 19] width 14 height 14
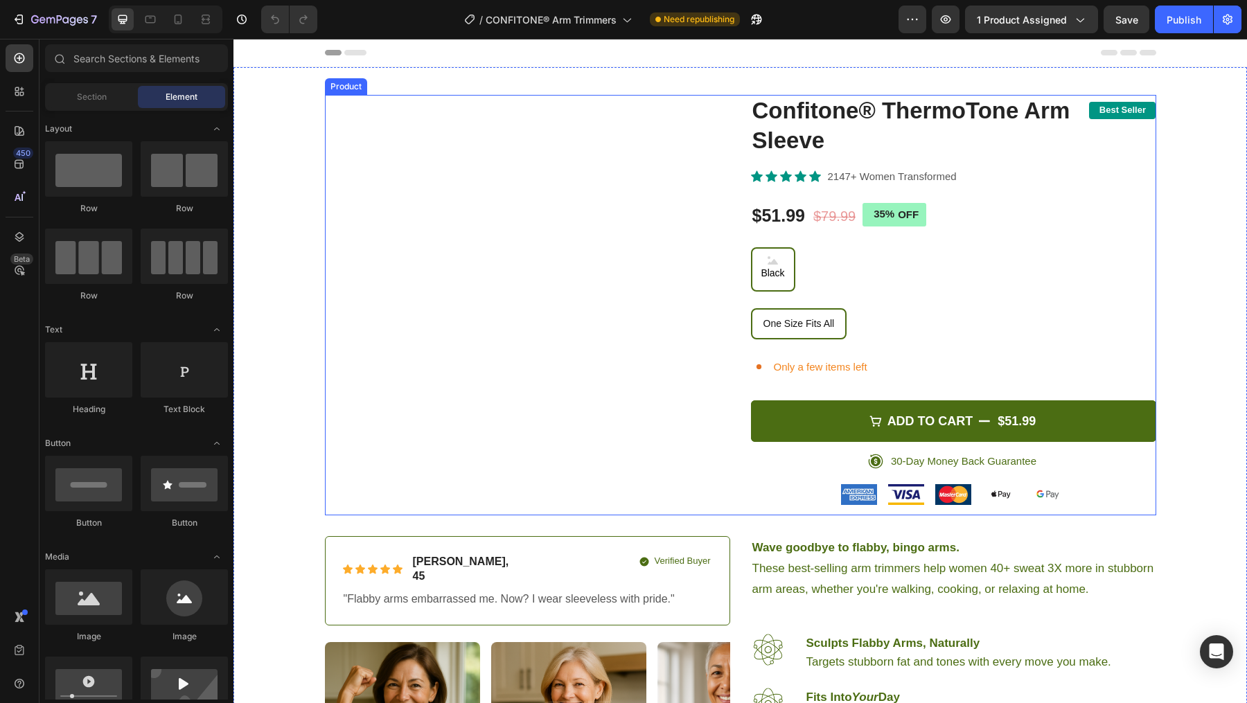
radio input "false"
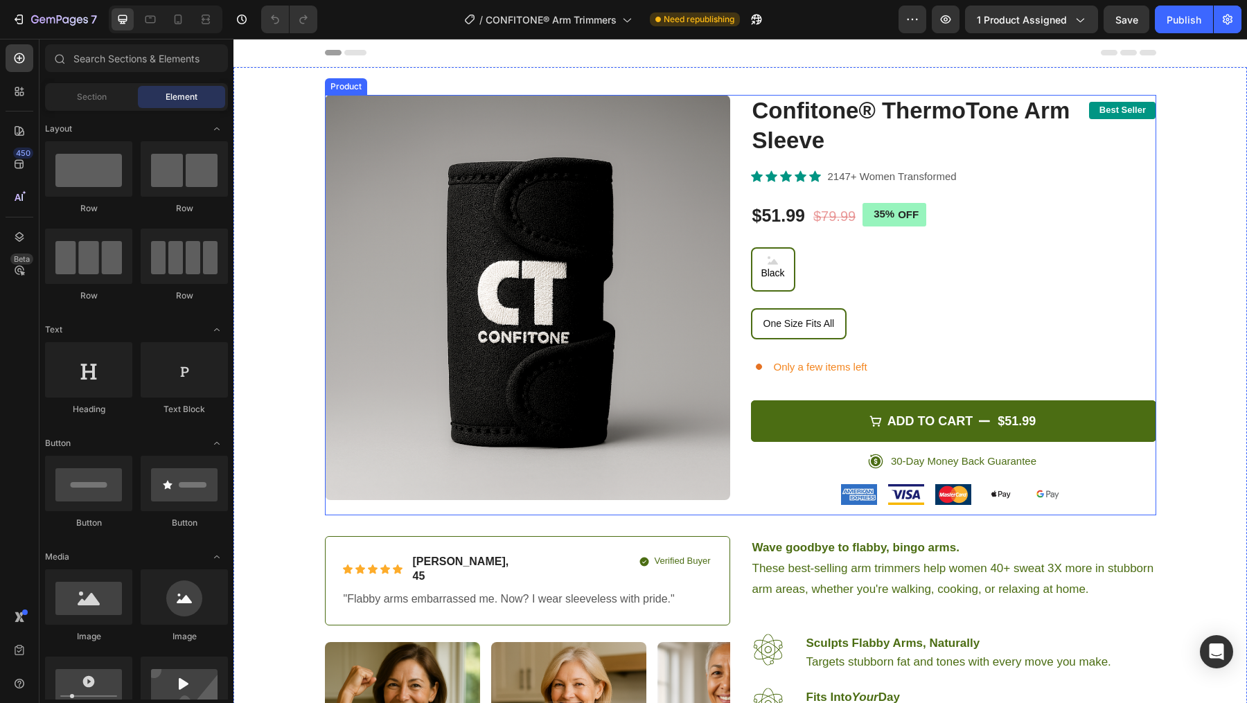
radio input "false"
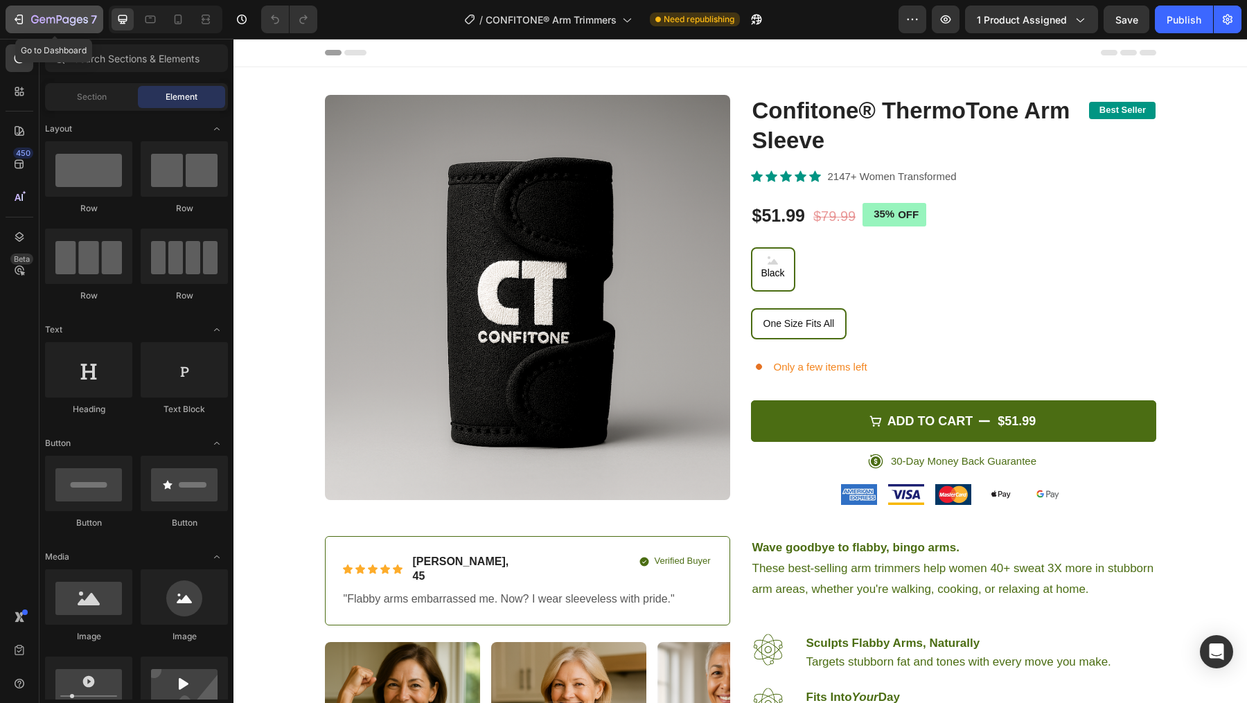
click at [19, 23] on icon "button" at bounding box center [19, 19] width 14 height 14
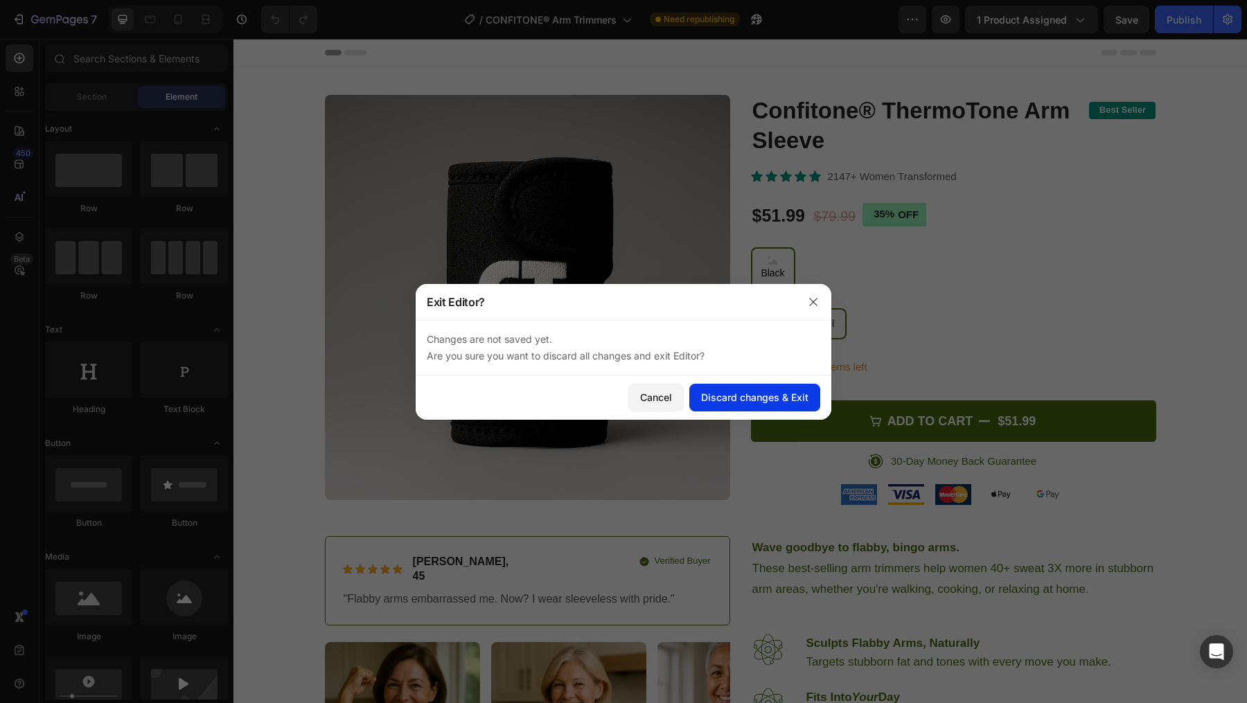
click at [747, 390] on div "Discard changes & Exit" at bounding box center [754, 397] width 107 height 15
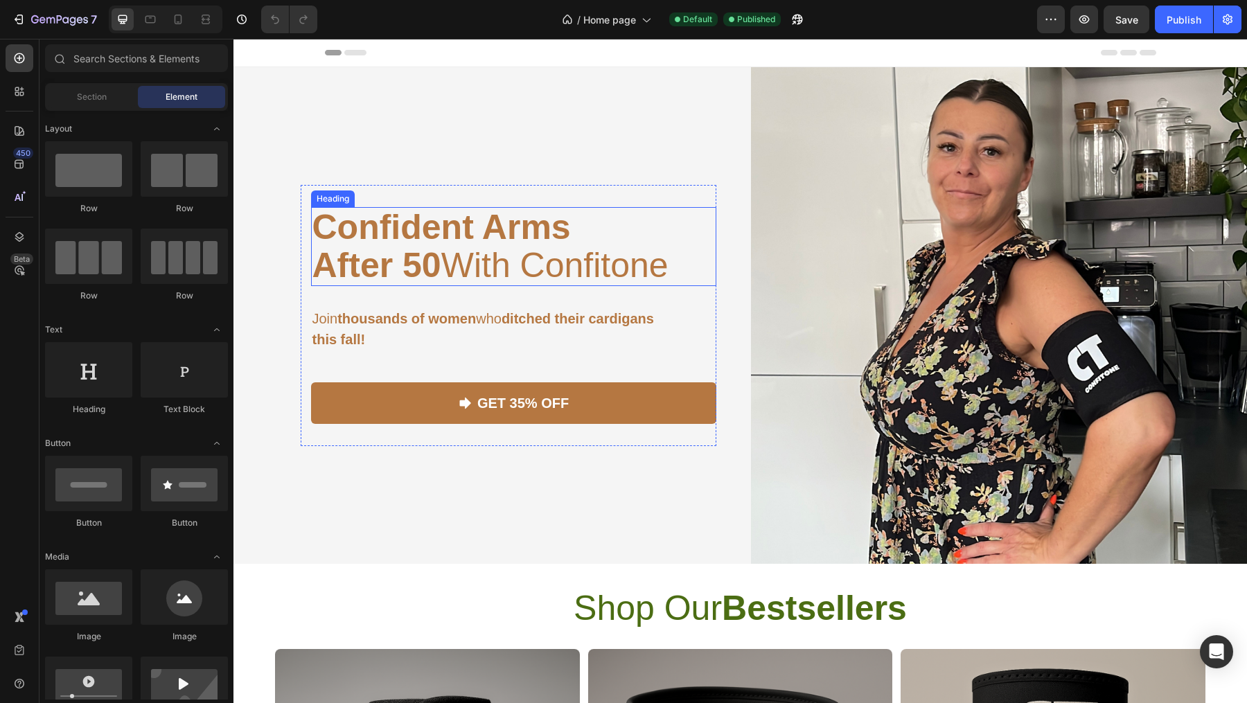
click at [596, 245] on h1 "Confident Arms After 50 With Confitone" at bounding box center [513, 246] width 405 height 79
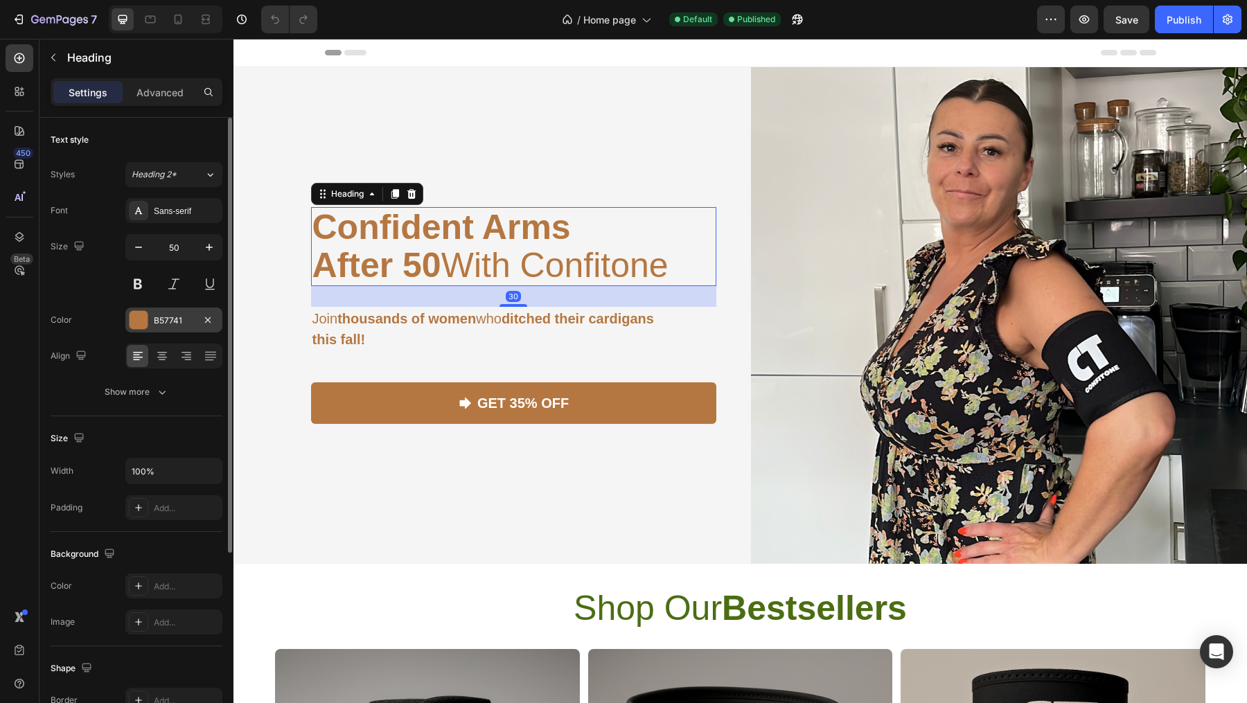
click at [163, 323] on div "B57741" at bounding box center [174, 320] width 40 height 12
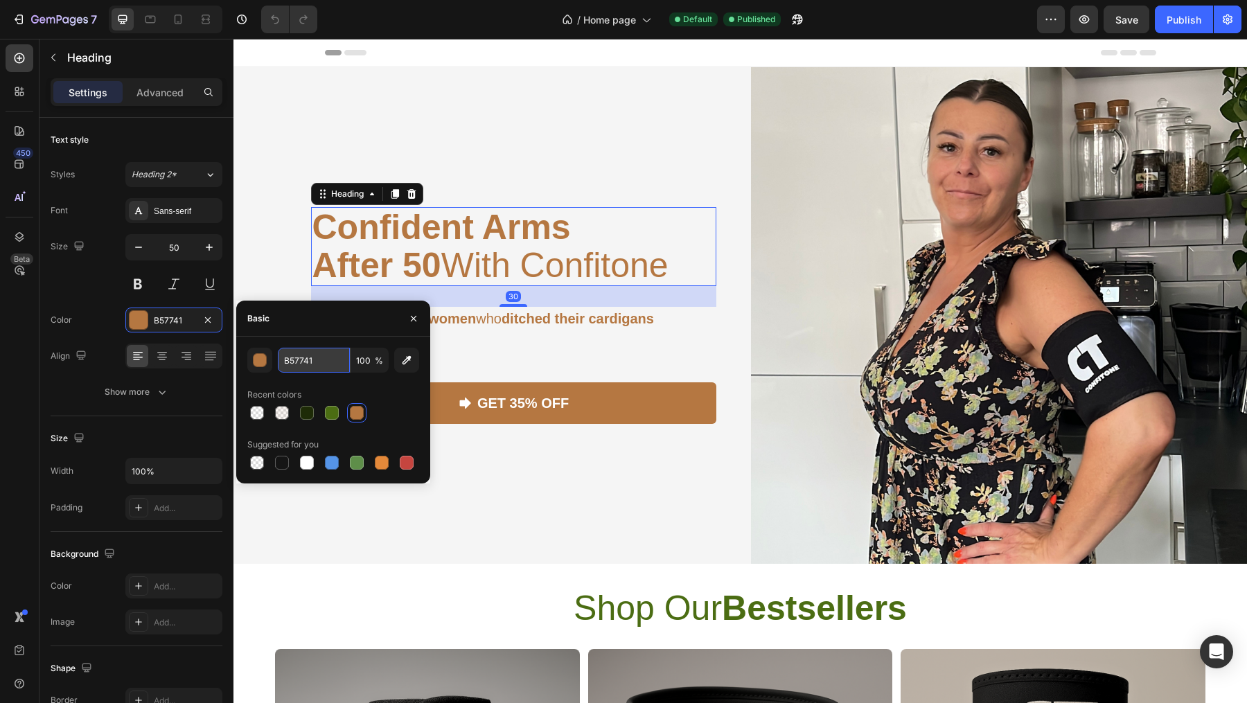
click at [304, 362] on input "B57741" at bounding box center [314, 360] width 72 height 25
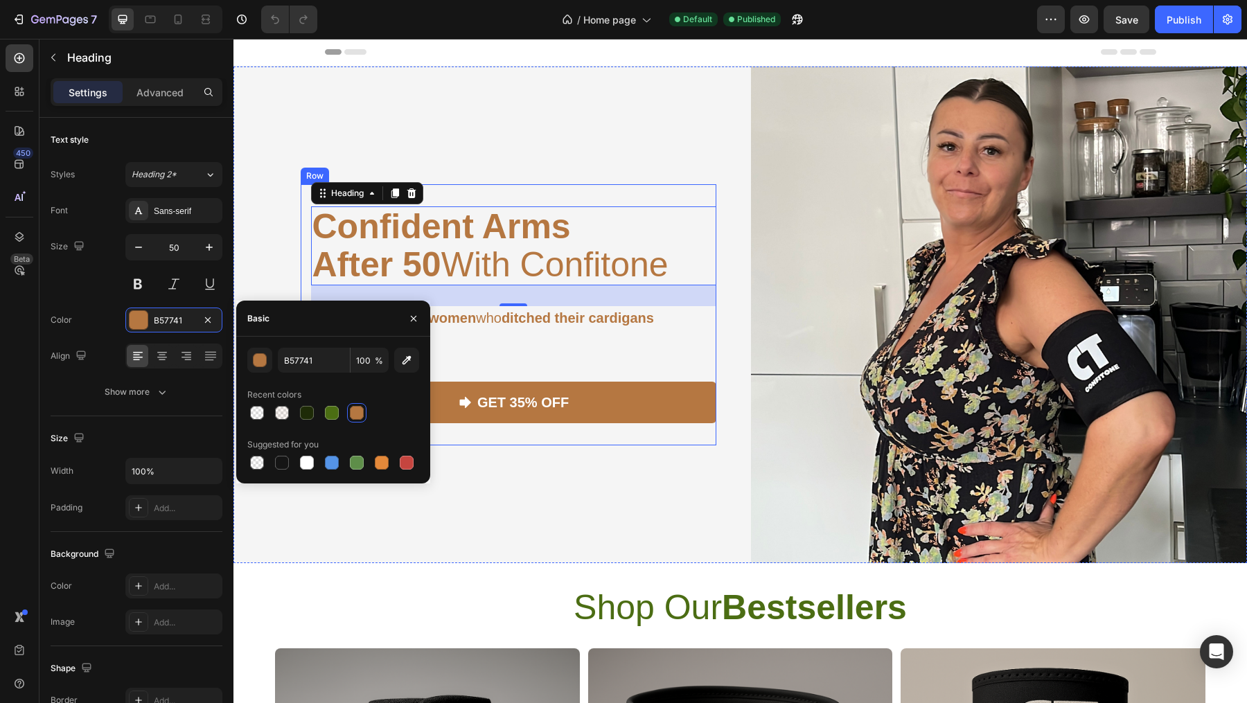
click at [605, 349] on div "Confident Arms After 50 With Confitone Heading 30 Join thousands of women who d…" at bounding box center [513, 314] width 405 height 217
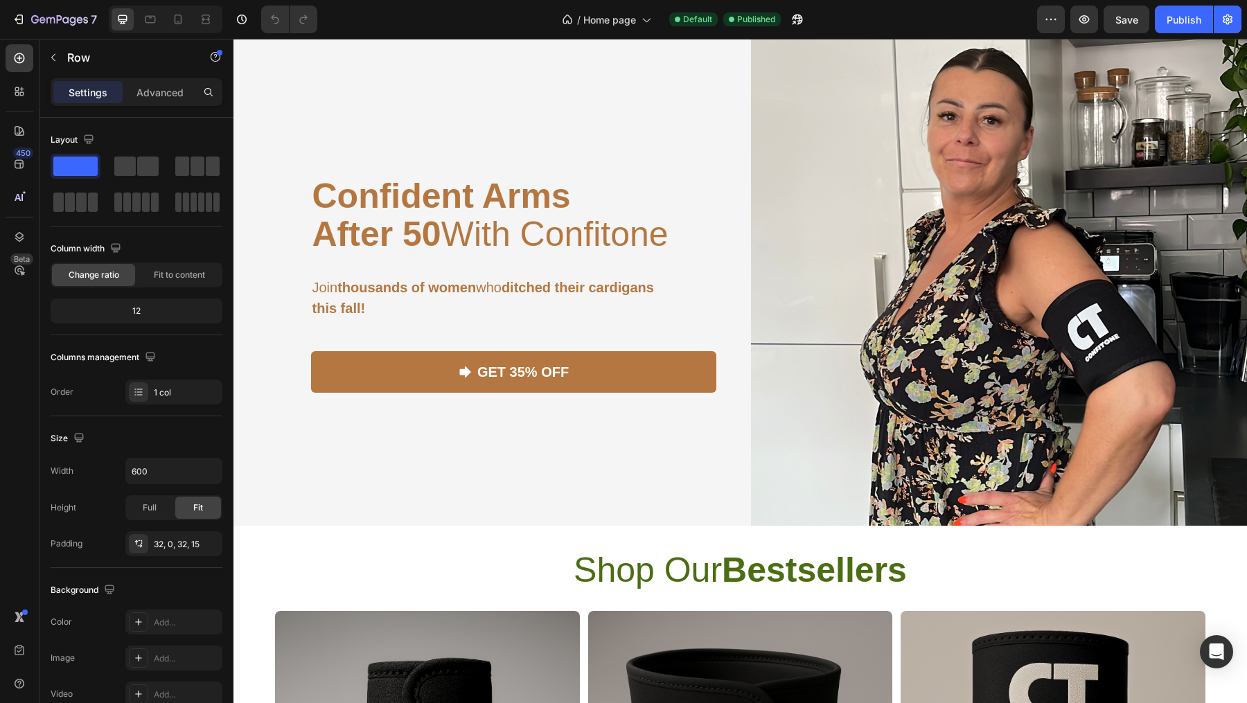
scroll to position [0, 0]
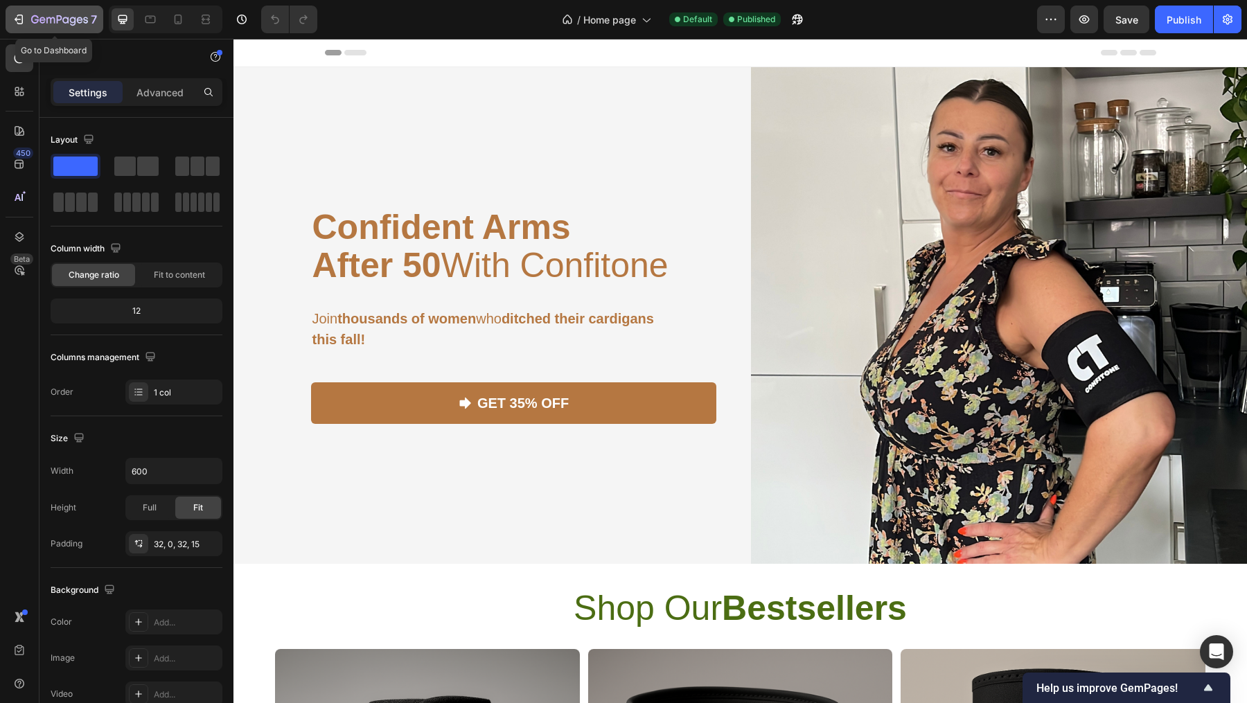
click at [21, 21] on icon "button" at bounding box center [19, 19] width 14 height 14
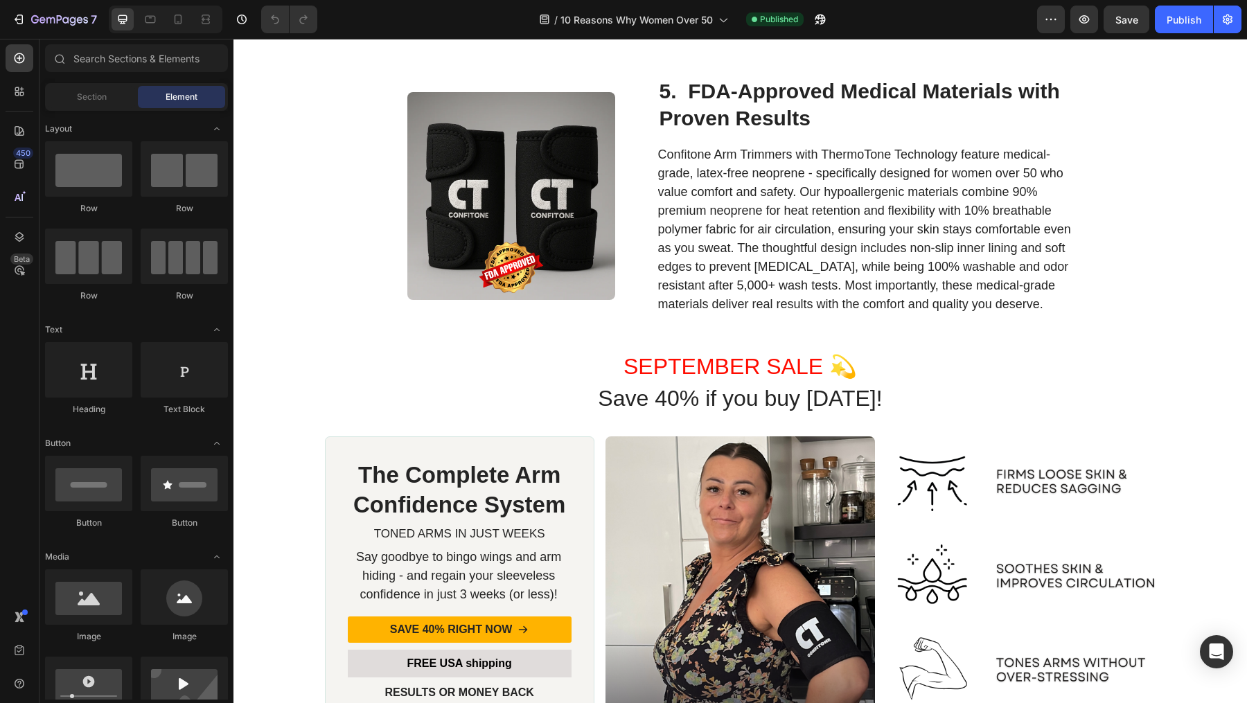
scroll to position [2131, 0]
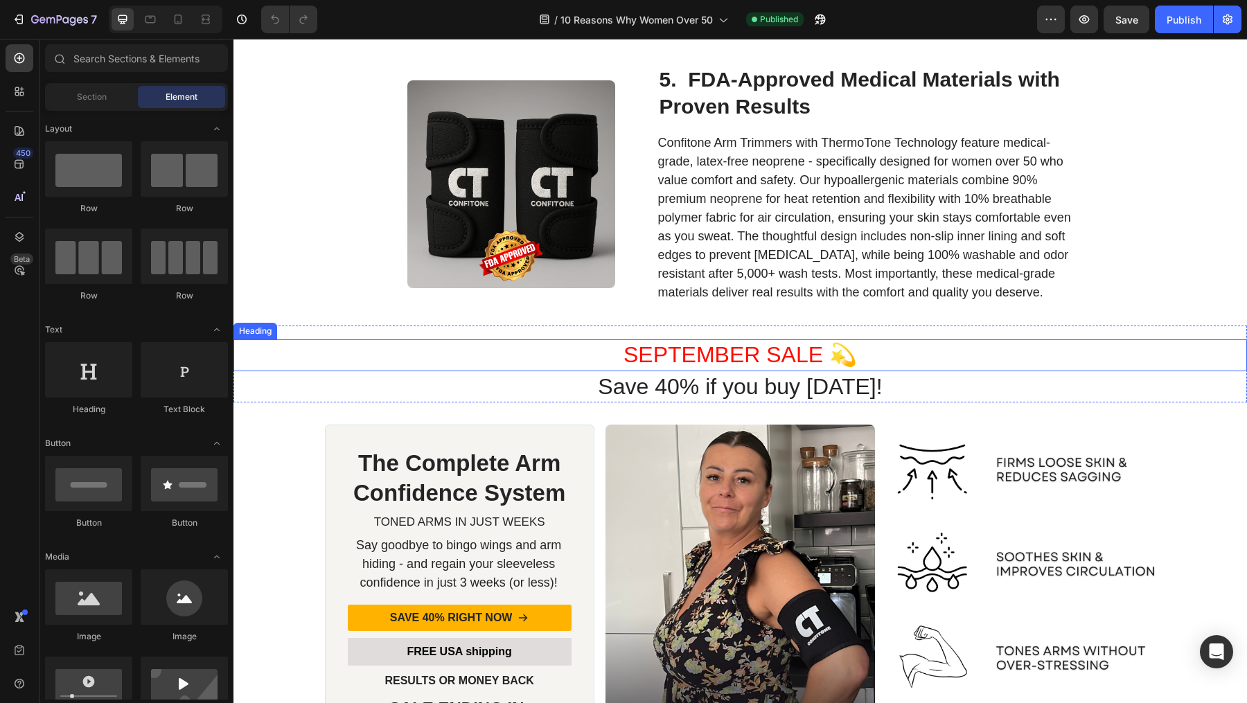
click at [731, 357] on h1 "SEPTEMBER SALE 💫" at bounding box center [741, 355] width 690 height 32
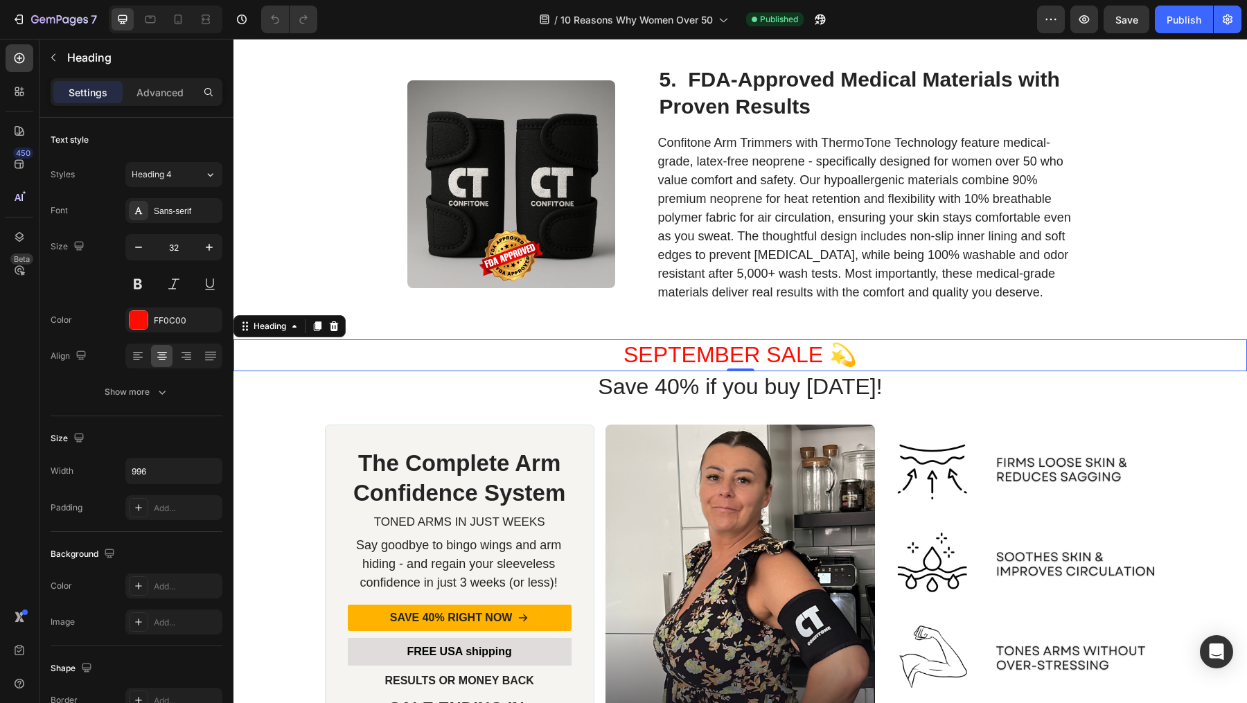
click at [819, 357] on h1 "SEPTEMBER SALE 💫" at bounding box center [741, 355] width 690 height 32
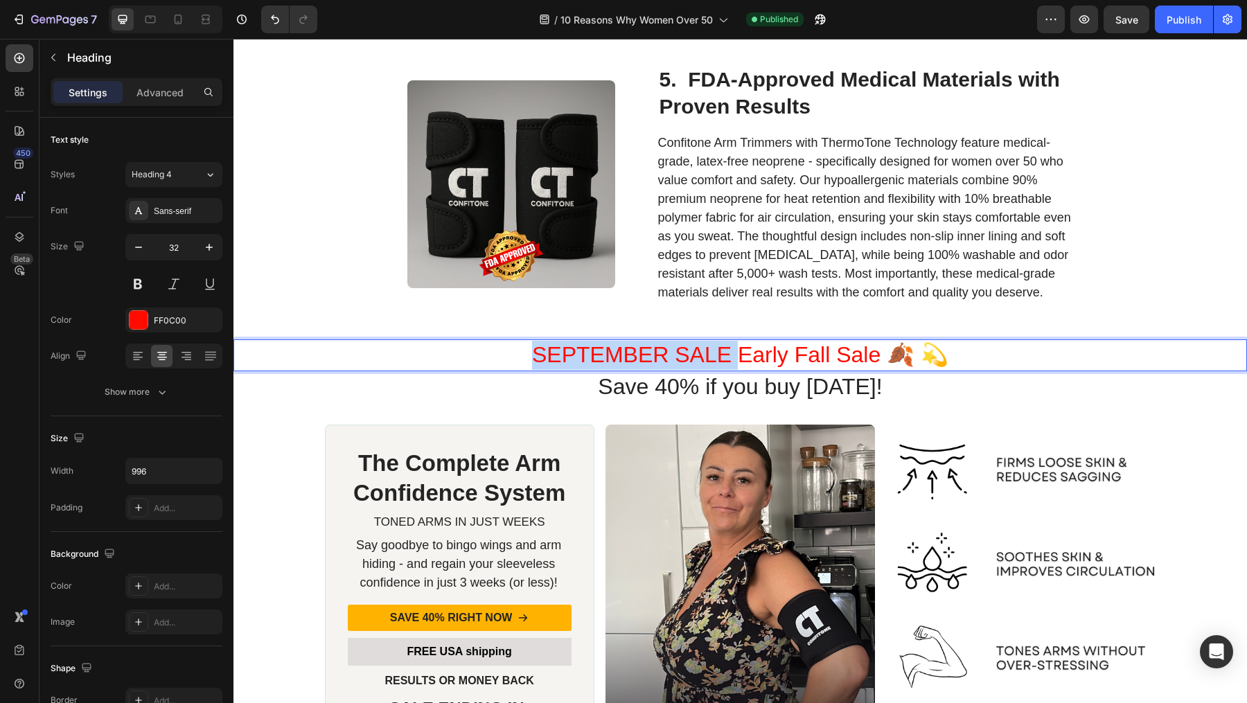
drag, startPoint x: 738, startPoint y: 357, endPoint x: 527, endPoint y: 352, distance: 210.7
click at [527, 352] on p "SEPTEMBER SALE Early Fall Sale 🍂 💫" at bounding box center [740, 355] width 687 height 29
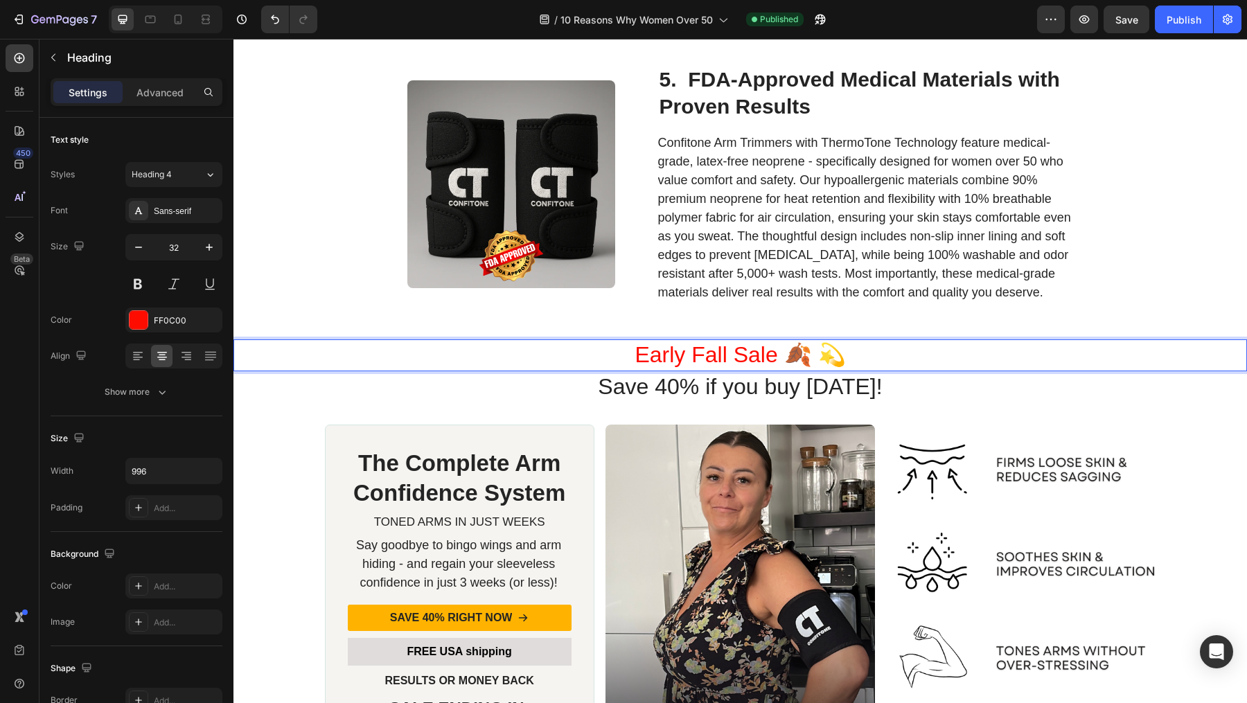
click at [854, 353] on p "Early Fall Sale 🍂 💫" at bounding box center [740, 355] width 687 height 29
click at [865, 293] on p "Confitone Arm Trimmers with ThermoTone Technology feature medical-grade, latex-…" at bounding box center [865, 218] width 414 height 168
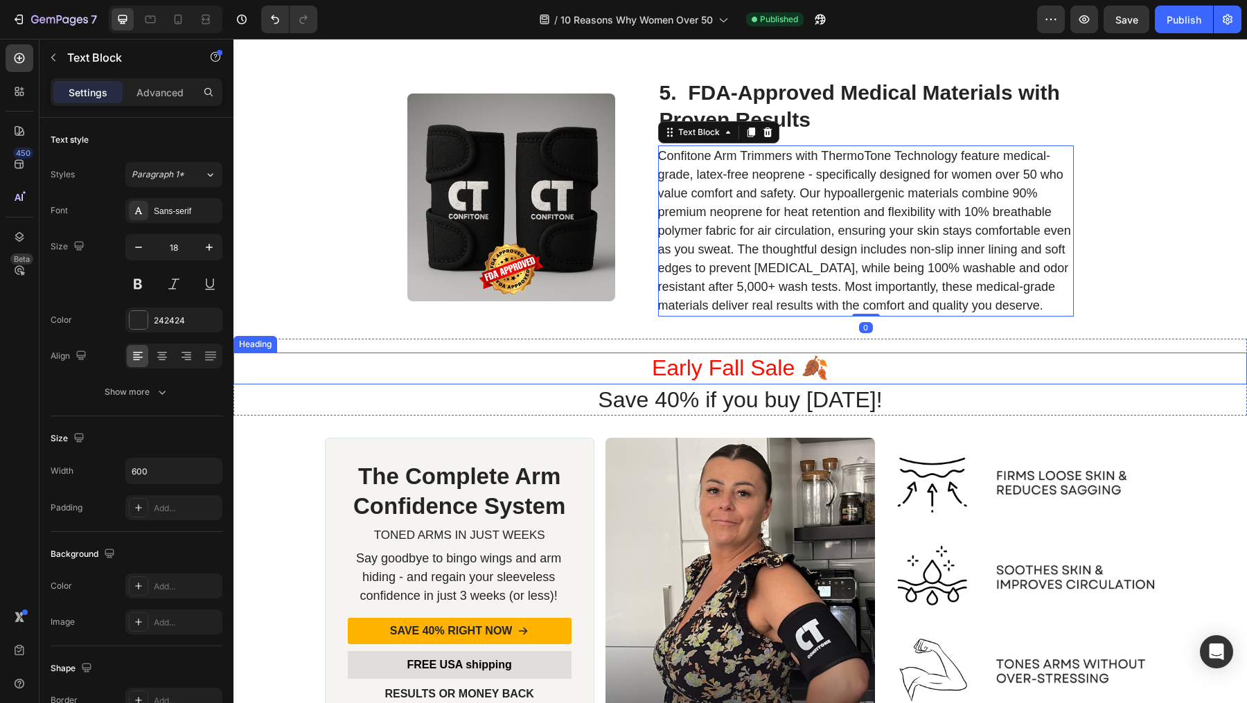
scroll to position [2117, 0]
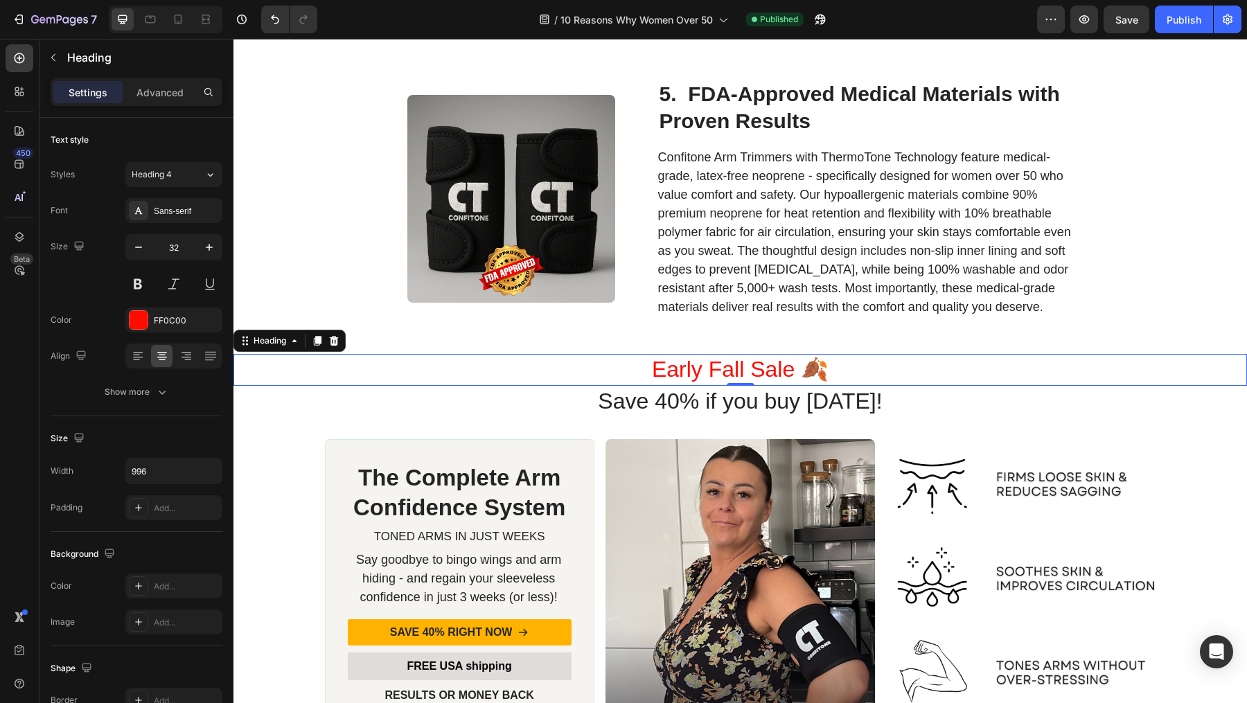
click at [654, 368] on p "Early Fall Sale 🍂" at bounding box center [740, 369] width 687 height 29
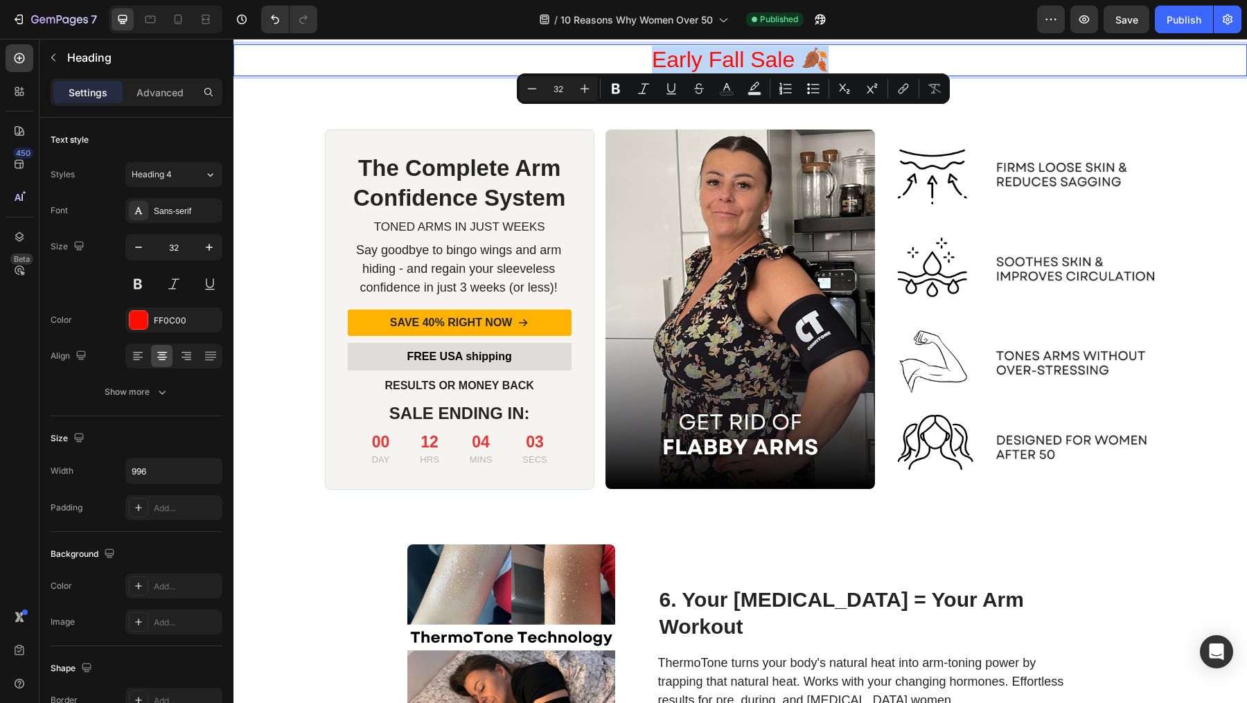
type input "16"
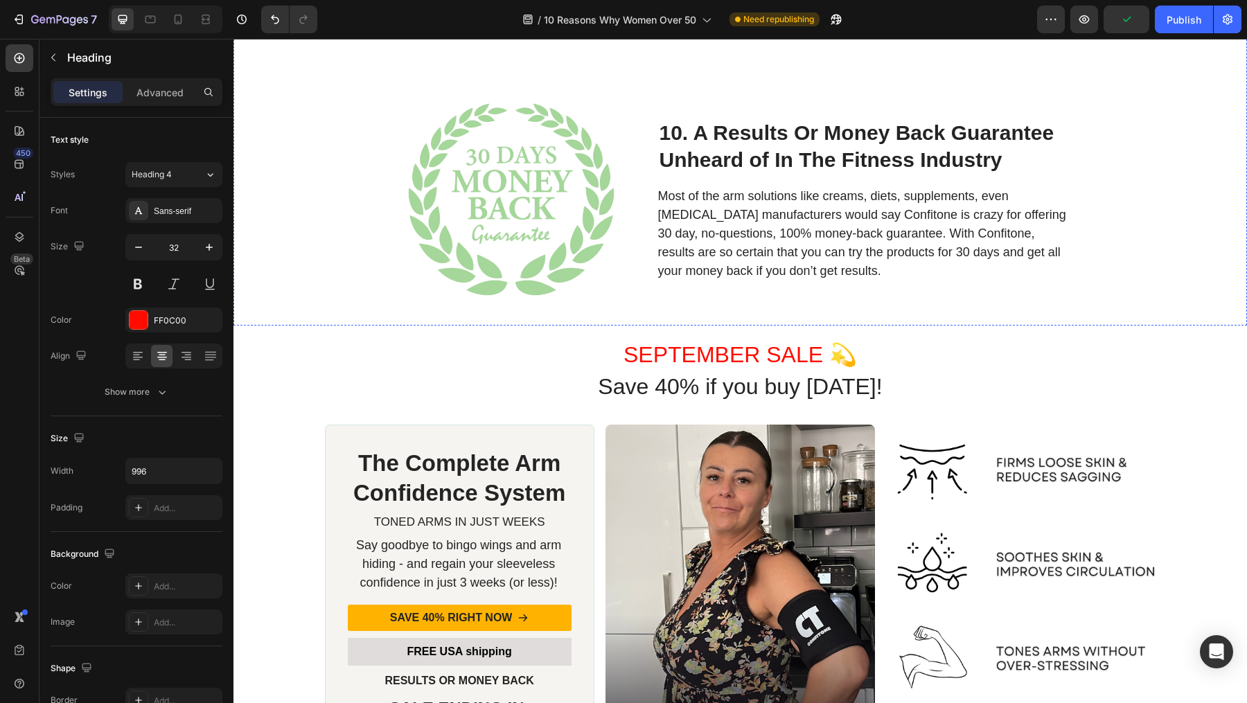
scroll to position [3894, 0]
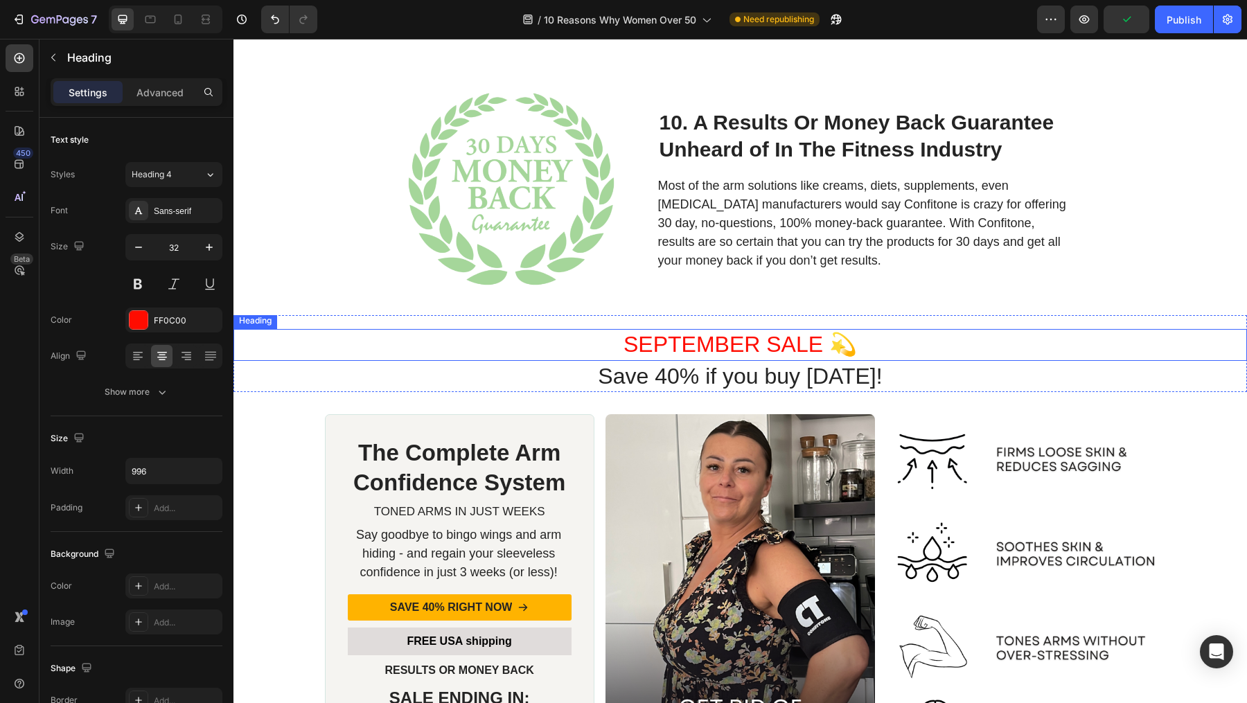
click at [745, 345] on h1 "SEPTEMBER SALE 💫" at bounding box center [741, 345] width 690 height 32
click at [745, 345] on p "SEPTEMBER SALE 💫" at bounding box center [740, 344] width 687 height 29
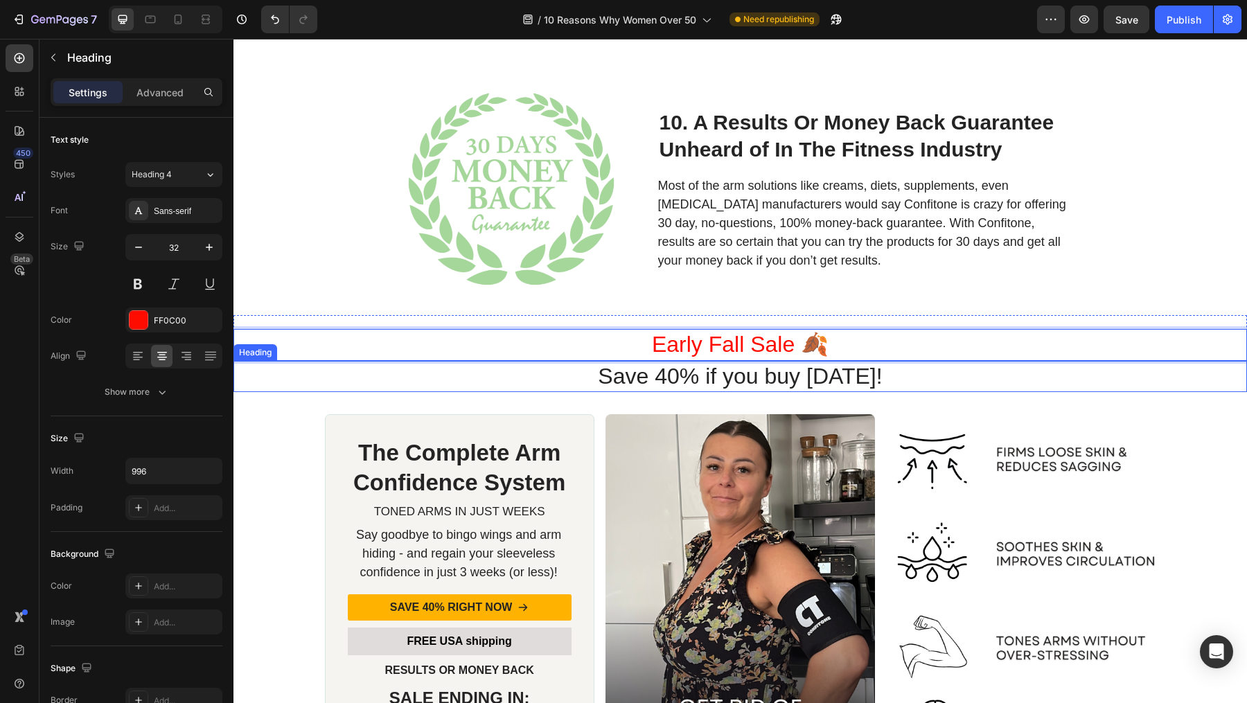
click at [757, 391] on h1 "Save 40% if you buy today!" at bounding box center [741, 377] width 690 height 32
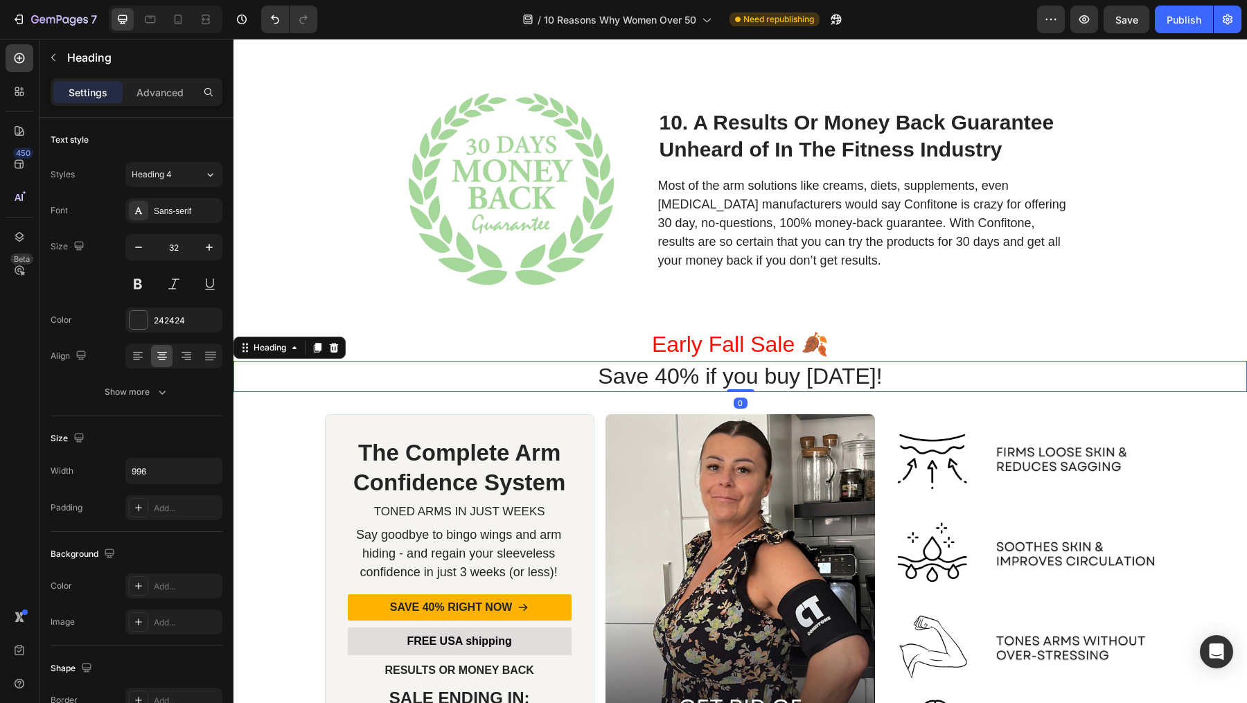
click at [674, 383] on h1 "Save 40% if you buy today!" at bounding box center [741, 377] width 690 height 32
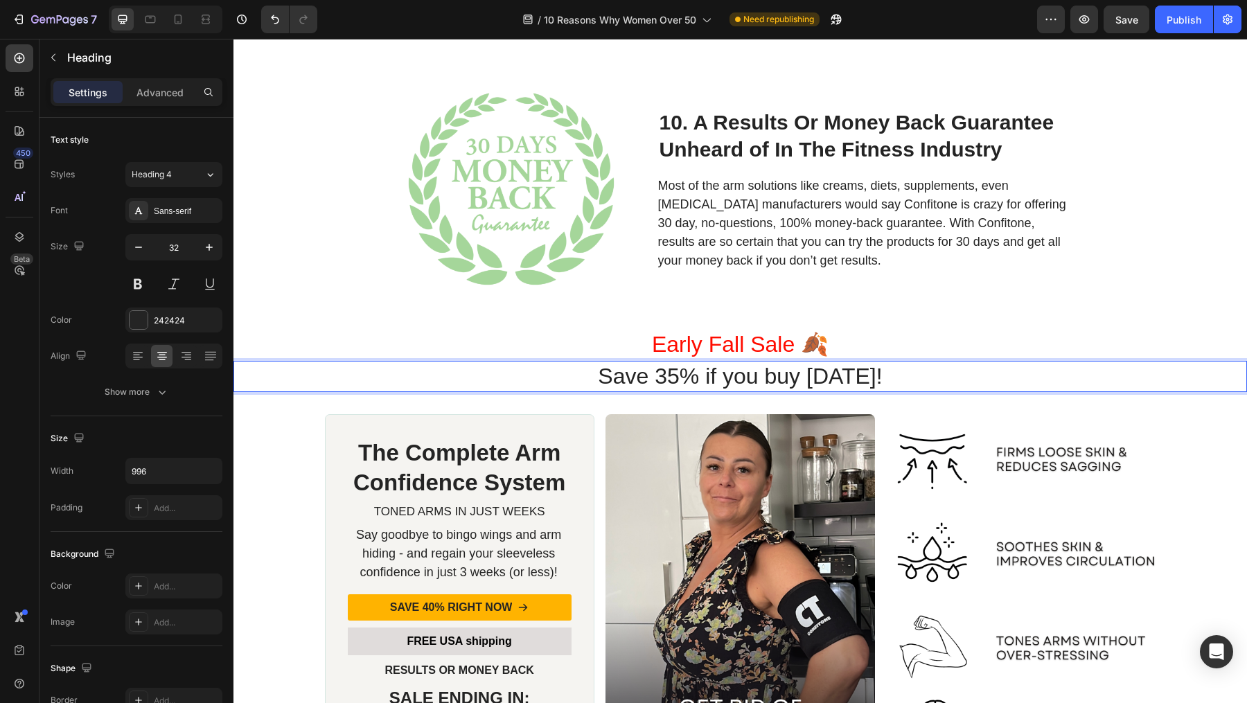
click at [766, 377] on p "Save 35% if you buy [DATE]!" at bounding box center [740, 376] width 687 height 29
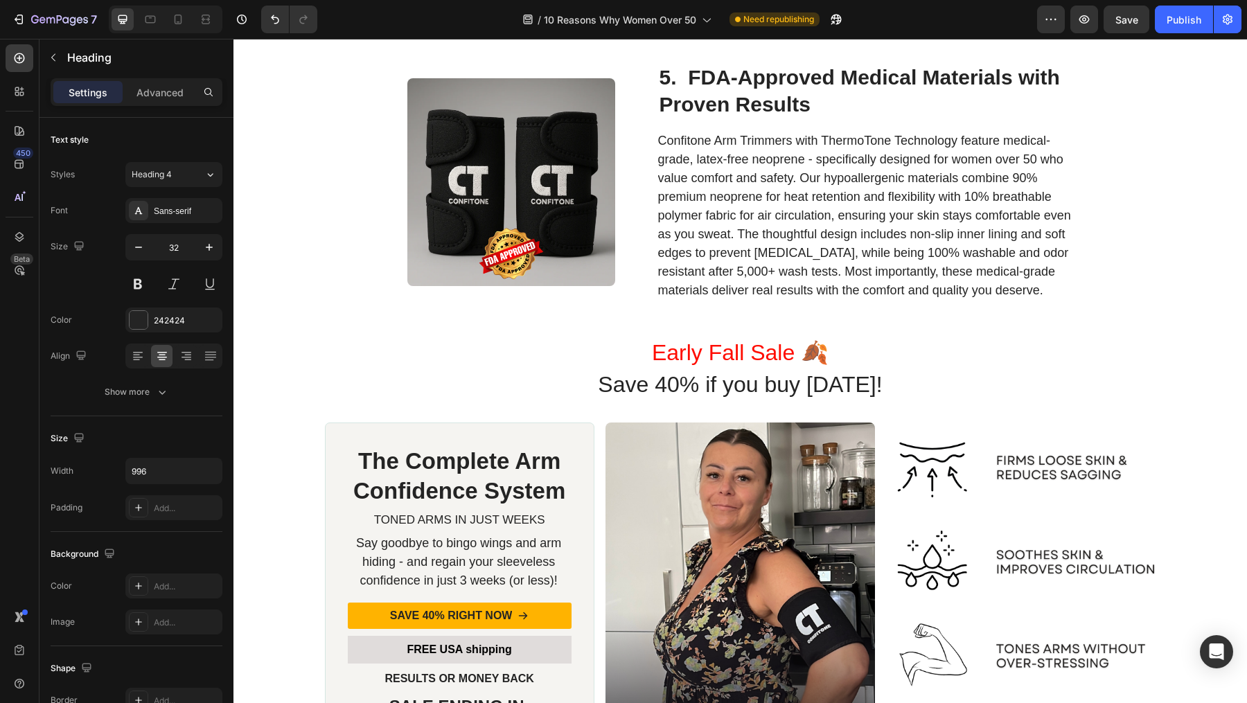
scroll to position [2065, 0]
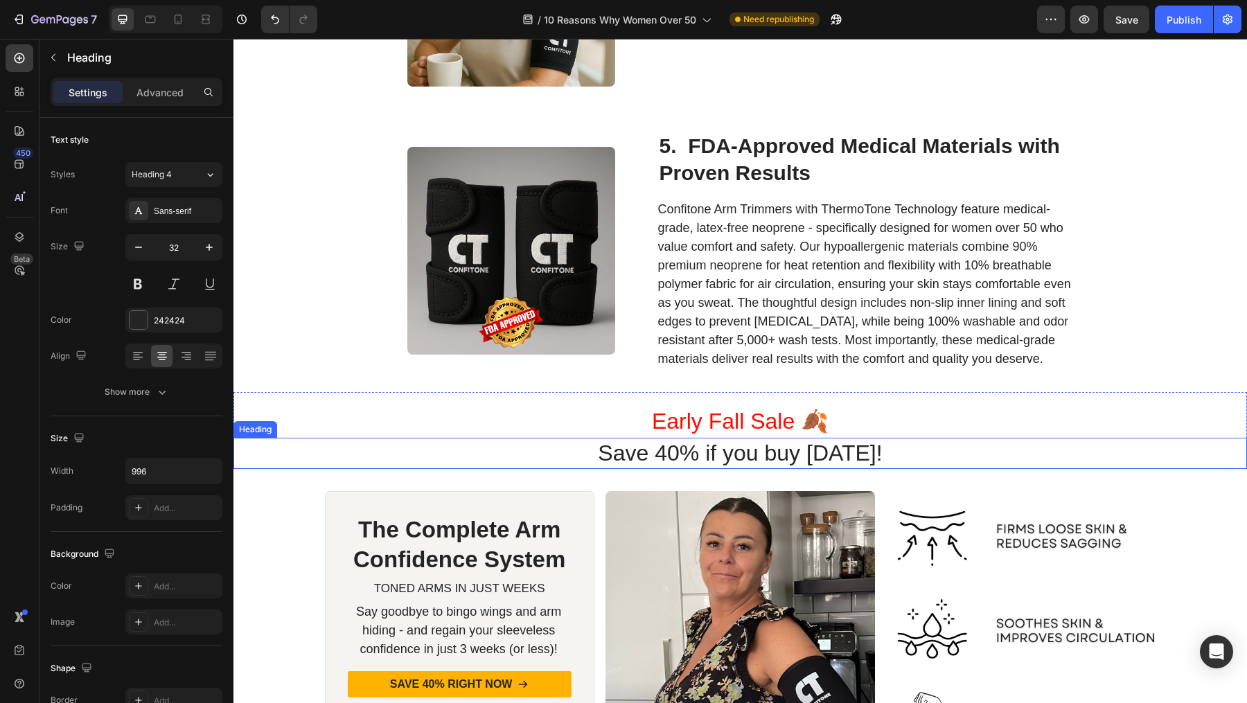
click at [671, 463] on h1 "Save 40% if you buy today!" at bounding box center [741, 454] width 690 height 32
click at [671, 456] on h1 "Save 40% if you buy today!" at bounding box center [741, 454] width 690 height 32
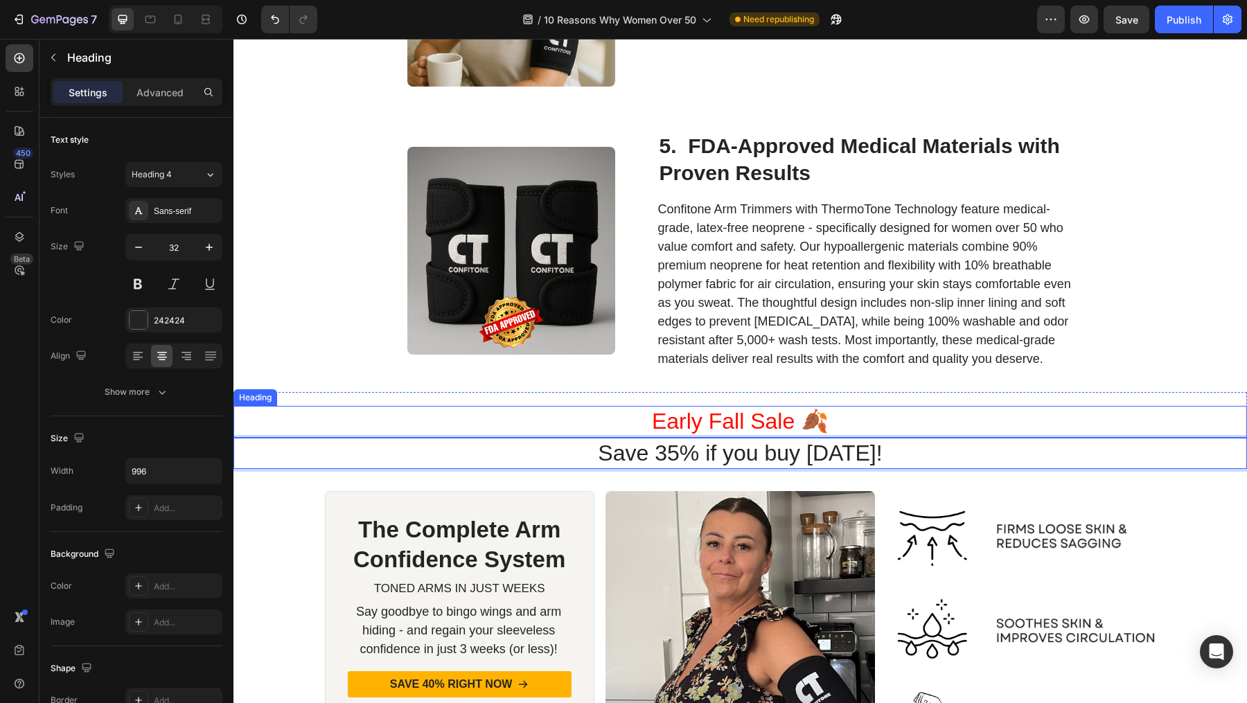
click at [759, 427] on h1 "Early Fall Sale 🍂" at bounding box center [741, 422] width 690 height 32
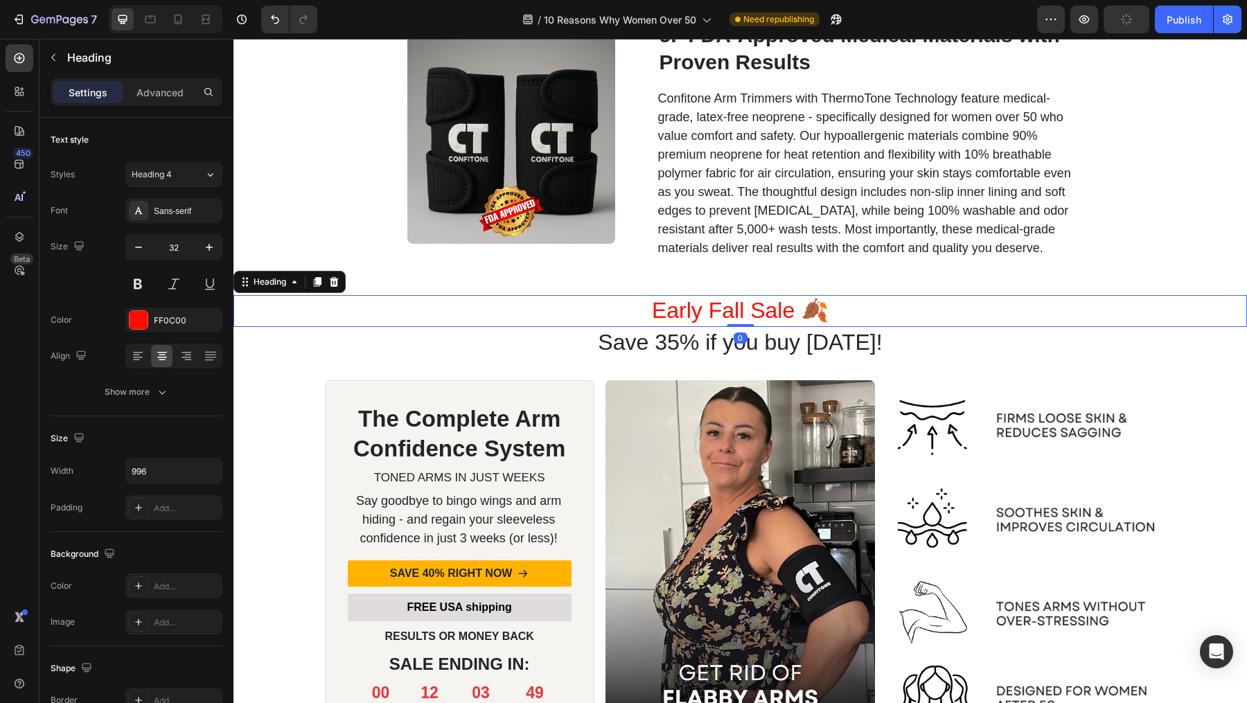
scroll to position [2204, 0]
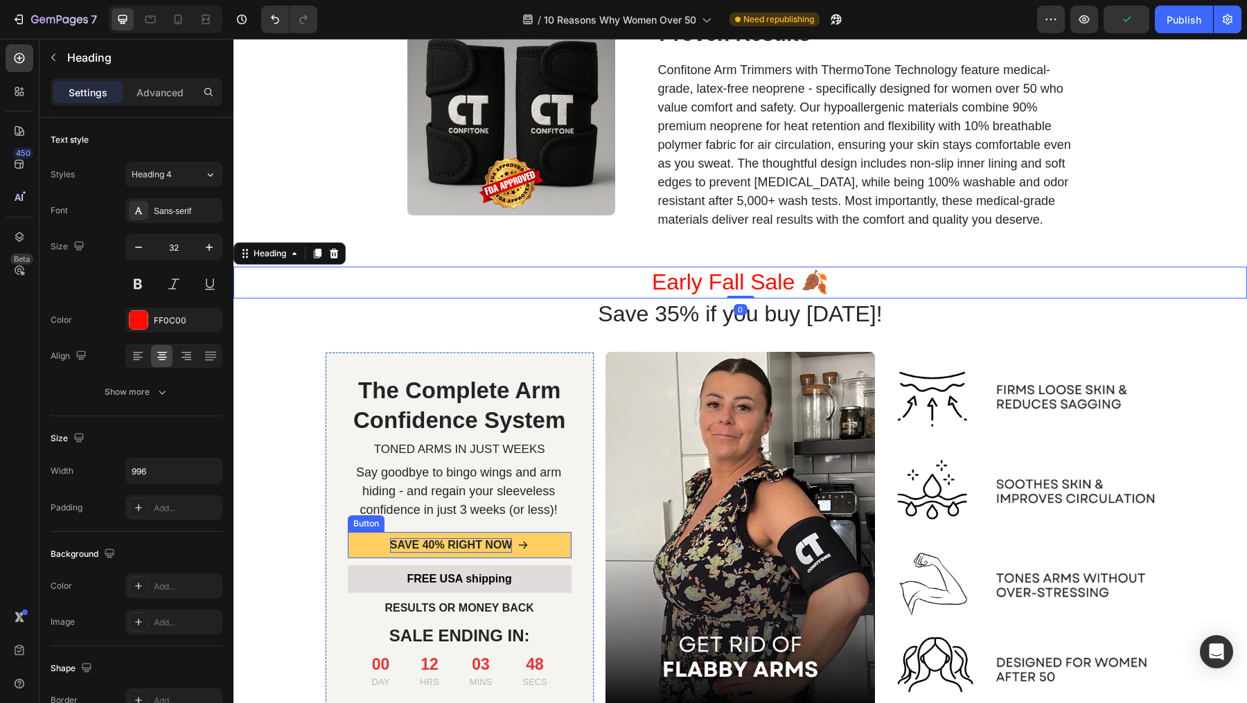
click at [421, 542] on p "SAVE 40% RIGHT NOW" at bounding box center [451, 545] width 123 height 15
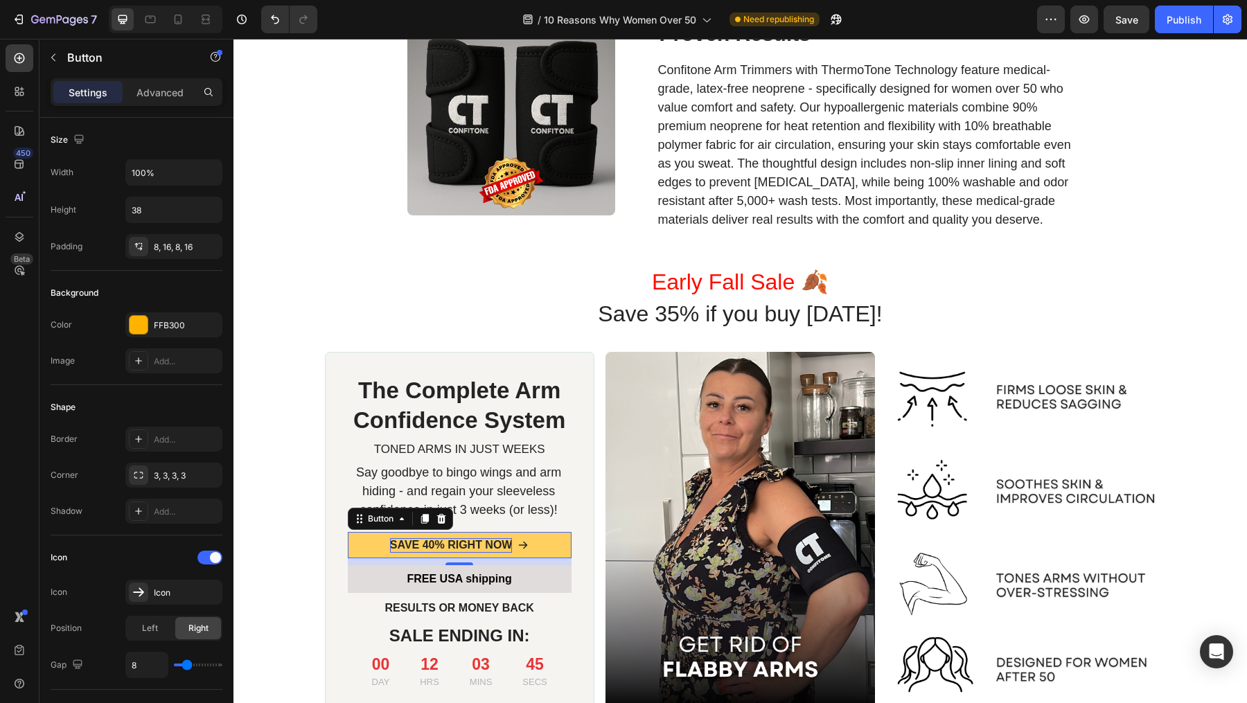
click at [425, 546] on p "SAVE 40% RIGHT NOW" at bounding box center [451, 545] width 123 height 15
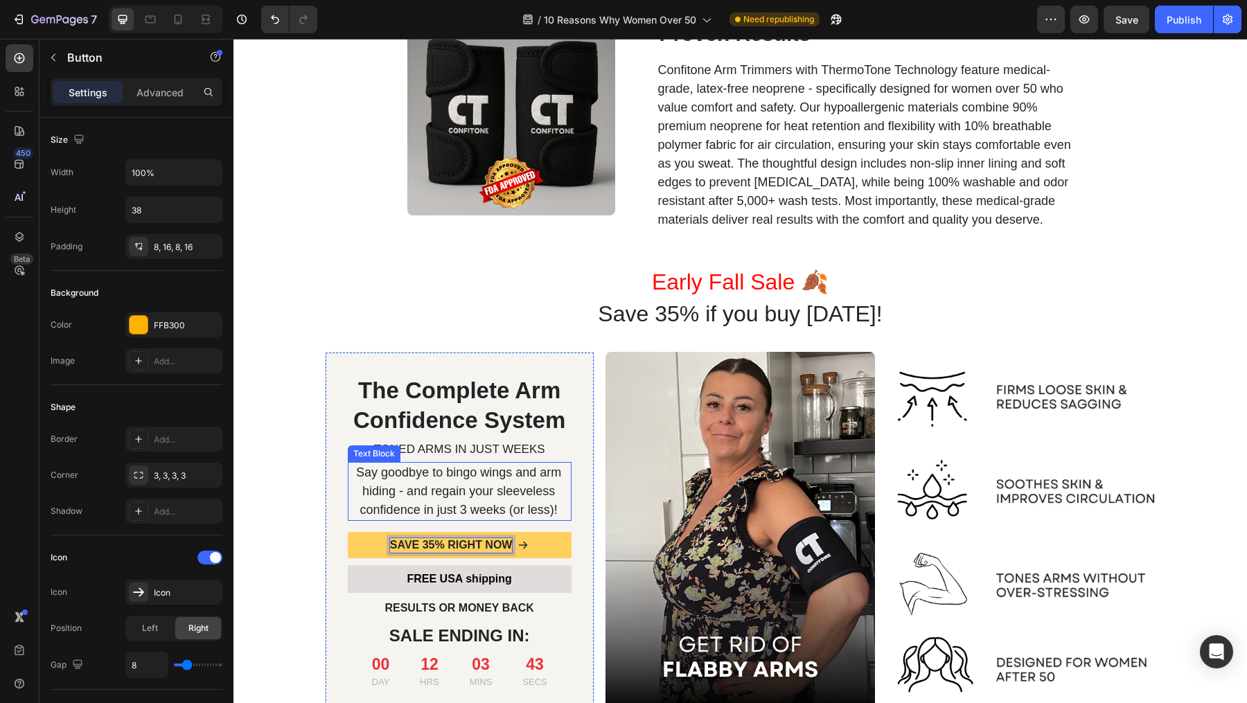
click at [459, 480] on p "Say goodbye to bingo wings and arm hiding - and regain your sleeveless confiden…" at bounding box center [459, 491] width 222 height 56
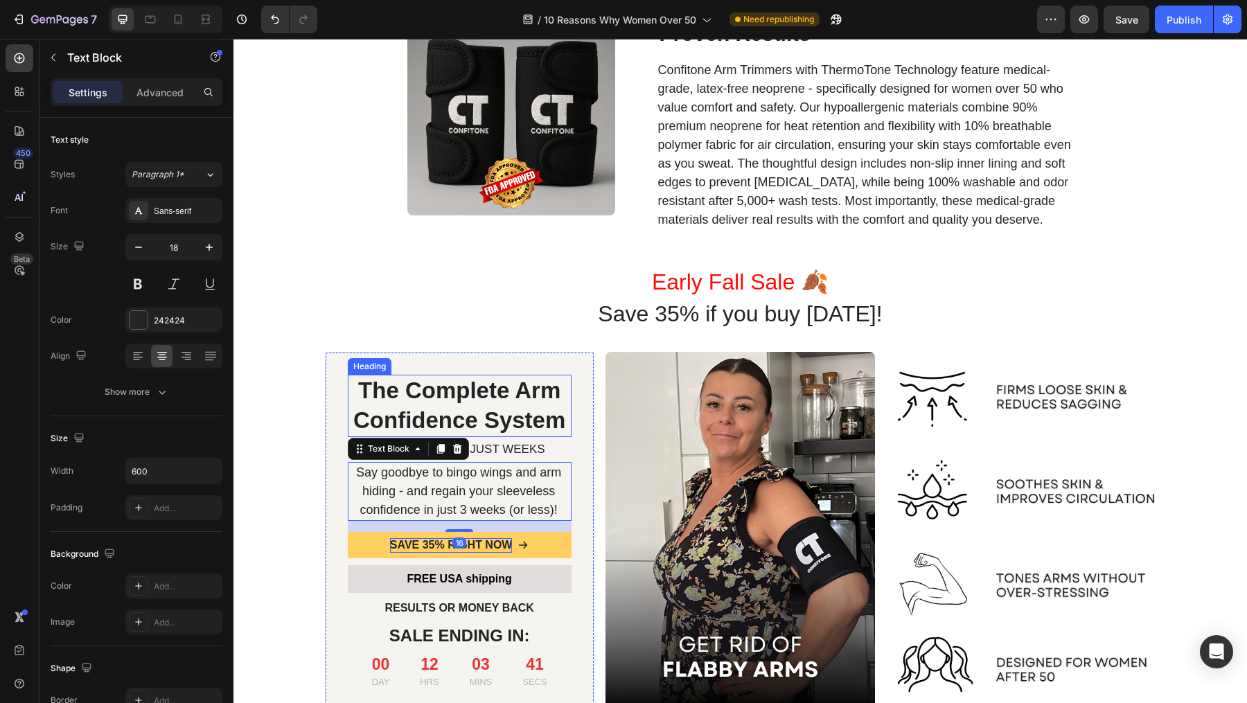
click at [488, 425] on strong "The Complete Arm Confidence System" at bounding box center [459, 405] width 212 height 55
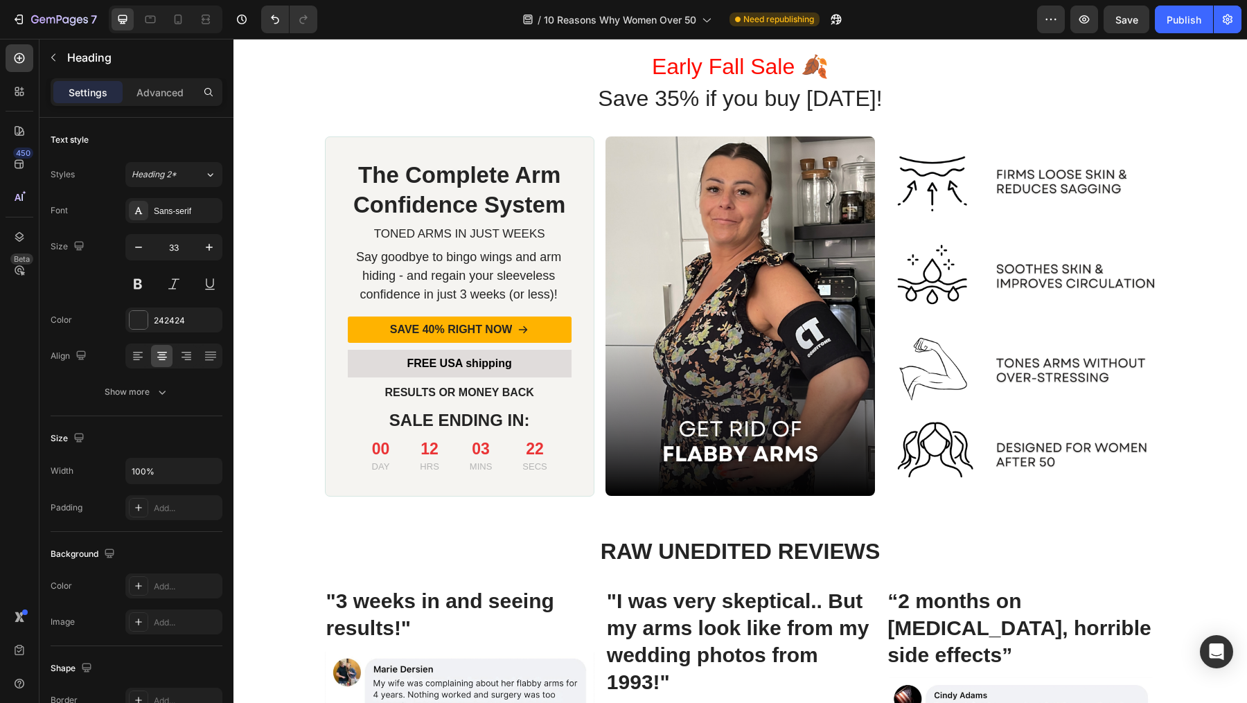
scroll to position [4178, 0]
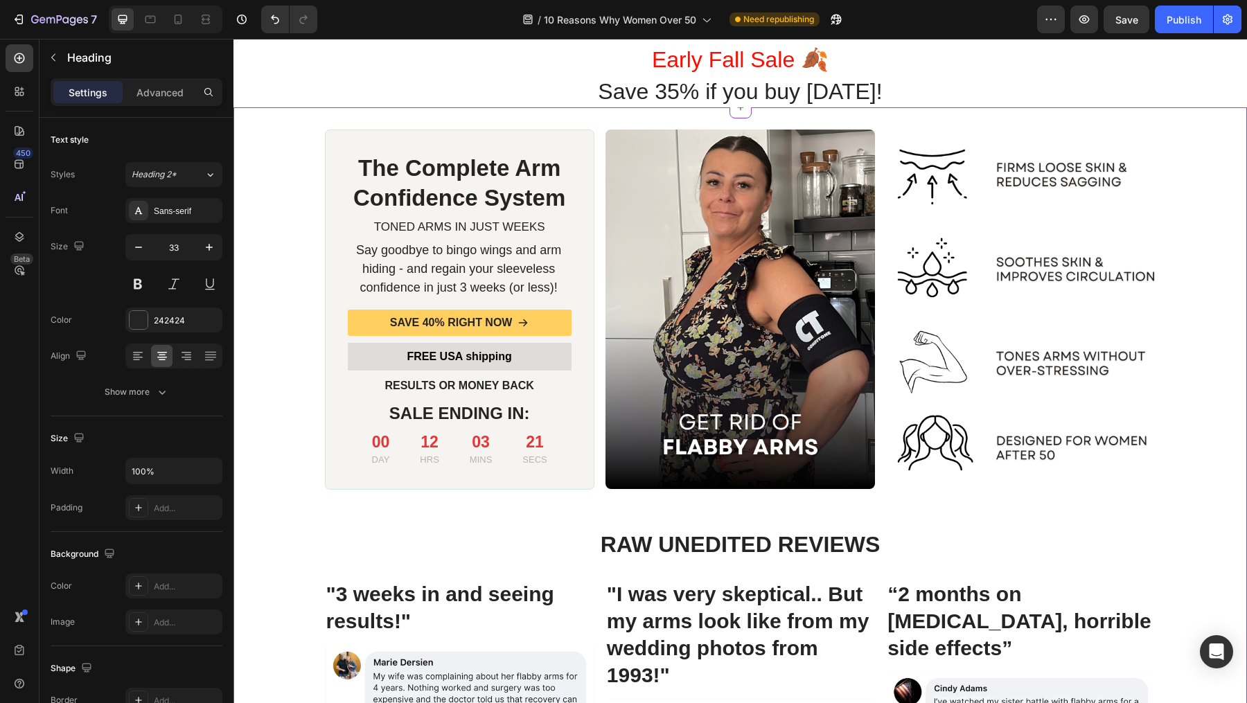
click at [421, 318] on p "SAVE 40% RIGHT NOW" at bounding box center [451, 323] width 123 height 15
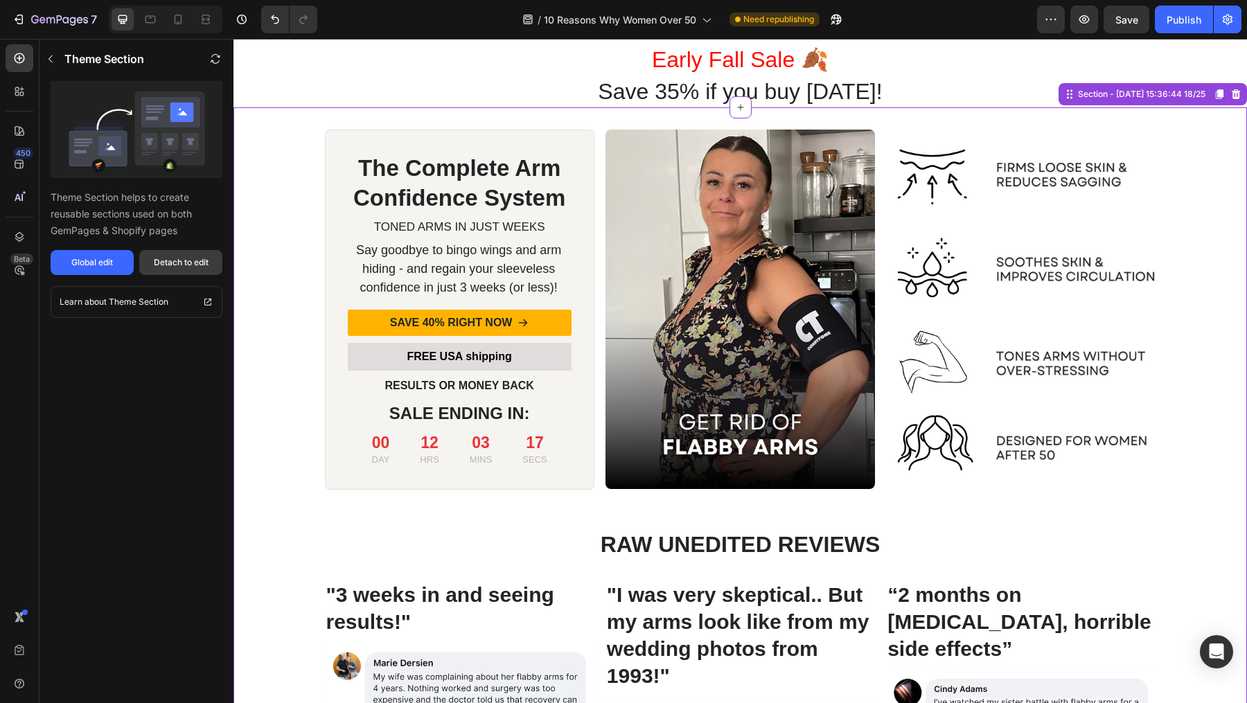
click at [177, 263] on div "Detach to edit" at bounding box center [181, 262] width 55 height 12
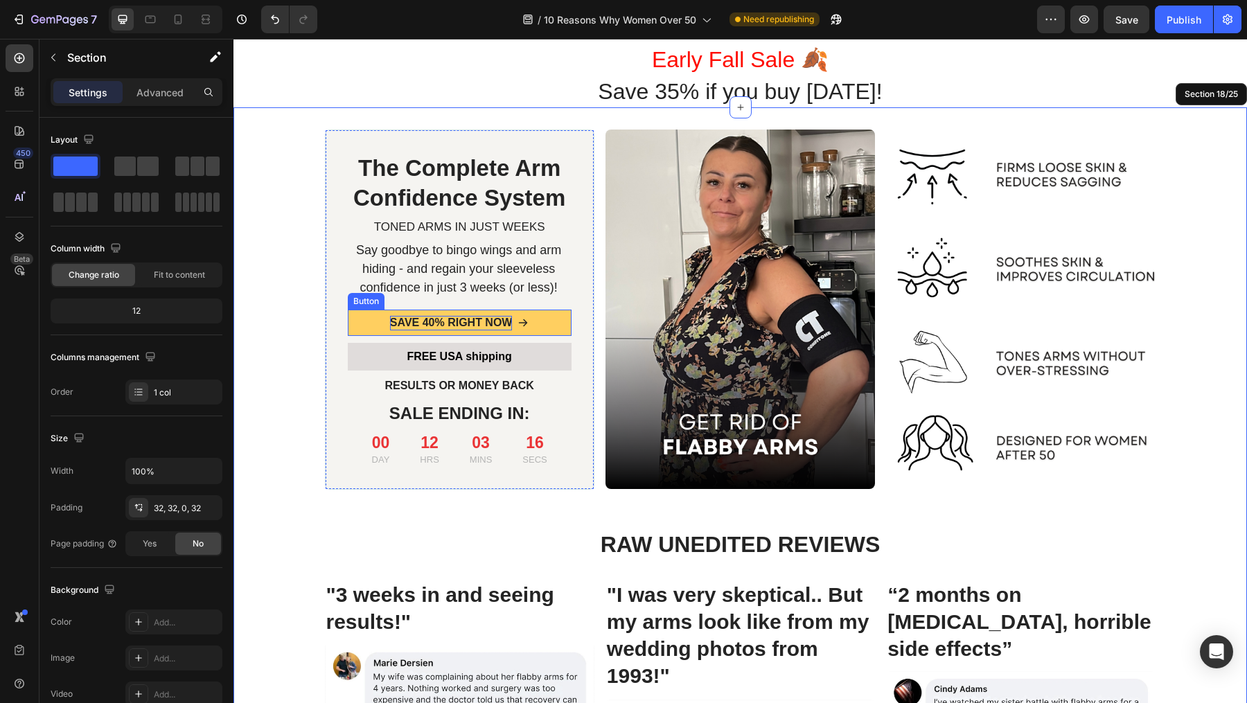
click at [429, 324] on p "SAVE 40% RIGHT NOW" at bounding box center [451, 323] width 123 height 15
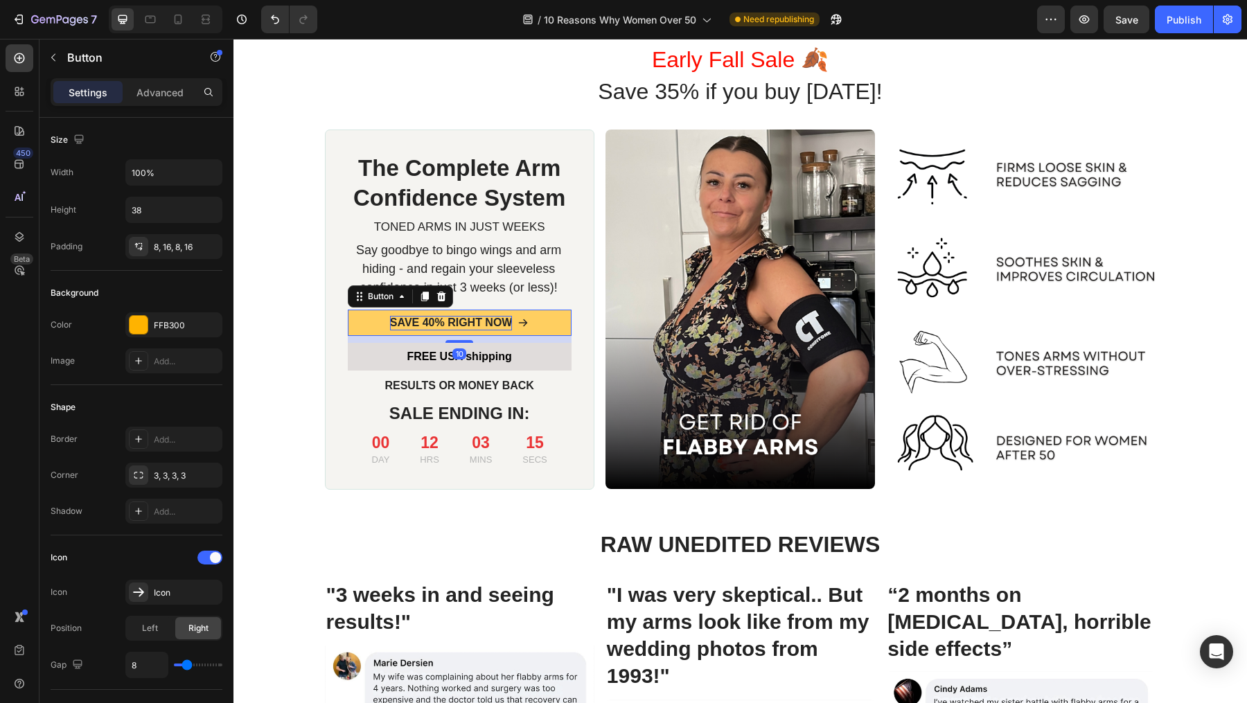
click at [425, 316] on p "SAVE 40% RIGHT NOW" at bounding box center [451, 323] width 123 height 15
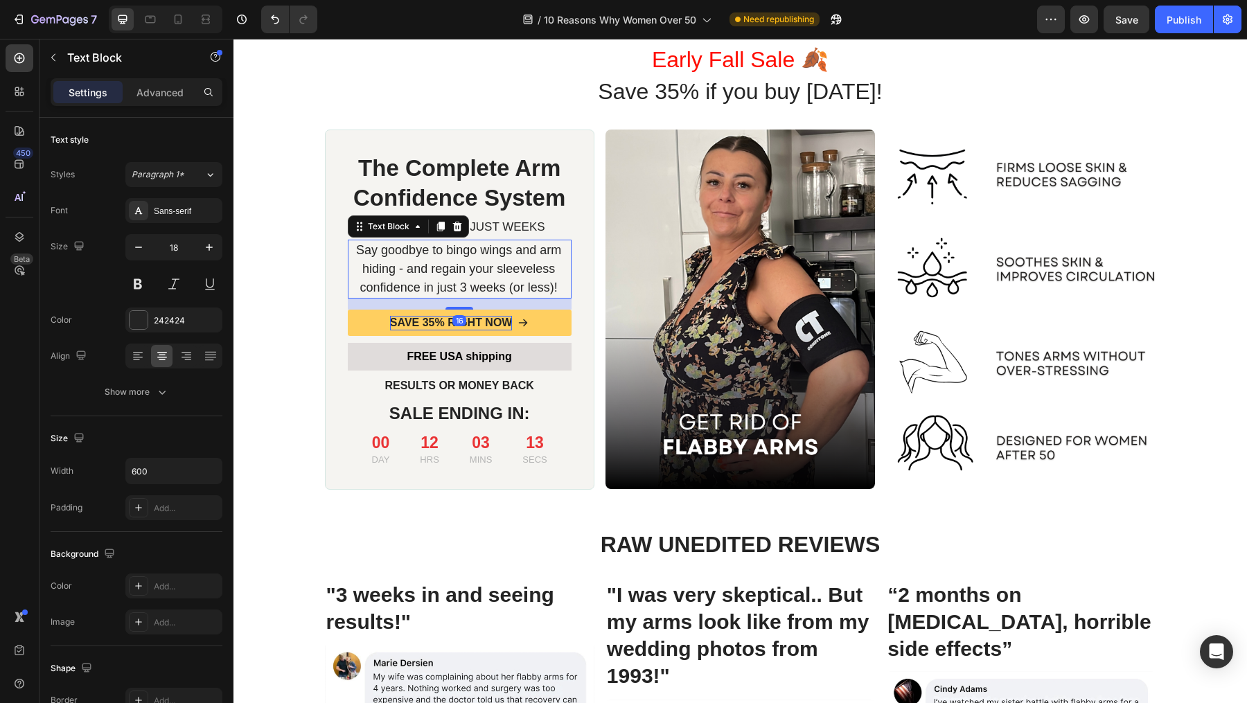
click at [446, 269] on p "Say goodbye to bingo wings and arm hiding - and regain your sleeveless confiden…" at bounding box center [459, 269] width 222 height 56
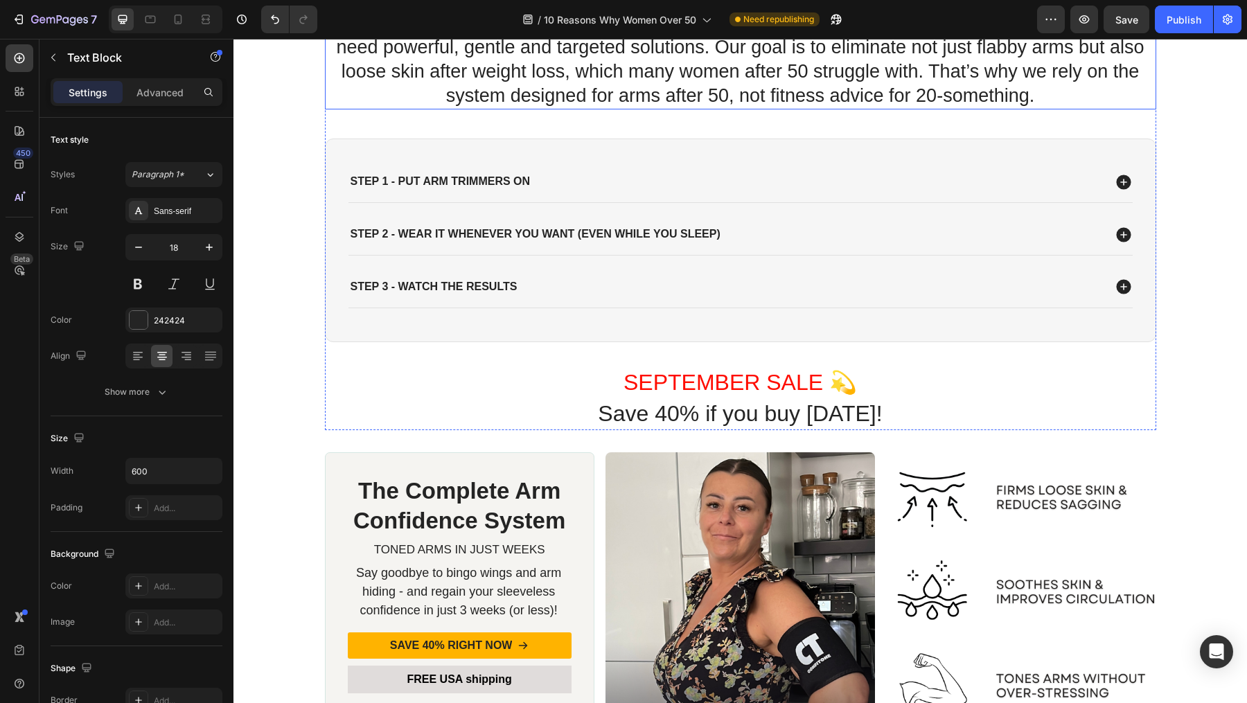
scroll to position [5391, 0]
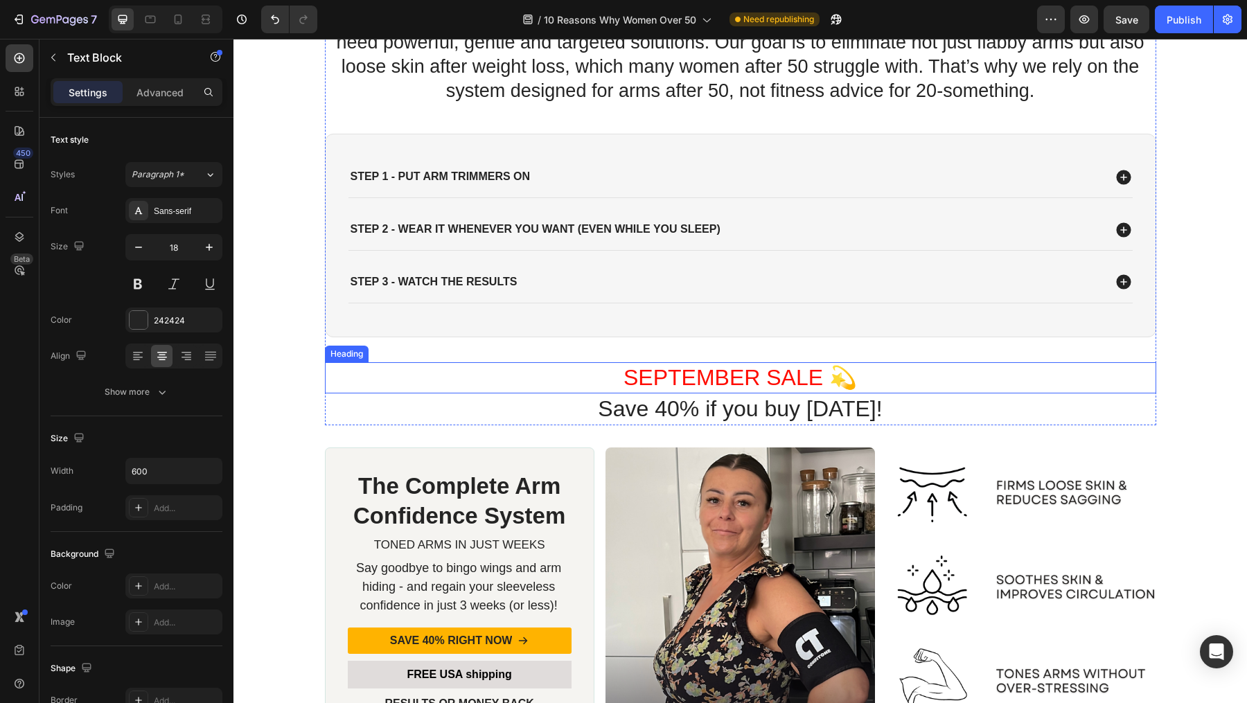
click at [727, 378] on h1 "SEPTEMBER SALE 💫" at bounding box center [741, 378] width 690 height 32
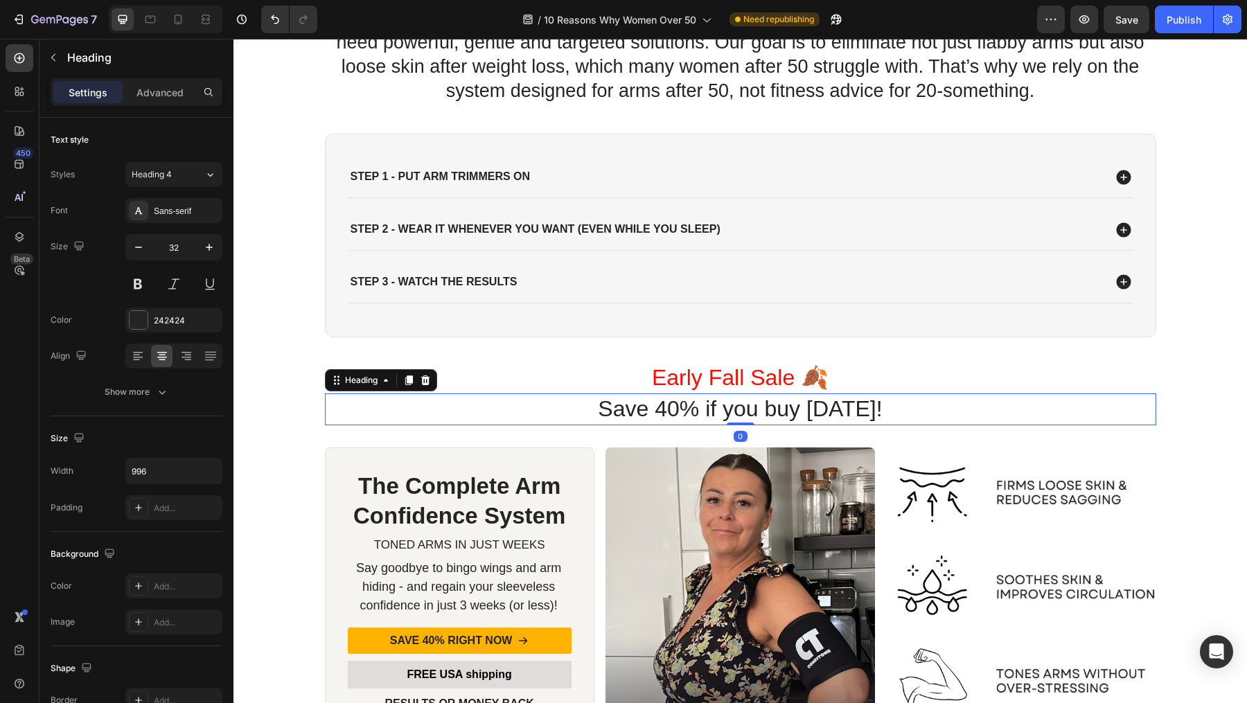
click at [674, 406] on h1 "Save 40% if you buy today!" at bounding box center [741, 409] width 690 height 32
click at [680, 411] on h1 "Save 40% if you buy today!" at bounding box center [741, 409] width 690 height 32
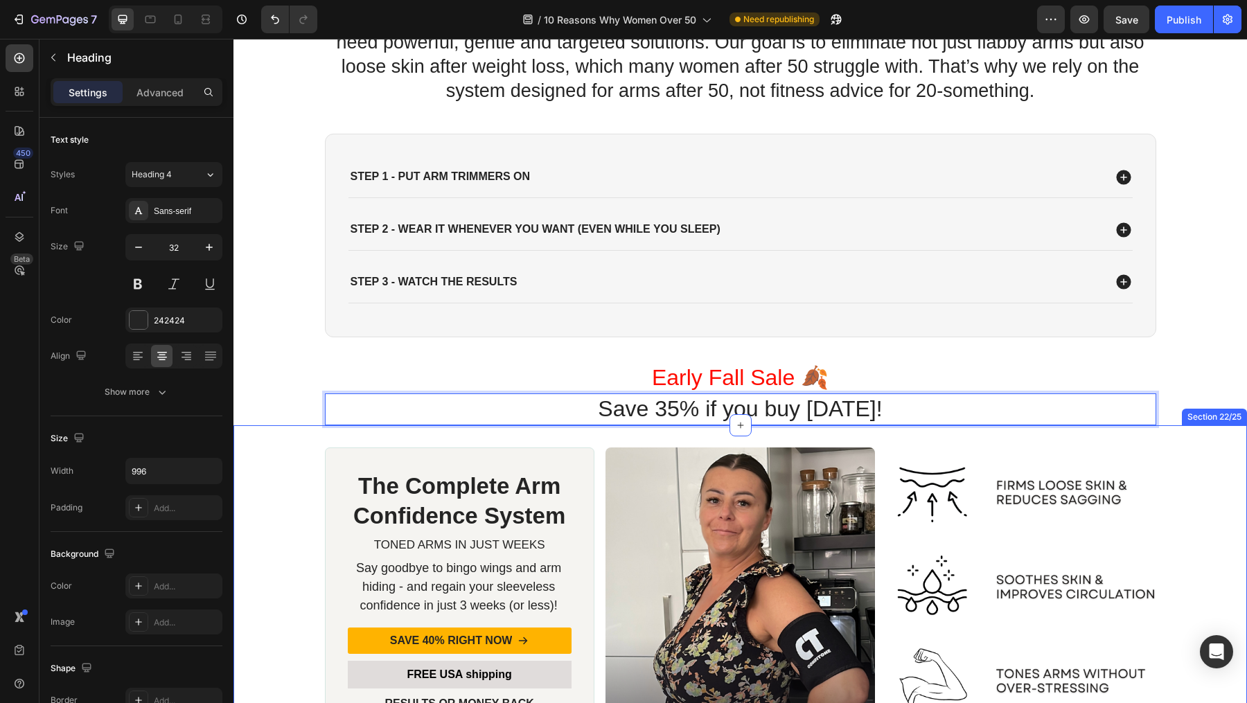
click at [556, 407] on p "Save 35% if you buy [DATE]!" at bounding box center [740, 409] width 687 height 29
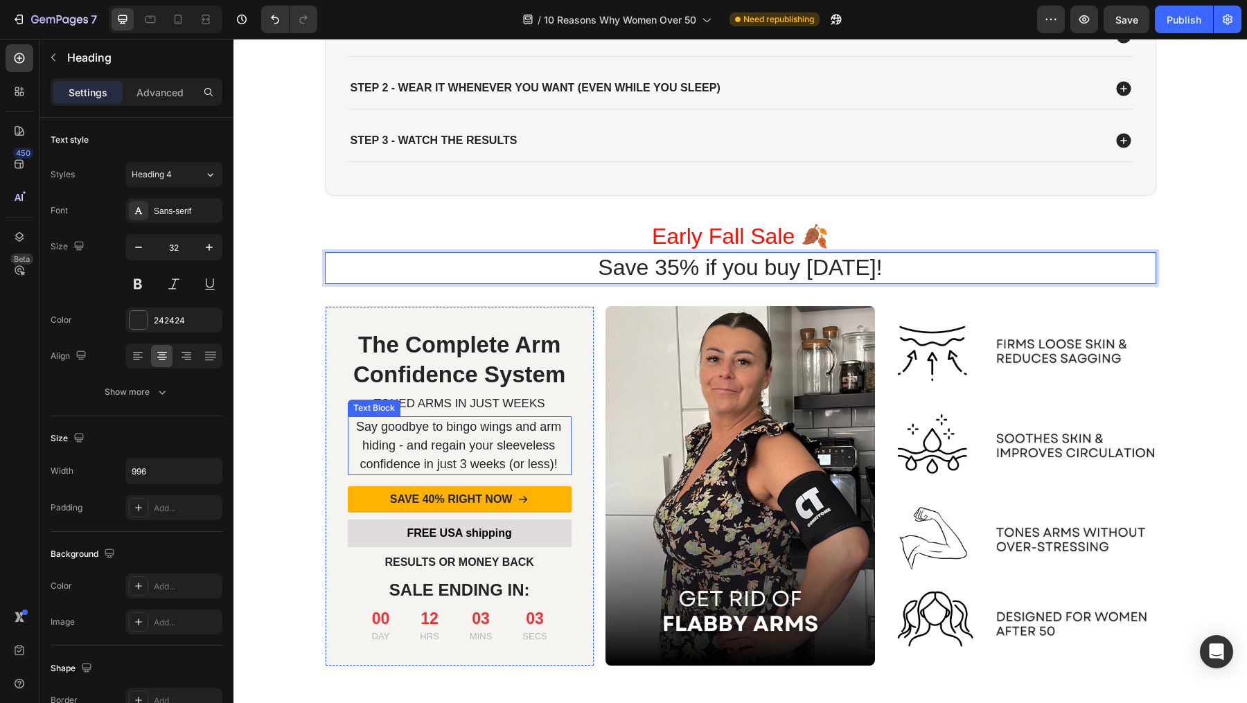
scroll to position [5552, 0]
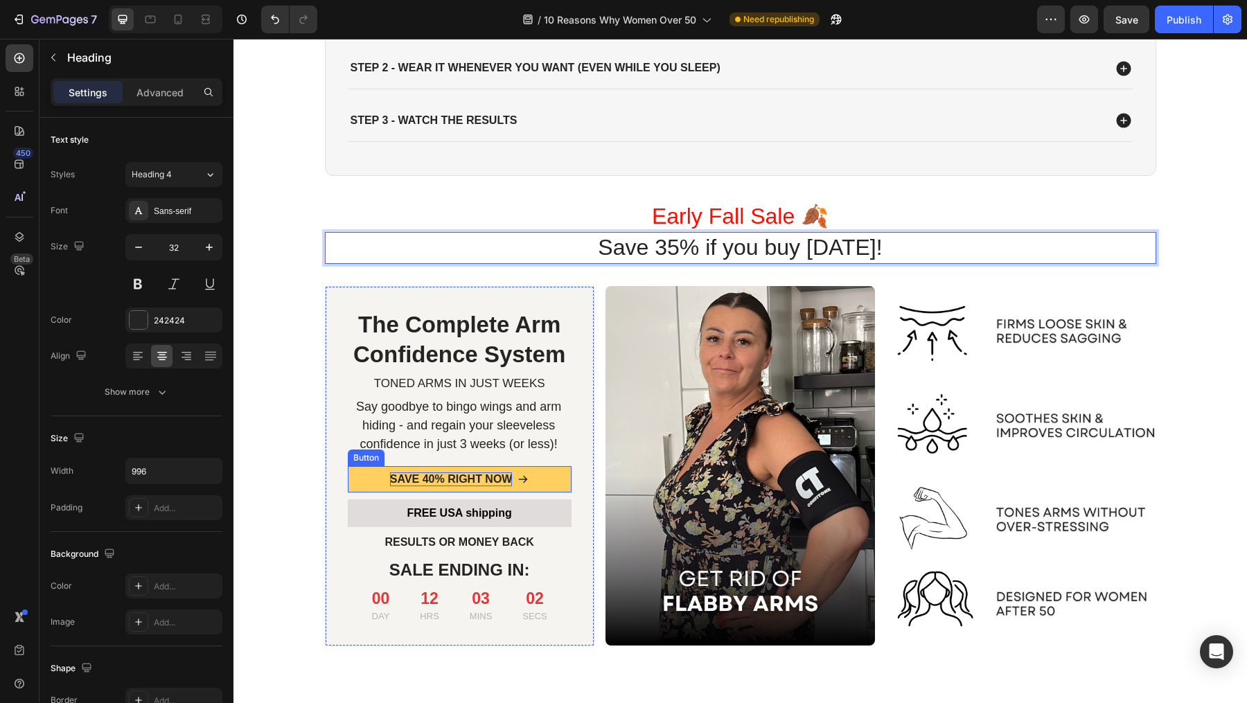
click at [422, 475] on p "SAVE 40% RIGHT NOW" at bounding box center [451, 479] width 123 height 15
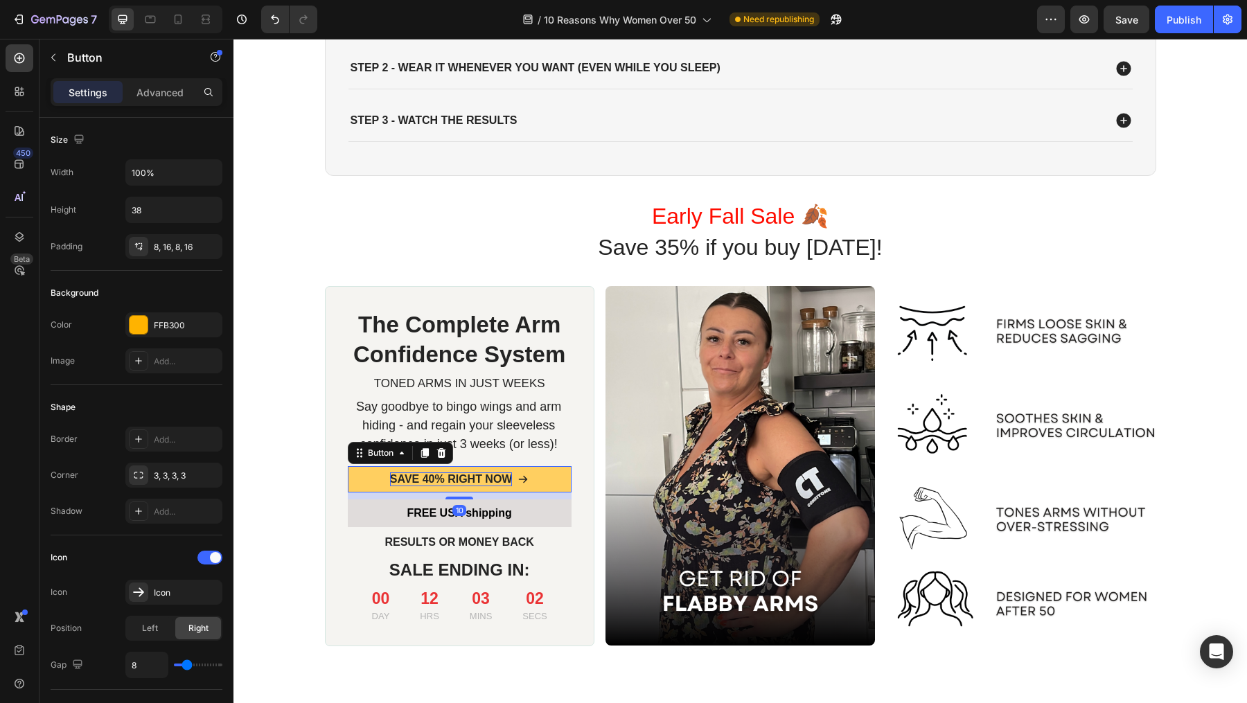
click at [428, 475] on p "SAVE 40% RIGHT NOW" at bounding box center [451, 479] width 123 height 15
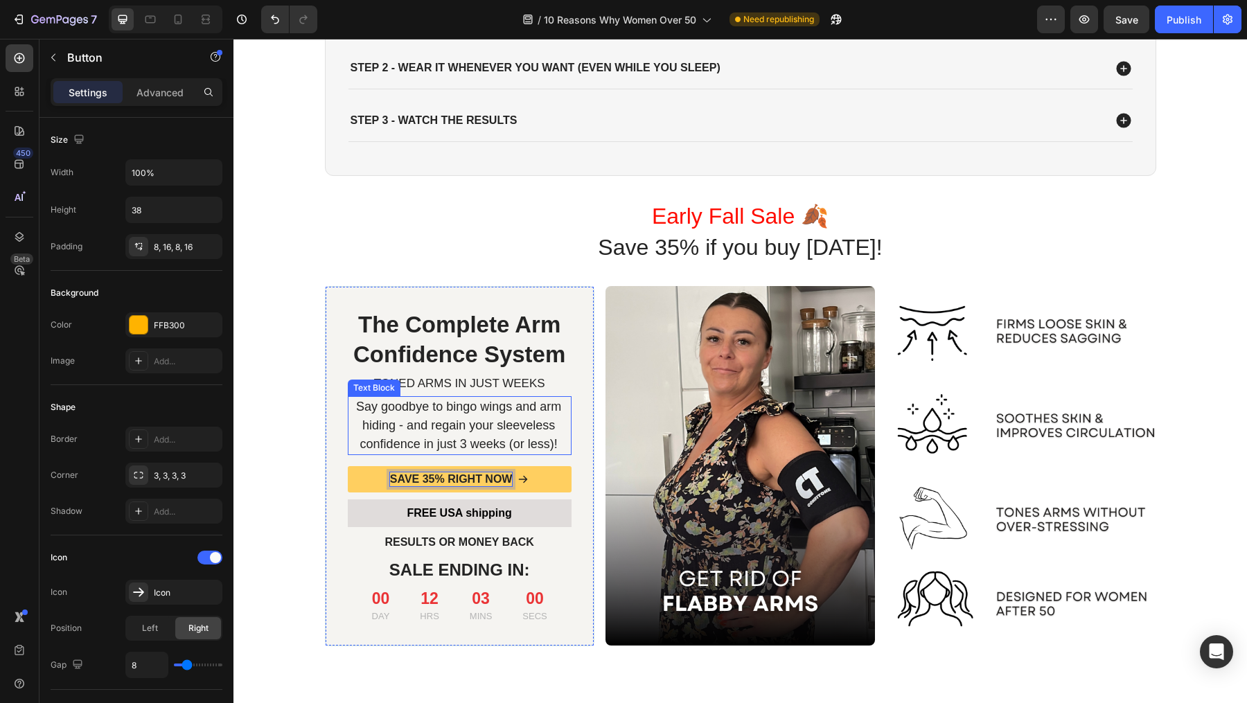
click at [443, 429] on p "Say goodbye to bingo wings and arm hiding - and regain your sleeveless confiden…" at bounding box center [459, 426] width 222 height 56
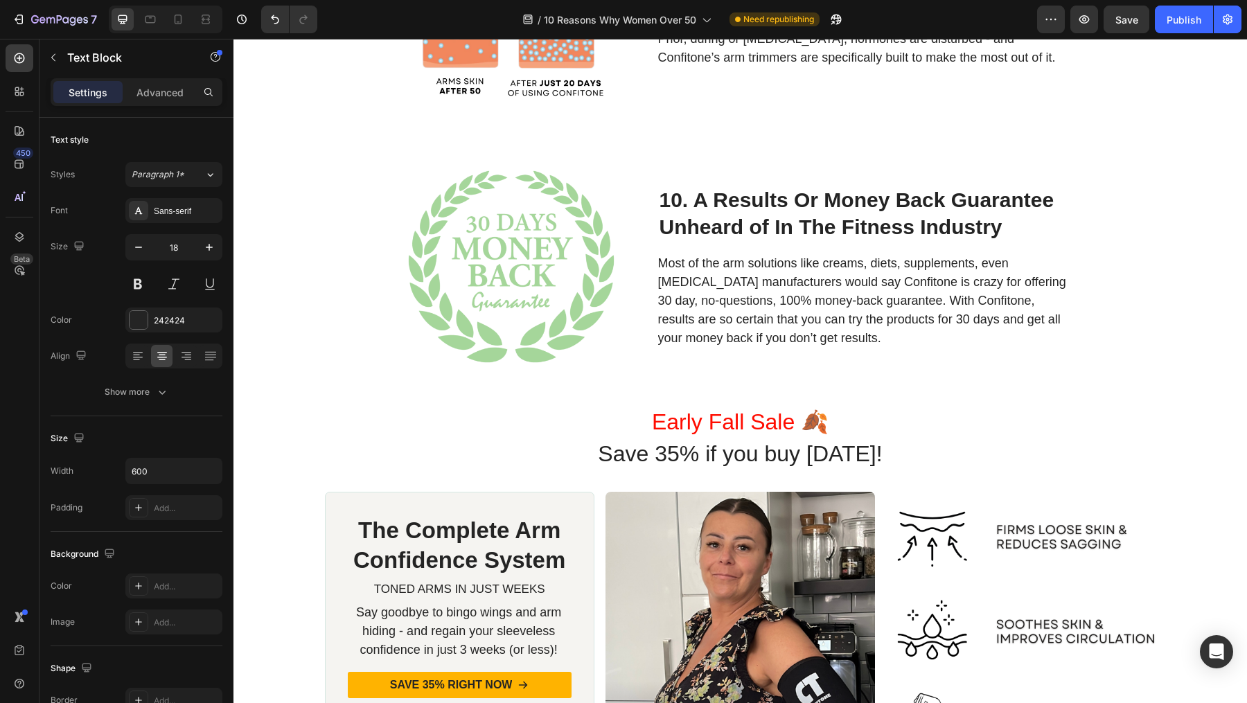
scroll to position [3813, 0]
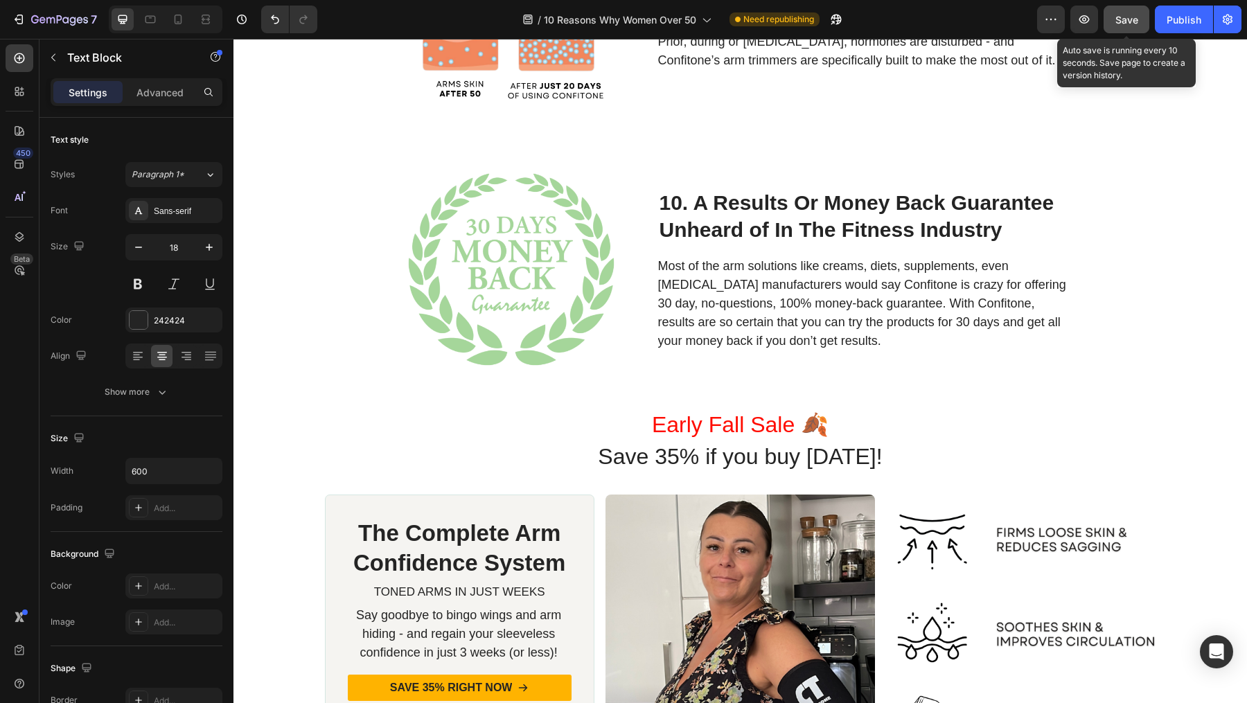
click at [1126, 22] on span "Save" at bounding box center [1126, 20] width 23 height 12
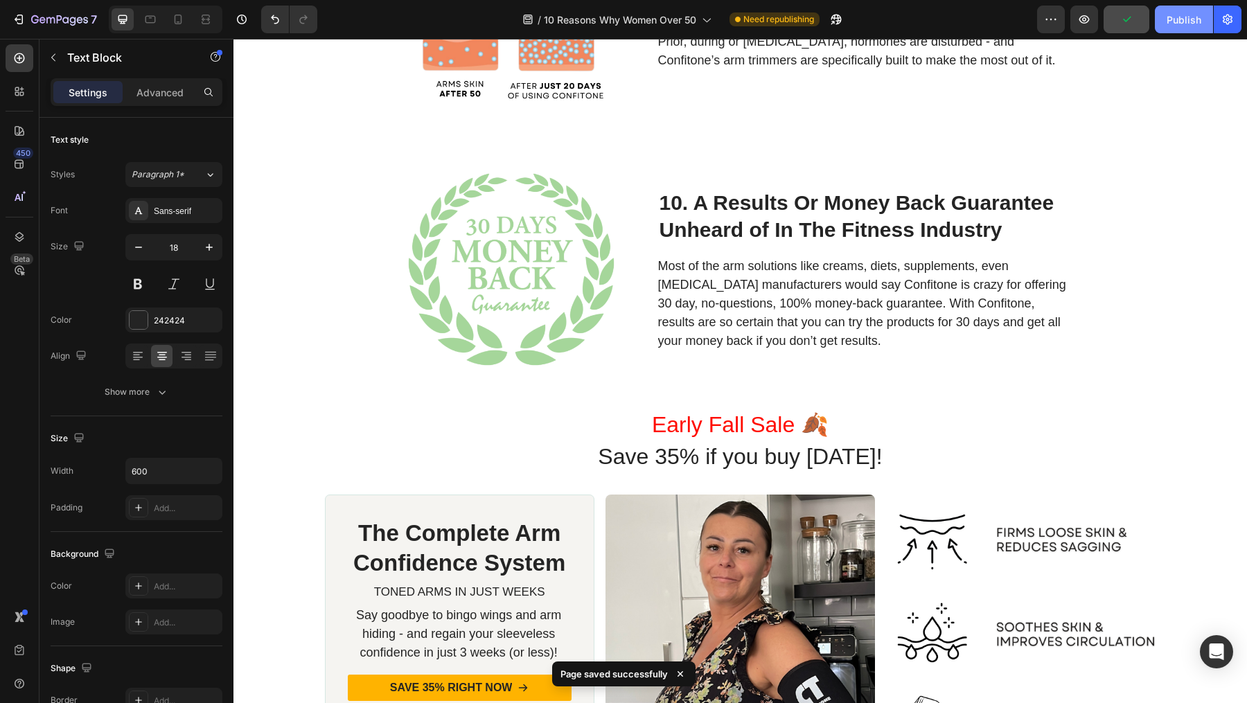
click at [1175, 26] on div "Publish" at bounding box center [1184, 19] width 35 height 15
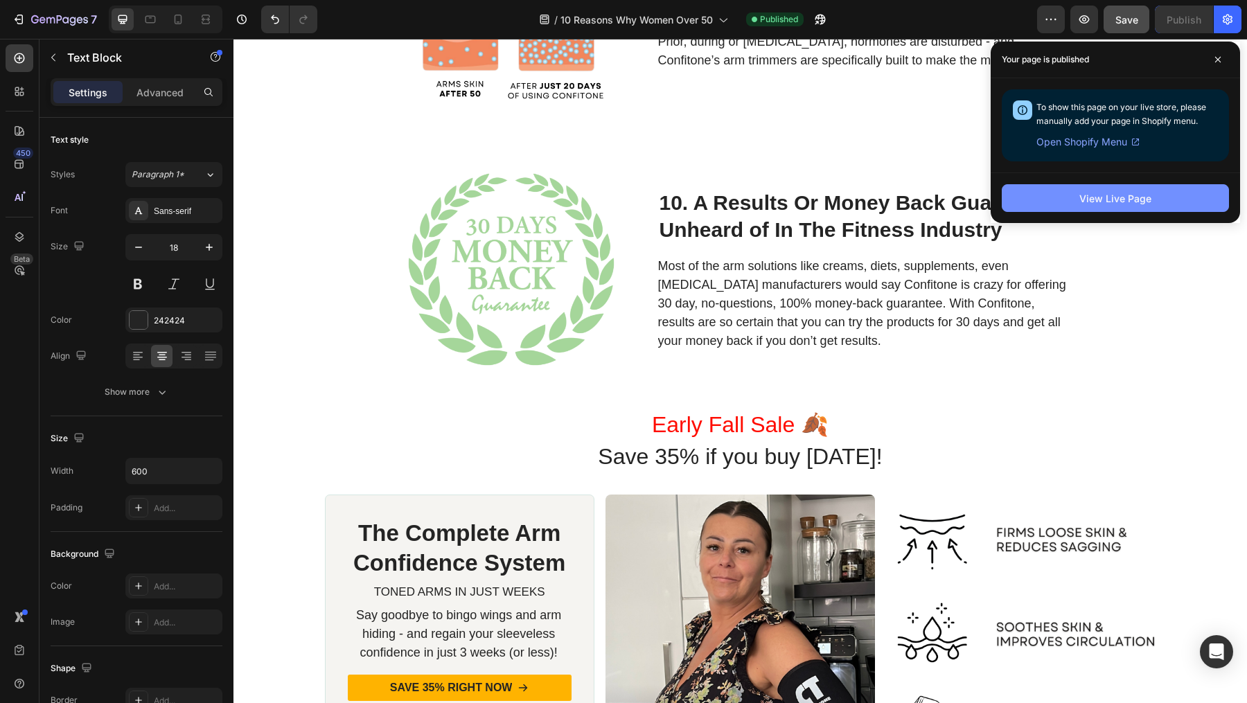
click at [1115, 193] on div "View Live Page" at bounding box center [1115, 198] width 72 height 15
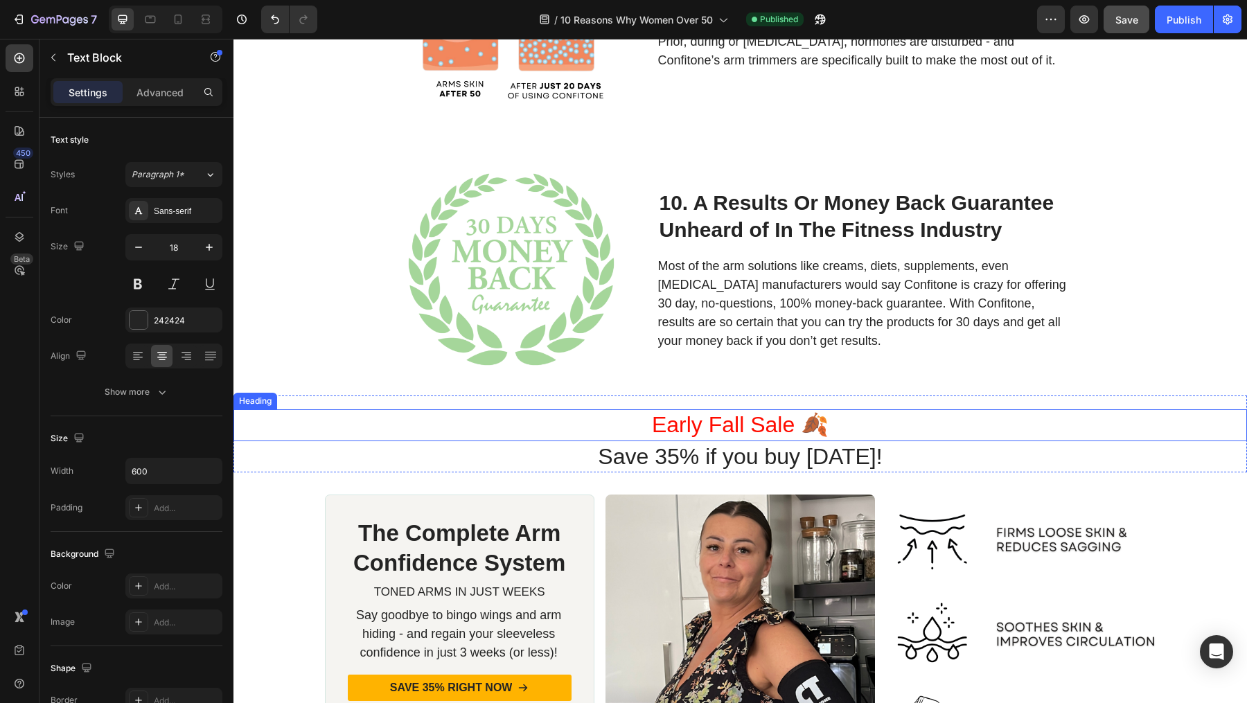
click at [716, 424] on h1 "Early Fall Sale 🍂" at bounding box center [741, 425] width 690 height 32
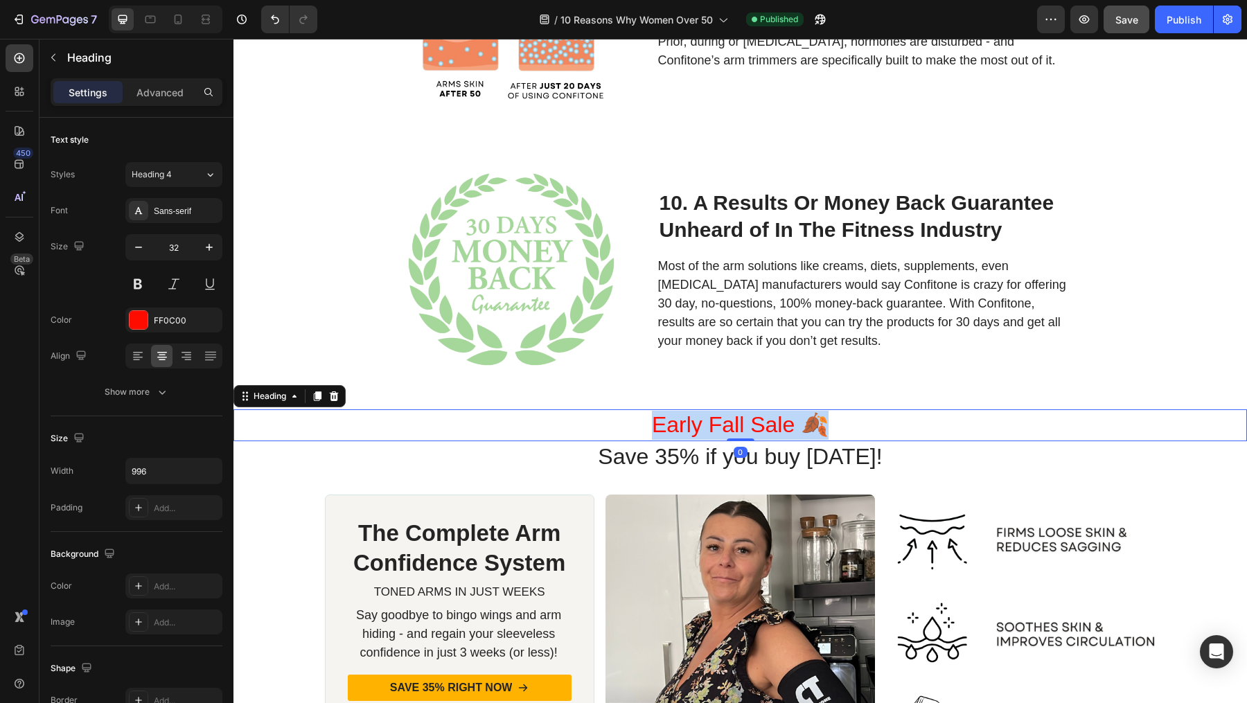
click at [716, 424] on p "Early Fall Sale 🍂" at bounding box center [740, 425] width 687 height 29
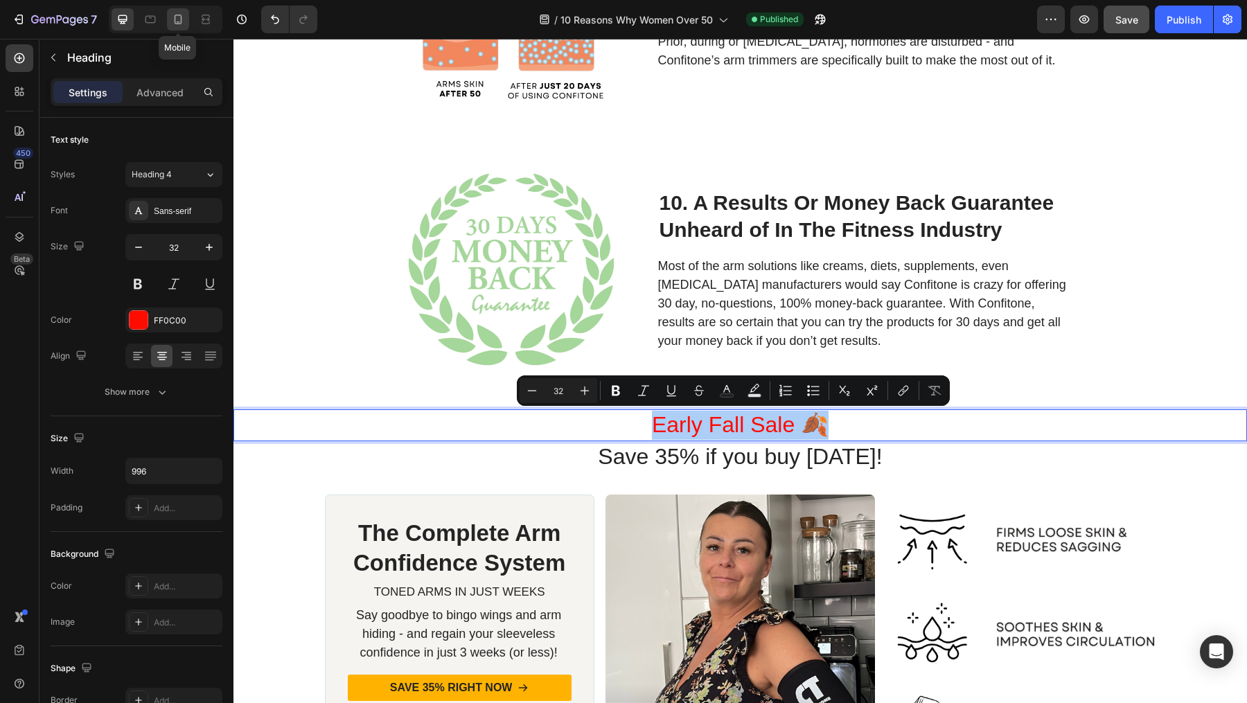
click at [180, 21] on icon at bounding box center [179, 20] width 8 height 10
type input "29"
type input "100%"
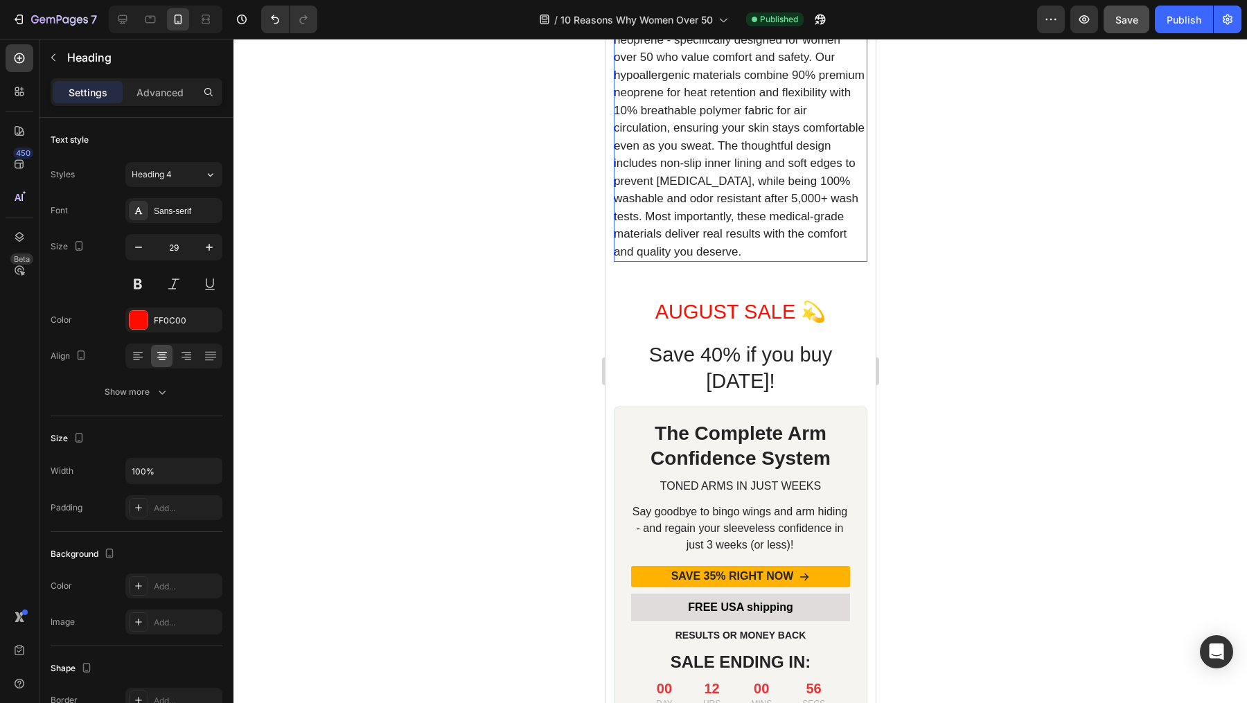
scroll to position [4999, 0]
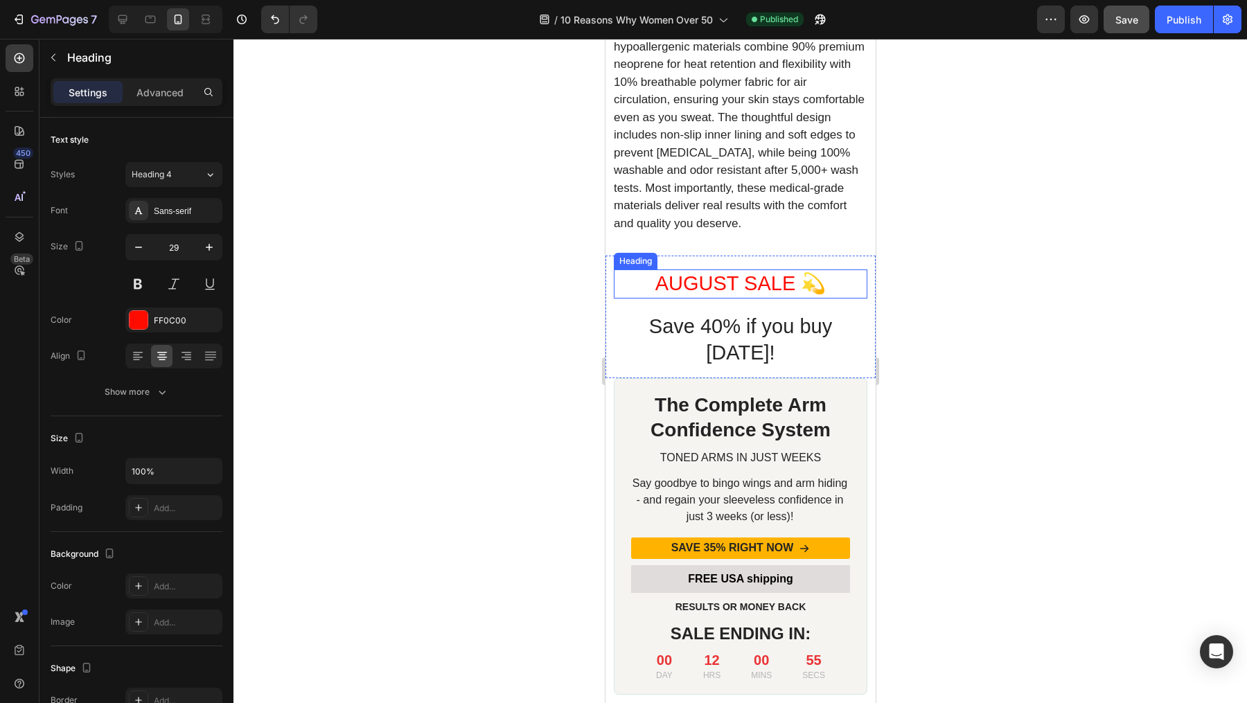
click at [740, 299] on h1 "AUGUST SALE 💫" at bounding box center [740, 283] width 254 height 29
click at [740, 297] on p "AUGUST SALE 💫" at bounding box center [739, 284] width 251 height 26
click at [720, 349] on h1 "Save 40% if you buy today!" at bounding box center [740, 339] width 254 height 55
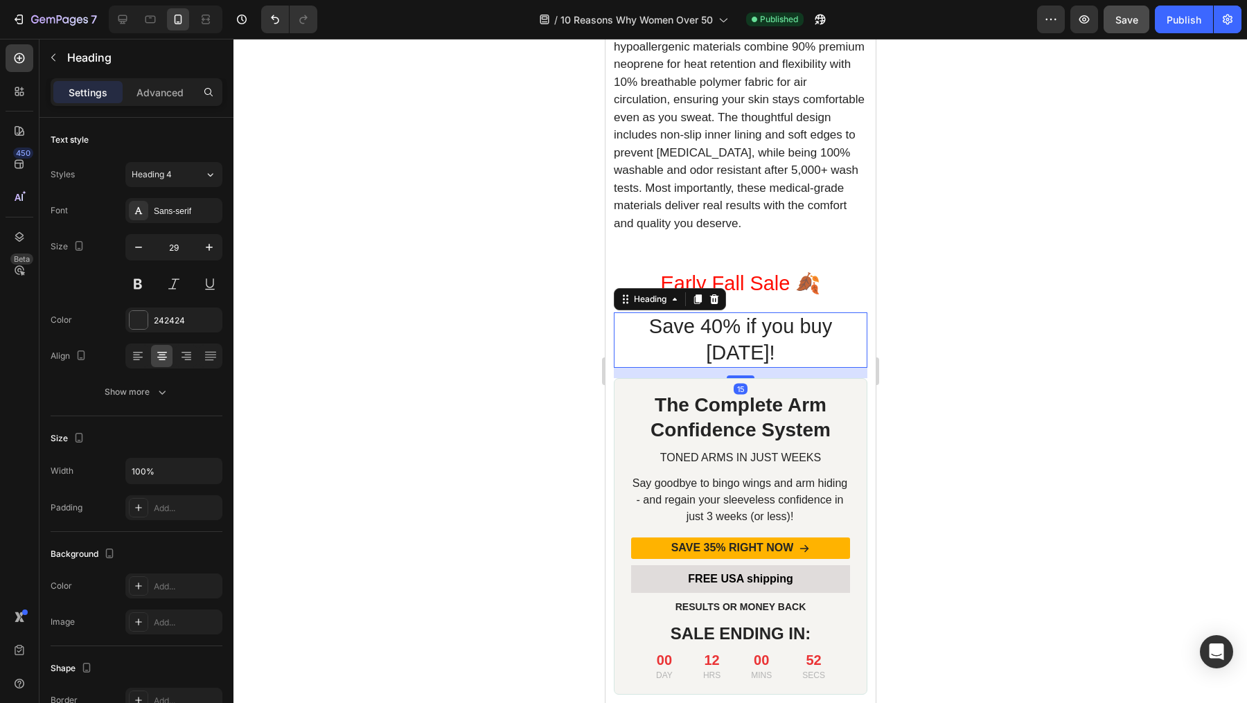
click at [716, 347] on h1 "Save 40% if you buy today!" at bounding box center [740, 339] width 254 height 55
click at [1024, 431] on div at bounding box center [739, 371] width 1013 height 664
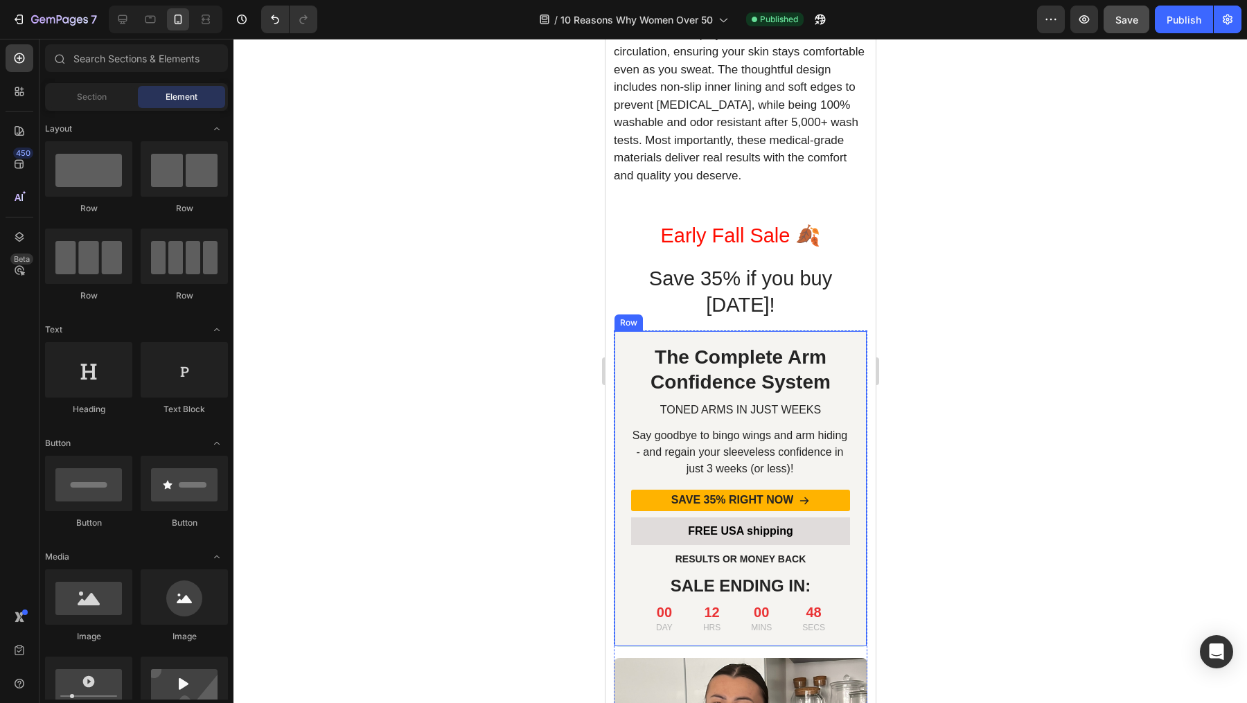
scroll to position [5107, 0]
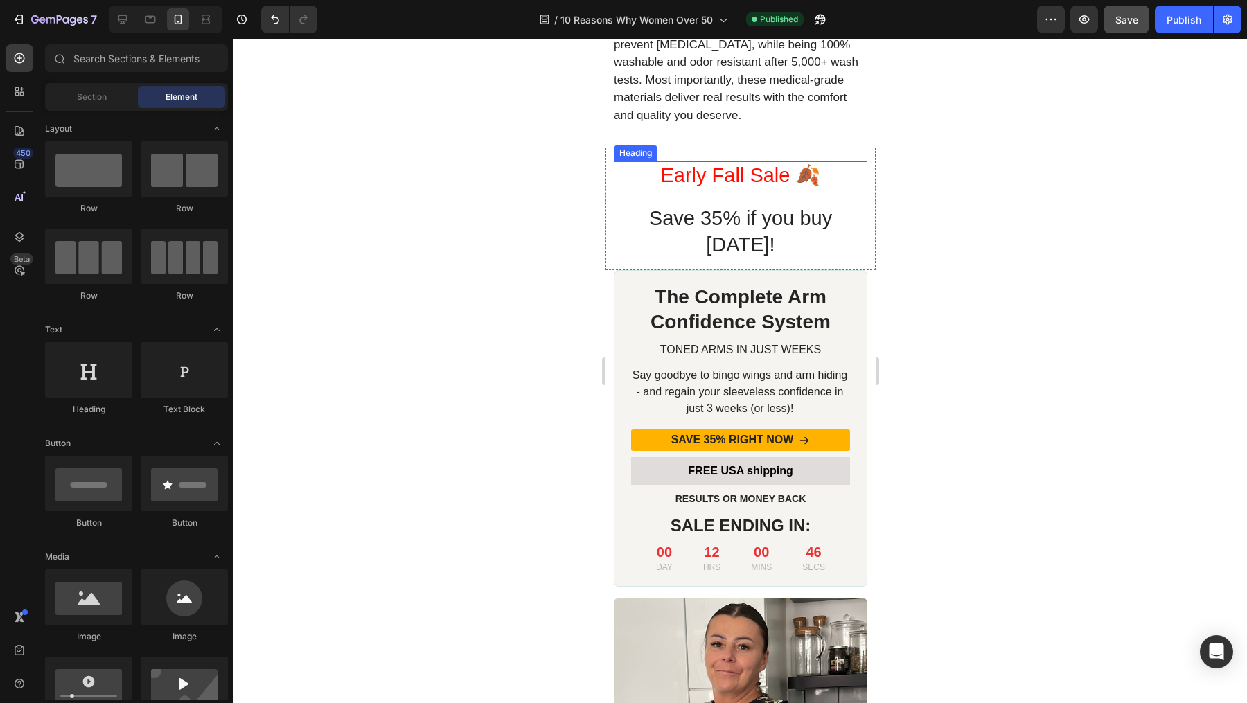
click at [814, 189] on p "Early Fall Sale 🍂" at bounding box center [739, 176] width 251 height 26
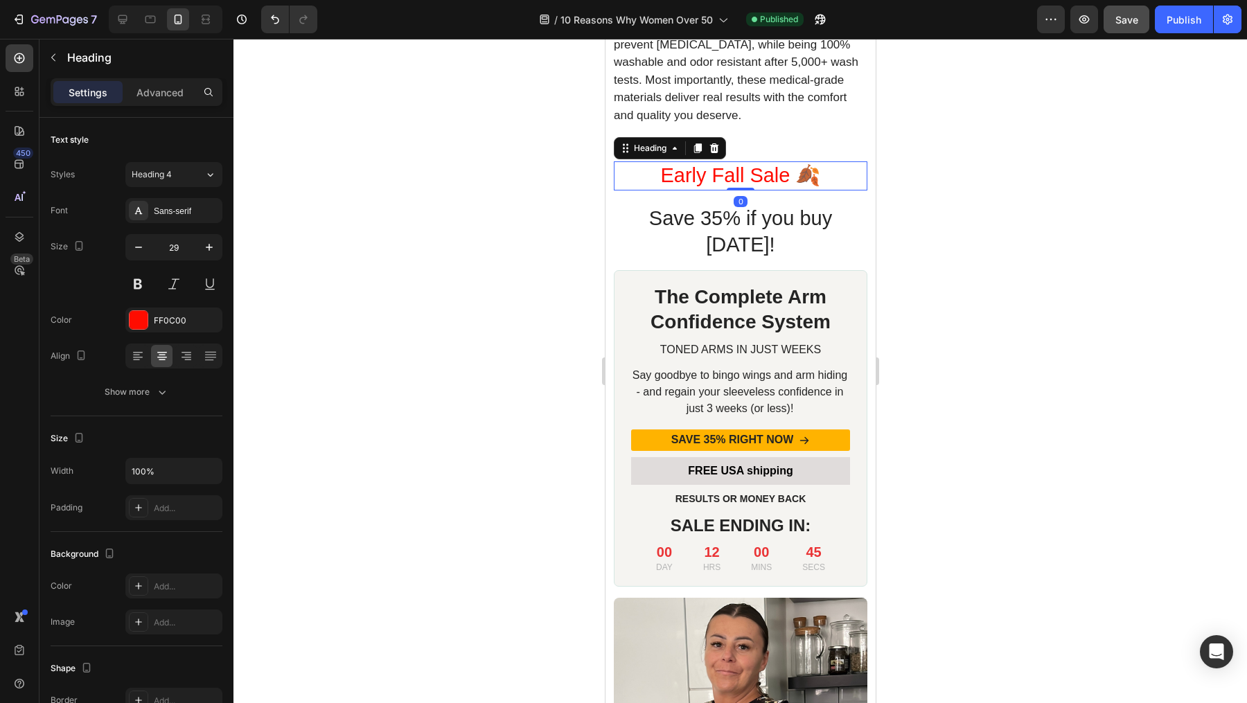
click at [901, 234] on div at bounding box center [739, 371] width 1013 height 664
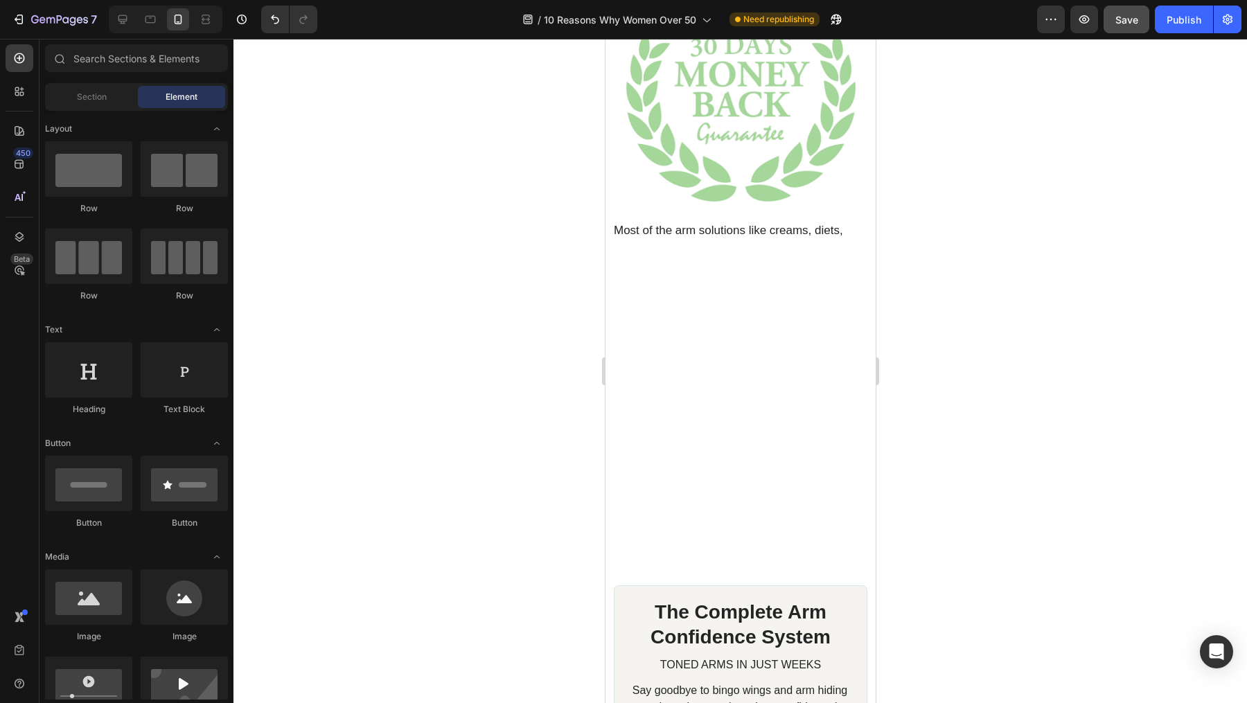
scroll to position [8260, 0]
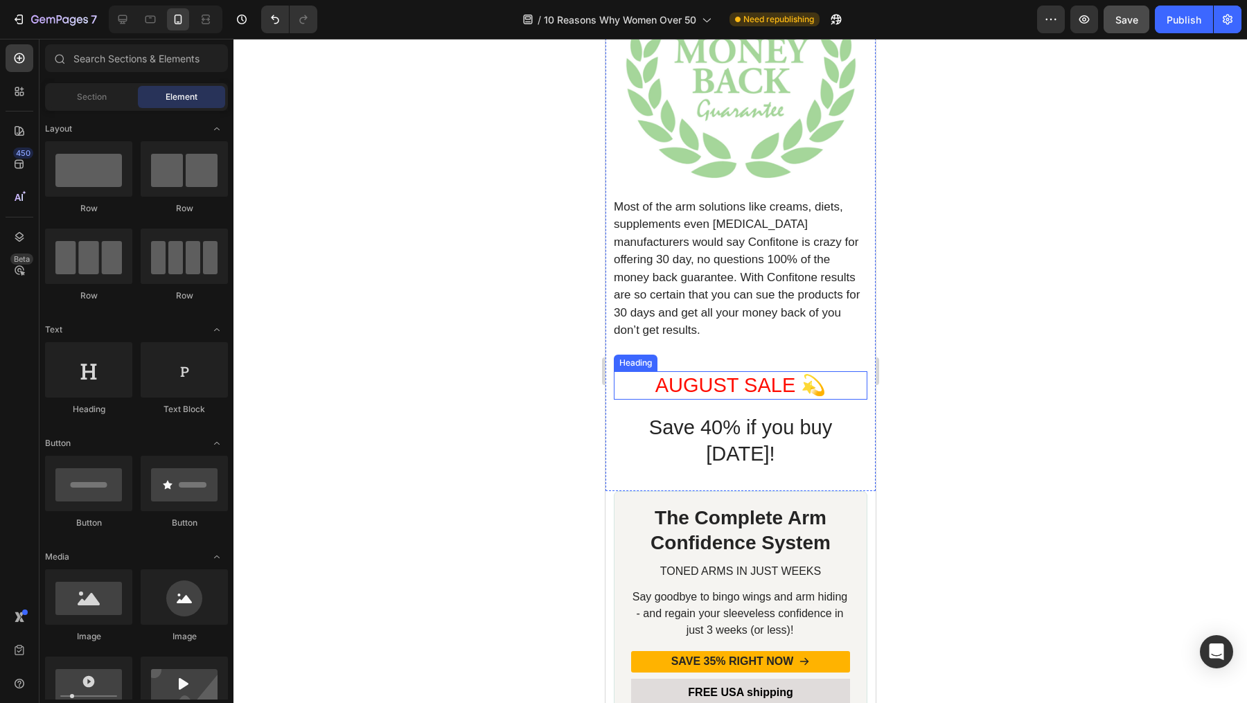
click at [739, 386] on h1 "AUGUST SALE 💫" at bounding box center [740, 385] width 254 height 29
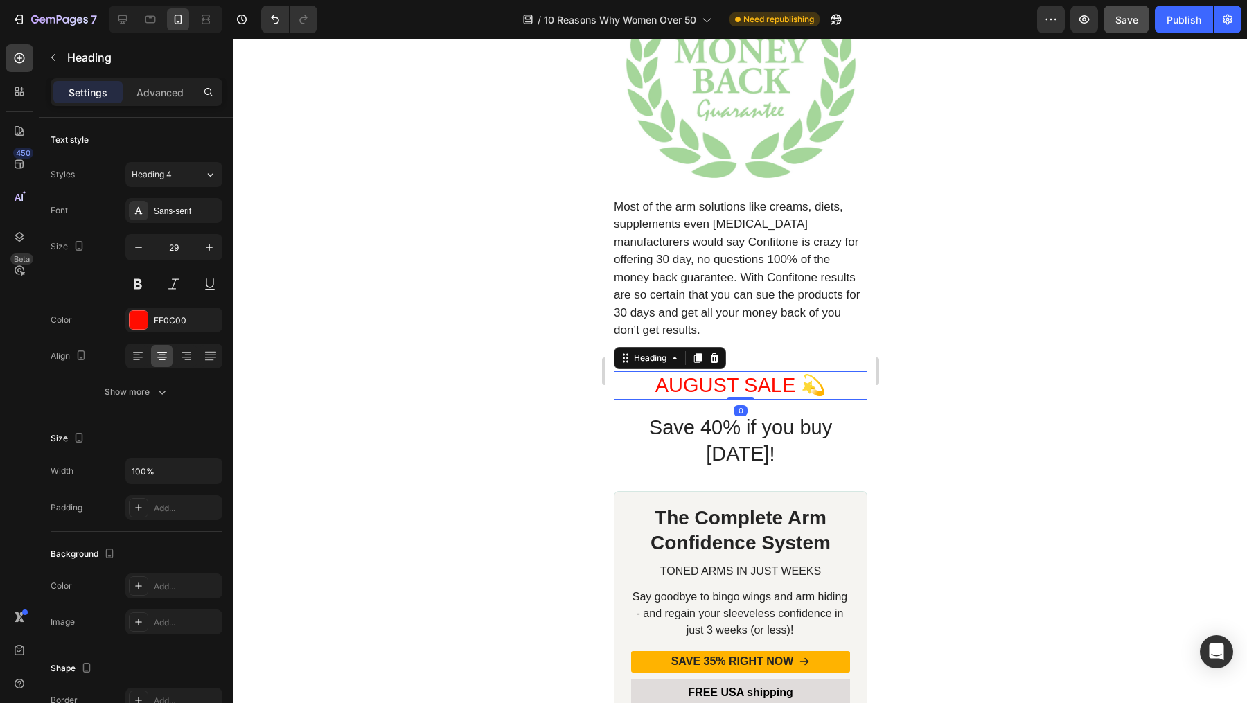
click at [739, 386] on h1 "AUGUST SALE 💫" at bounding box center [740, 385] width 254 height 29
click at [739, 386] on p "AUGUST SALE 💫" at bounding box center [739, 386] width 251 height 26
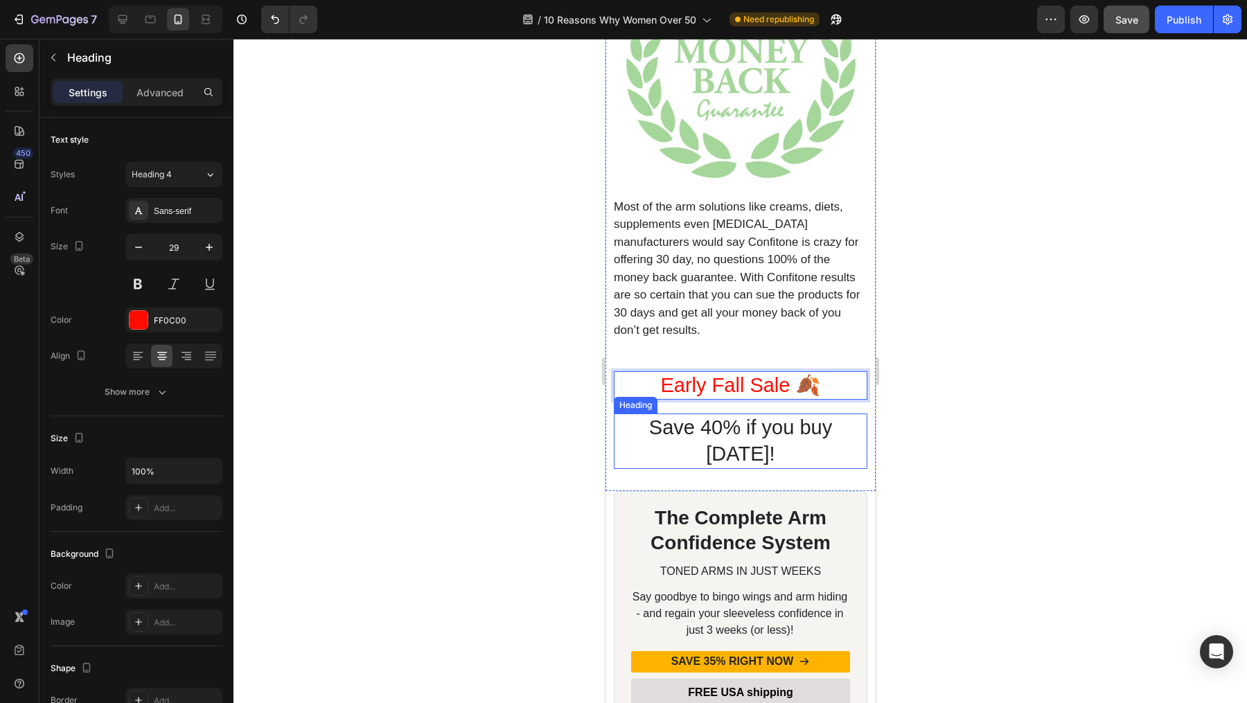
click at [702, 425] on h1 "Save 40% if you buy today!" at bounding box center [740, 441] width 254 height 55
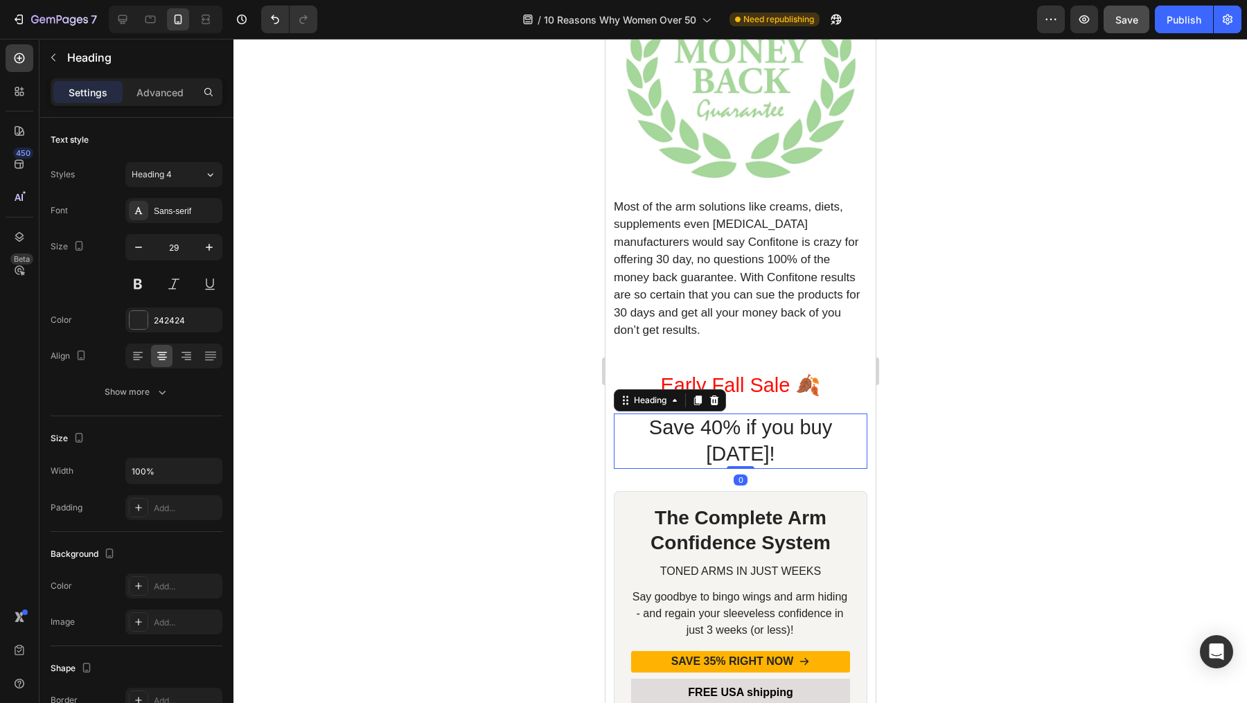
click at [713, 429] on h1 "Save 40% if you buy today!" at bounding box center [740, 441] width 254 height 55
click at [996, 355] on div at bounding box center [739, 371] width 1013 height 664
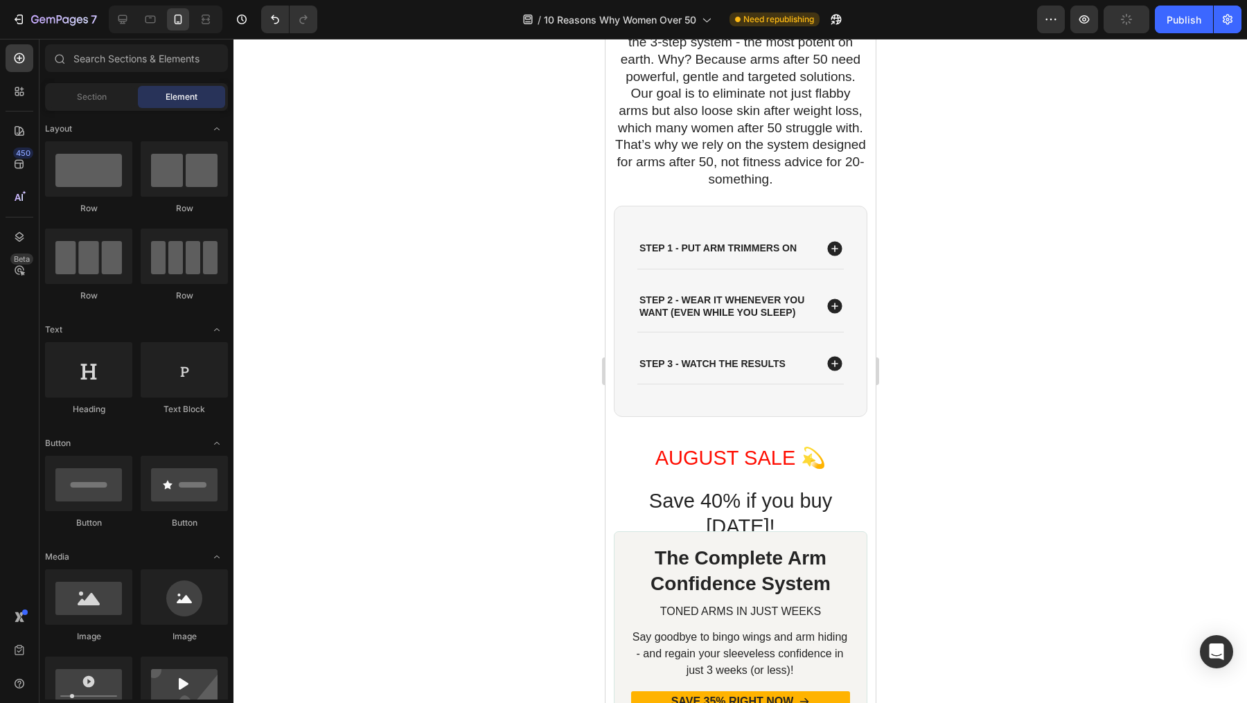
scroll to position [11269, 0]
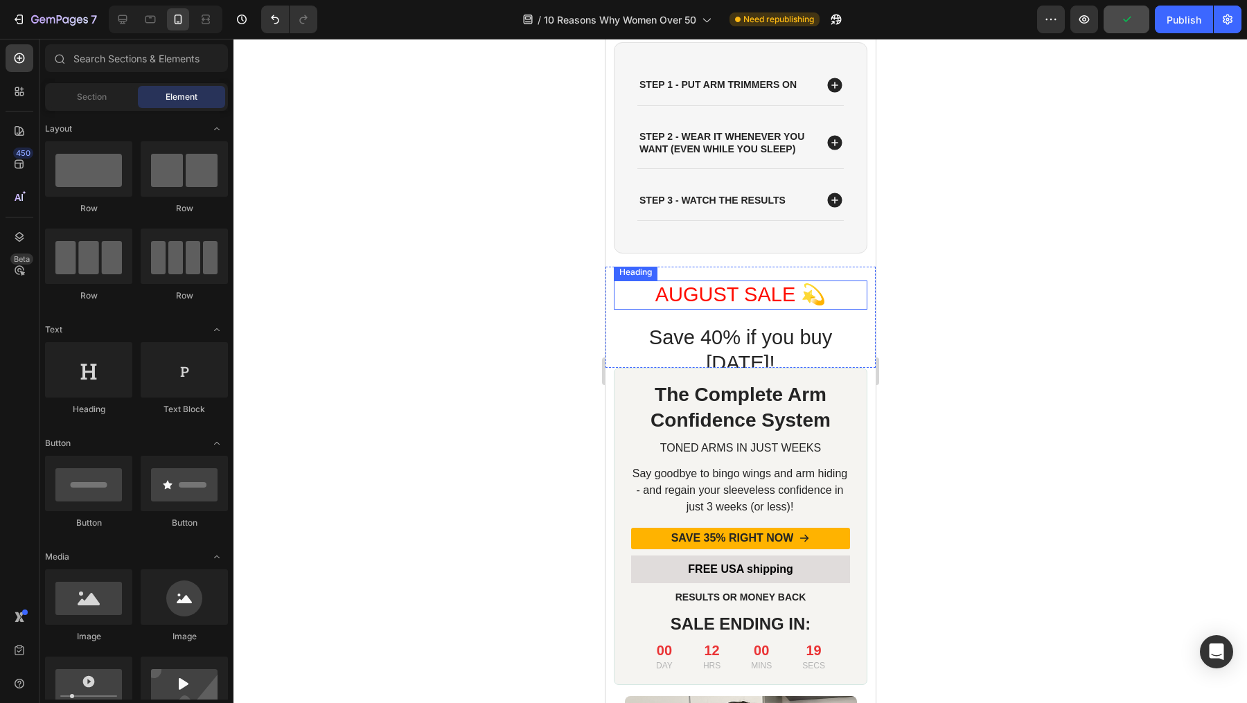
click at [736, 304] on h1 "AUGUST SALE 💫" at bounding box center [740, 295] width 254 height 29
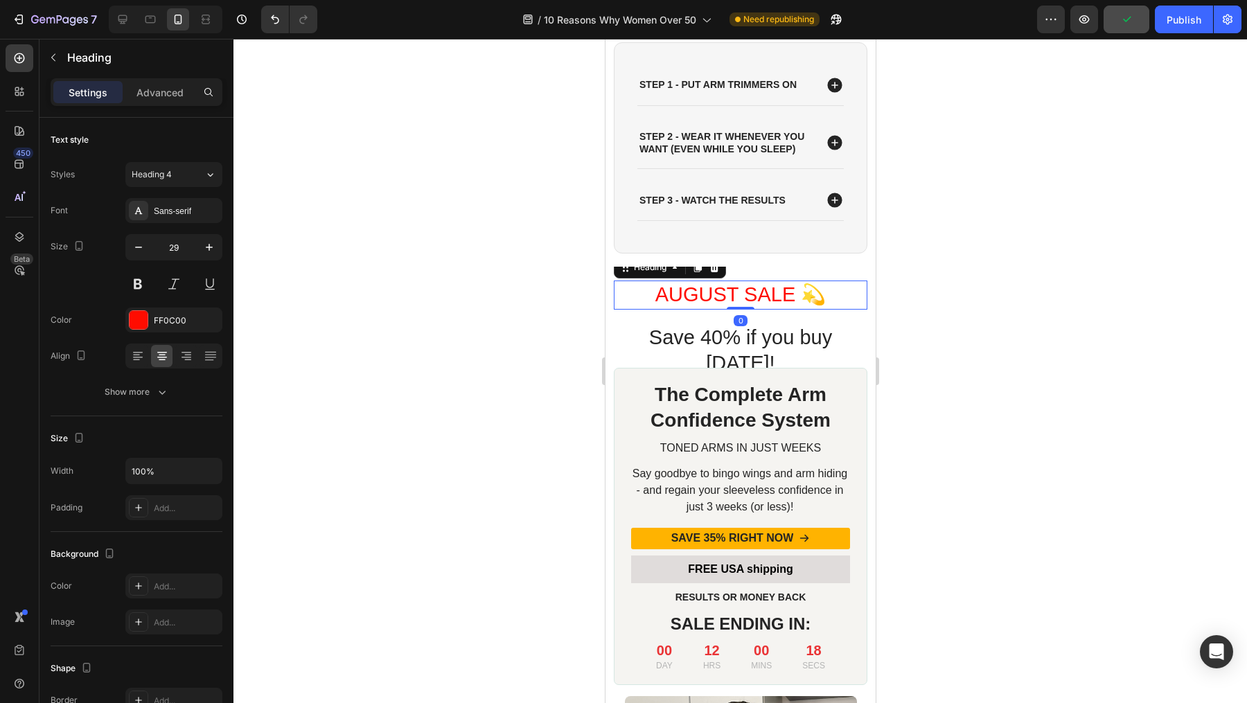
click at [736, 304] on h1 "AUGUST SALE 💫" at bounding box center [740, 295] width 254 height 29
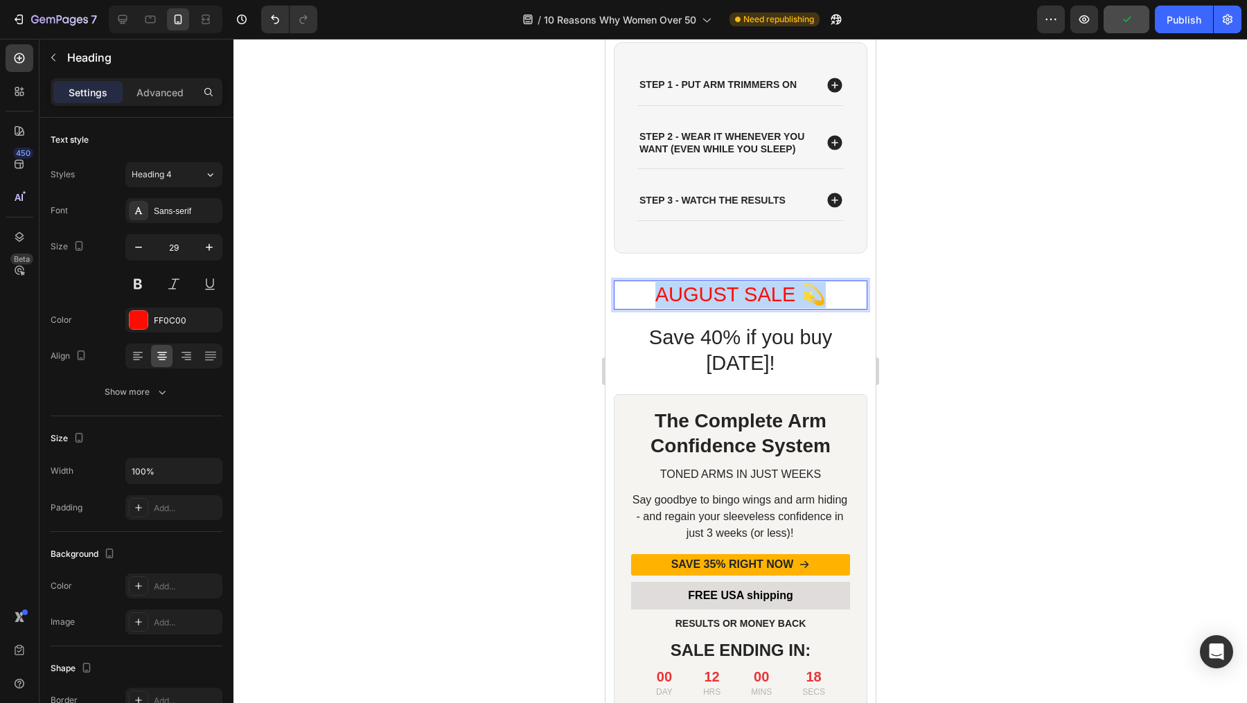
click at [736, 304] on p "AUGUST SALE 💫" at bounding box center [739, 295] width 251 height 26
click at [717, 357] on h1 "Save 40% if you buy today!" at bounding box center [740, 350] width 254 height 55
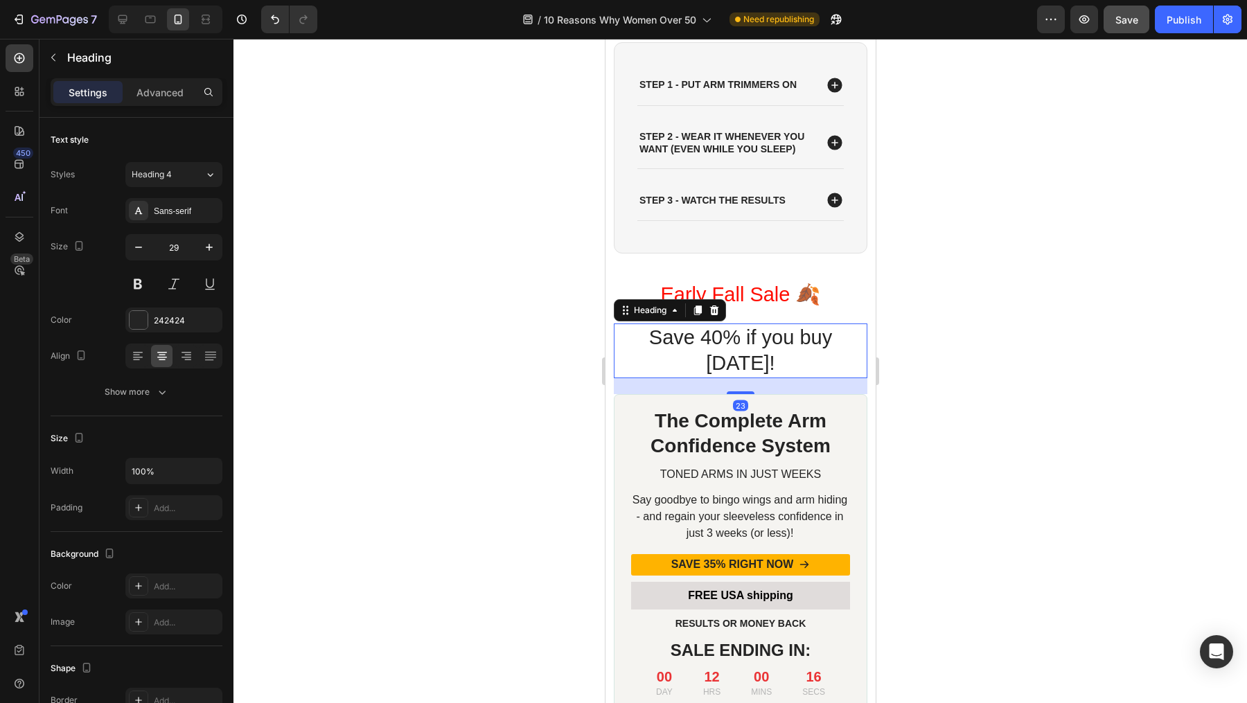
click at [713, 348] on h1 "Save 40% if you buy today!" at bounding box center [740, 350] width 254 height 55
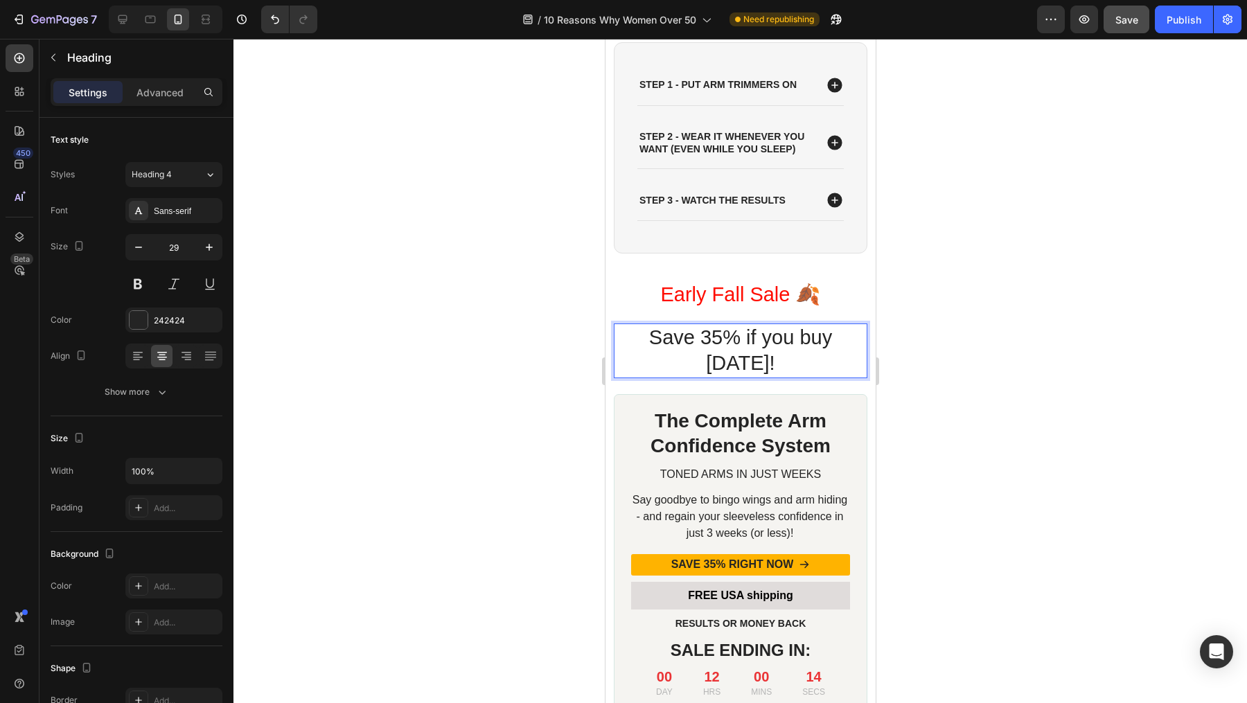
click at [1063, 323] on div at bounding box center [739, 371] width 1013 height 664
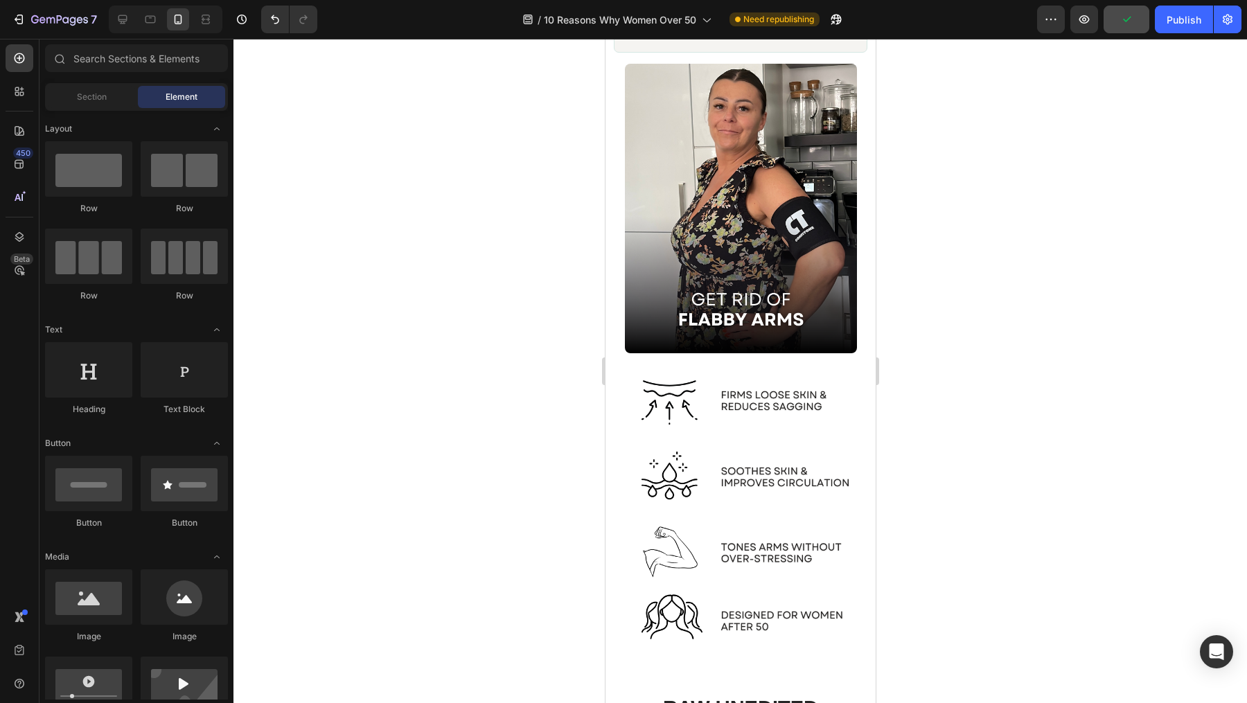
scroll to position [9012, 0]
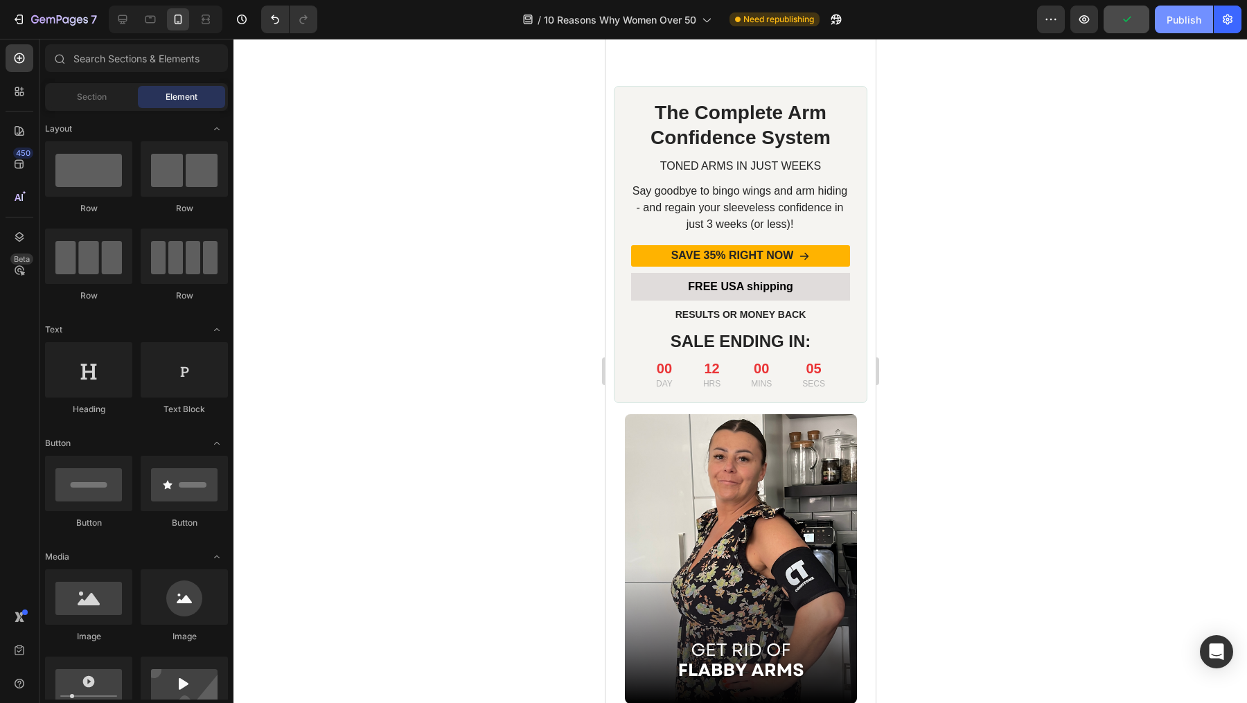
click at [1178, 17] on div "Publish" at bounding box center [1184, 19] width 35 height 15
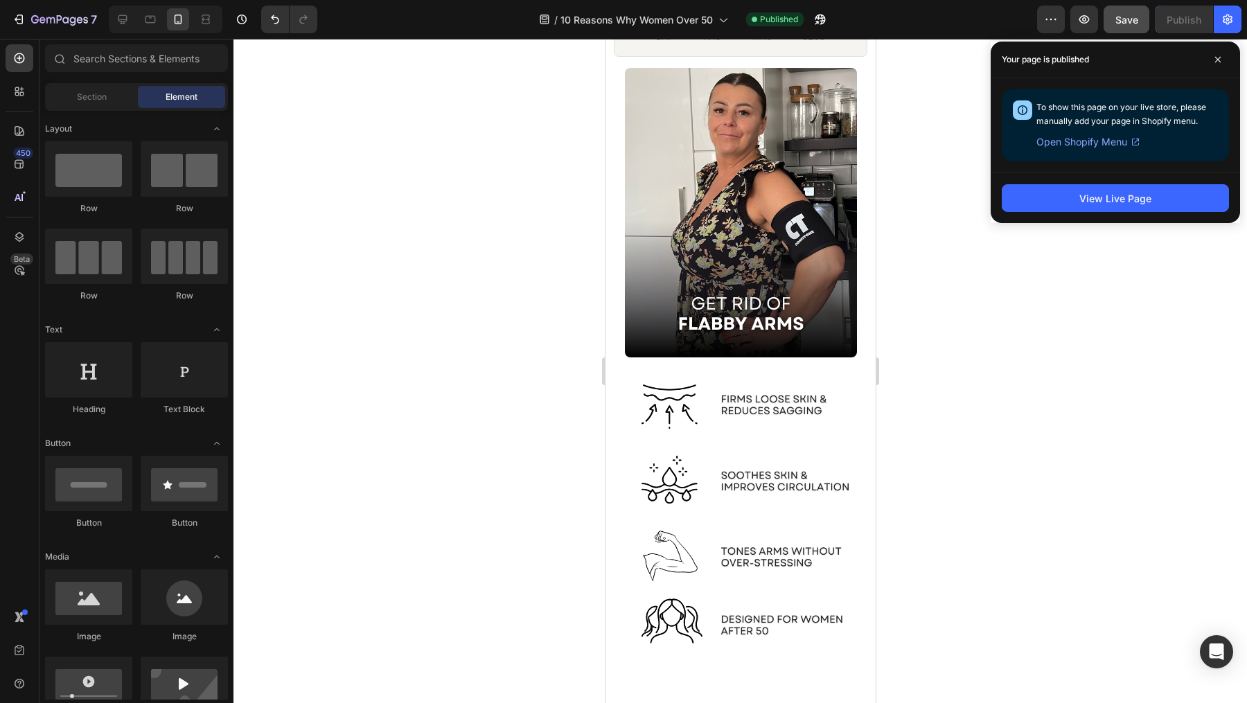
click at [477, 367] on div at bounding box center [739, 371] width 1013 height 664
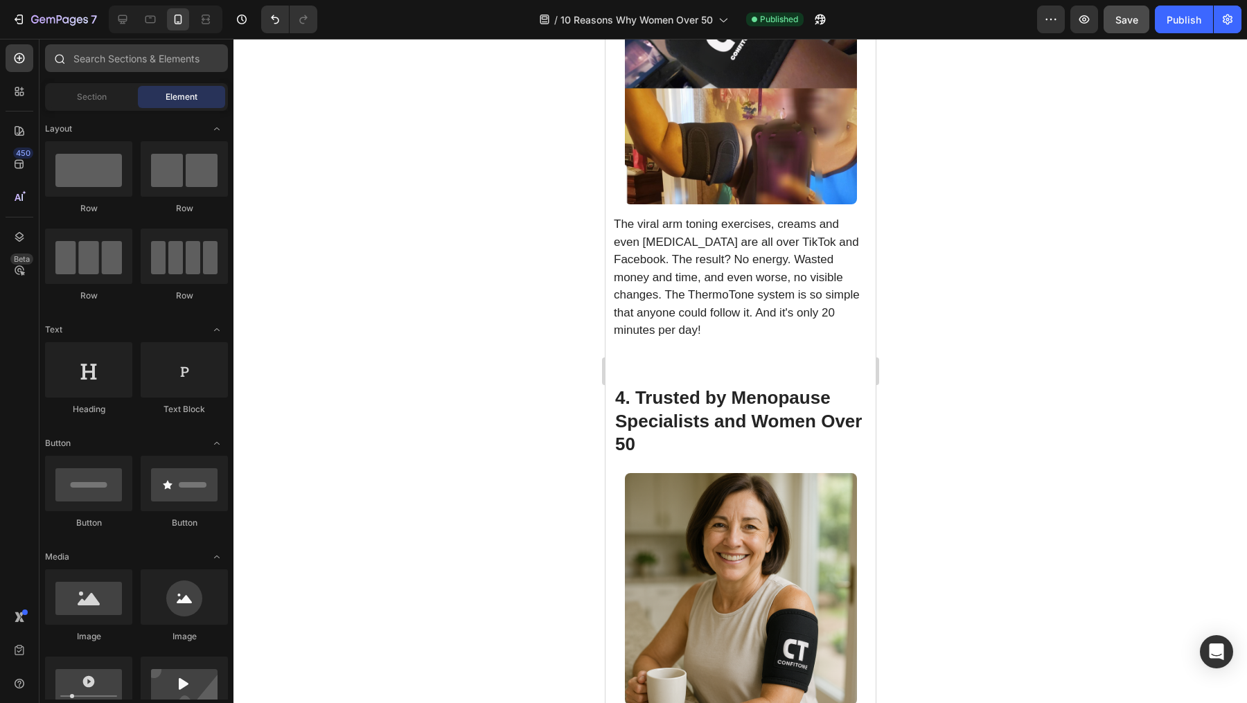
scroll to position [3613, 0]
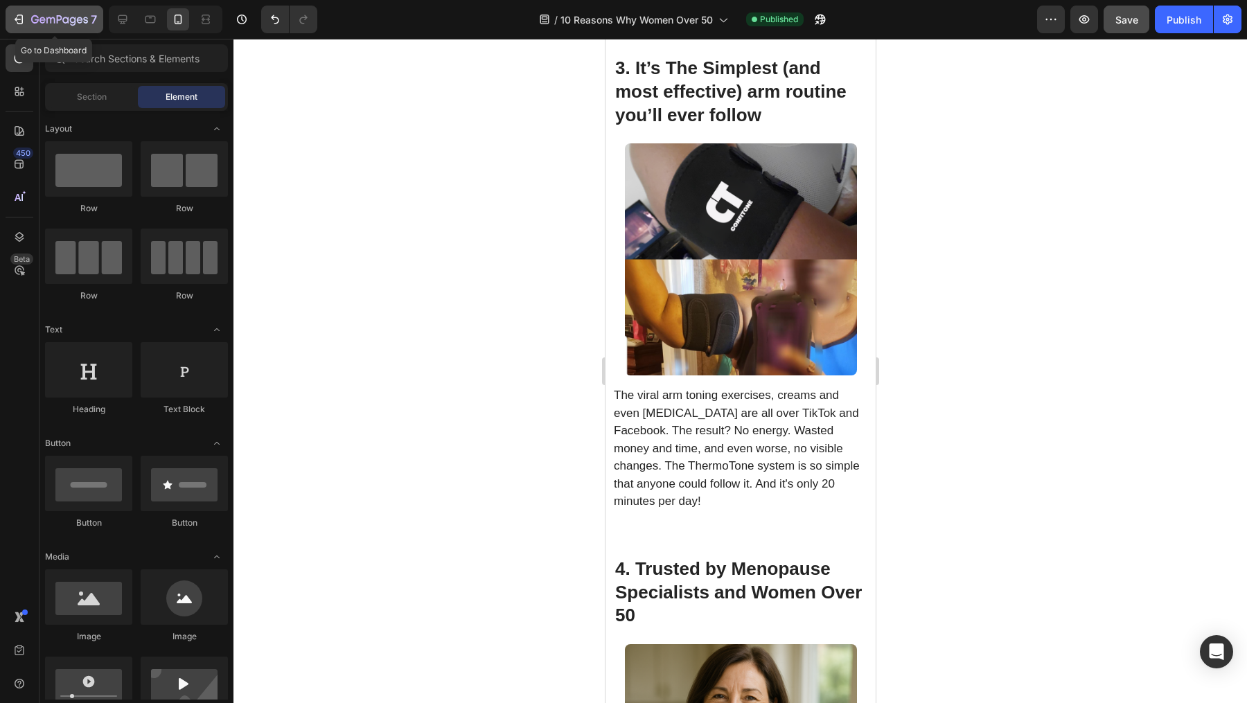
click at [24, 23] on icon "button" at bounding box center [19, 19] width 14 height 14
